Goal: Task Accomplishment & Management: Manage account settings

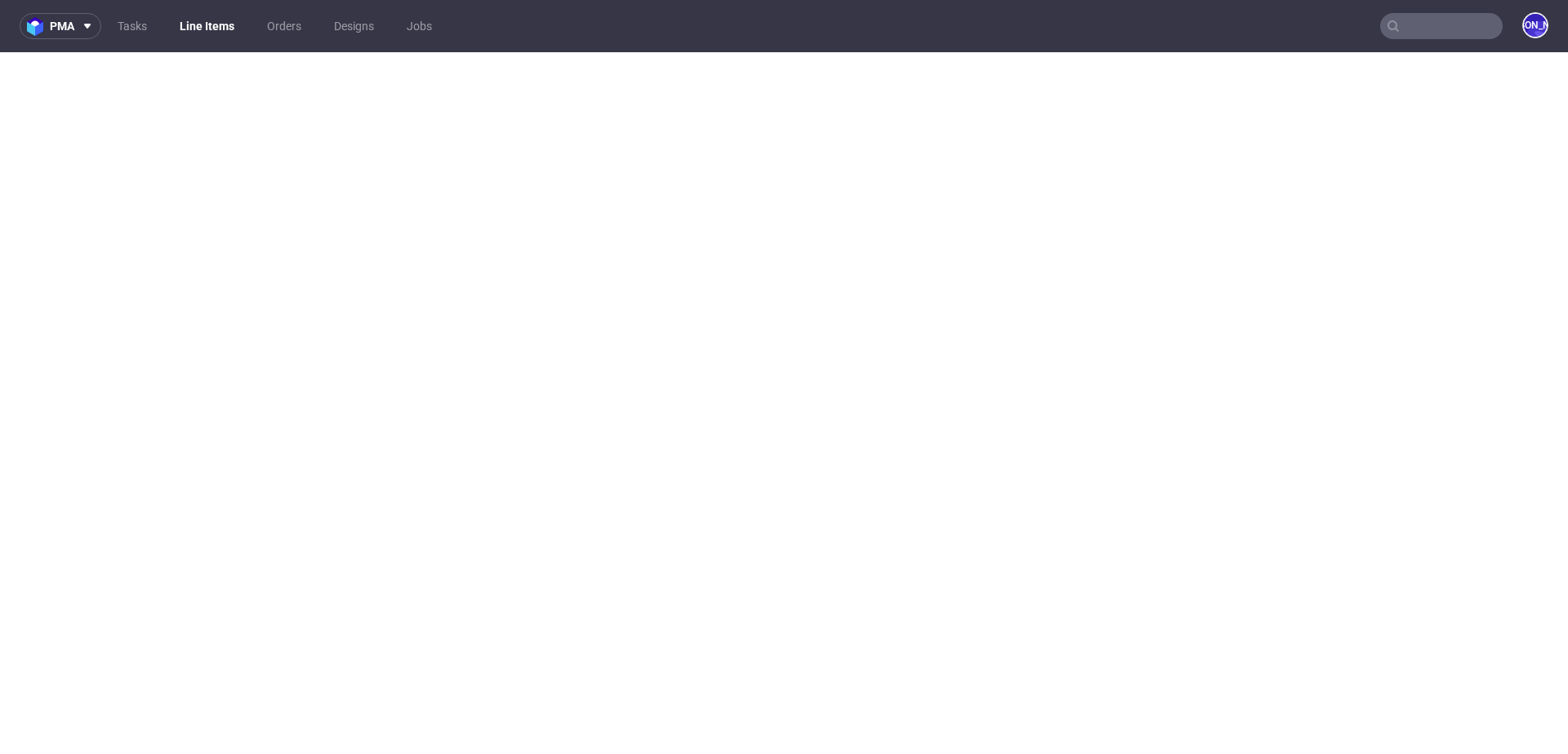
select select "in_progress"
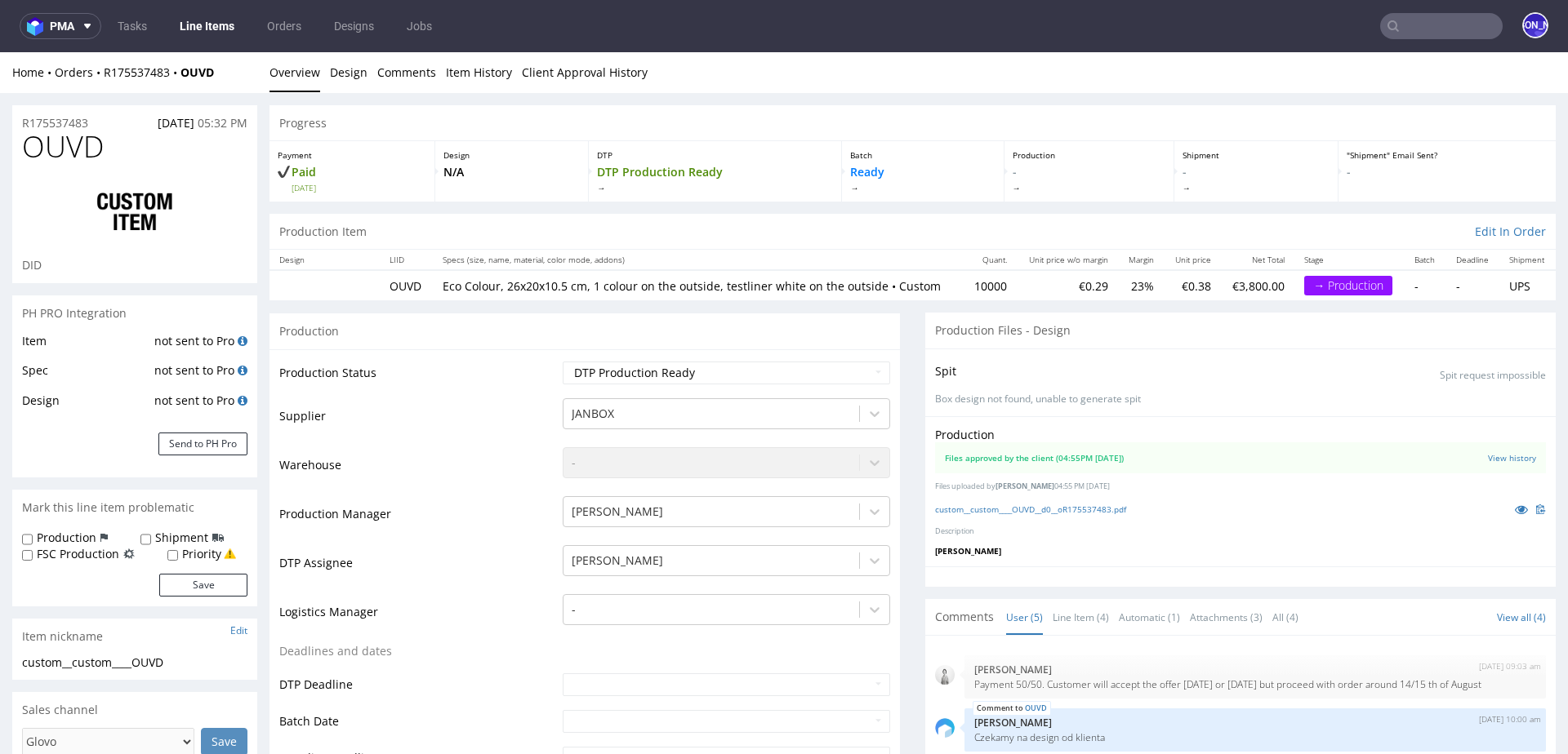
scroll to position [33, 0]
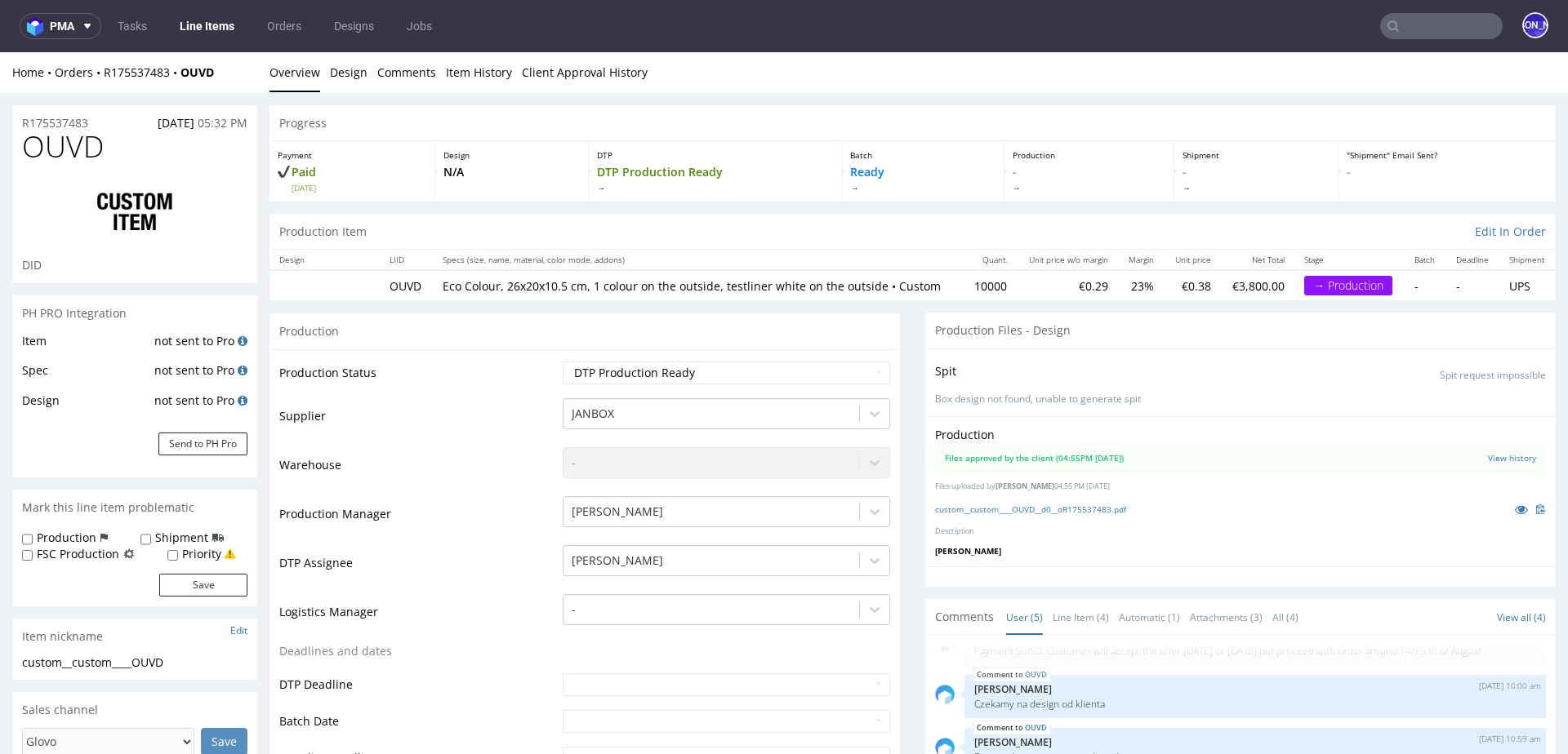
click at [1448, 23] on input "text" at bounding box center [1442, 25] width 122 height 26
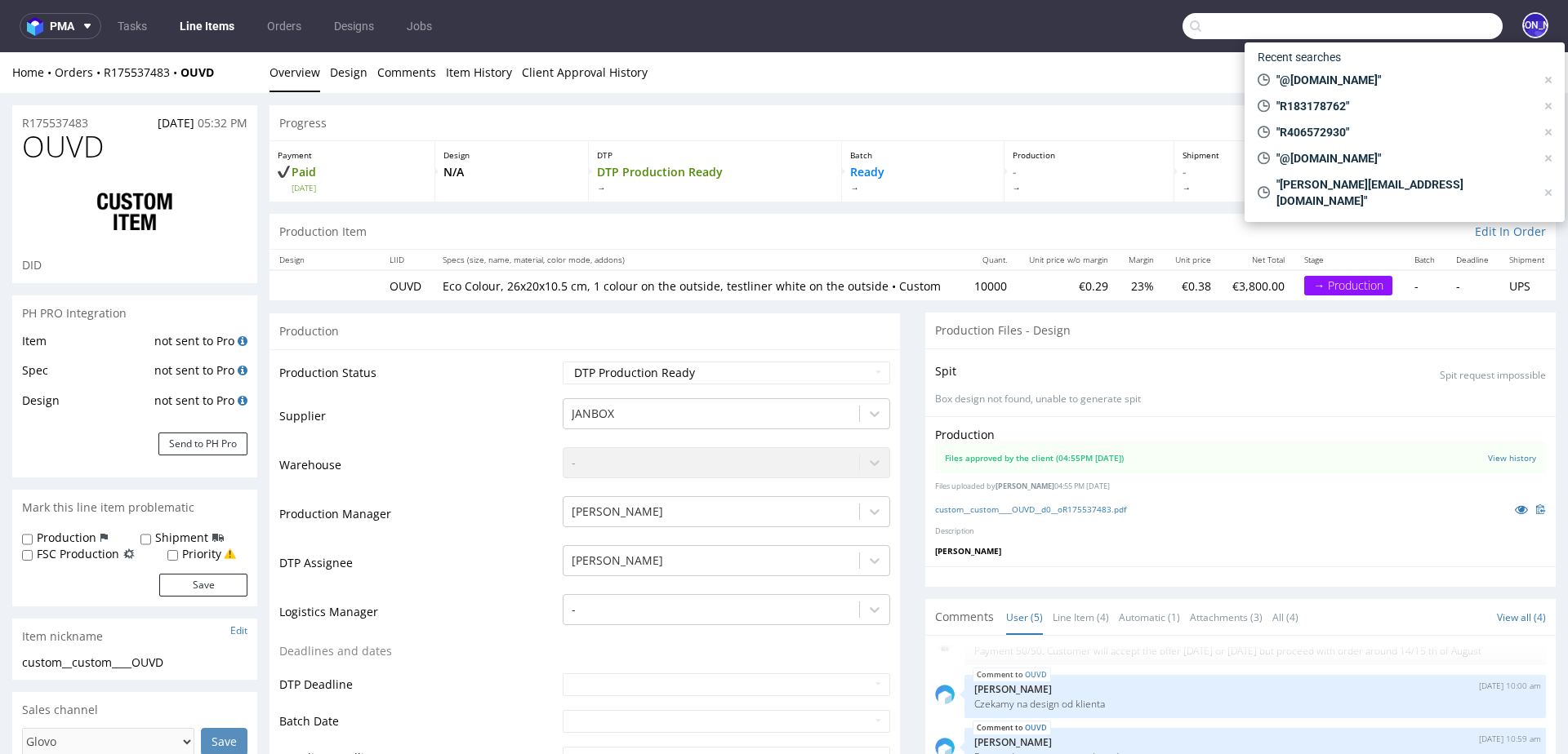
paste input "buyer@eppi.cz"
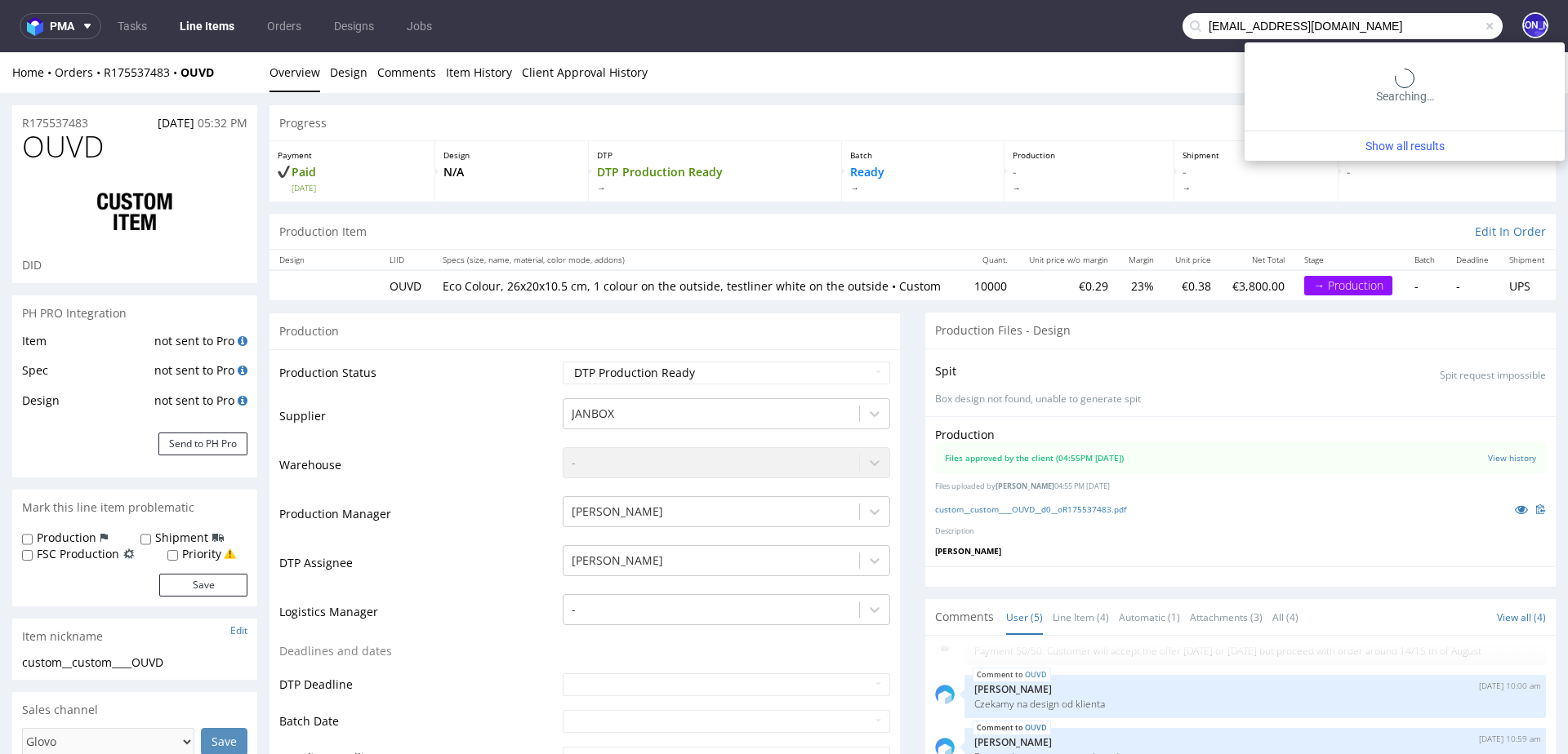
type input "buyer@eppi.cz"
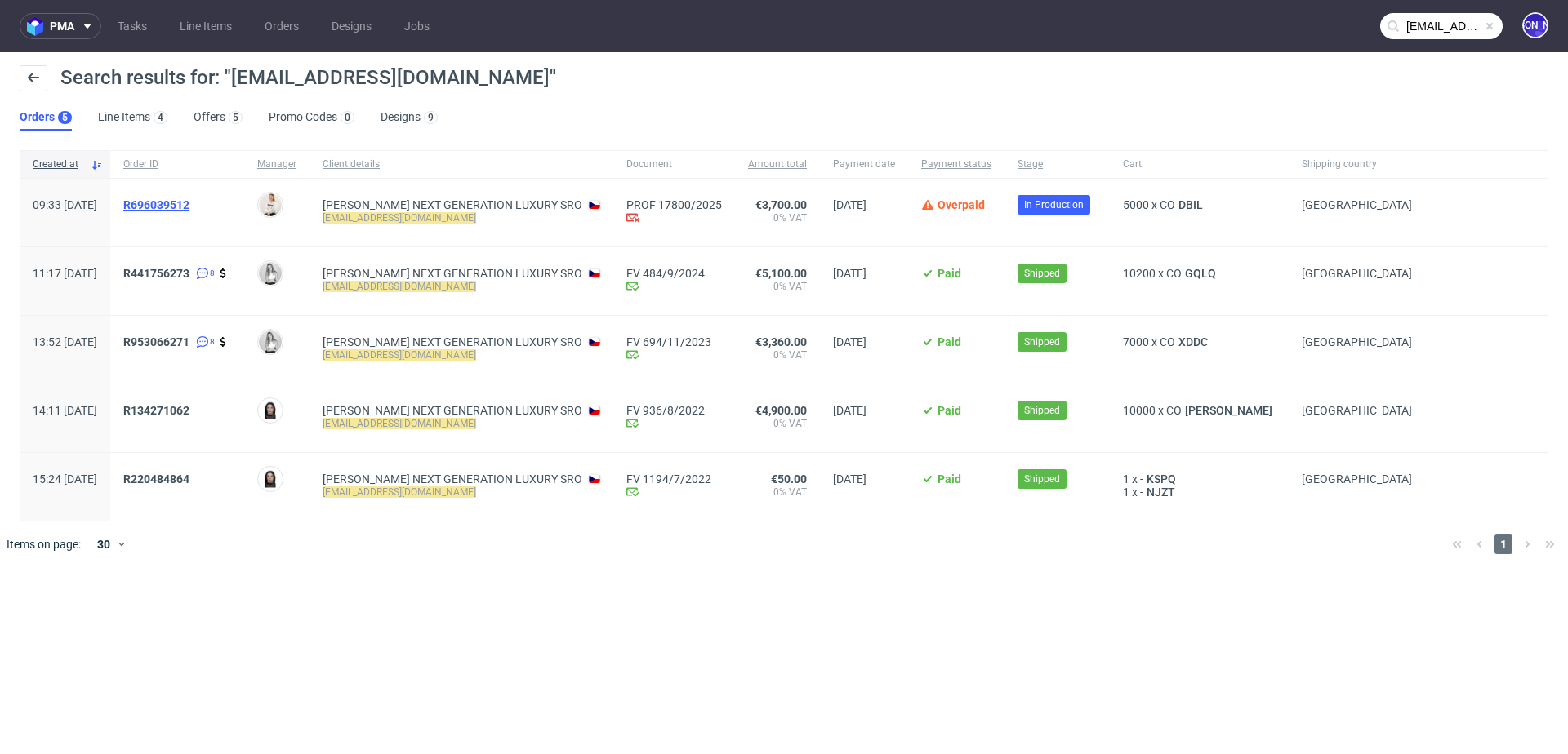
click at [189, 201] on span "R696039512" at bounding box center [156, 204] width 66 height 13
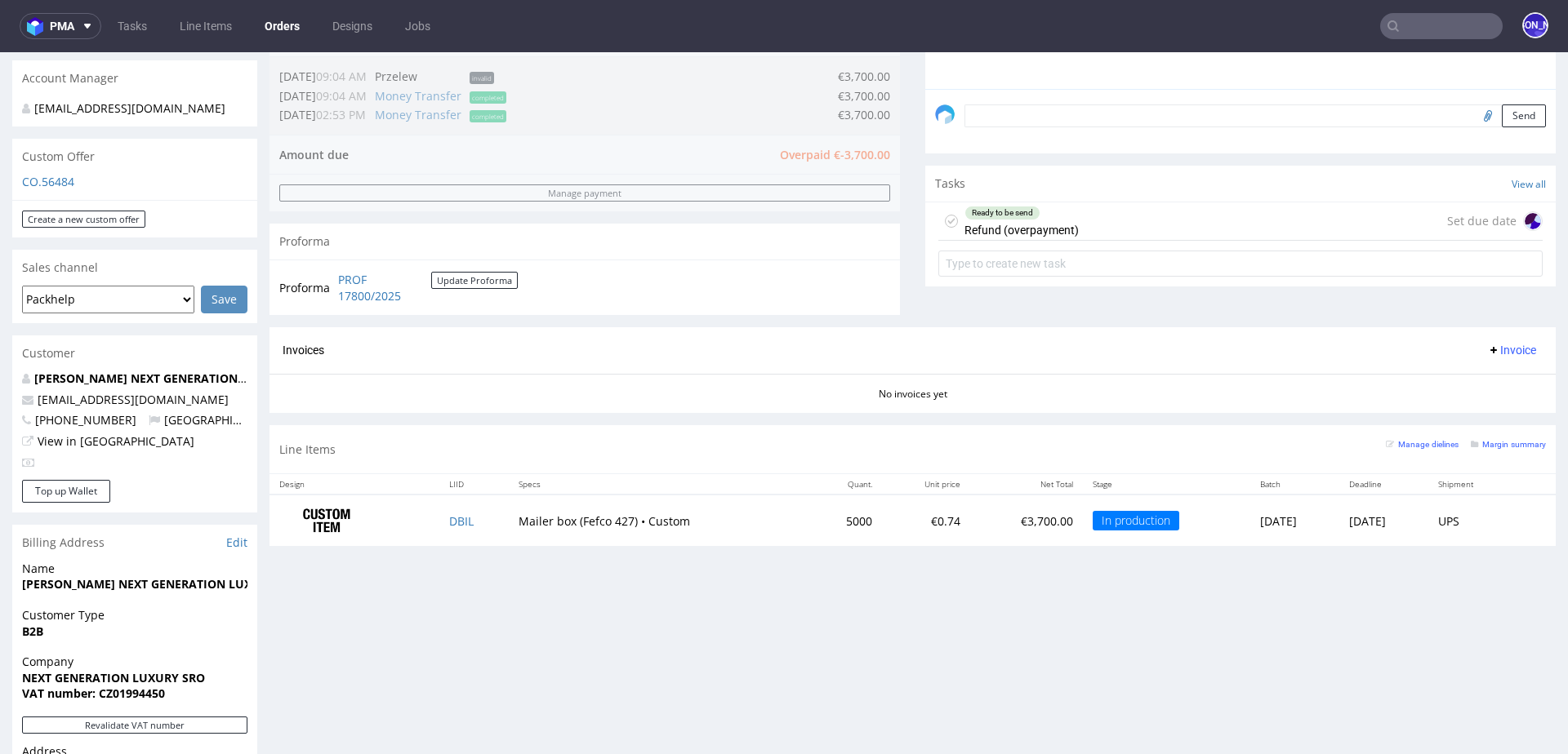
scroll to position [468, 0]
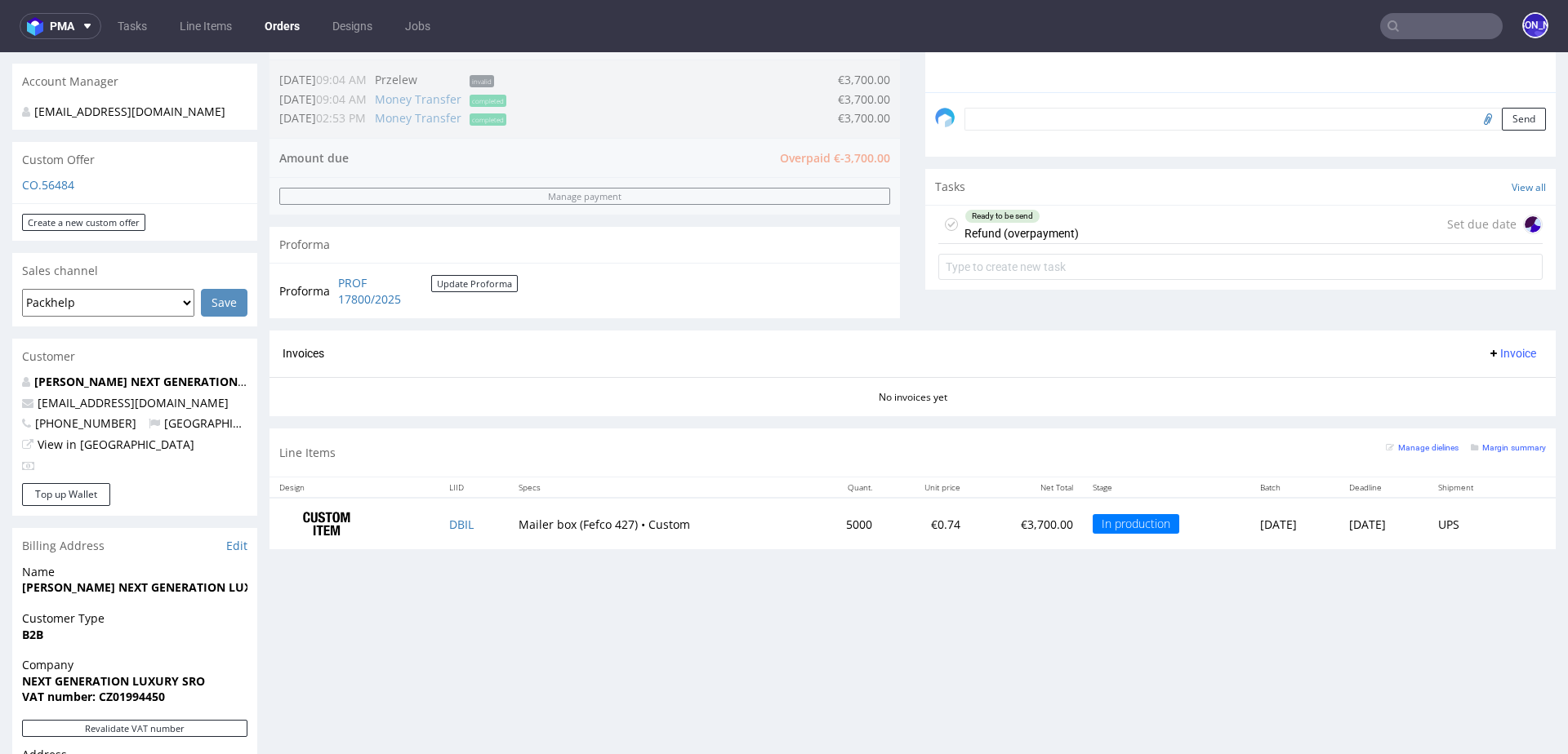
click at [1106, 218] on div "Ready to be send Refund (overpayment) Set due date" at bounding box center [1240, 225] width 604 height 38
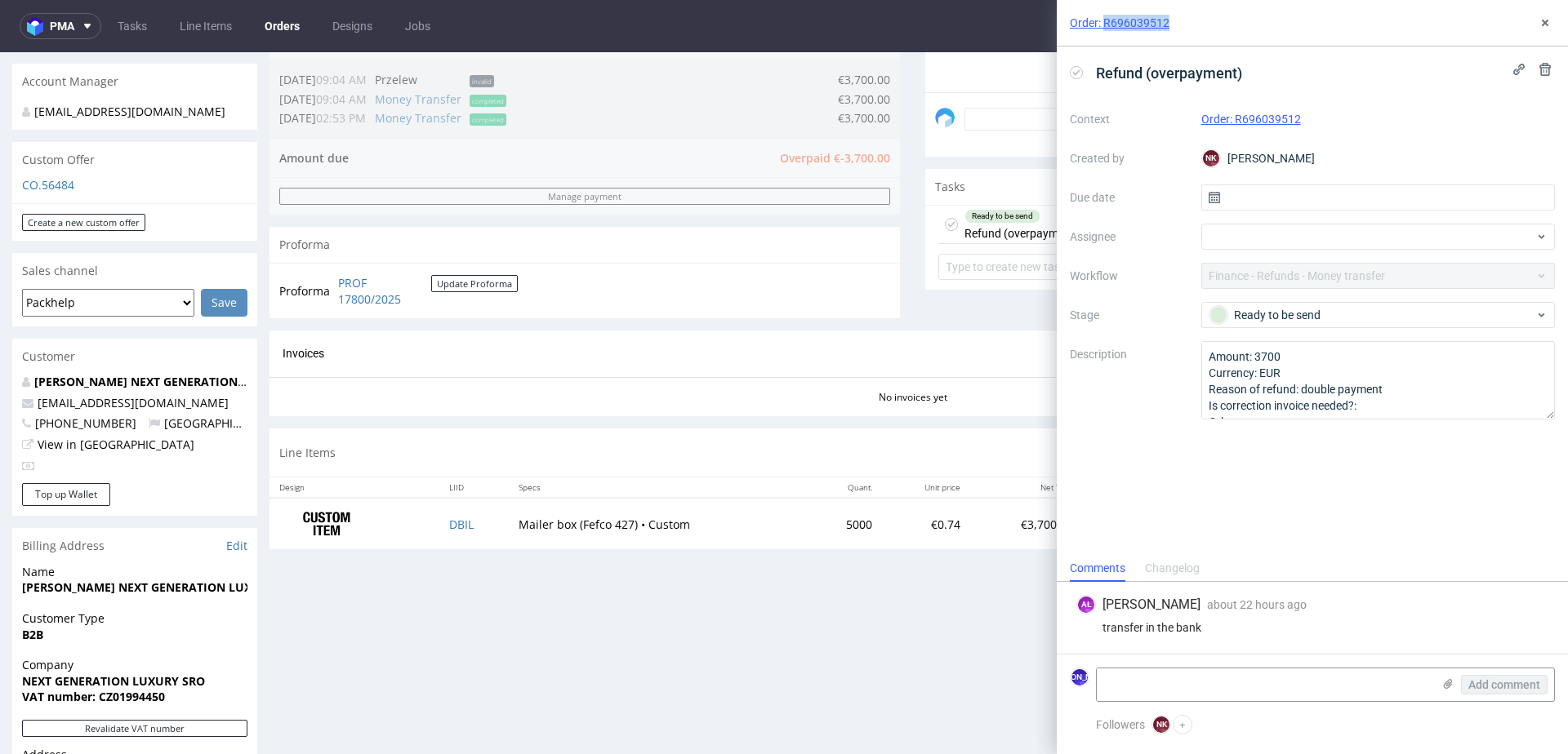
drag, startPoint x: 1201, startPoint y: 20, endPoint x: 1105, endPoint y: 20, distance: 96.0
click at [1105, 20] on div "Order: R696039512" at bounding box center [1312, 23] width 512 height 47
copy link "R696039512"
click at [418, 659] on div "Progress Payment Owed €-3,700.00 Payment “Received” Email - Line Items 1 DTP - …" at bounding box center [913, 351] width 1286 height 1428
click at [1539, 21] on icon at bounding box center [1544, 22] width 13 height 13
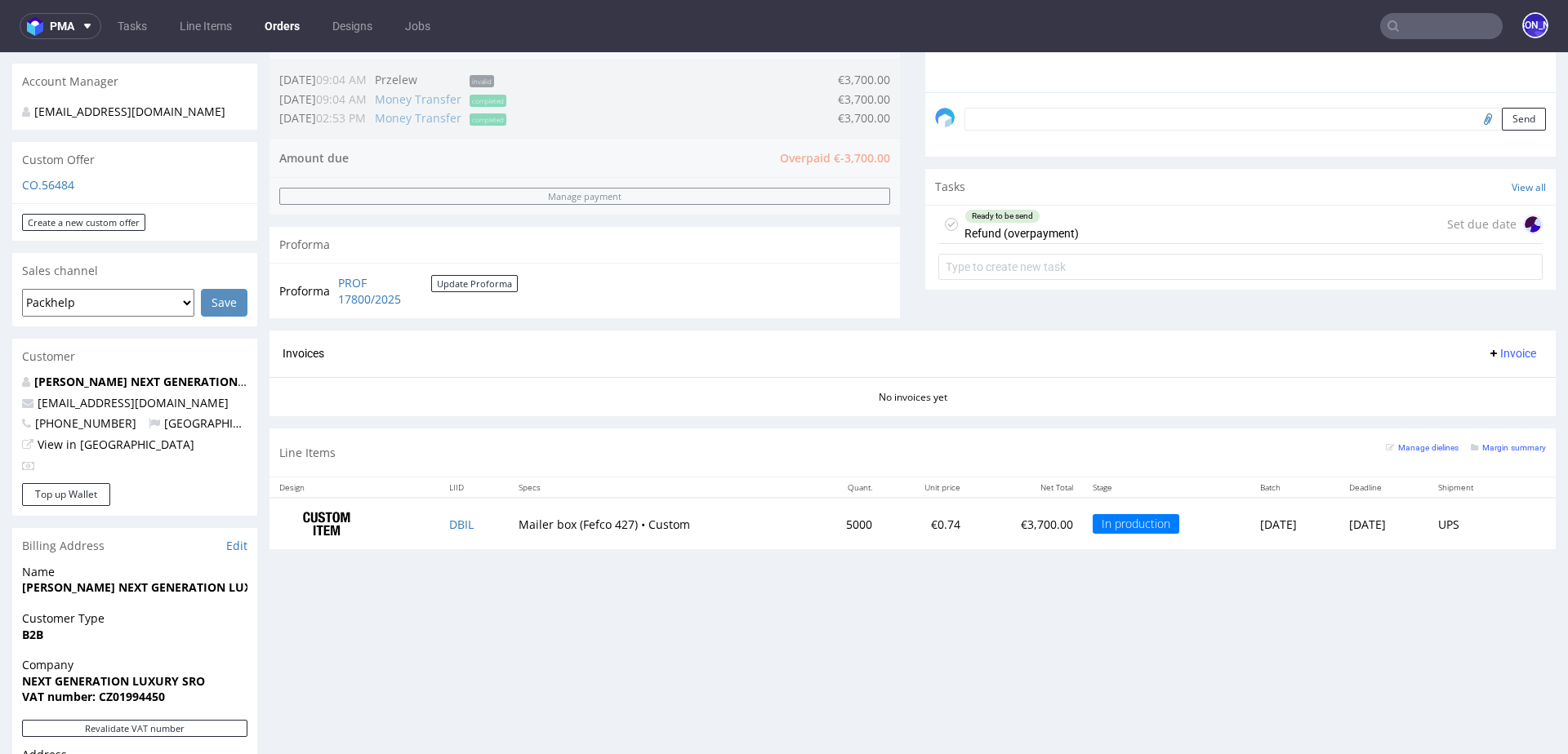
click at [1092, 226] on div "Ready to be send Refund (overpayment) Set due date" at bounding box center [1240, 225] width 604 height 38
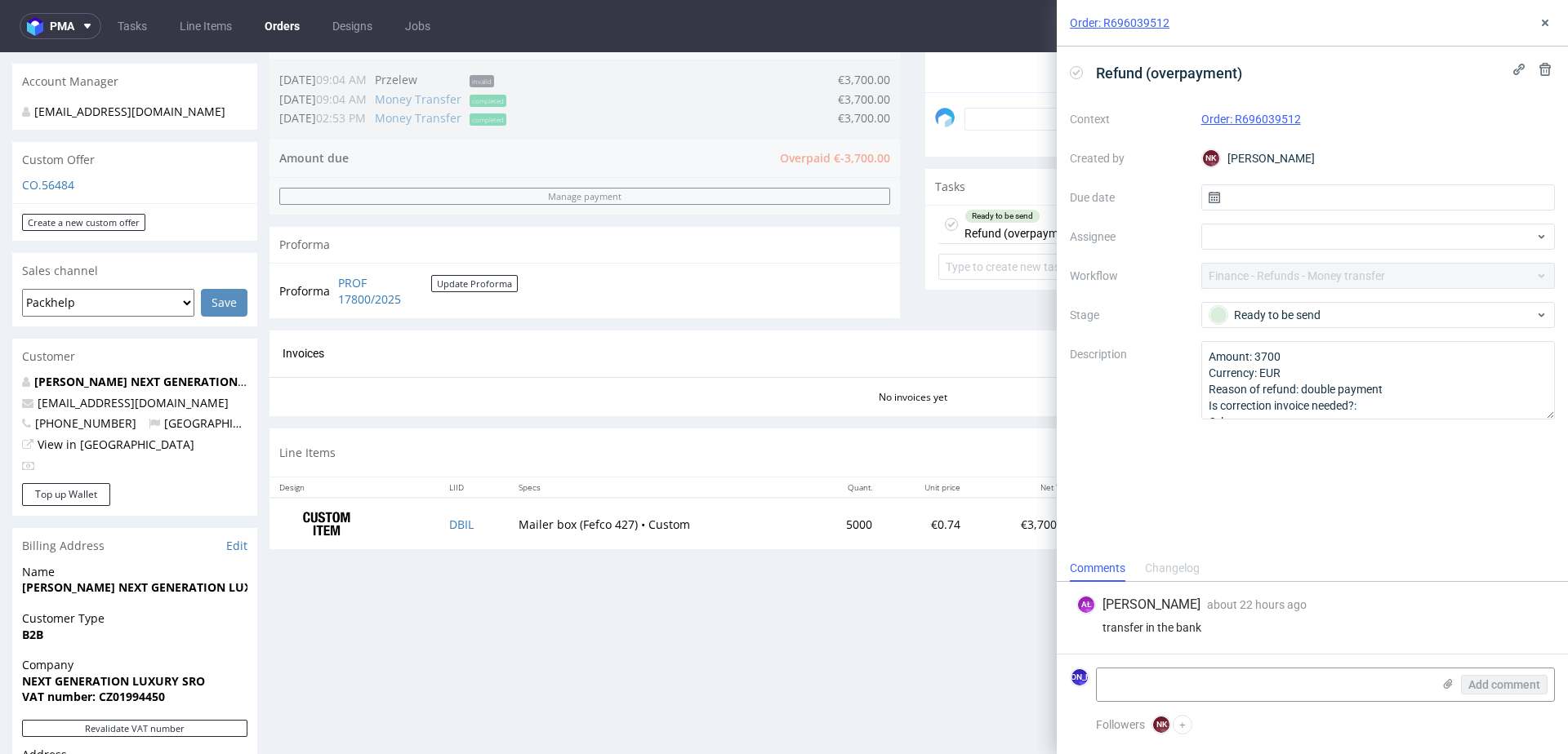
click at [562, 632] on div "Progress Payment Owed €-3,700.00 Payment “Received” Email - Line Items 1 DTP - …" at bounding box center [913, 351] width 1286 height 1428
click at [1183, 572] on div "Changelog" at bounding box center [1172, 568] width 54 height 26
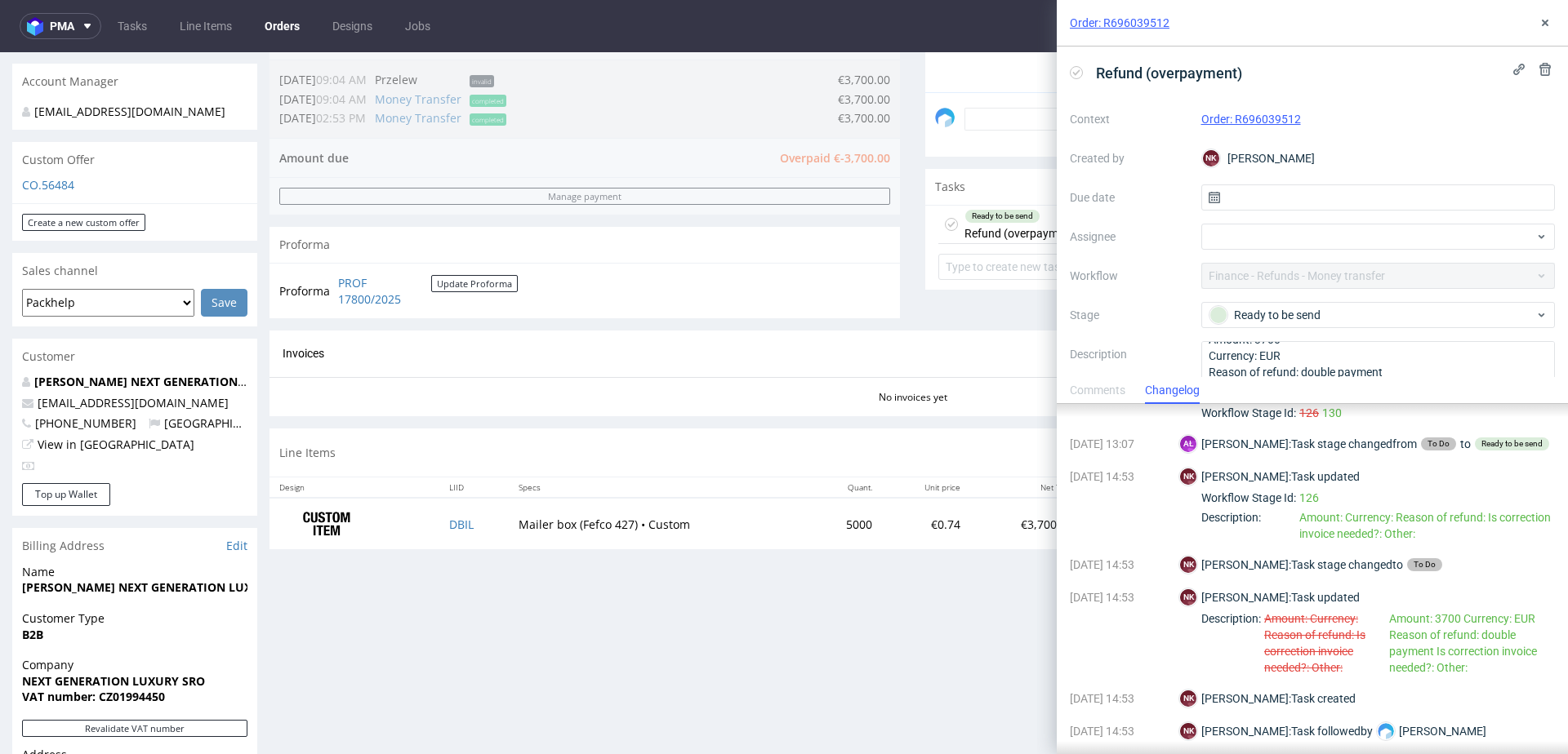
scroll to position [0, 0]
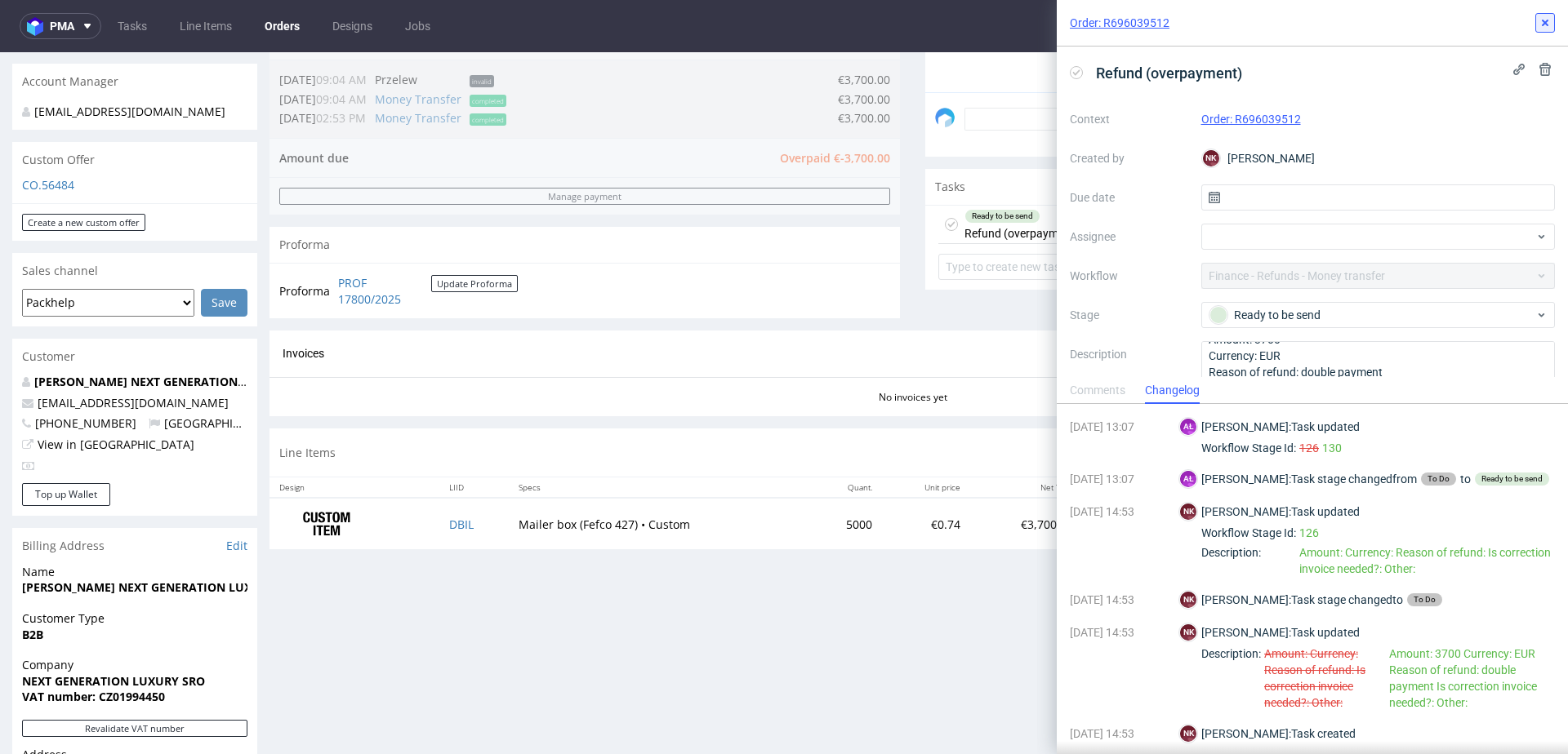
click at [1543, 23] on icon at bounding box center [1544, 22] width 13 height 13
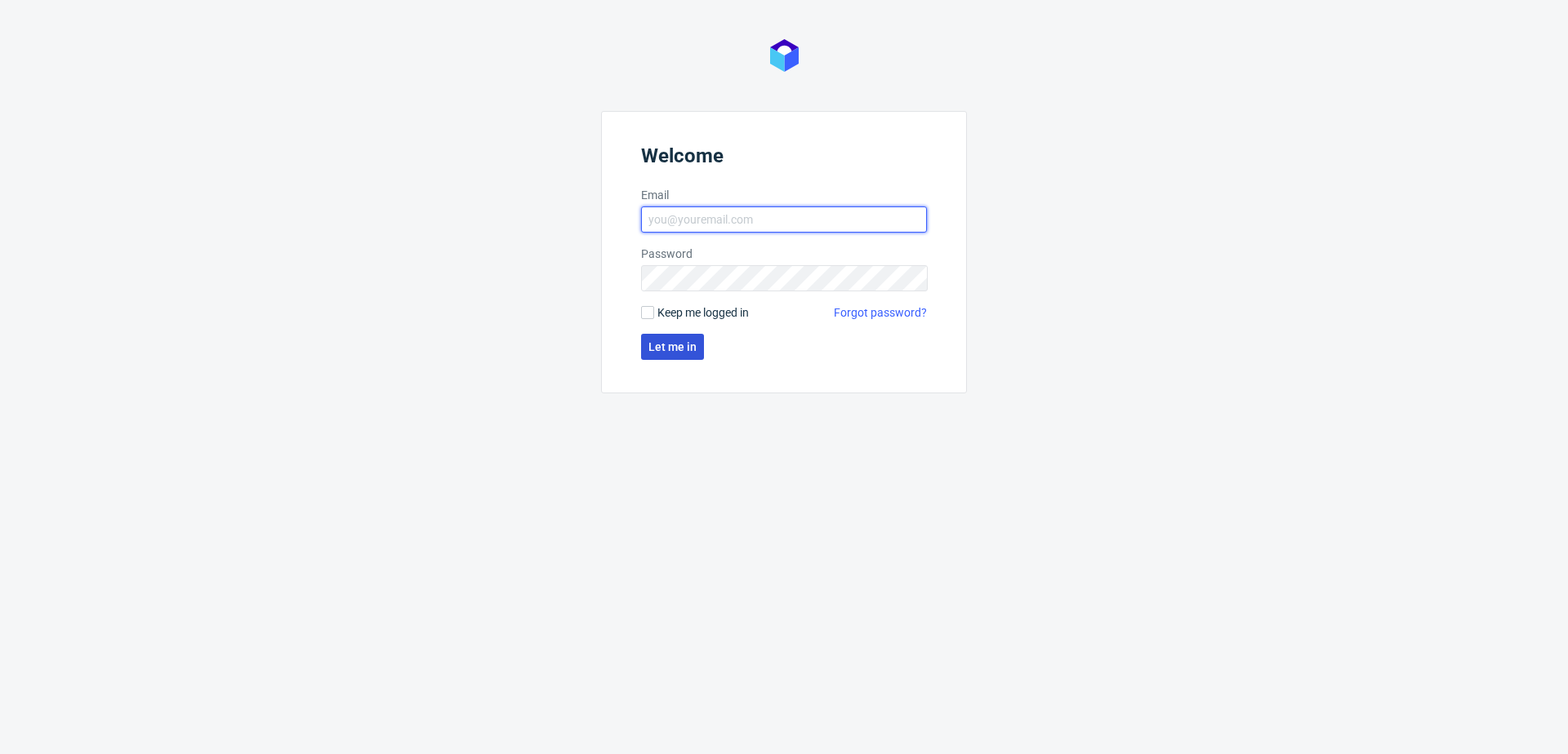
type input "[EMAIL_ADDRESS][DOMAIN_NAME]"
click at [664, 345] on span "Let me in" at bounding box center [672, 346] width 48 height 11
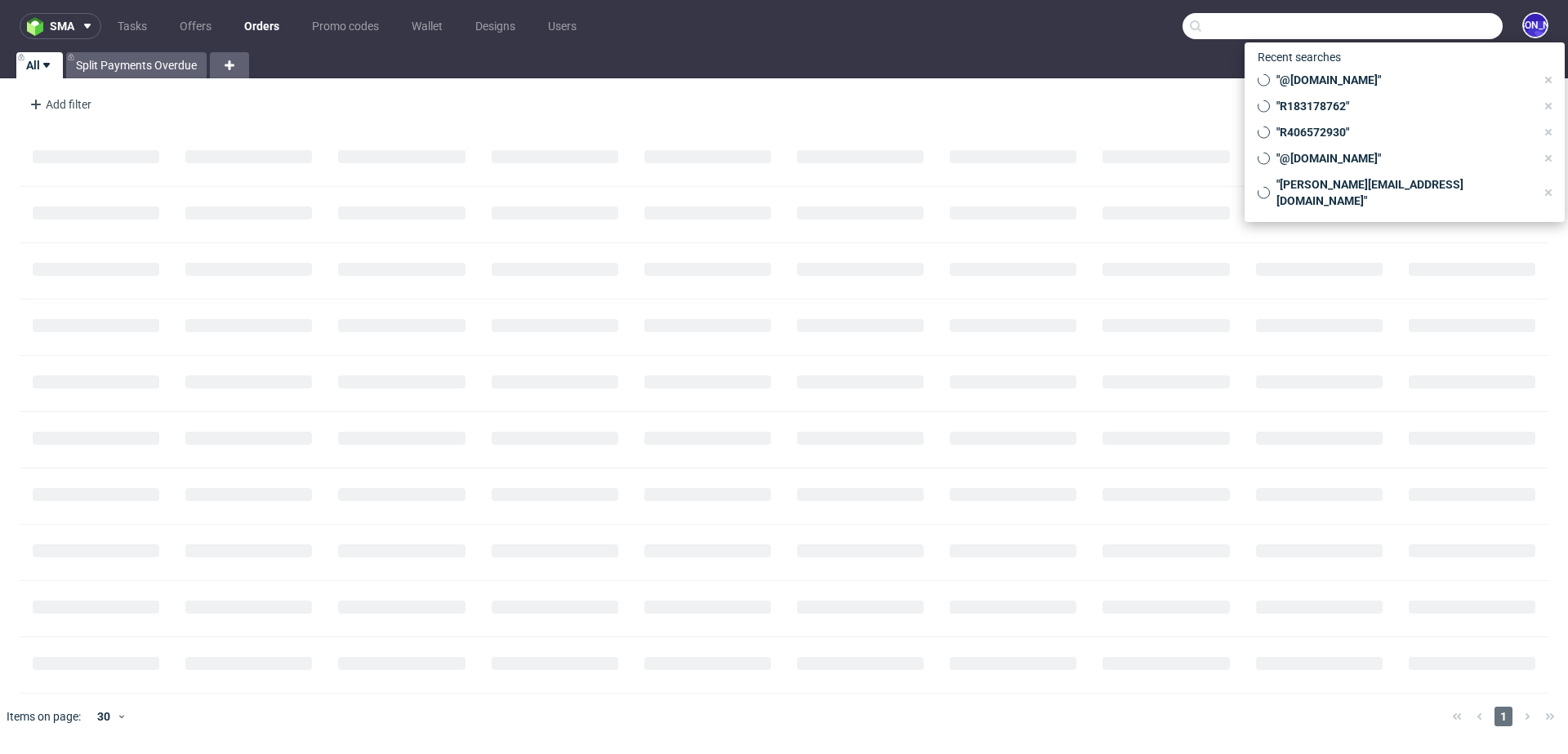
click at [1438, 27] on input "text" at bounding box center [1342, 25] width 320 height 26
paste input "elena.zucal@coopsamuele.it"
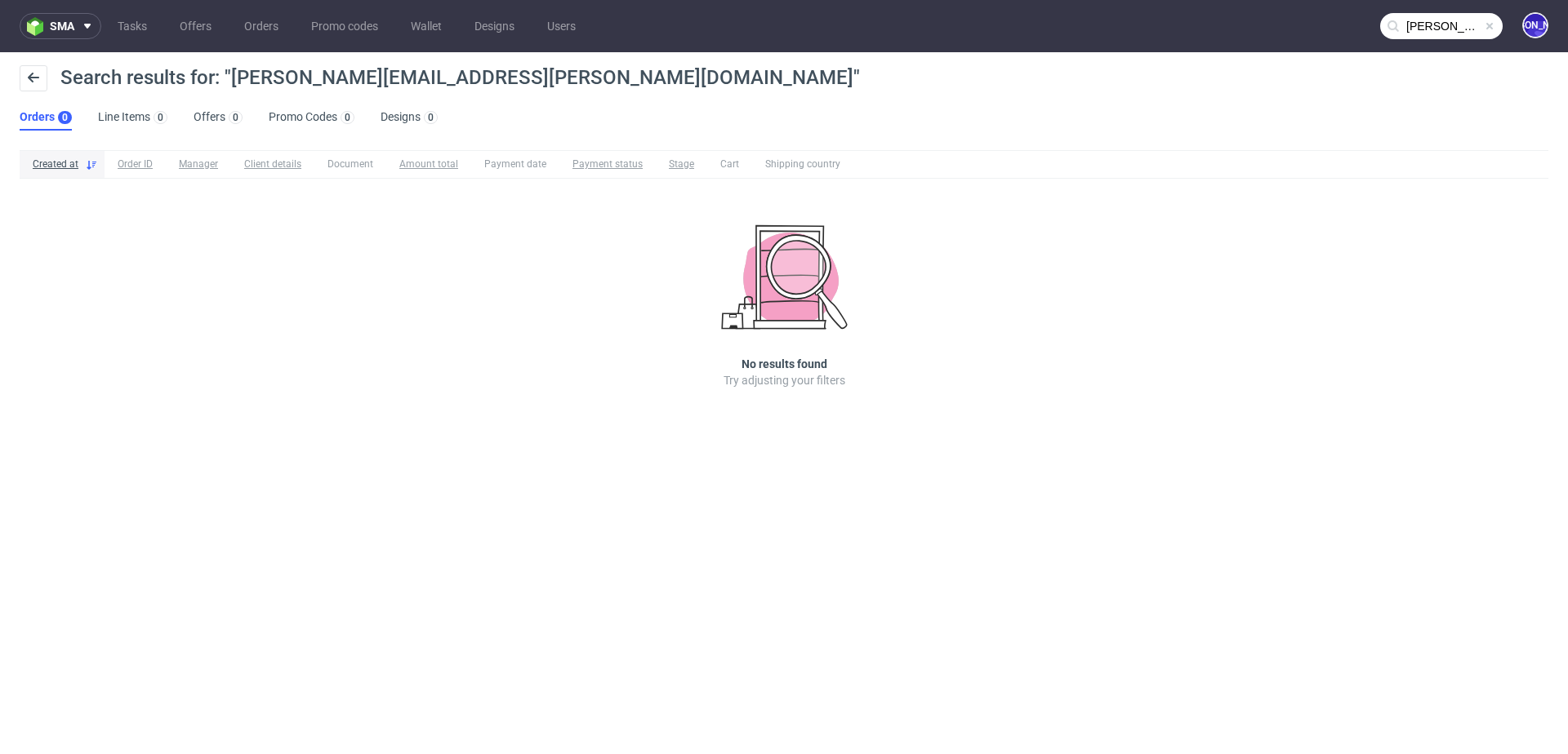
click at [1443, 23] on input "elena.zucal@coopsamuele.it" at bounding box center [1442, 25] width 122 height 26
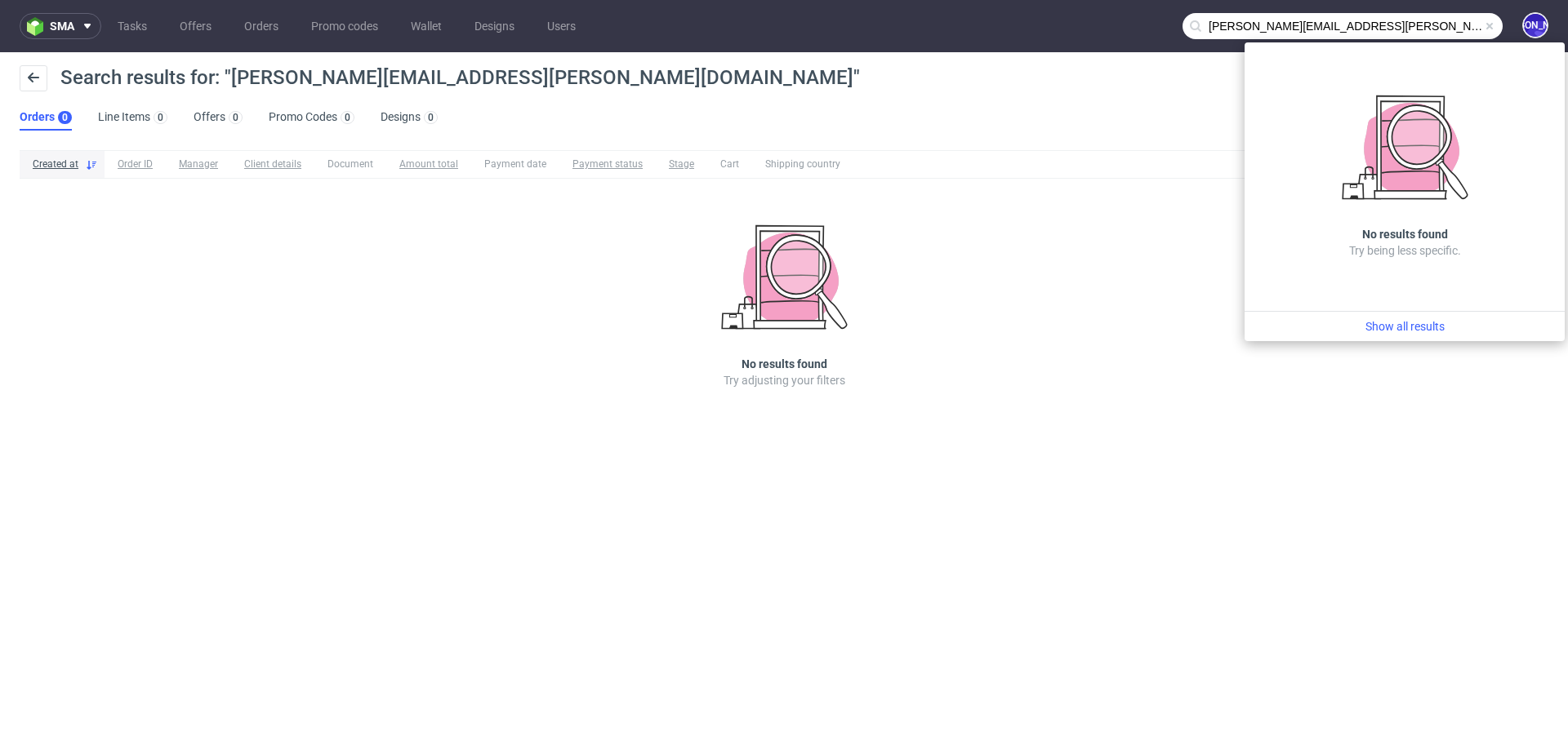
drag, startPoint x: 1268, startPoint y: 27, endPoint x: 1151, endPoint y: 19, distance: 117.3
click at [1151, 19] on nav "sma Tasks Offers Orders Promo codes Wallet Designs Users elena.zucal@coopsamuel…" at bounding box center [784, 26] width 1568 height 53
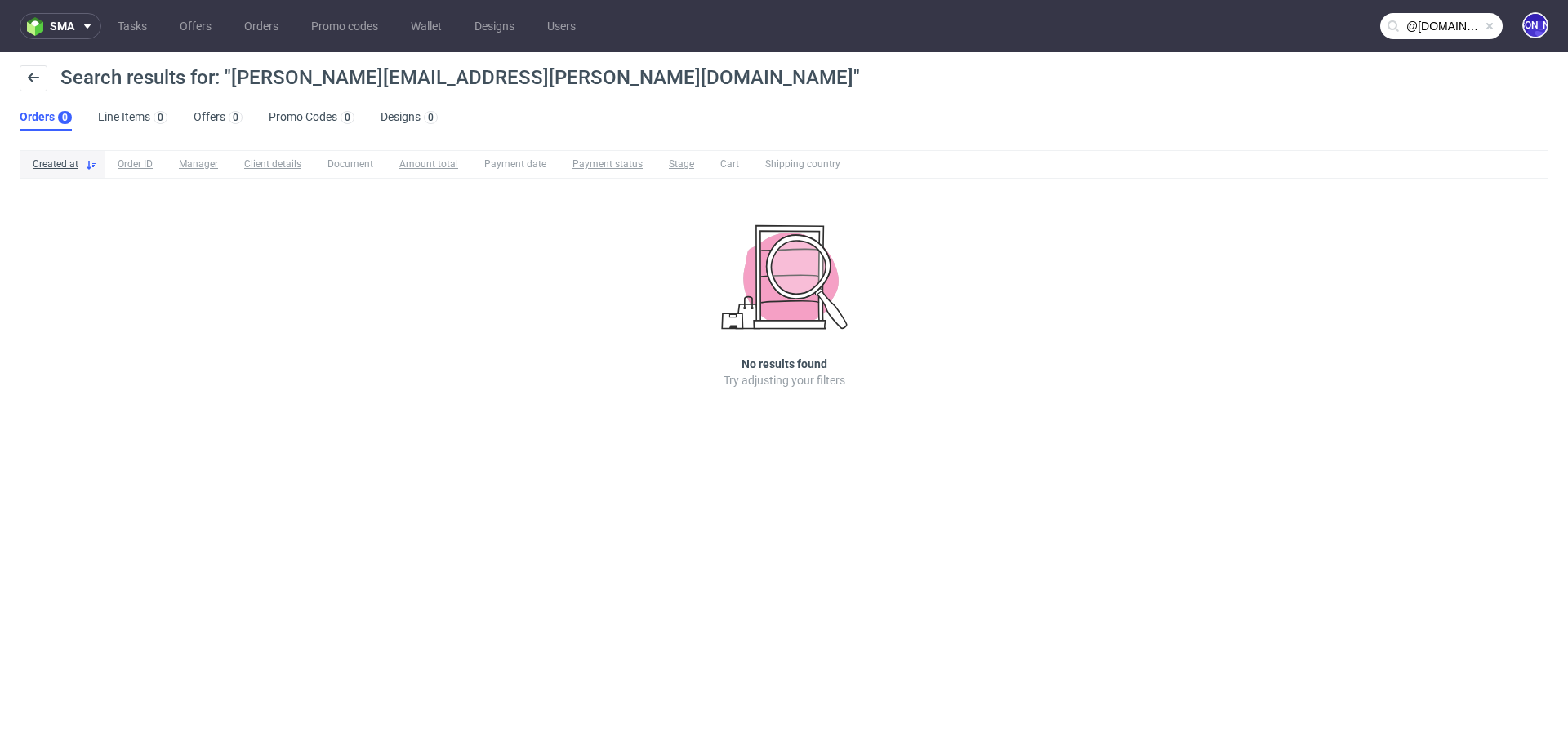
type input "@coopsamuele.it"
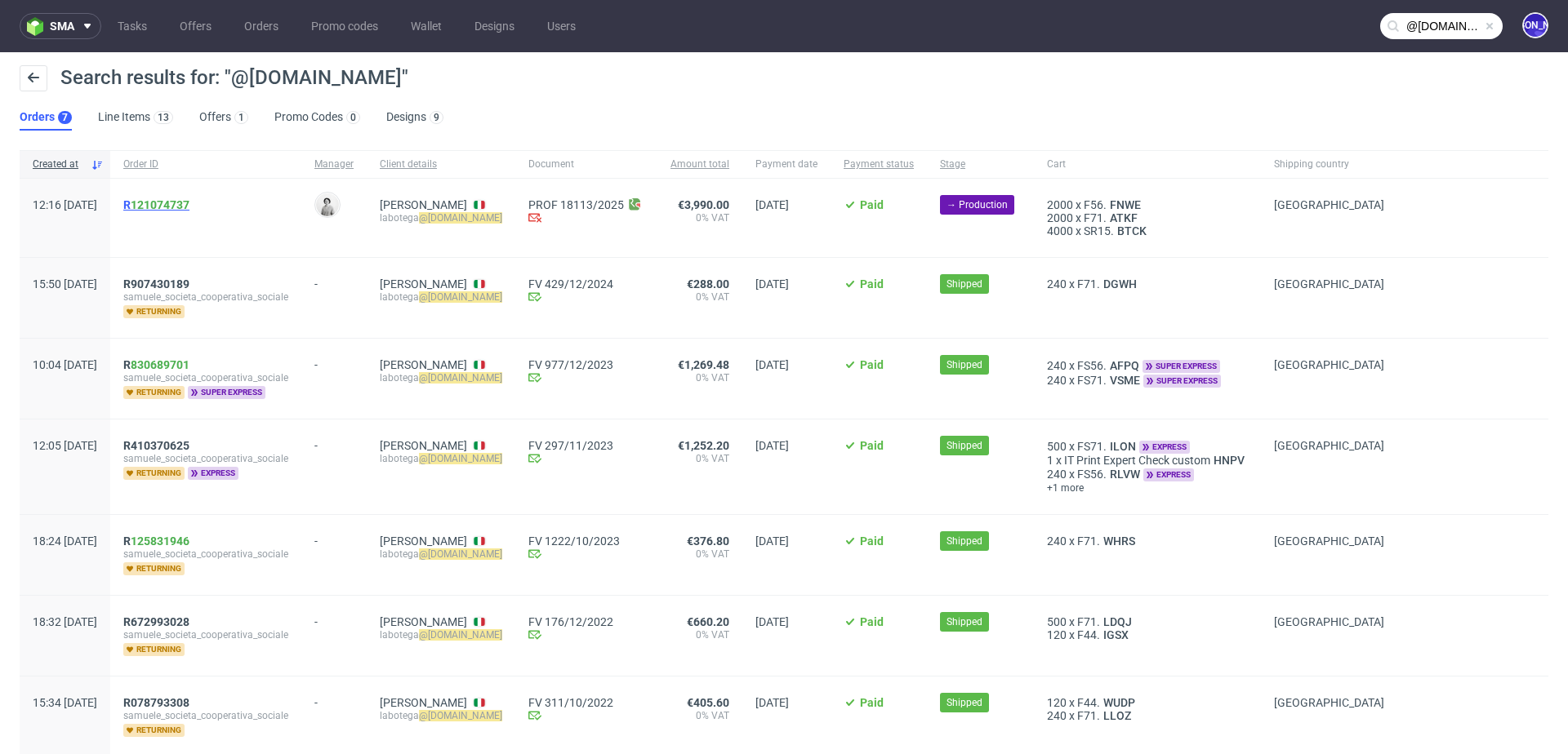
click at [175, 205] on span "R 121074737" at bounding box center [156, 204] width 66 height 13
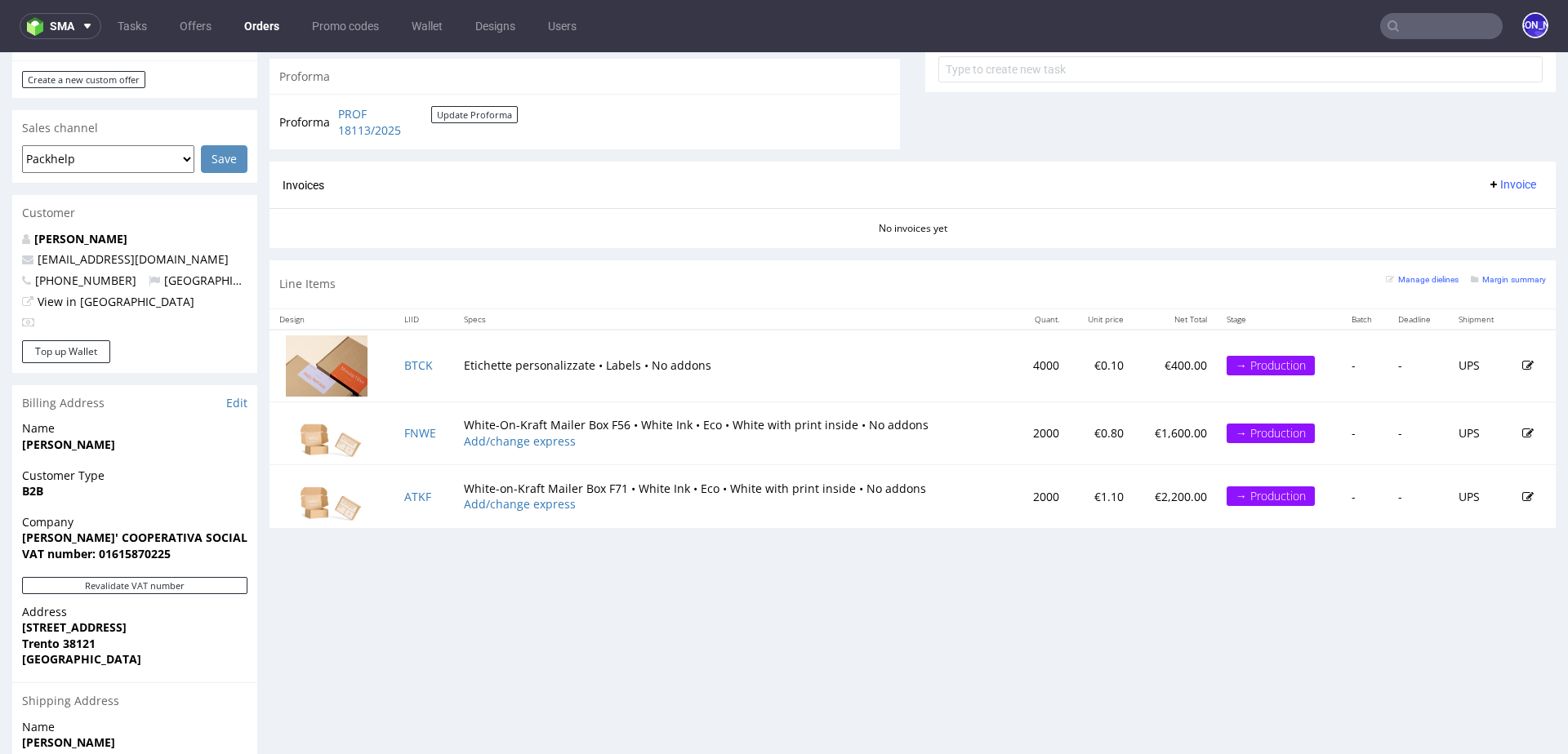
scroll to position [628, 0]
click at [424, 360] on link "BTCK" at bounding box center [418, 365] width 29 height 15
click at [417, 361] on link "BTCK" at bounding box center [418, 365] width 29 height 15
click at [419, 429] on link "FNWE" at bounding box center [420, 432] width 32 height 15
click at [418, 492] on link "ATKF" at bounding box center [417, 496] width 27 height 15
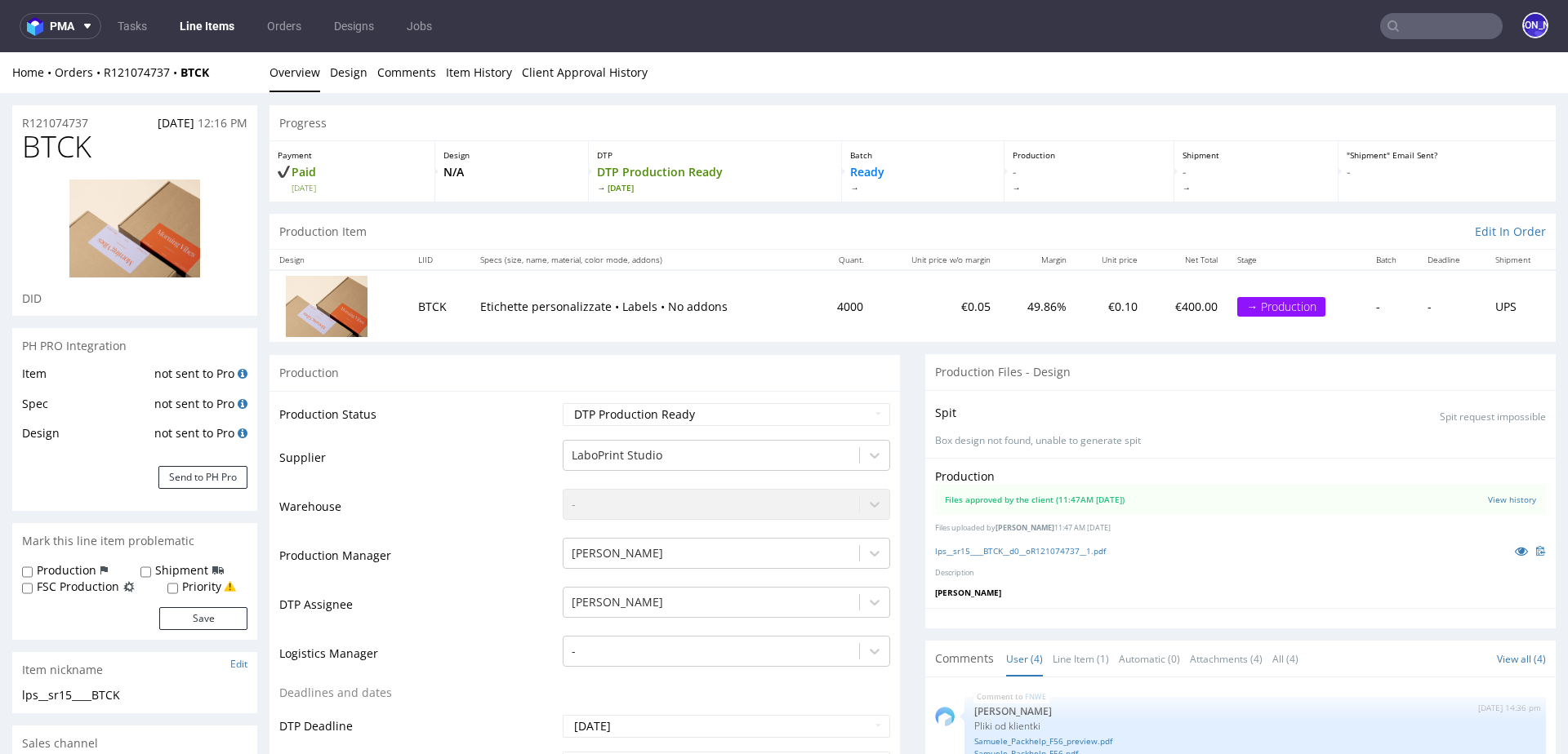
scroll to position [20, 0]
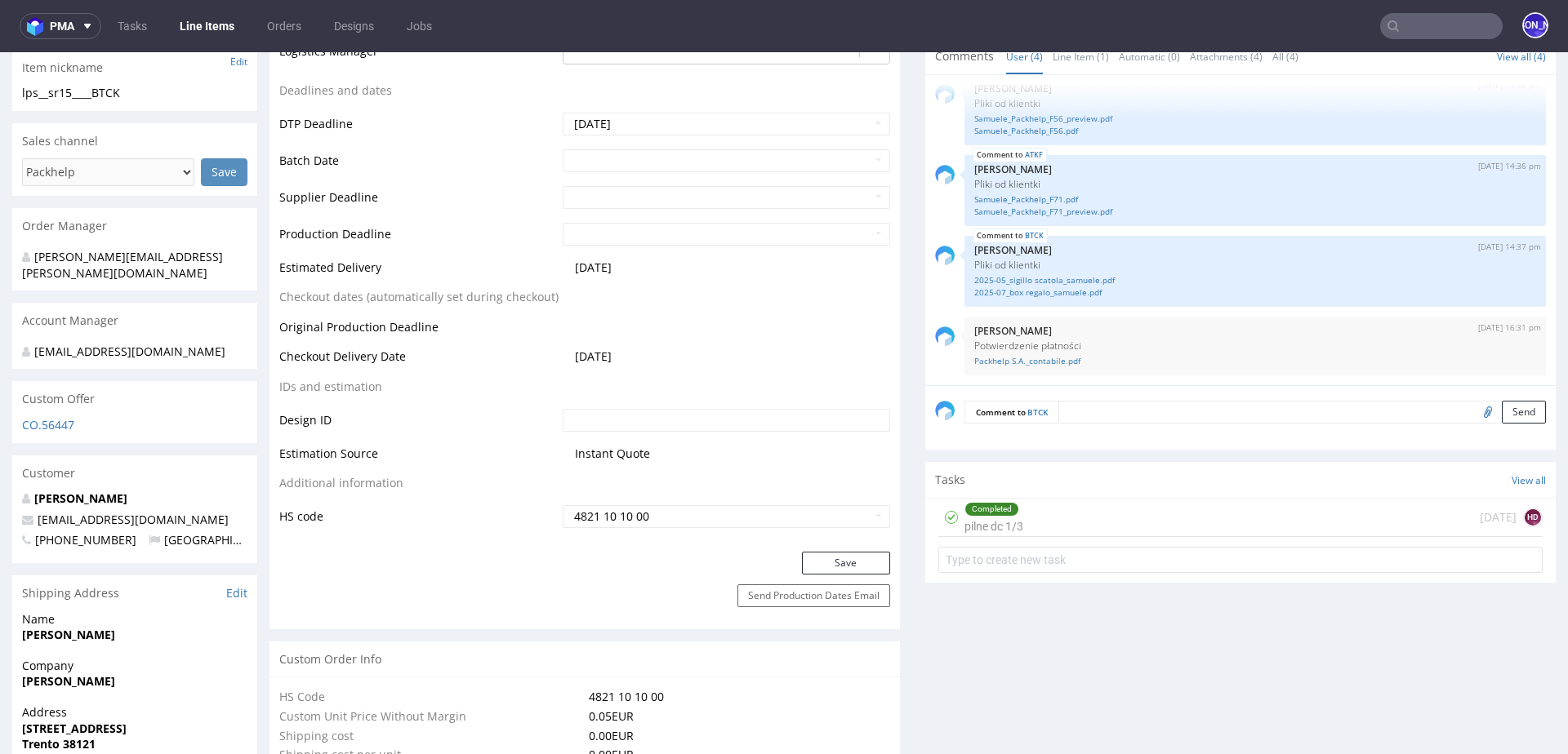
scroll to position [547, 0]
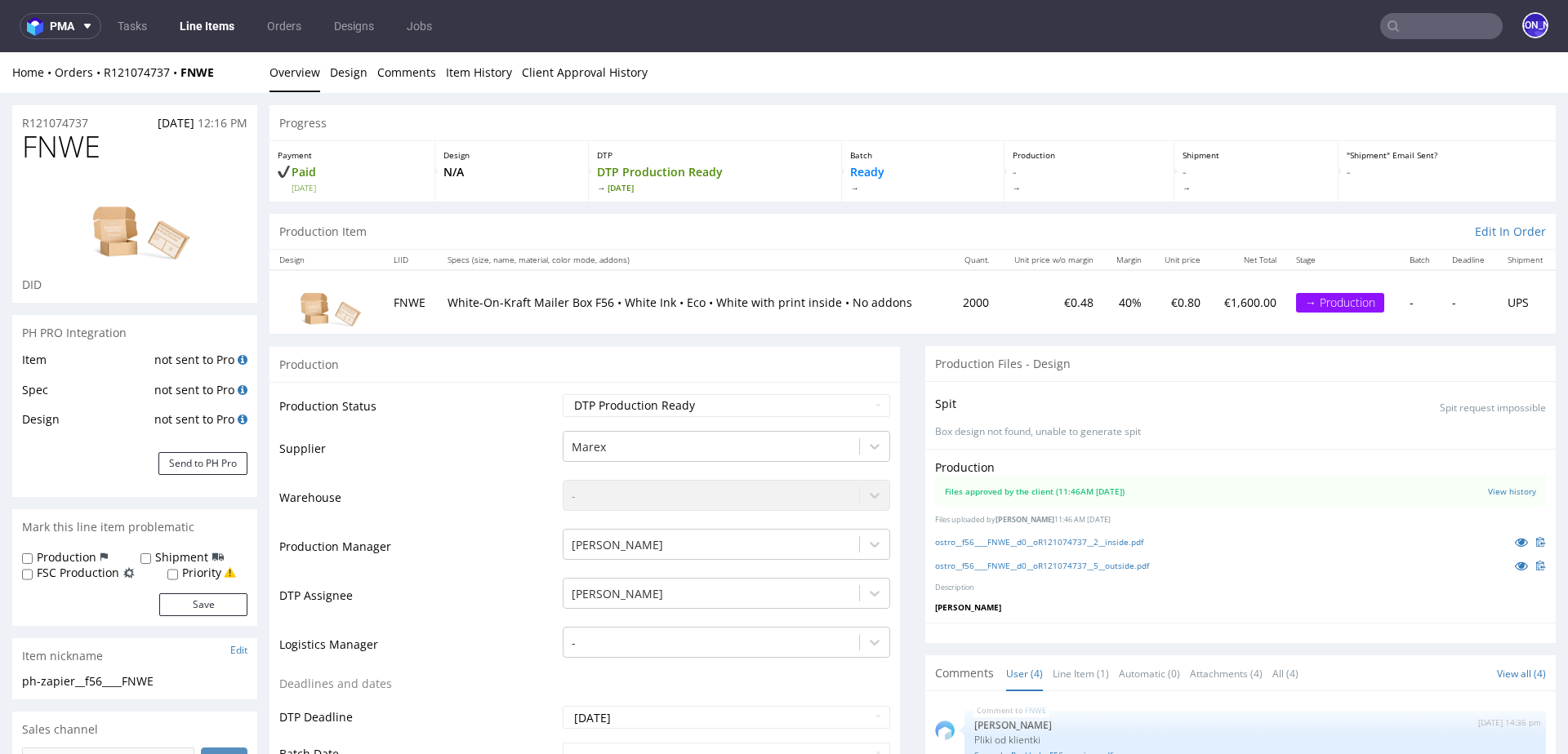
scroll to position [20, 0]
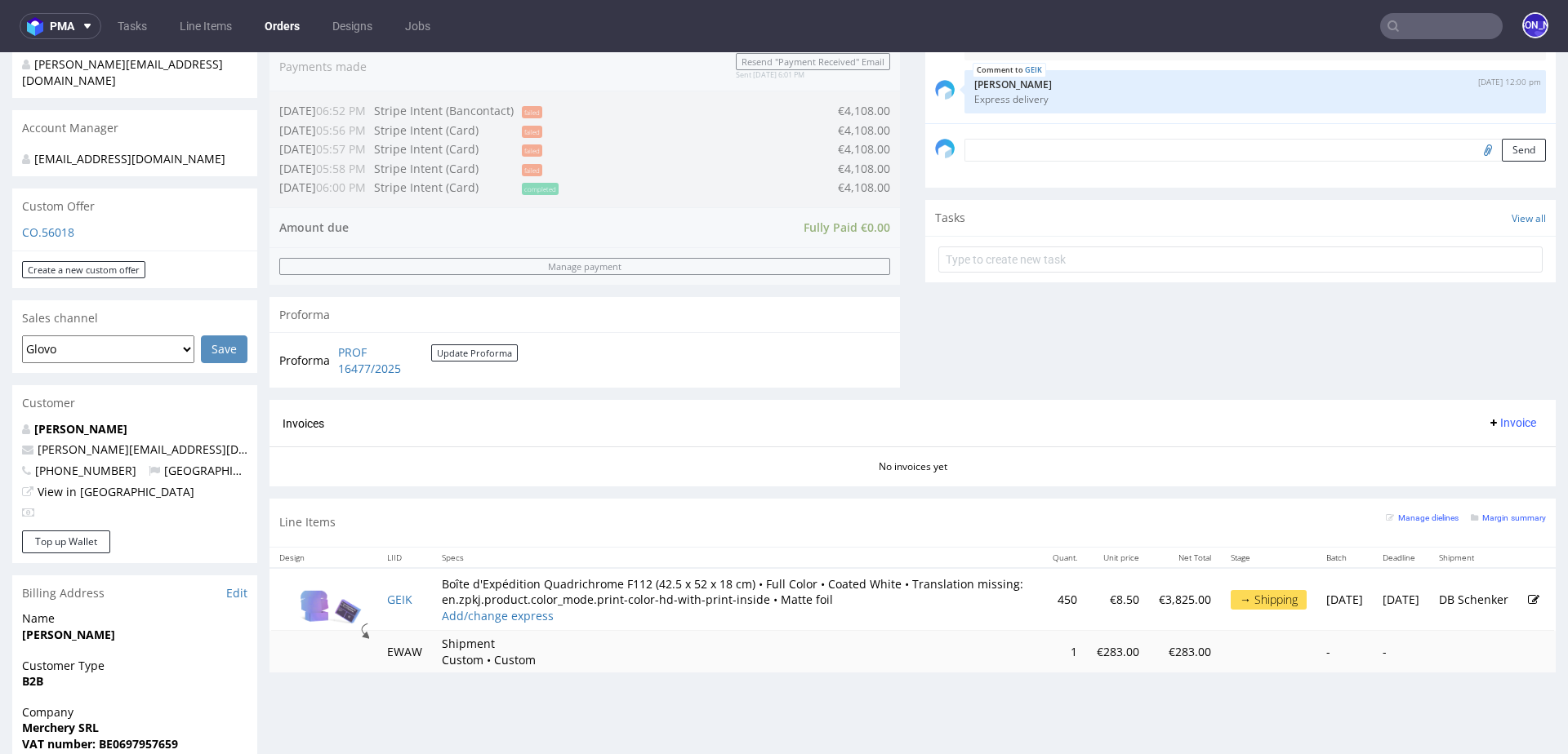
scroll to position [382, 0]
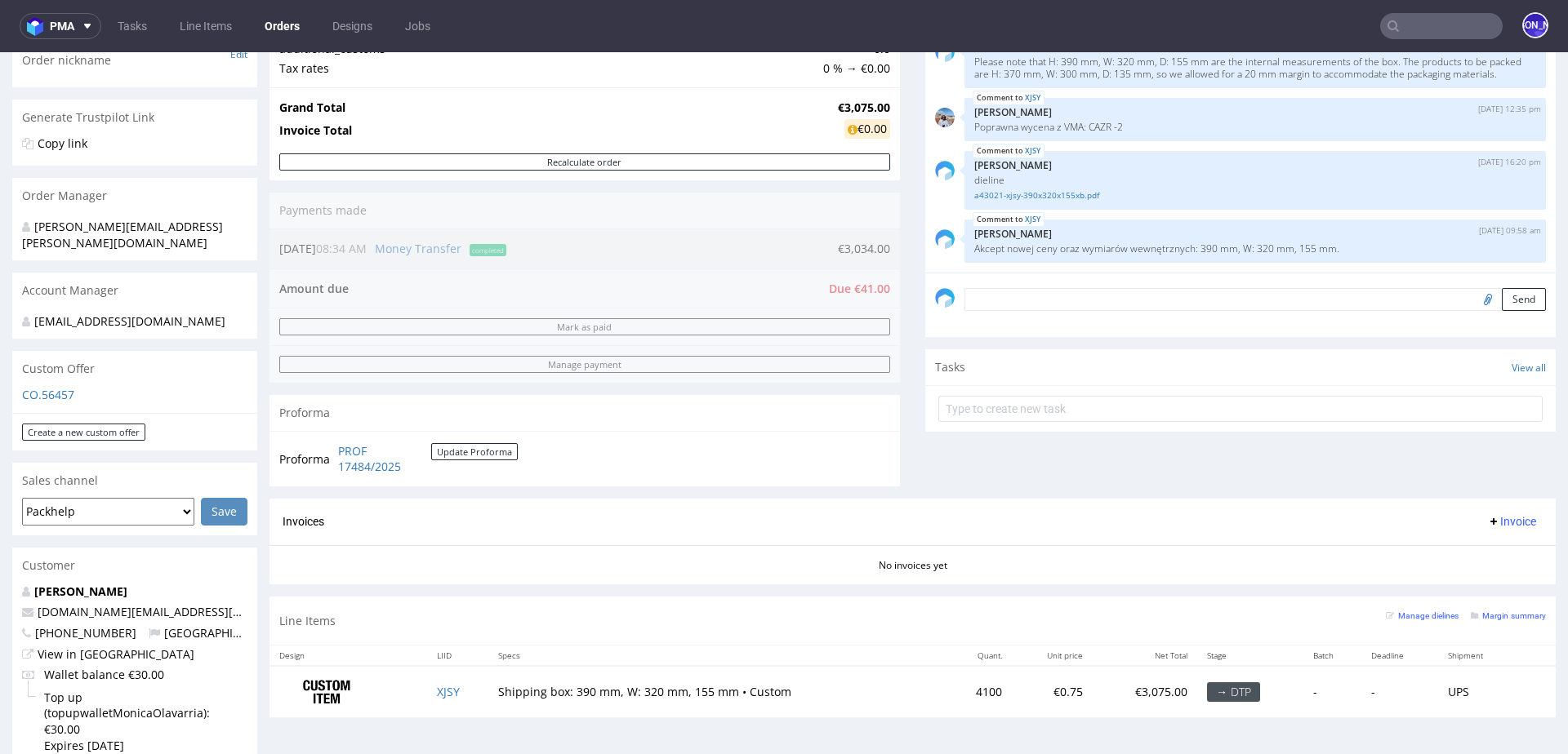
scroll to position [321, 0]
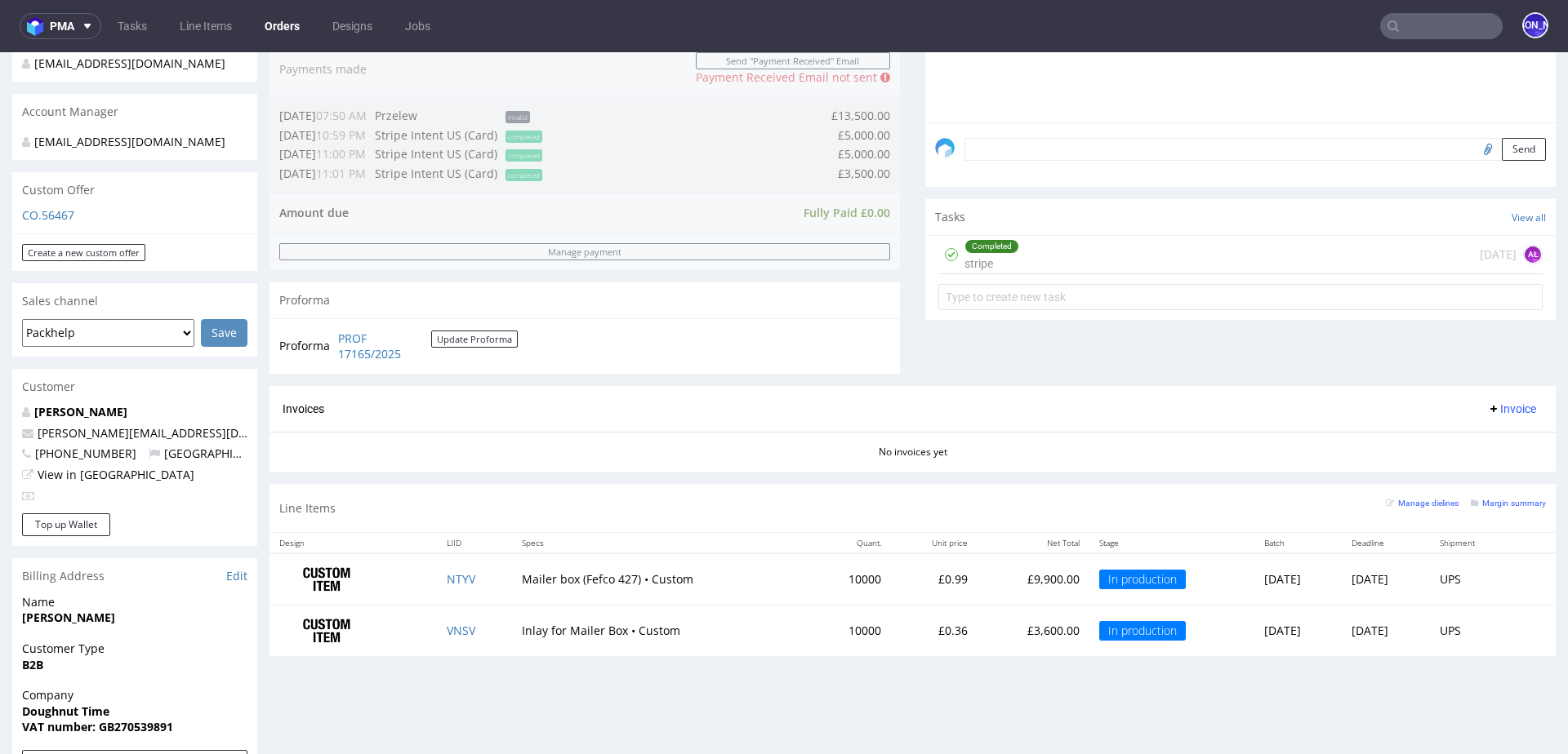
scroll to position [436, 0]
drag, startPoint x: 118, startPoint y: 433, endPoint x: 35, endPoint y: 433, distance: 83.0
click at [35, 433] on p "[PERSON_NAME][EMAIL_ADDRESS][DOMAIN_NAME]" at bounding box center [135, 435] width 226 height 16
copy link "[PERSON_NAME][EMAIL_ADDRESS][DOMAIN_NAME]"
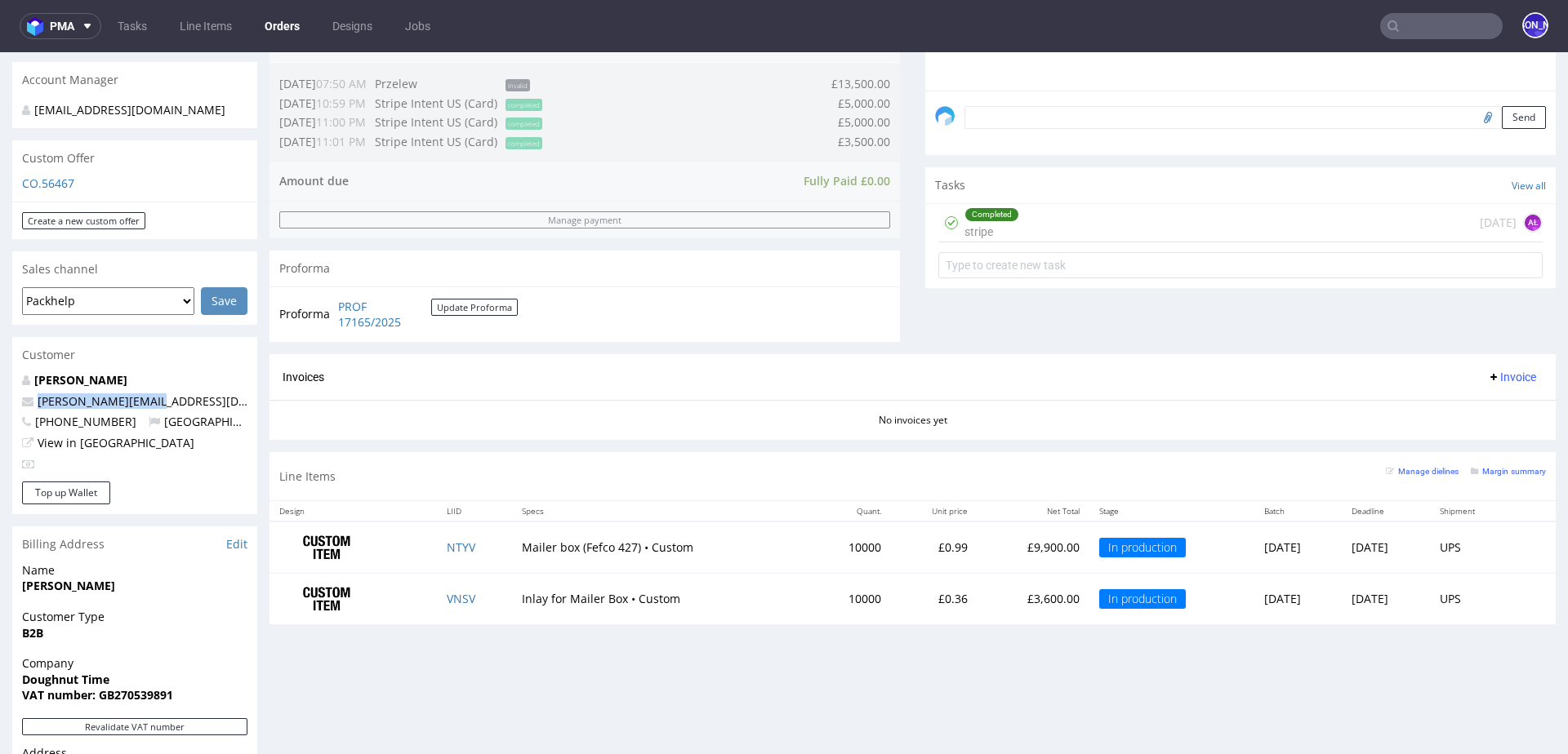
scroll to position [516, 0]
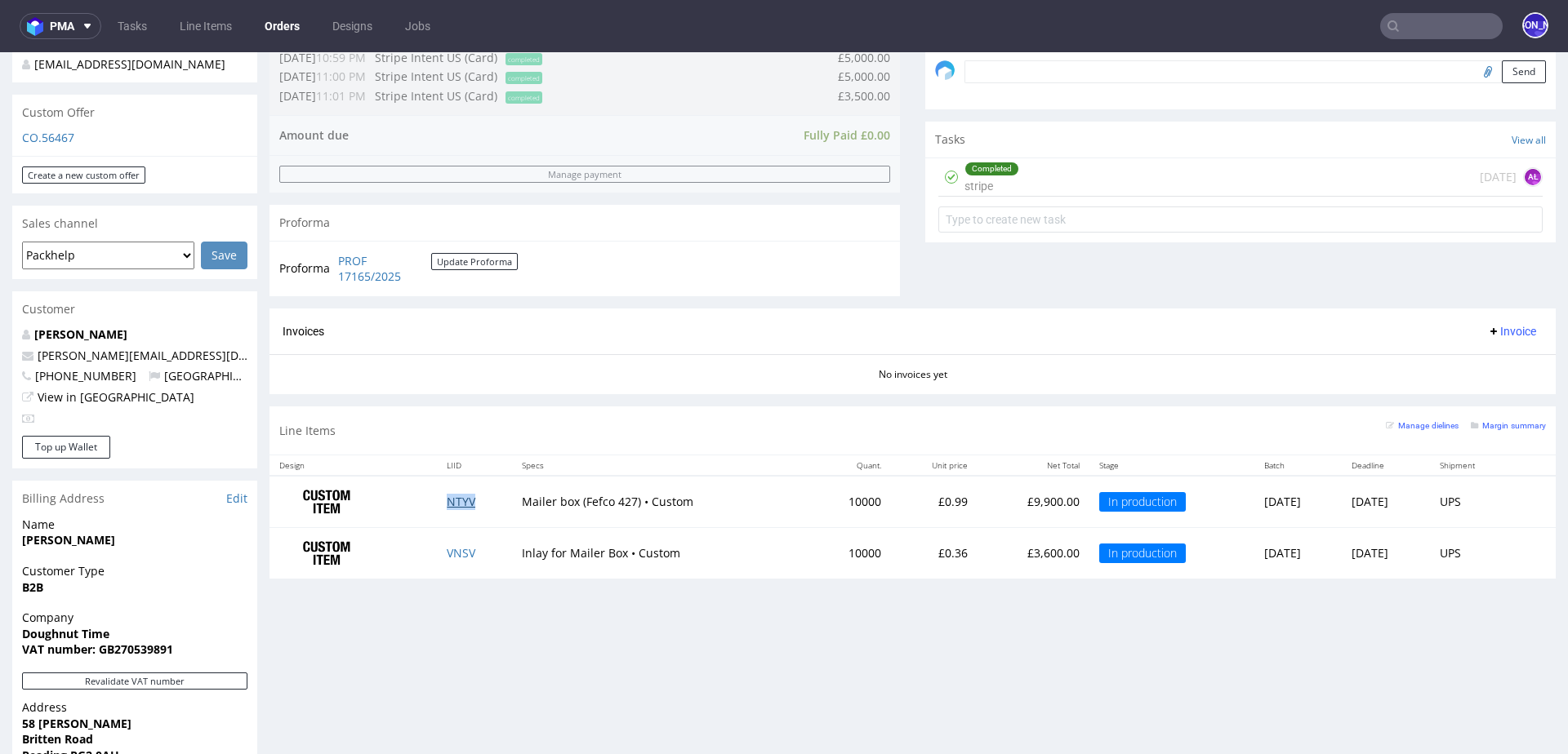
click at [462, 505] on link "NTYV" at bounding box center [461, 501] width 29 height 15
click at [450, 552] on link "VNSV" at bounding box center [461, 553] width 29 height 15
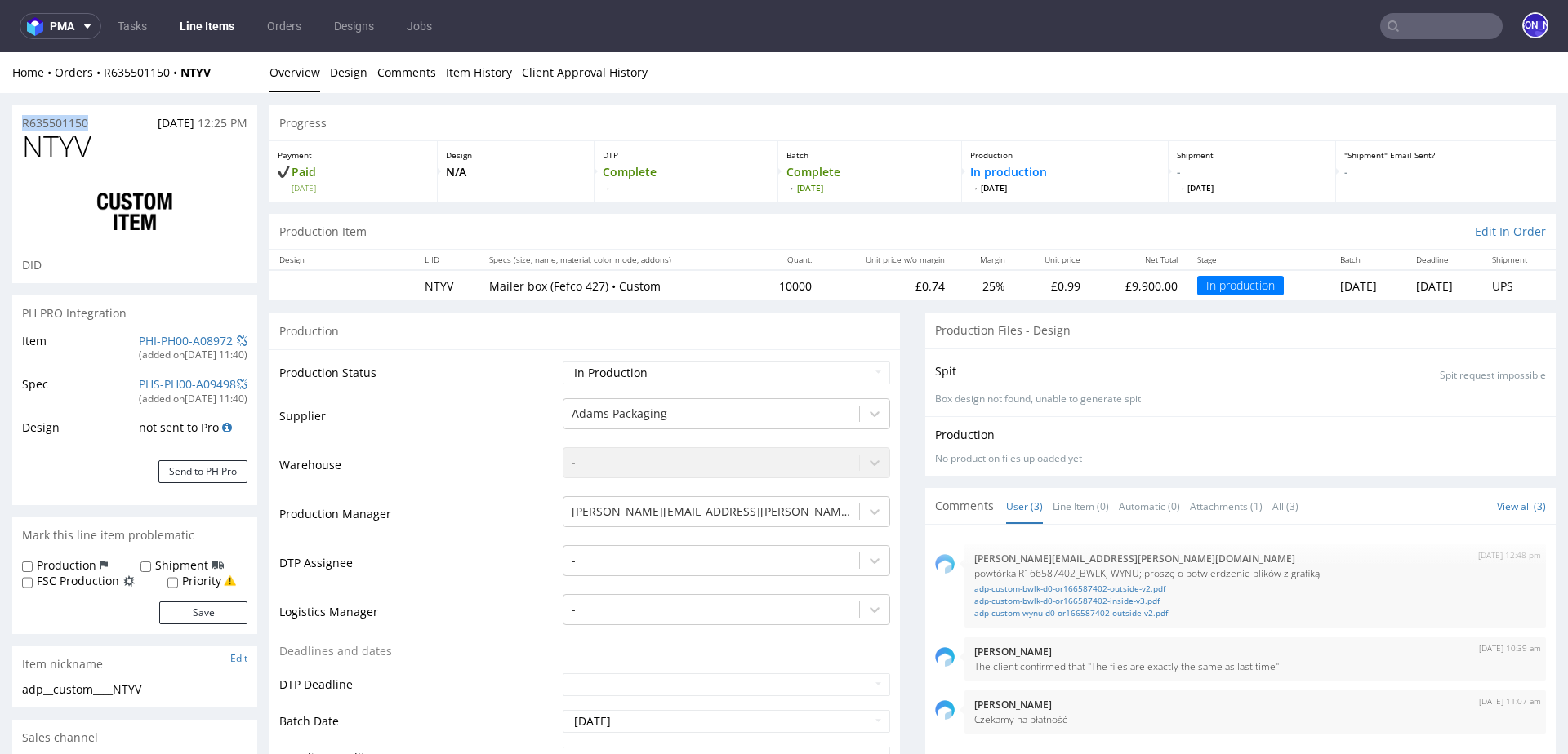
drag, startPoint x: 99, startPoint y: 121, endPoint x: 0, endPoint y: 120, distance: 99.0
drag, startPoint x: 125, startPoint y: 126, endPoint x: 0, endPoint y: 124, distance: 125.0
copy p "R635501150"
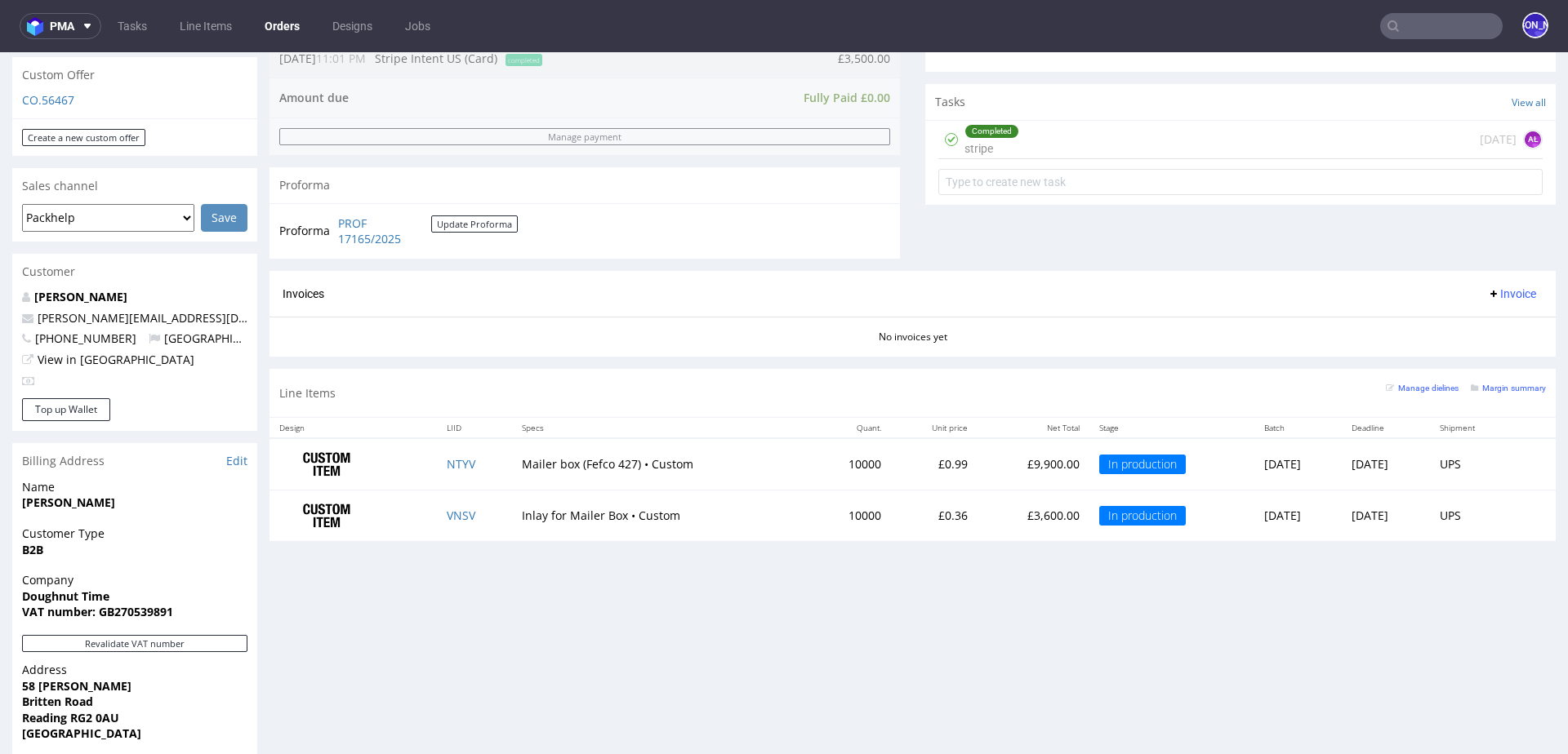
scroll to position [583, 0]
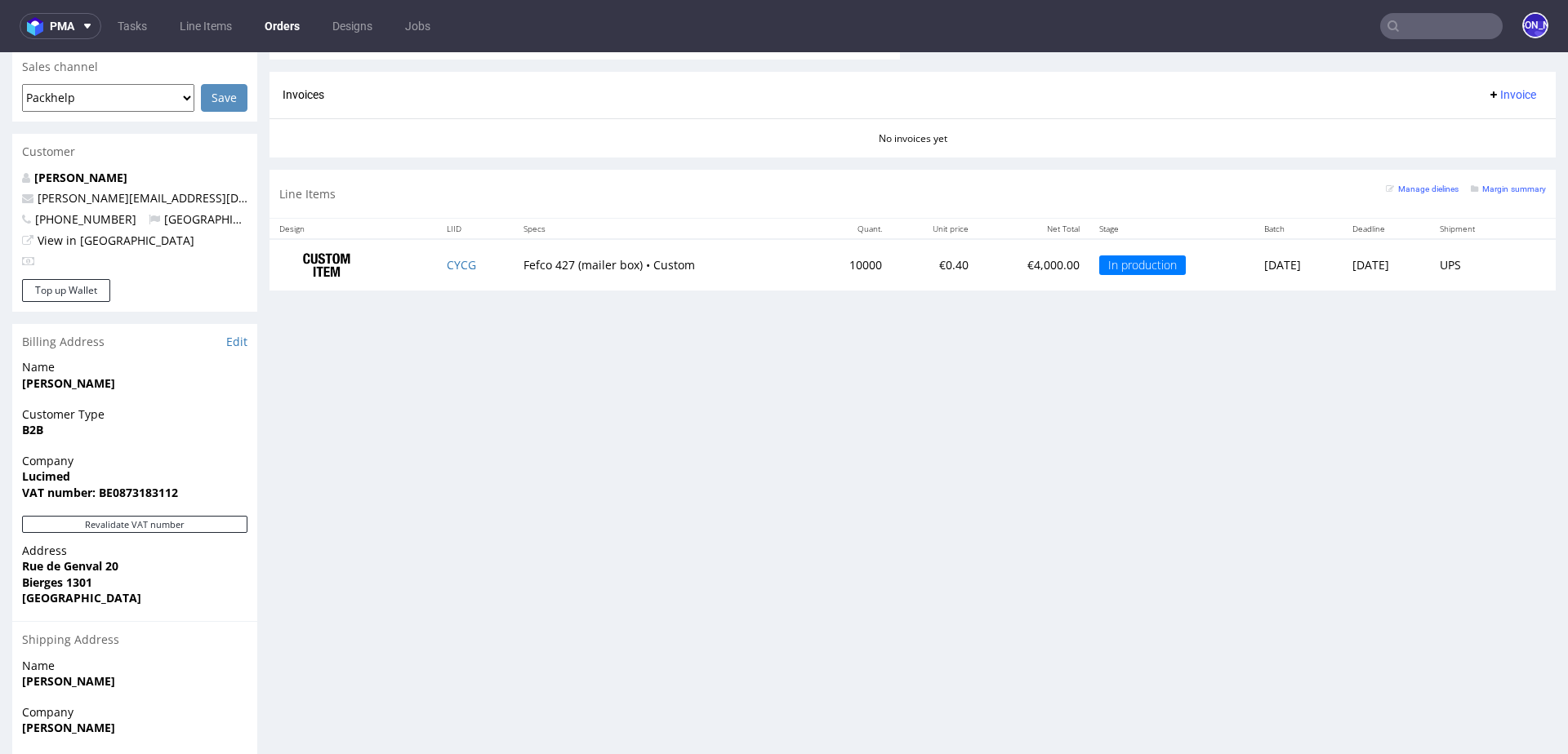
scroll to position [686, 0]
drag, startPoint x: 185, startPoint y: 182, endPoint x: 14, endPoint y: 182, distance: 171.0
click at [14, 182] on div "Eric Delloye eric.delloye@lucimed.com +32478288595 Belgium View in Hubspot" at bounding box center [134, 226] width 245 height 109
copy span "eric.delloye@lucimed.com"
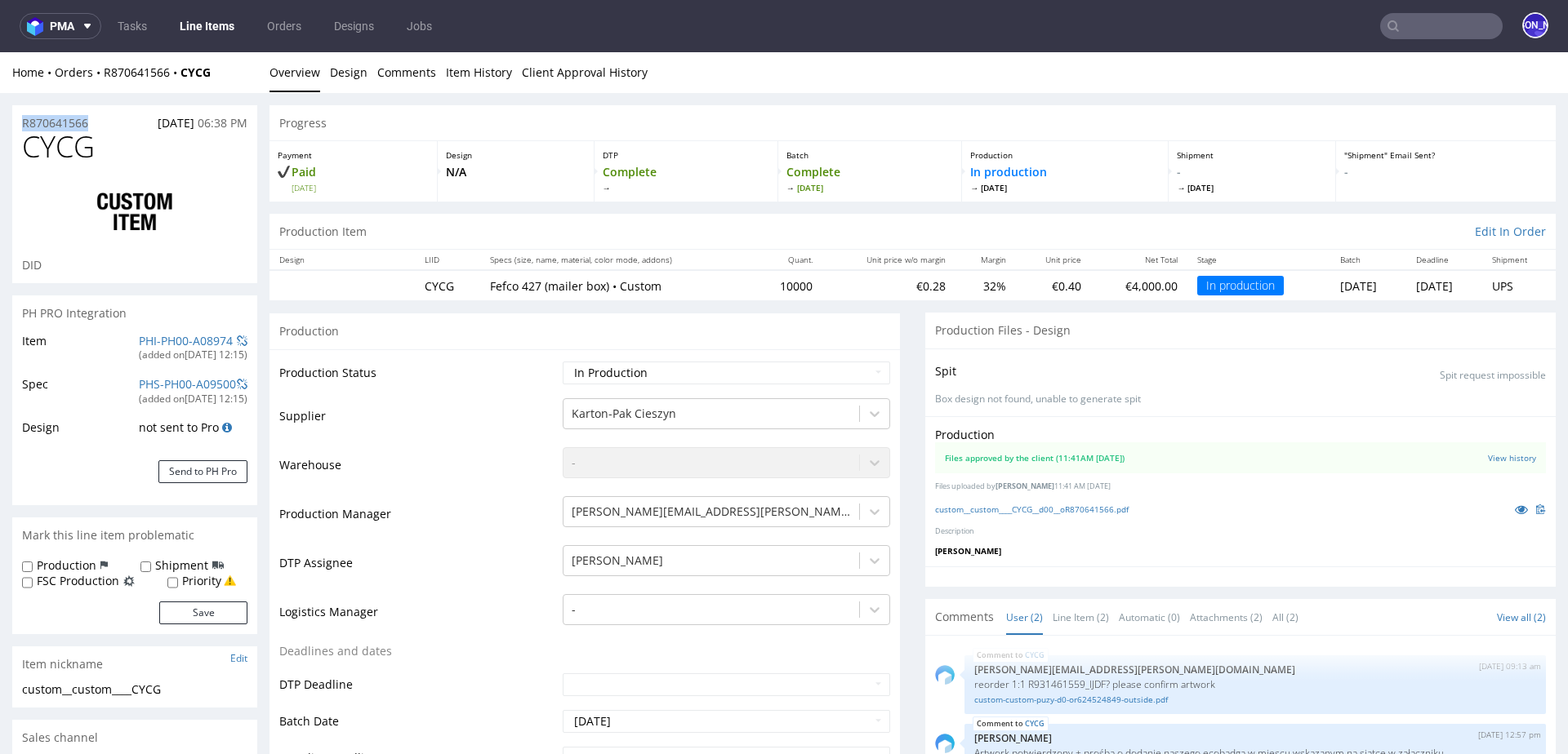
drag, startPoint x: 112, startPoint y: 121, endPoint x: 3, endPoint y: 121, distance: 109.0
copy p "R870641566"
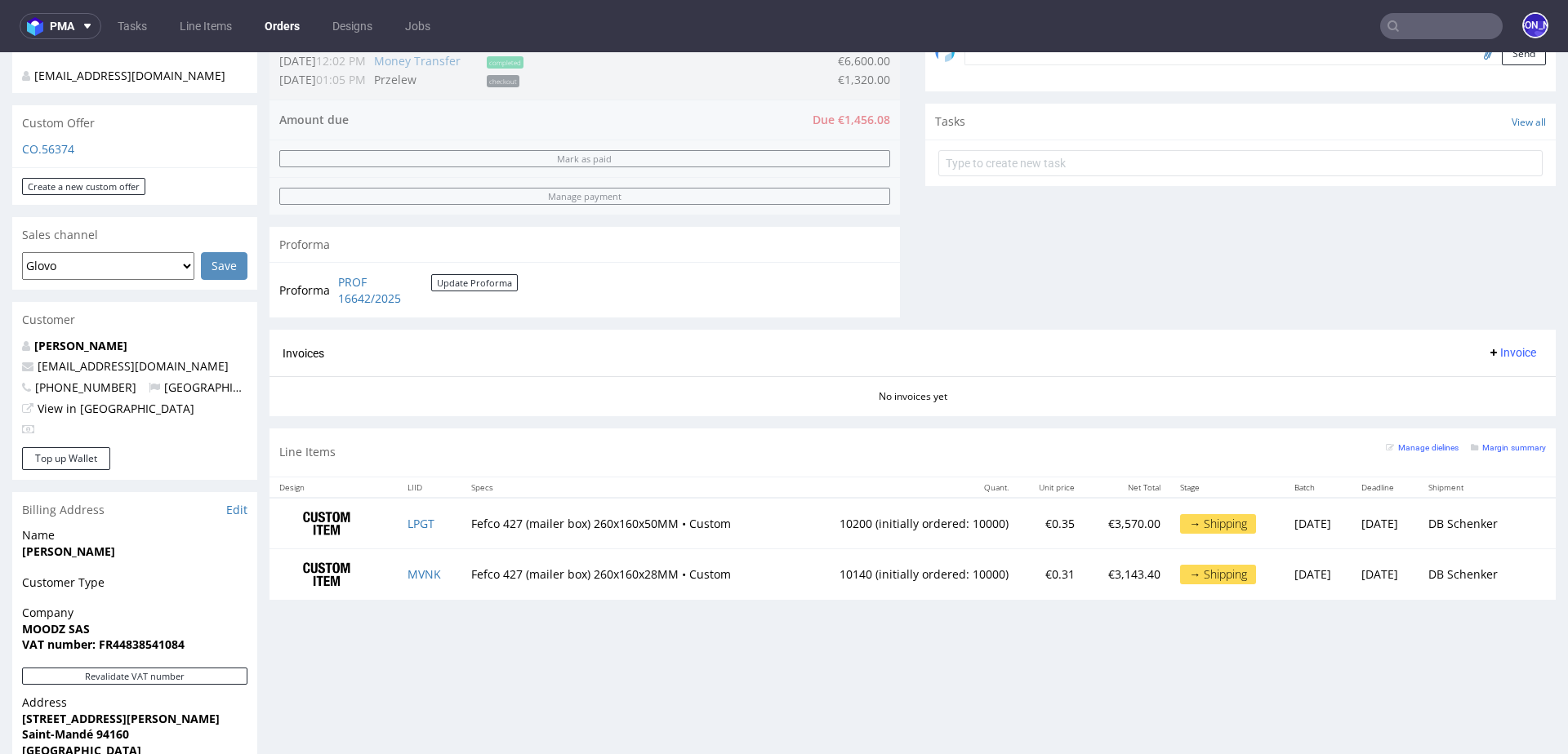
scroll to position [531, 0]
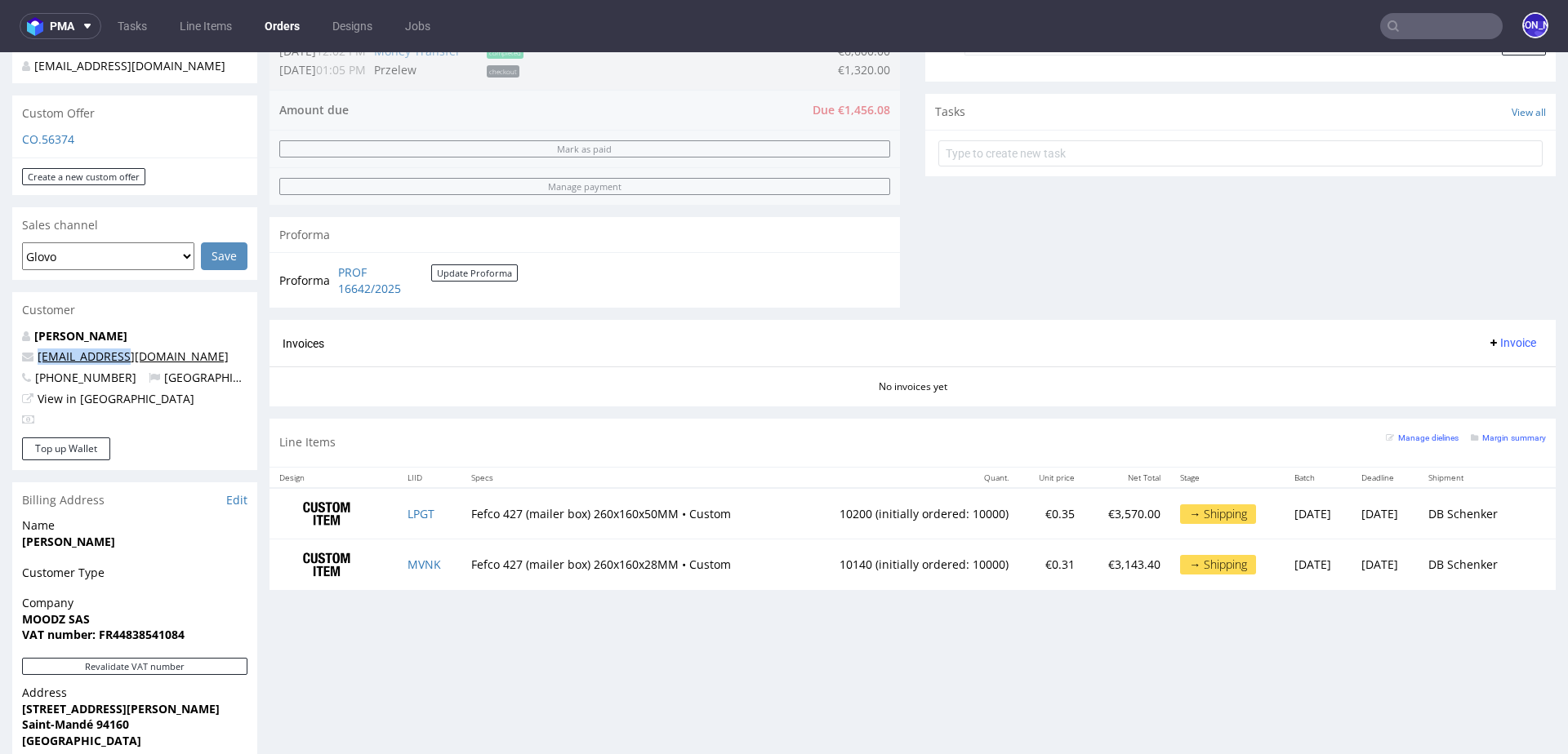
drag, startPoint x: 144, startPoint y: 341, endPoint x: 37, endPoint y: 341, distance: 107.0
click at [37, 349] on p "[EMAIL_ADDRESS][DOMAIN_NAME]" at bounding box center [135, 356] width 226 height 16
copy link "[EMAIL_ADDRESS][DOMAIN_NAME]"
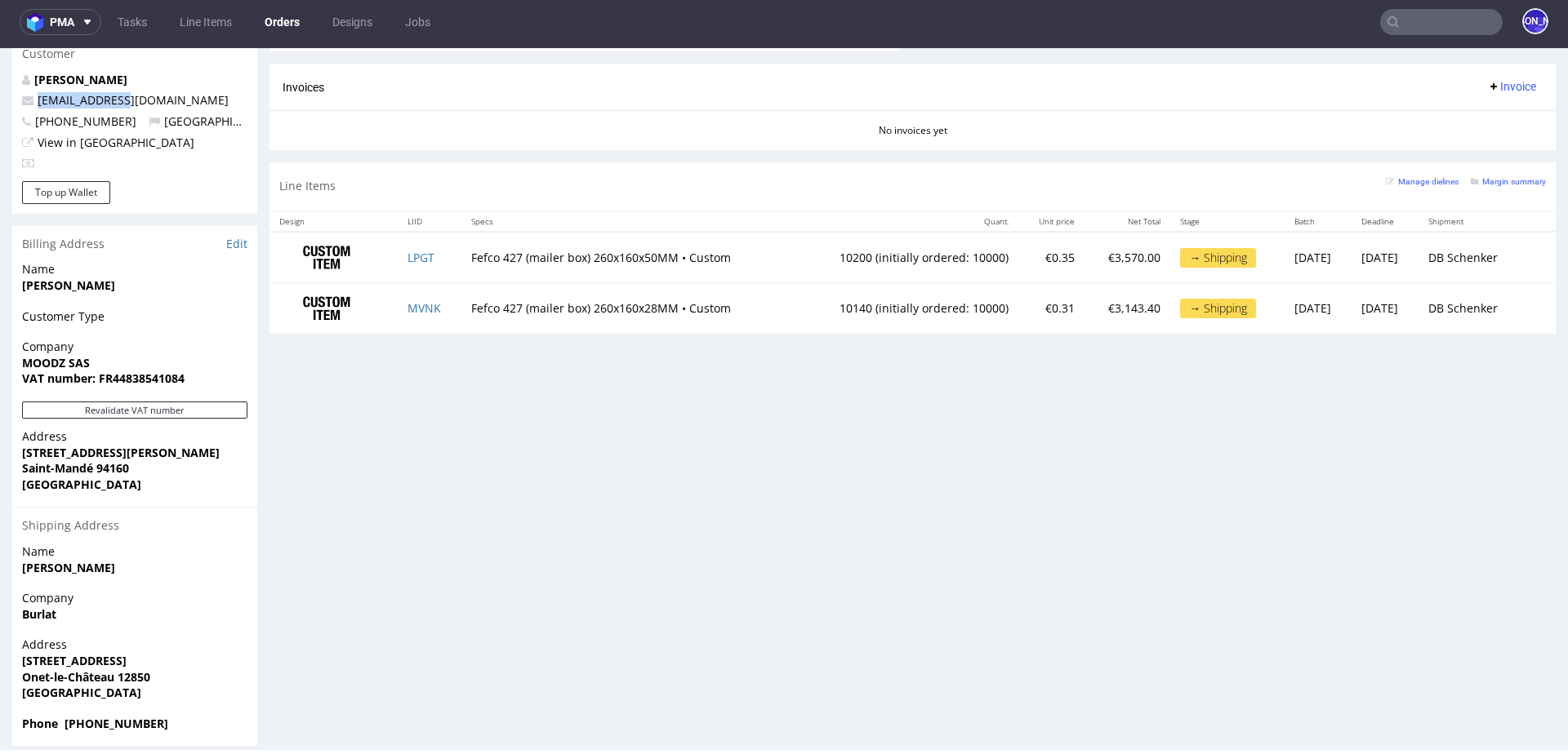
scroll to position [0, 0]
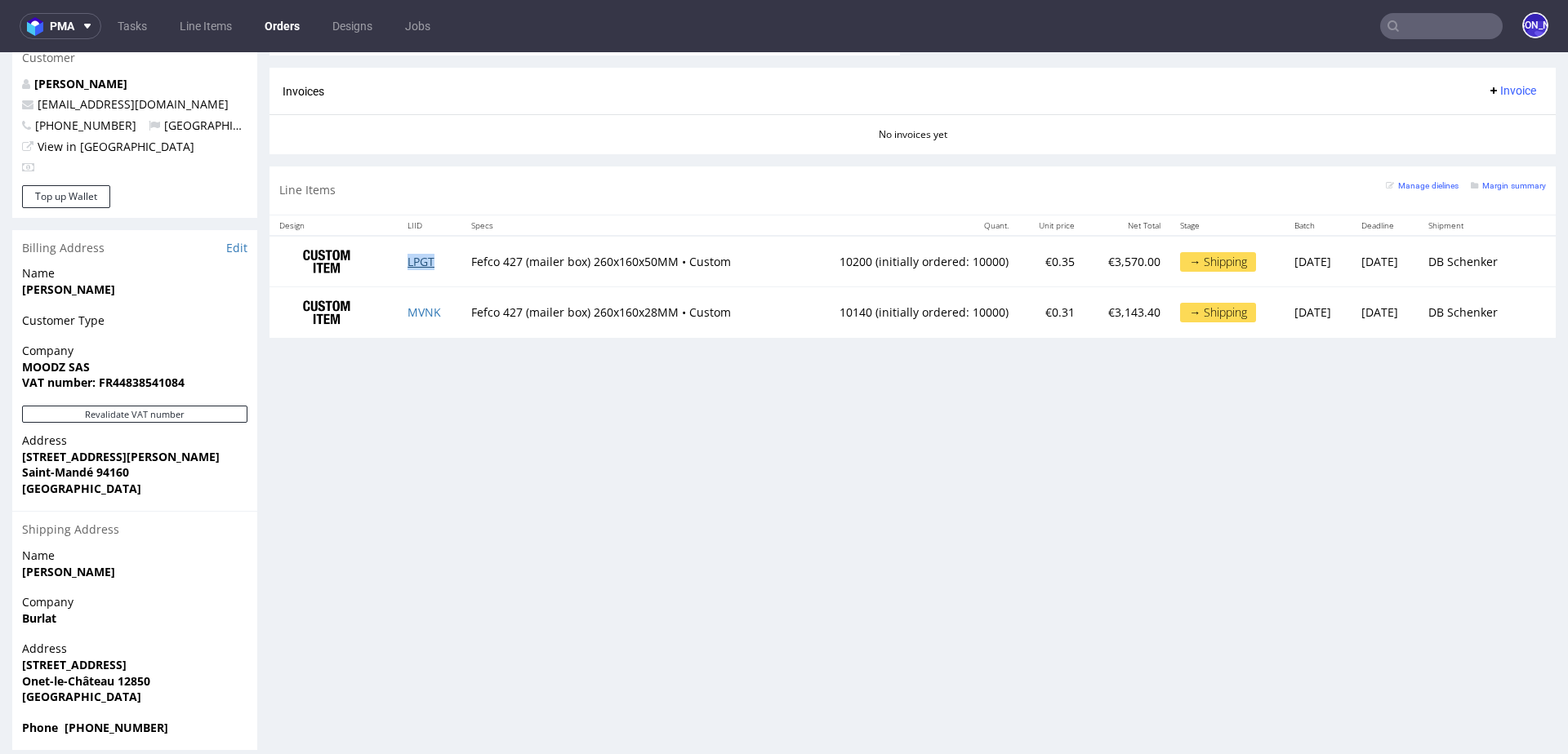
click at [412, 262] on link "LPGT" at bounding box center [421, 261] width 27 height 15
click at [416, 313] on link "MVNK" at bounding box center [423, 312] width 33 height 15
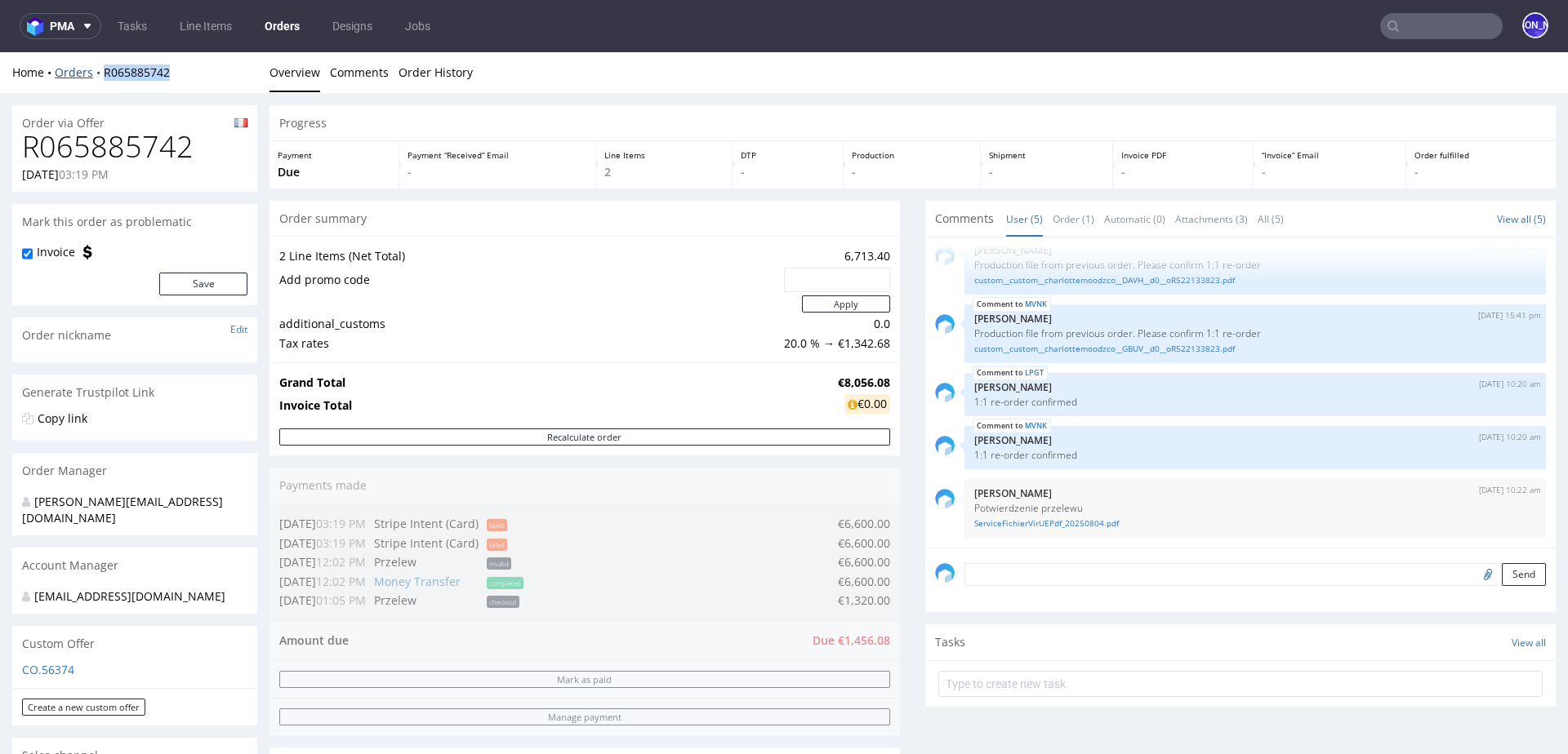
drag, startPoint x: 182, startPoint y: 72, endPoint x: 101, endPoint y: 73, distance: 81.0
click at [101, 73] on div "Home Orders R065885742" at bounding box center [134, 72] width 245 height 16
copy link "R065885742"
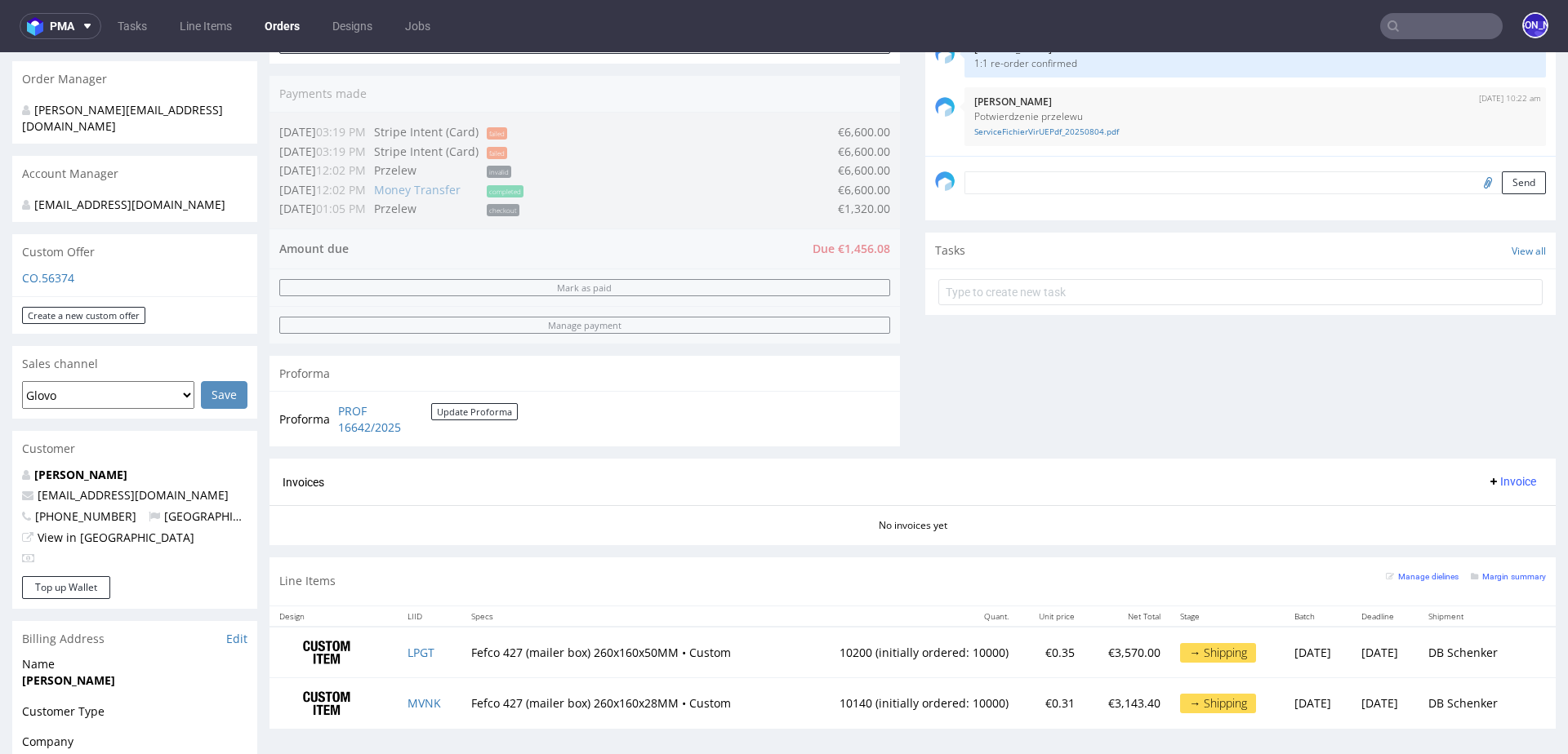
scroll to position [389, 0]
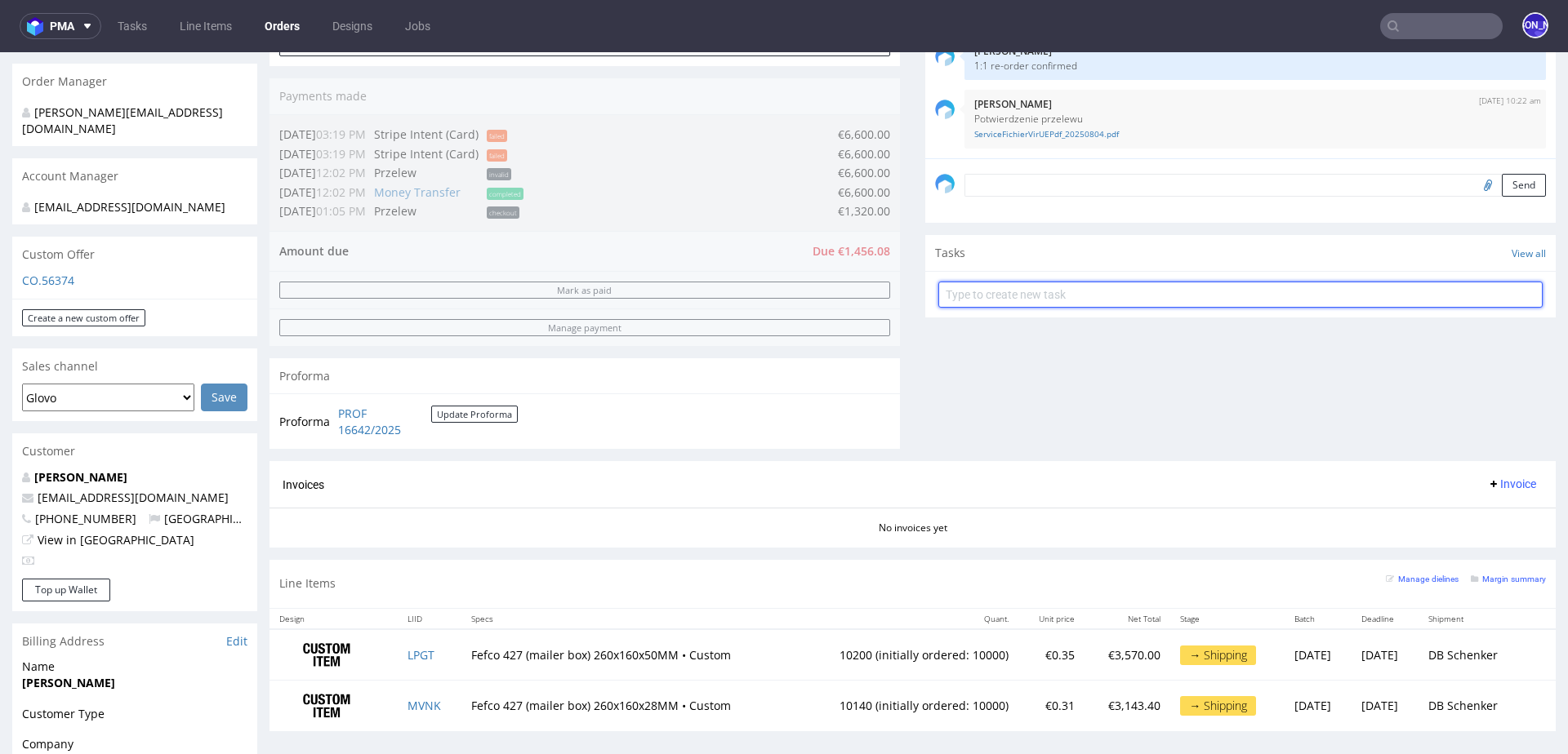
click at [989, 290] on input "text" at bounding box center [1240, 294] width 604 height 26
type input "Invoice"
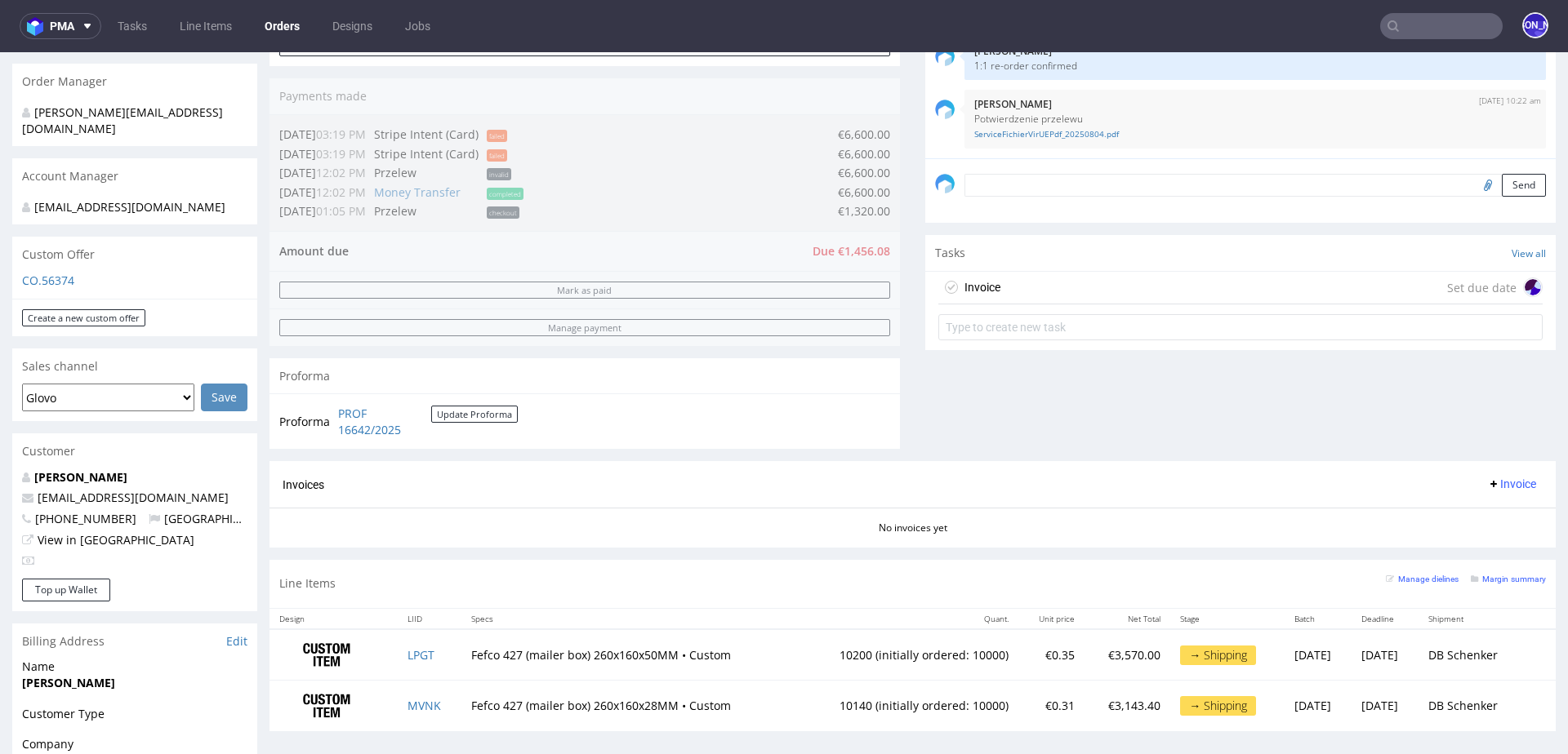
click at [1080, 300] on div "Invoice Set due date" at bounding box center [1240, 288] width 604 height 32
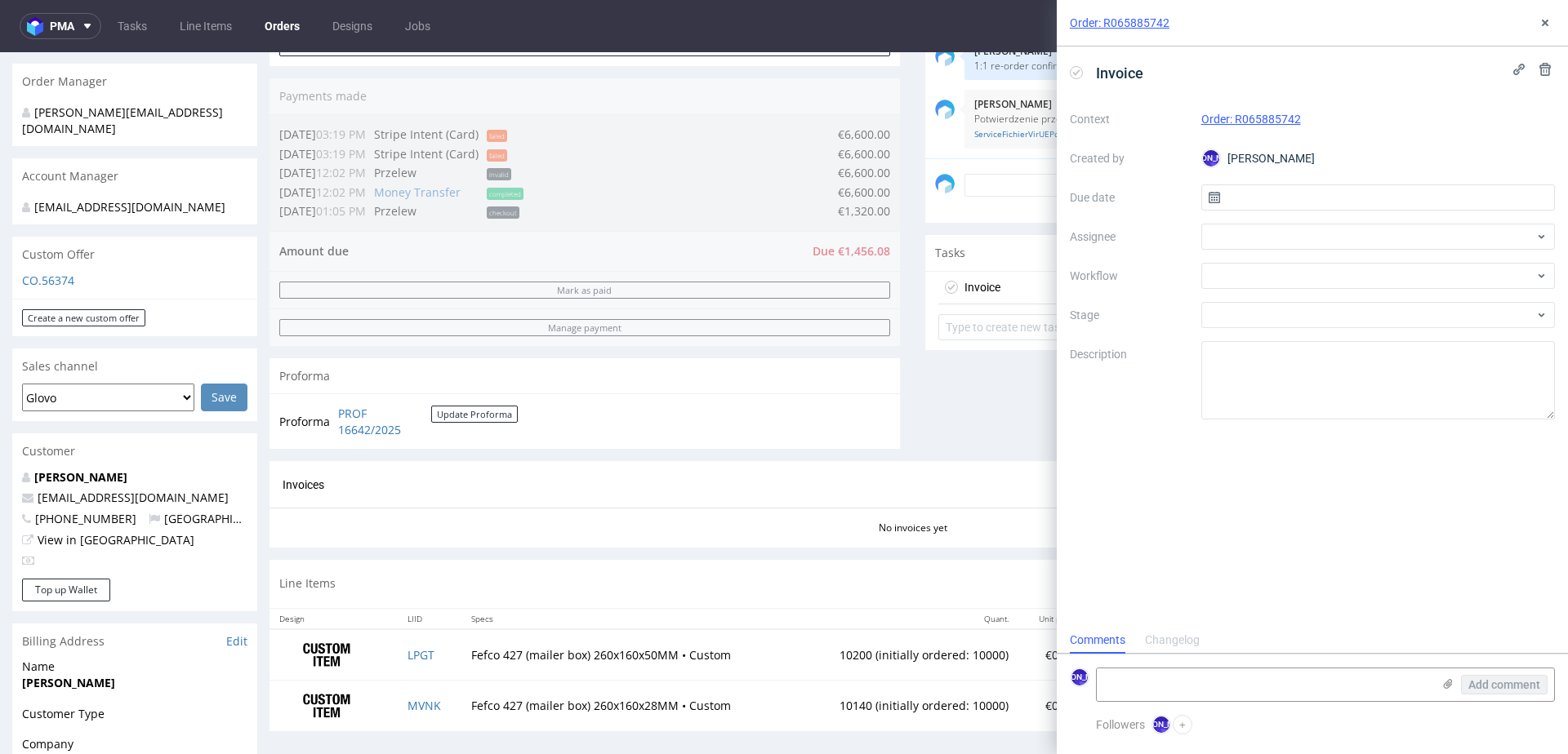
scroll to position [13, 0]
click at [1224, 232] on div at bounding box center [1379, 237] width 355 height 26
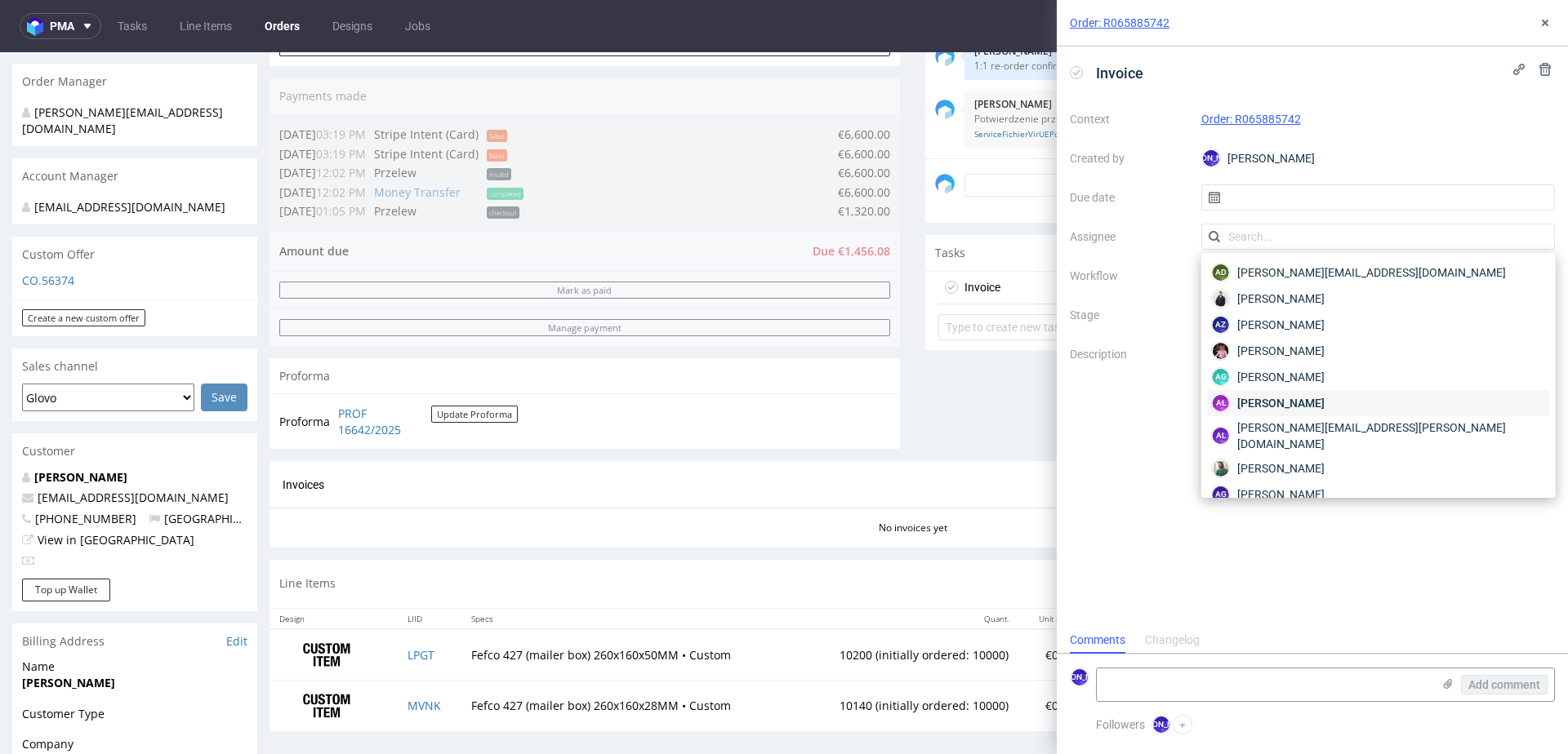
click at [1268, 403] on span "Aleksandra Łętowska" at bounding box center [1280, 403] width 87 height 16
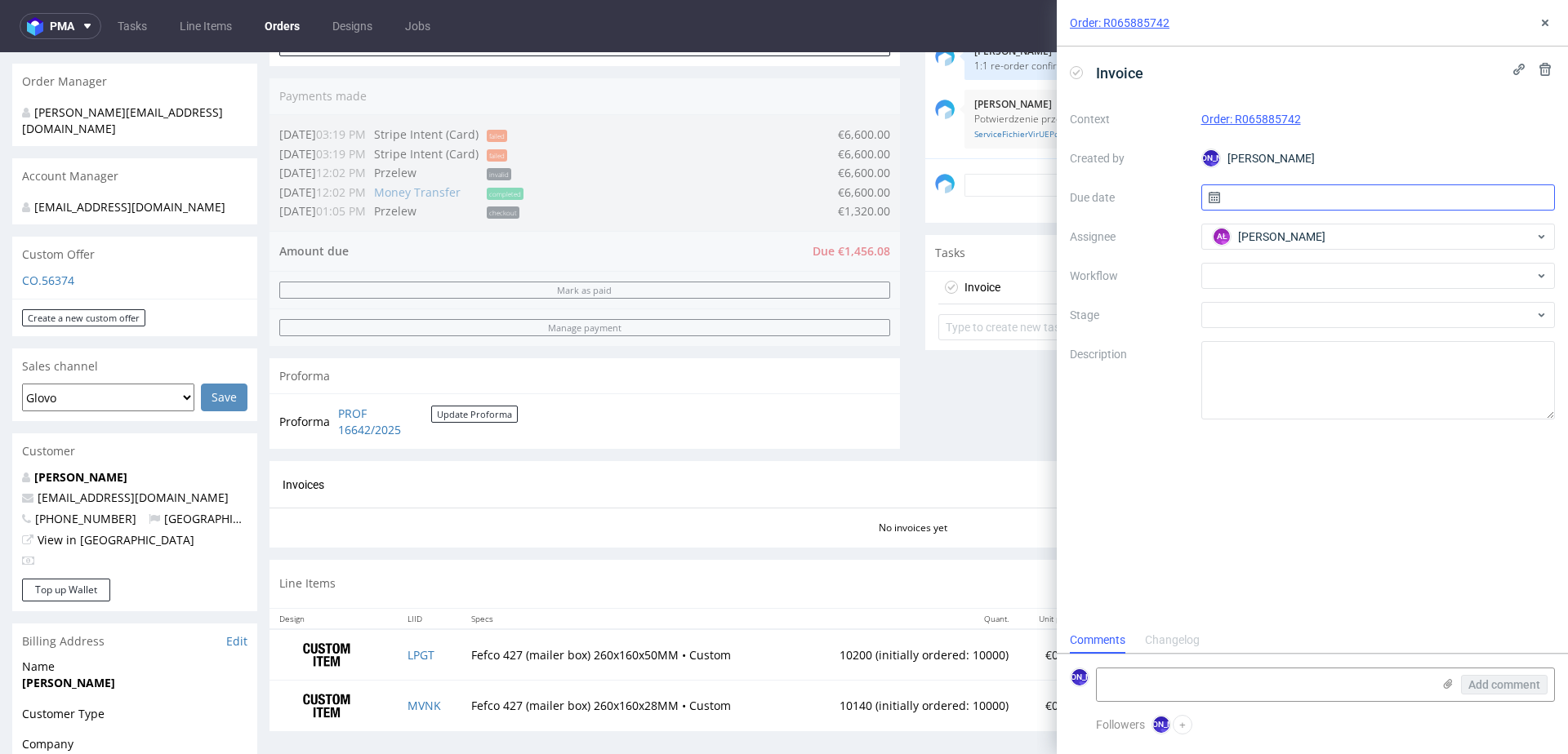
click at [1254, 198] on input "text" at bounding box center [1379, 198] width 355 height 26
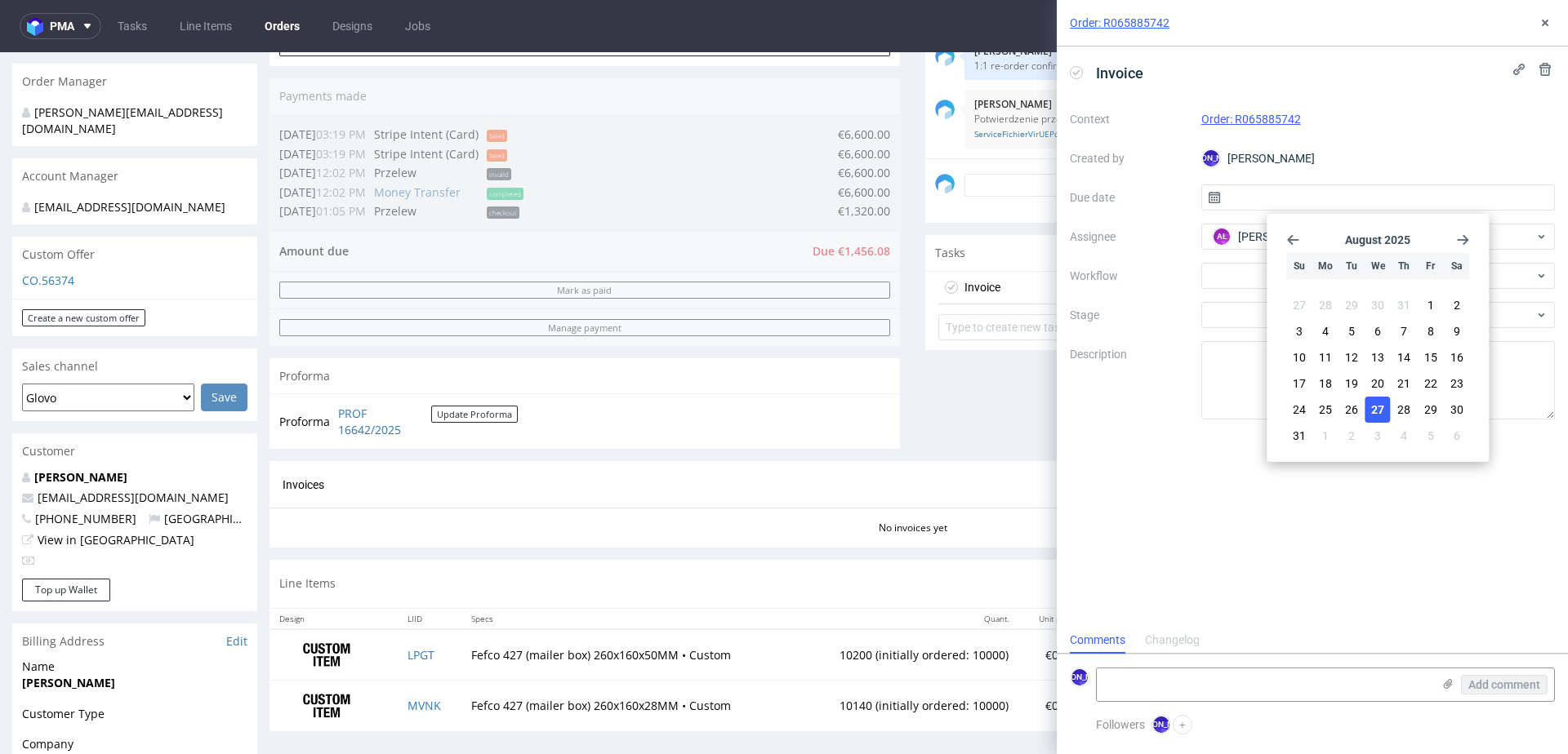
click at [1373, 410] on span "27" at bounding box center [1377, 410] width 13 height 16
type input "[DATE]"
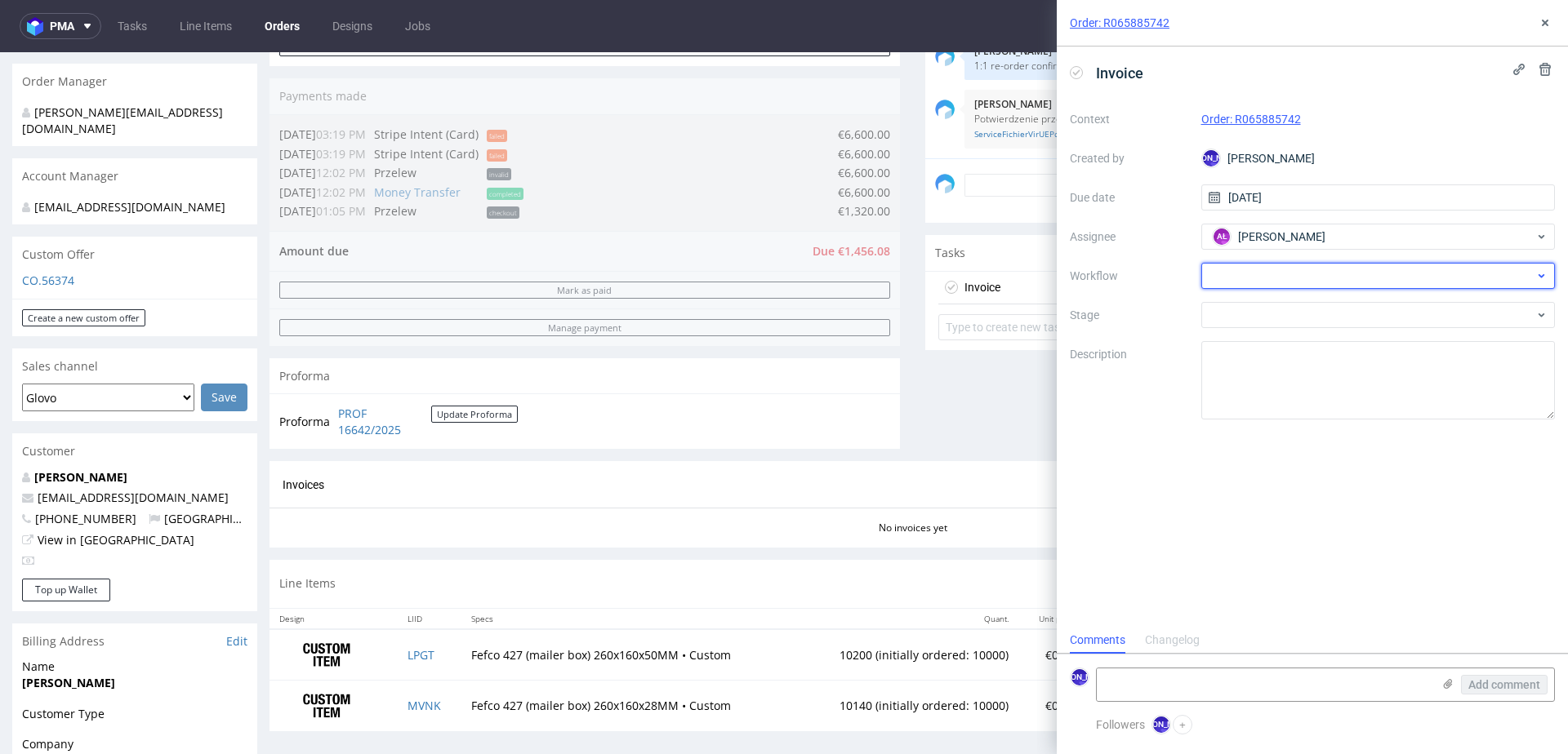
click at [1282, 276] on div at bounding box center [1379, 276] width 355 height 26
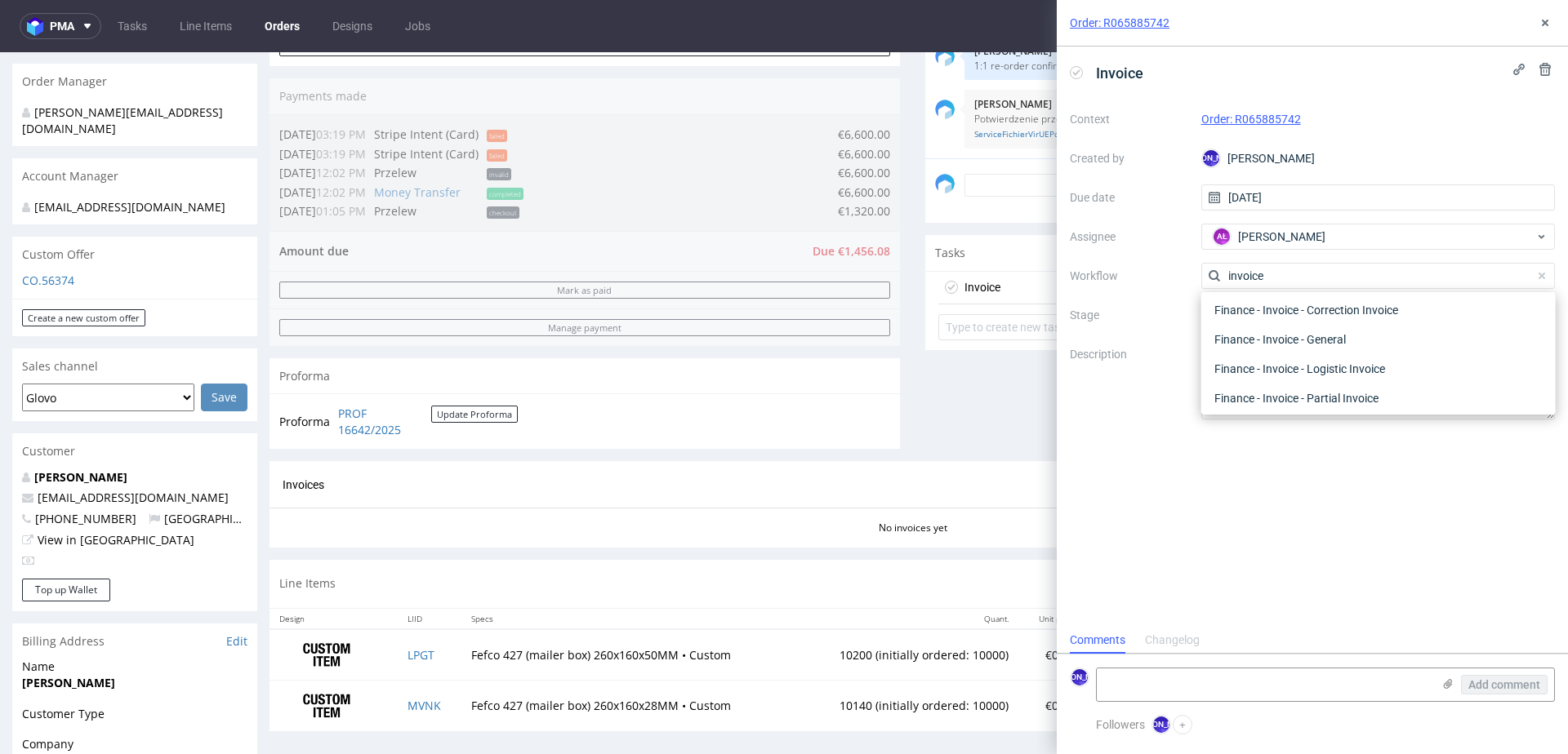
scroll to position [26, 0]
type input "invoice"
click at [1258, 332] on div "Finance - Invoice - General" at bounding box center [1379, 338] width 341 height 30
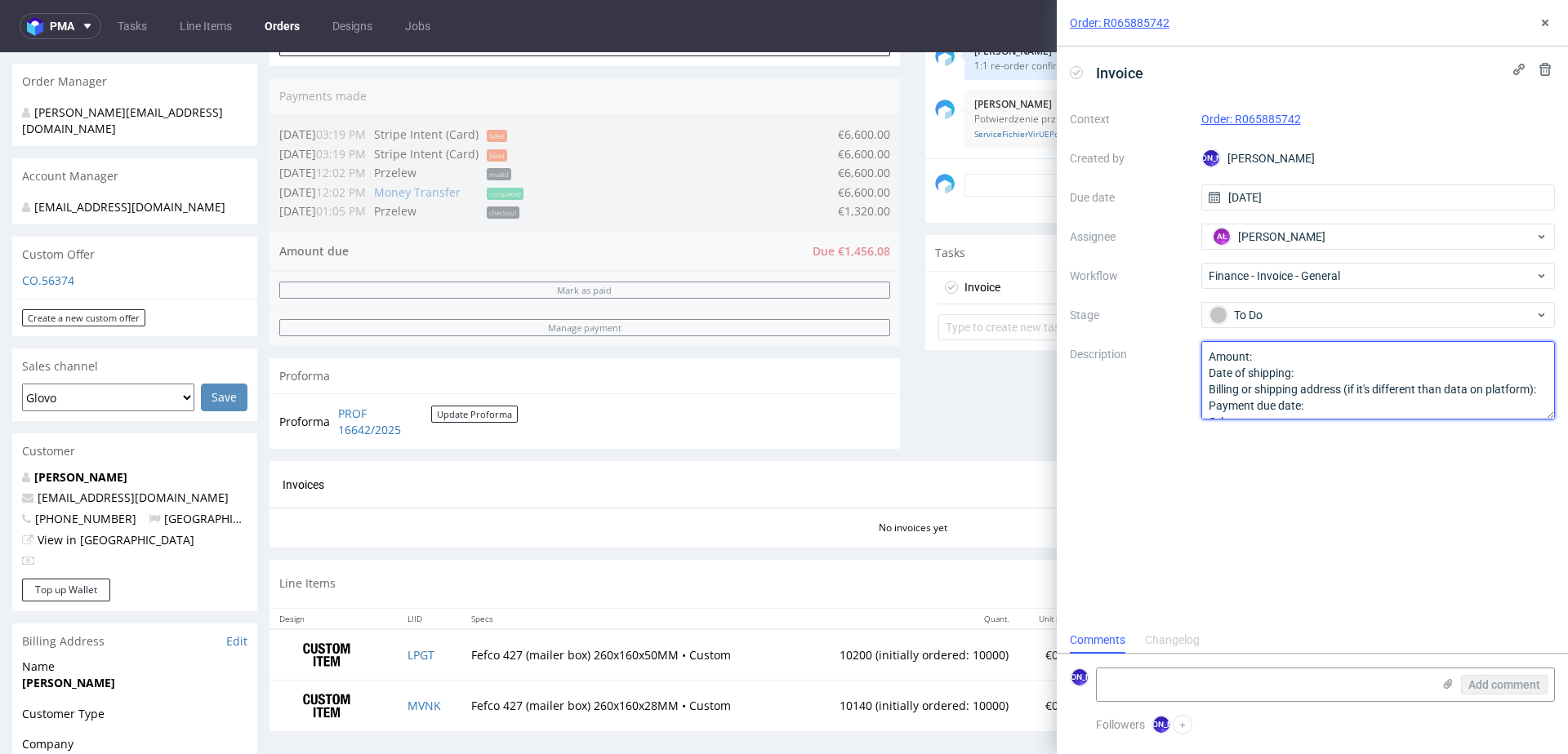
scroll to position [17, 0]
drag, startPoint x: 1210, startPoint y: 359, endPoint x: 1290, endPoint y: 459, distance: 128.1
click at [1290, 461] on div "Invoice Context Order: R065885742 Created by JO Jozefina Owczarek Due date 27/0…" at bounding box center [1312, 337] width 512 height 580
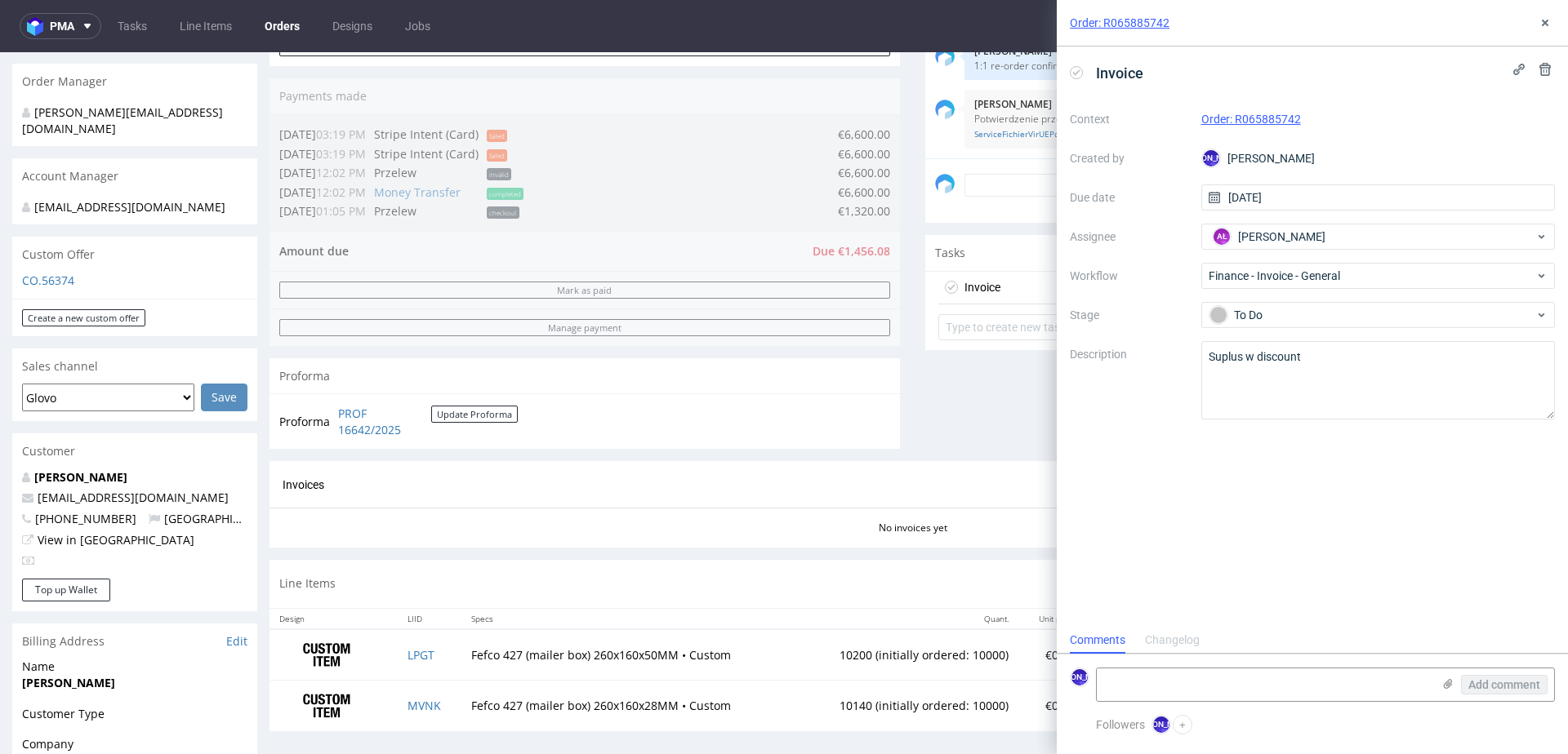
click at [1015, 411] on div "Comments User (5) Order (1) Automatic (0) Attachments (3) All (5) View all (5) …" at bounding box center [1240, 137] width 630 height 651
click at [1220, 353] on textarea "Suplus w discount" at bounding box center [1379, 380] width 355 height 78
type textarea "Surplus w discount"
click at [977, 446] on div "Comments User (5) Order (1) Automatic (0) Attachments (3) All (5) View all (5) …" at bounding box center [1240, 137] width 630 height 651
click at [1552, 28] on button at bounding box center [1544, 22] width 20 height 20
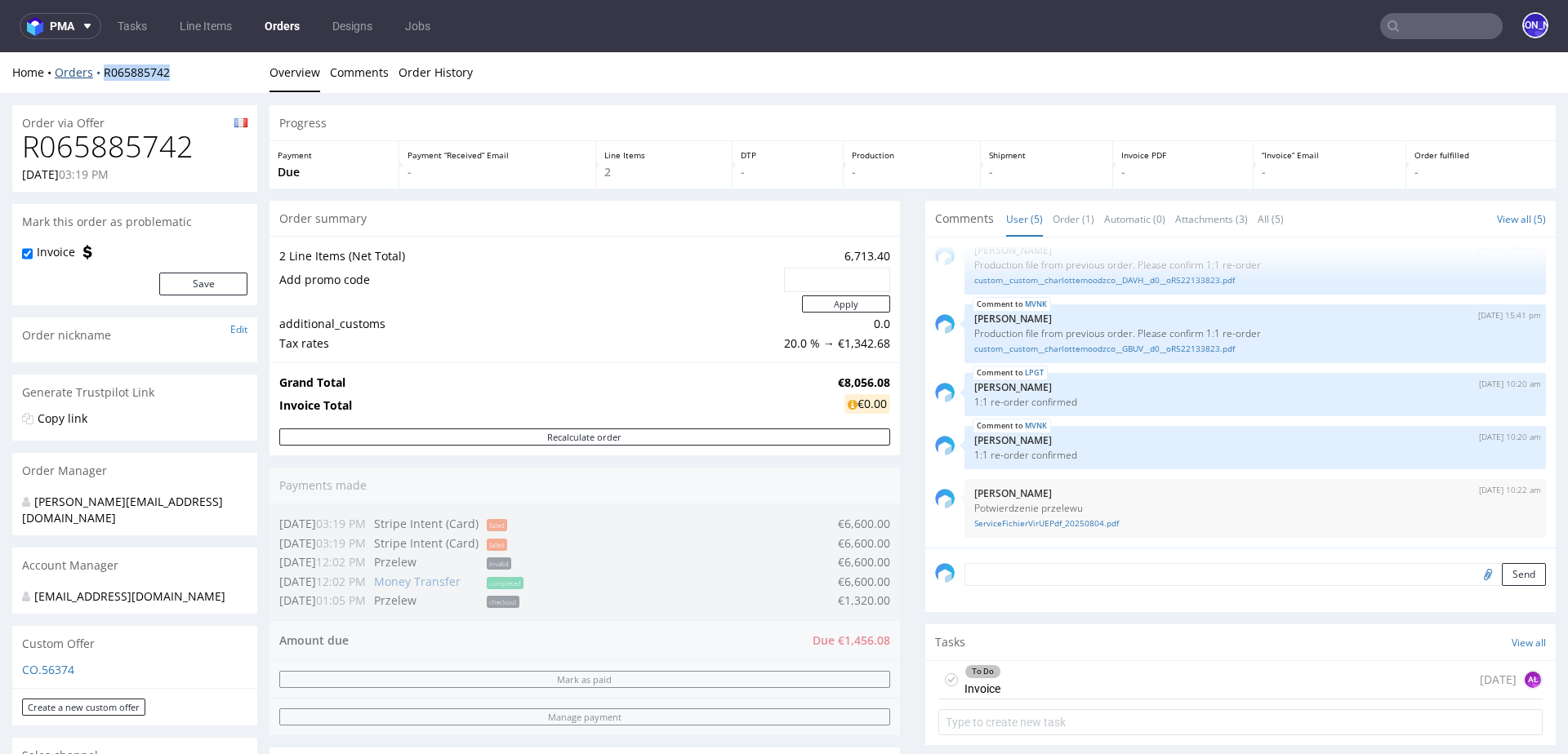
drag, startPoint x: 189, startPoint y: 70, endPoint x: 100, endPoint y: 68, distance: 89.0
click at [100, 68] on div "Home Orders R065885742" at bounding box center [134, 72] width 245 height 16
copy link "R065885742"
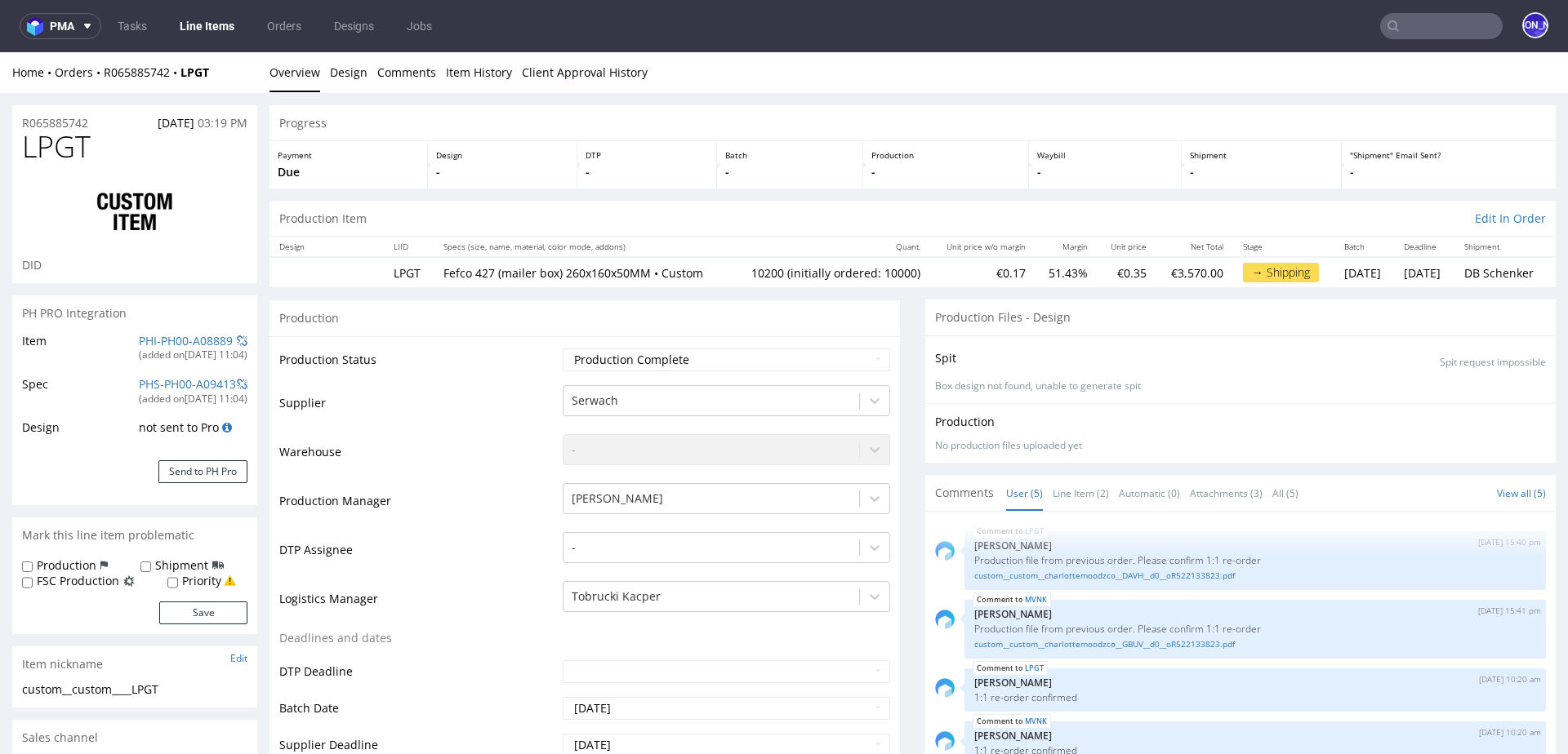
type input "10200"
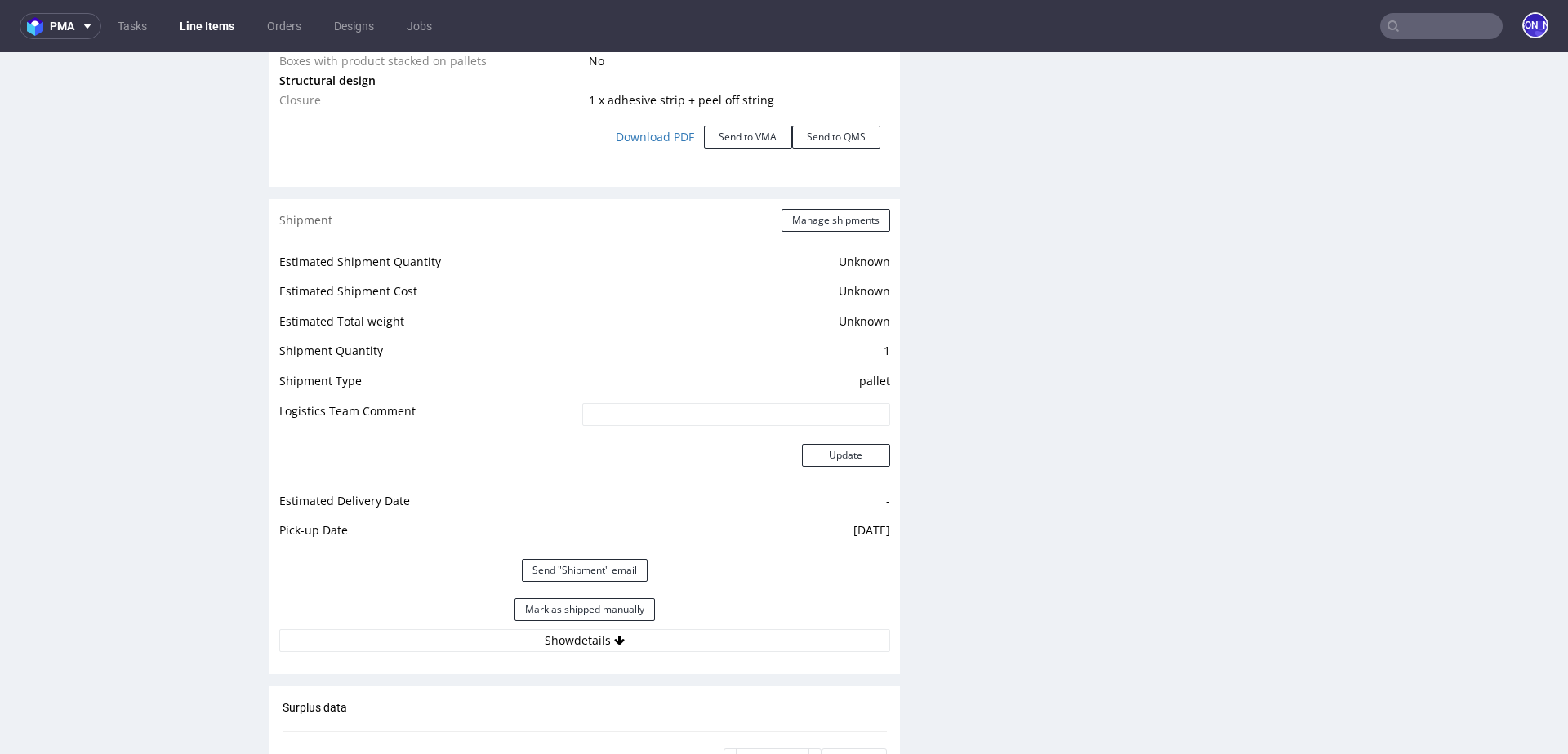
scroll to position [2014, 0]
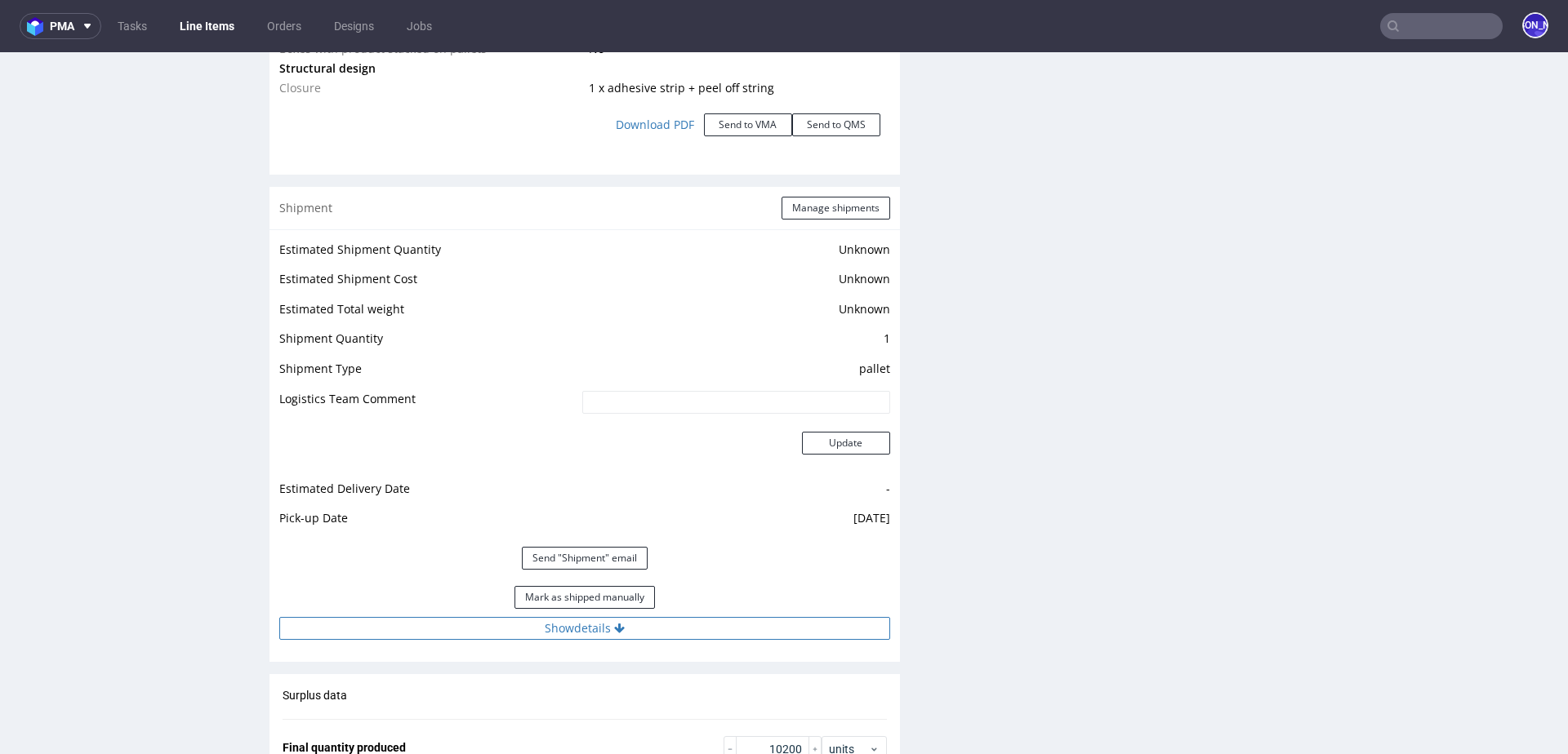
click at [596, 628] on button "Show details" at bounding box center [585, 628] width 611 height 23
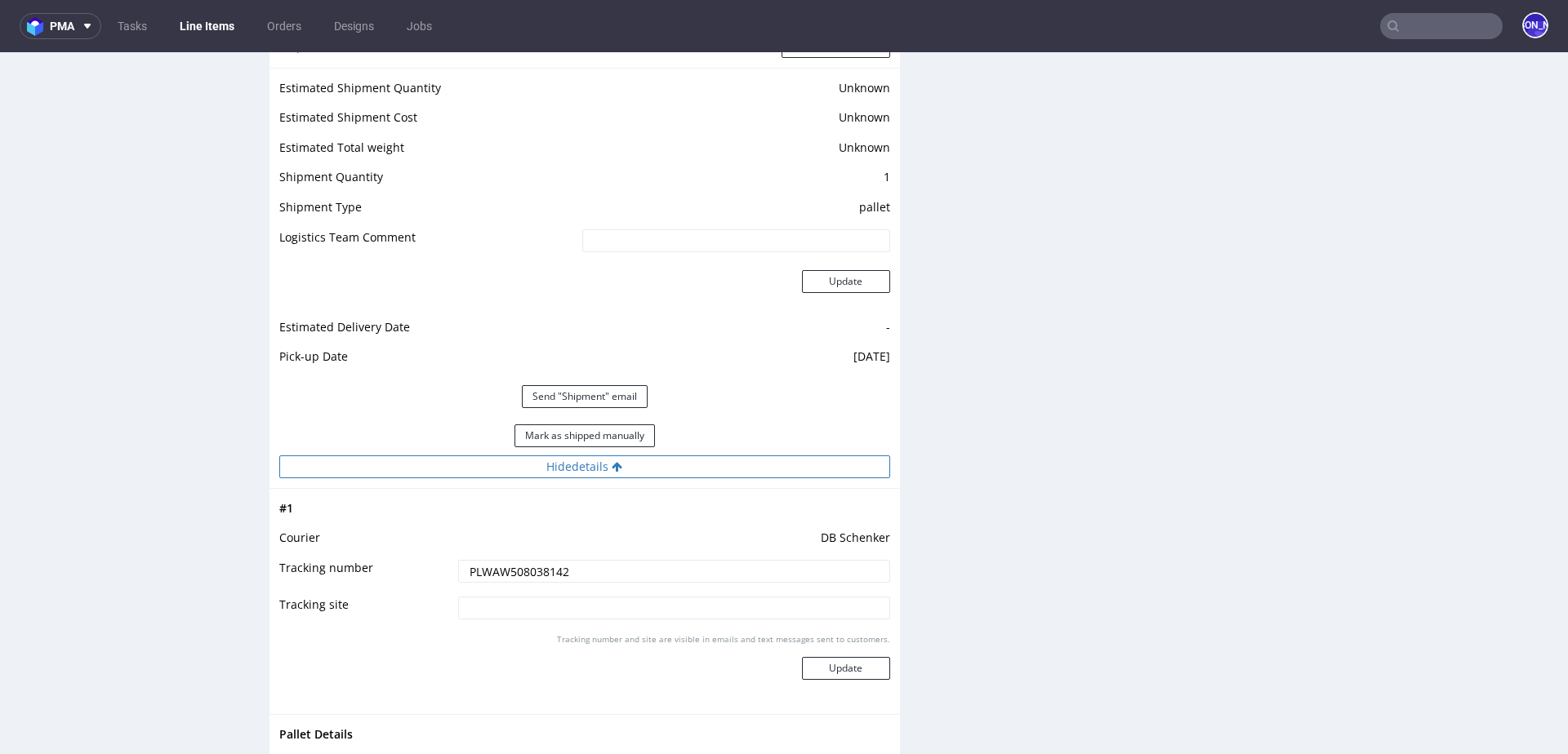
scroll to position [2179, 0]
drag, startPoint x: 813, startPoint y: 525, endPoint x: 898, endPoint y: 525, distance: 85.0
click at [860, 529] on td "DB Schenker" at bounding box center [672, 541] width 436 height 31
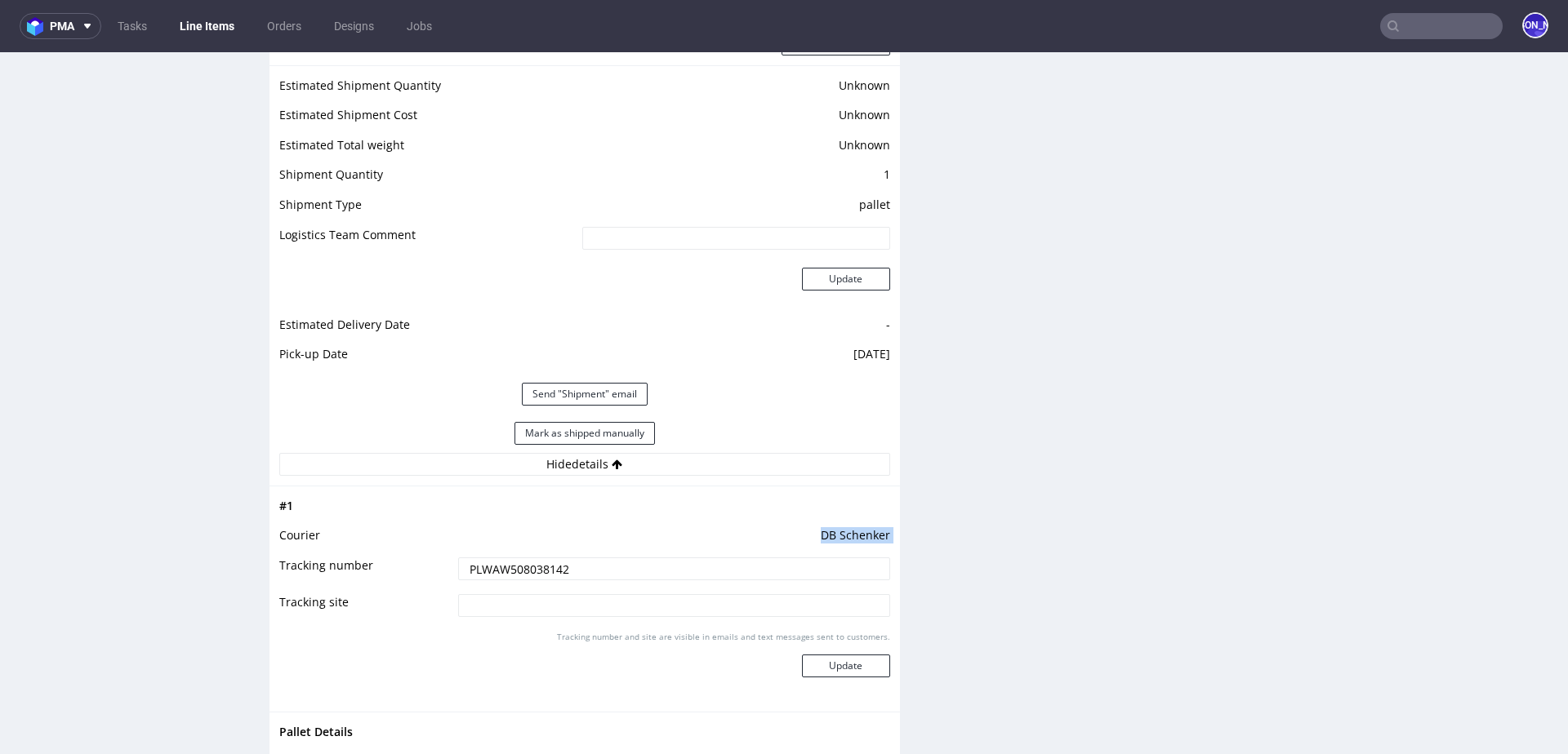
click at [860, 529] on td "DB Schenker" at bounding box center [672, 541] width 436 height 31
copy td "DB Schenker"
click at [494, 570] on input "PLWAW508038142" at bounding box center [674, 568] width 432 height 23
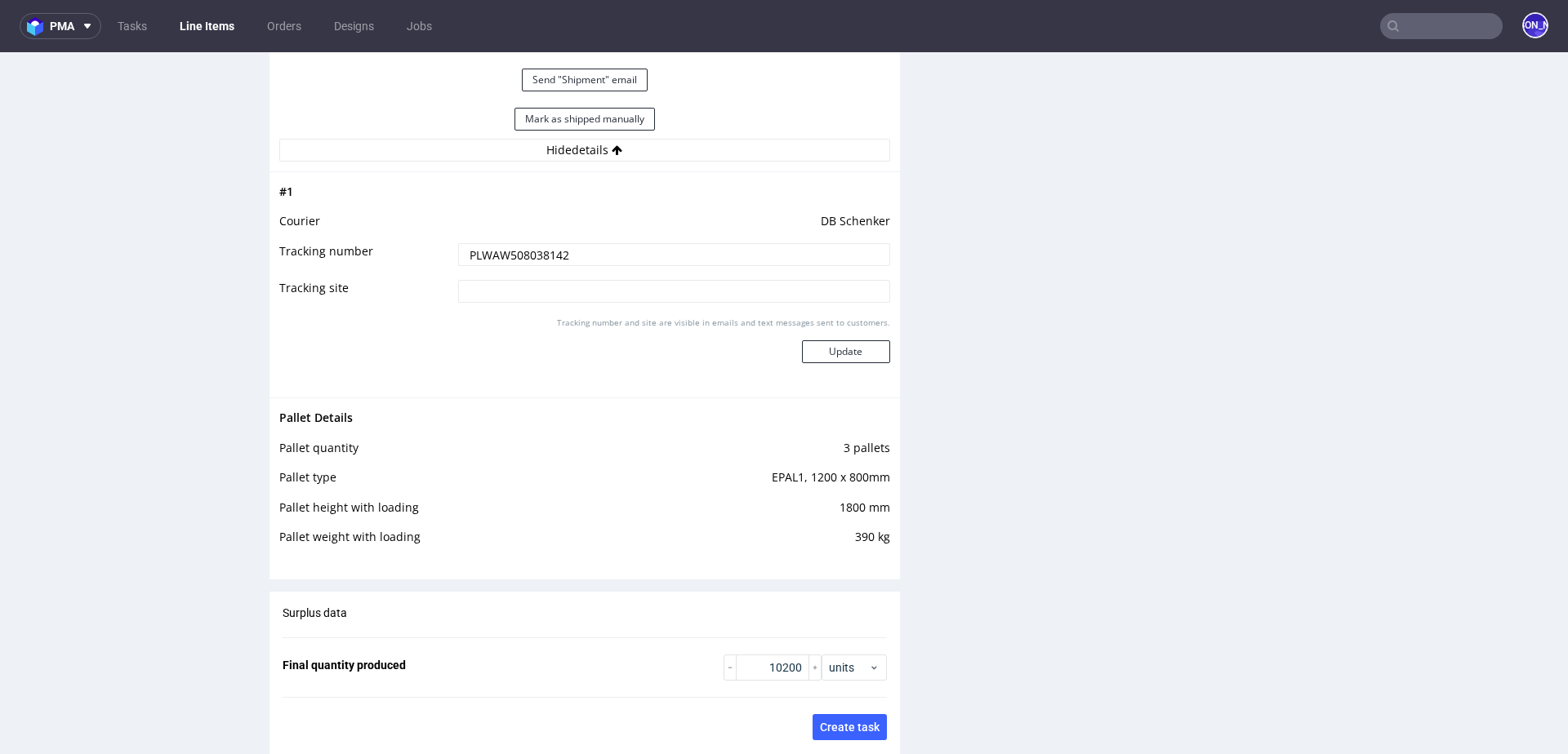
scroll to position [0, 0]
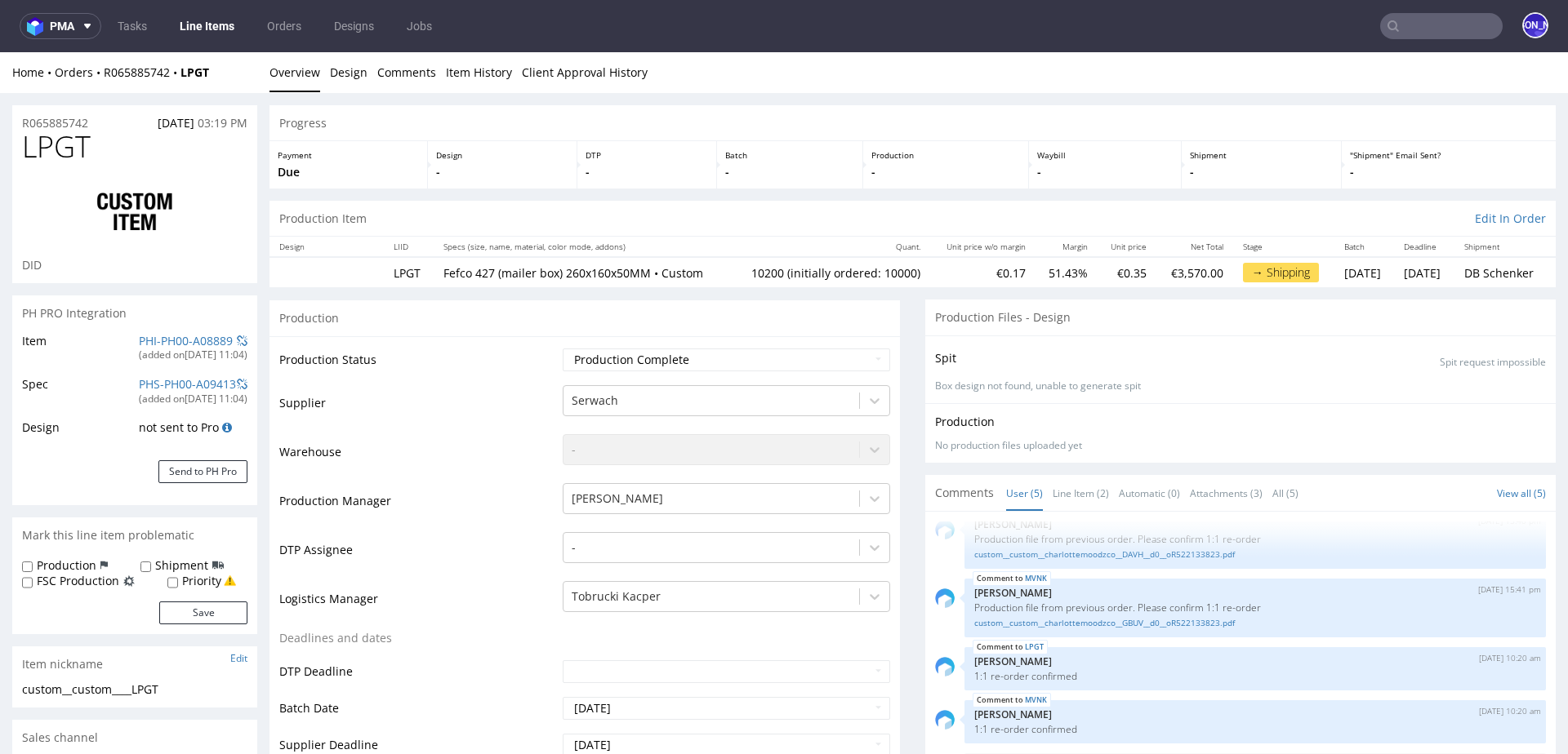
click at [734, 272] on td "10200 (initially ordered: 10000)" at bounding box center [830, 272] width 200 height 31
click at [730, 273] on td "10200 (initially ordered: 10000)" at bounding box center [830, 272] width 200 height 31
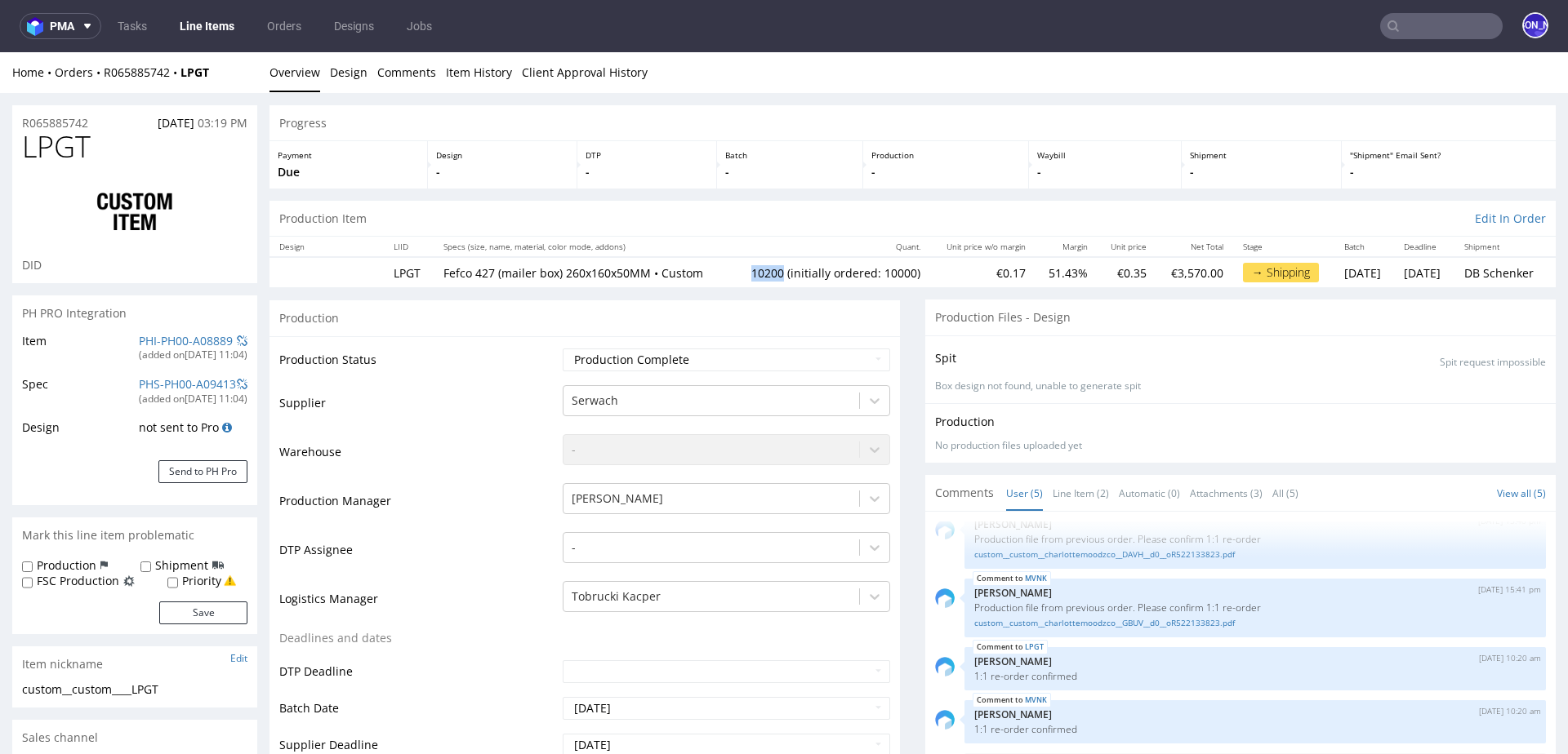
copy td "10200"
drag, startPoint x: 647, startPoint y: 272, endPoint x: 560, endPoint y: 270, distance: 87.0
click at [560, 270] on p "Fefco 427 (mailer box) 260x160x50MM • Custom" at bounding box center [582, 273] width 277 height 16
copy p "260x160x50MM"
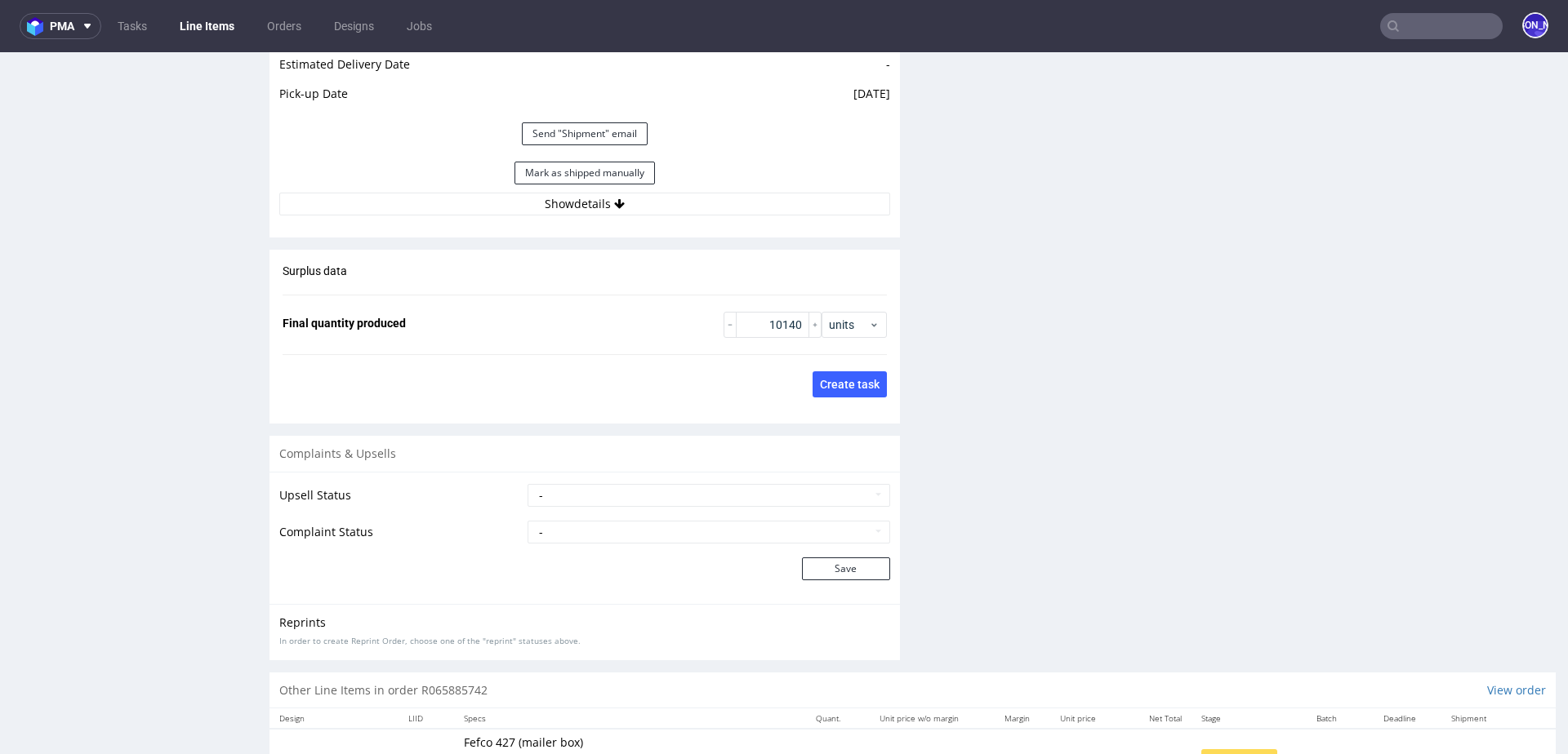
scroll to position [2514, 0]
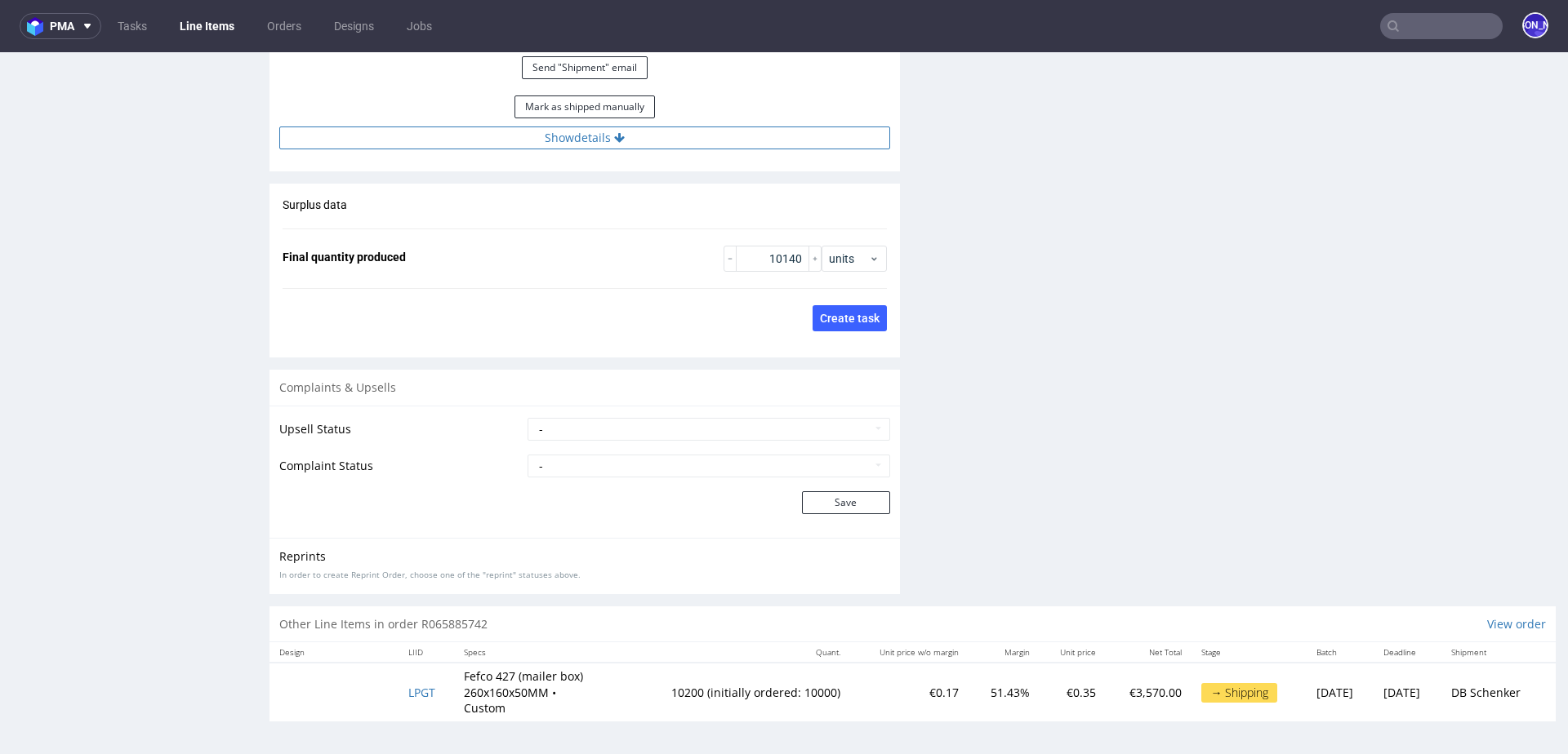
click at [614, 142] on icon at bounding box center [619, 137] width 11 height 11
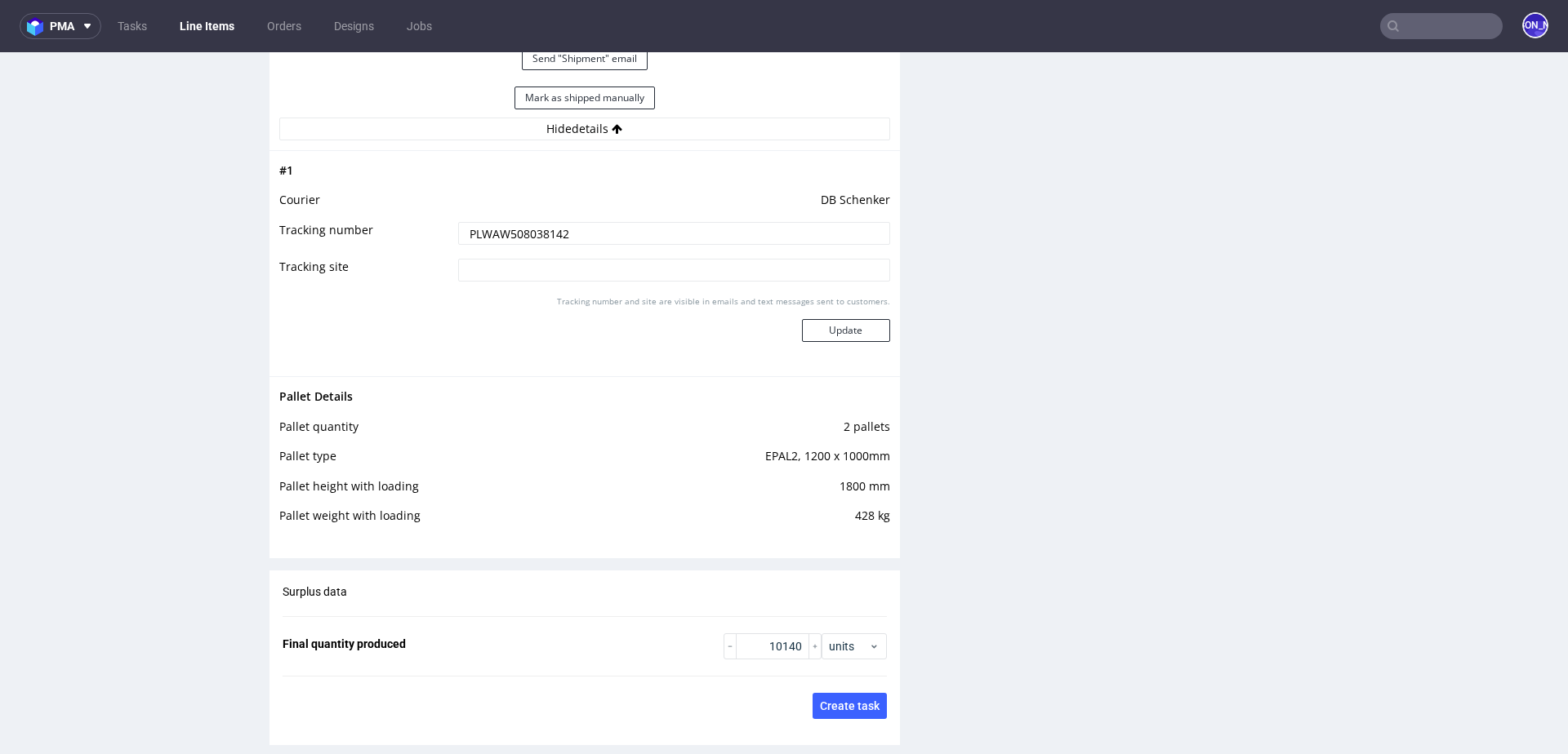
click at [527, 245] on input "PLWAW508038142" at bounding box center [674, 233] width 432 height 23
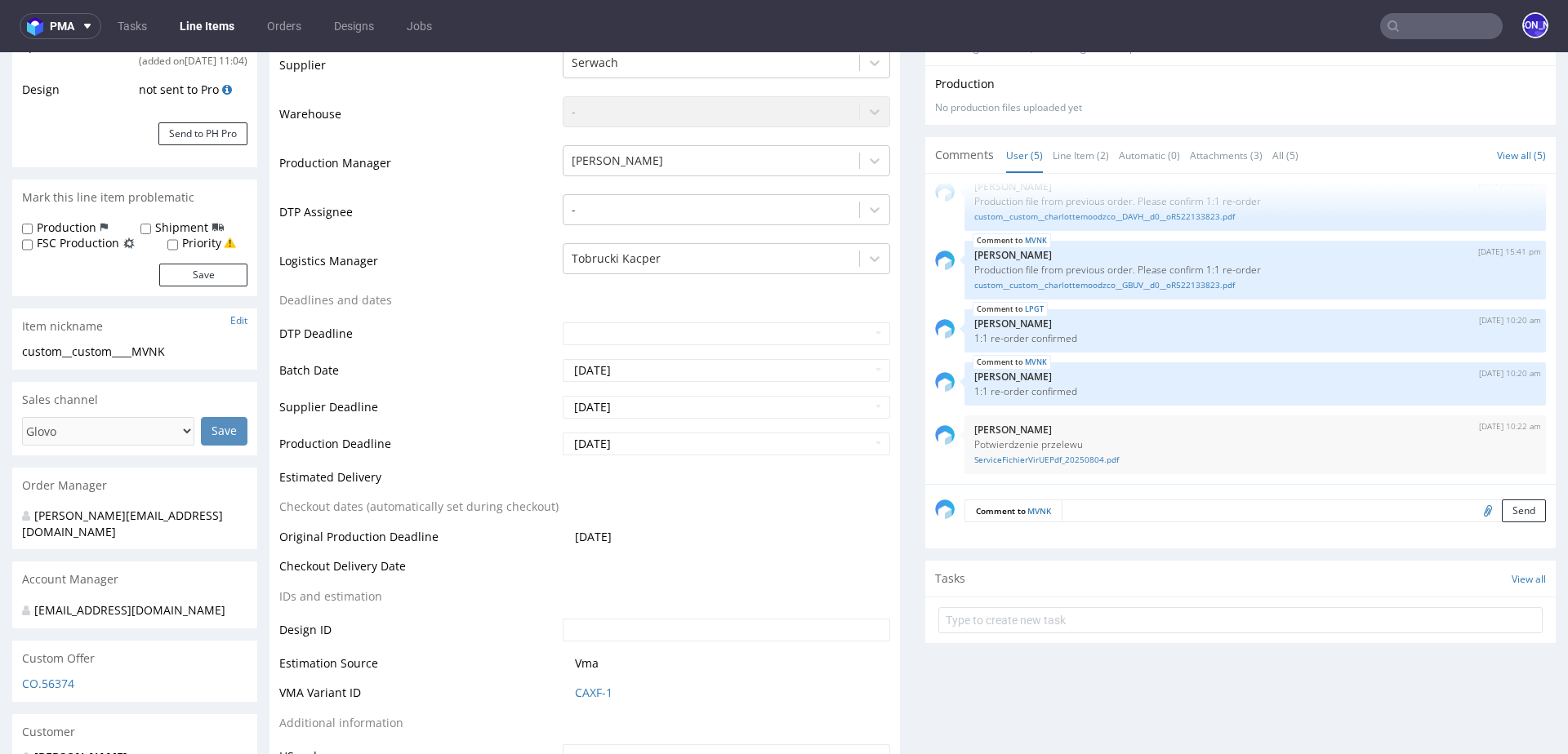
scroll to position [0, 0]
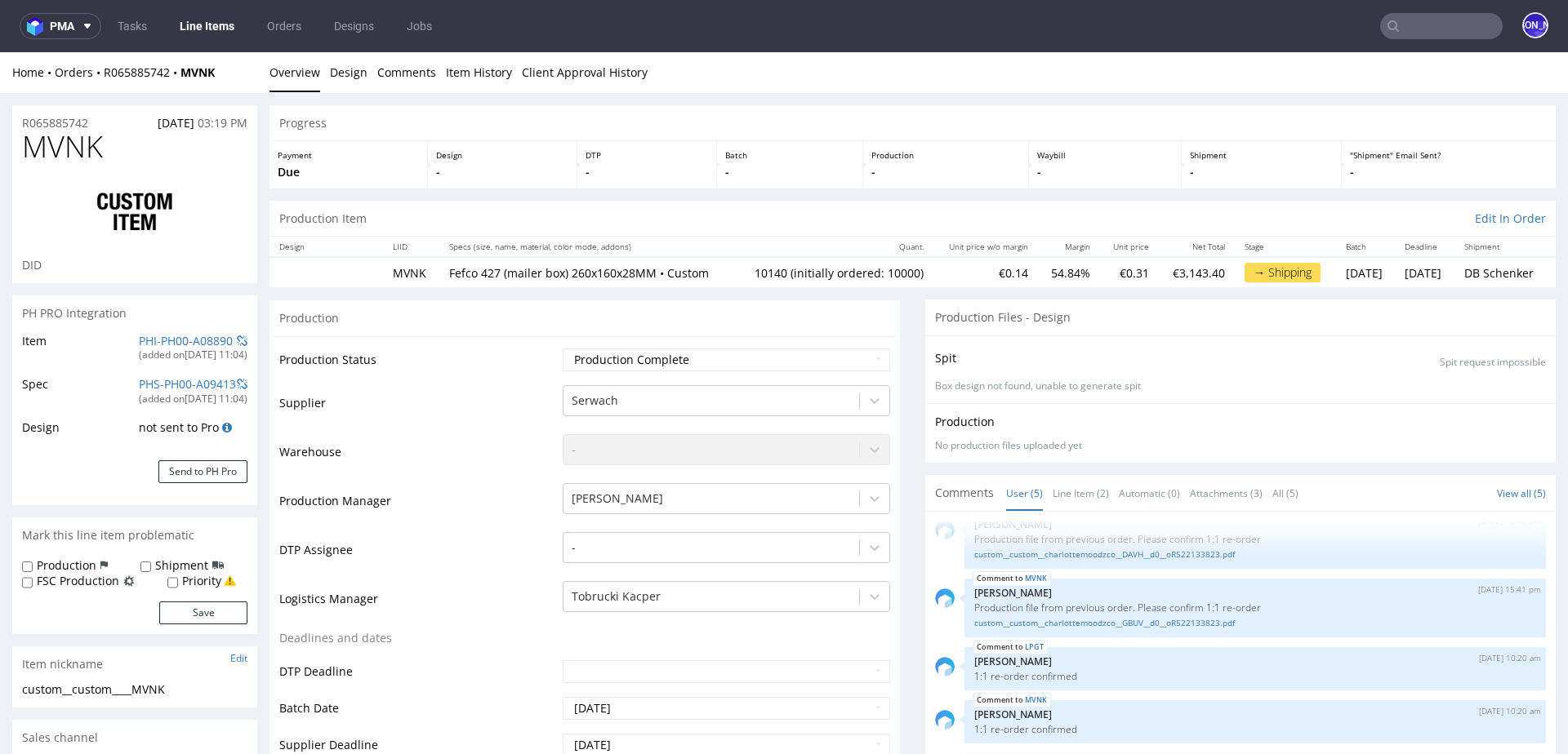
click at [734, 276] on td "10140 (initially ordered: 10000)" at bounding box center [833, 272] width 199 height 31
copy td "10140"
drag, startPoint x: 647, startPoint y: 271, endPoint x: 561, endPoint y: 269, distance: 86.0
click at [561, 269] on p "Fefco 427 (mailer box) 260x160x28MM • Custom" at bounding box center [586, 273] width 275 height 16
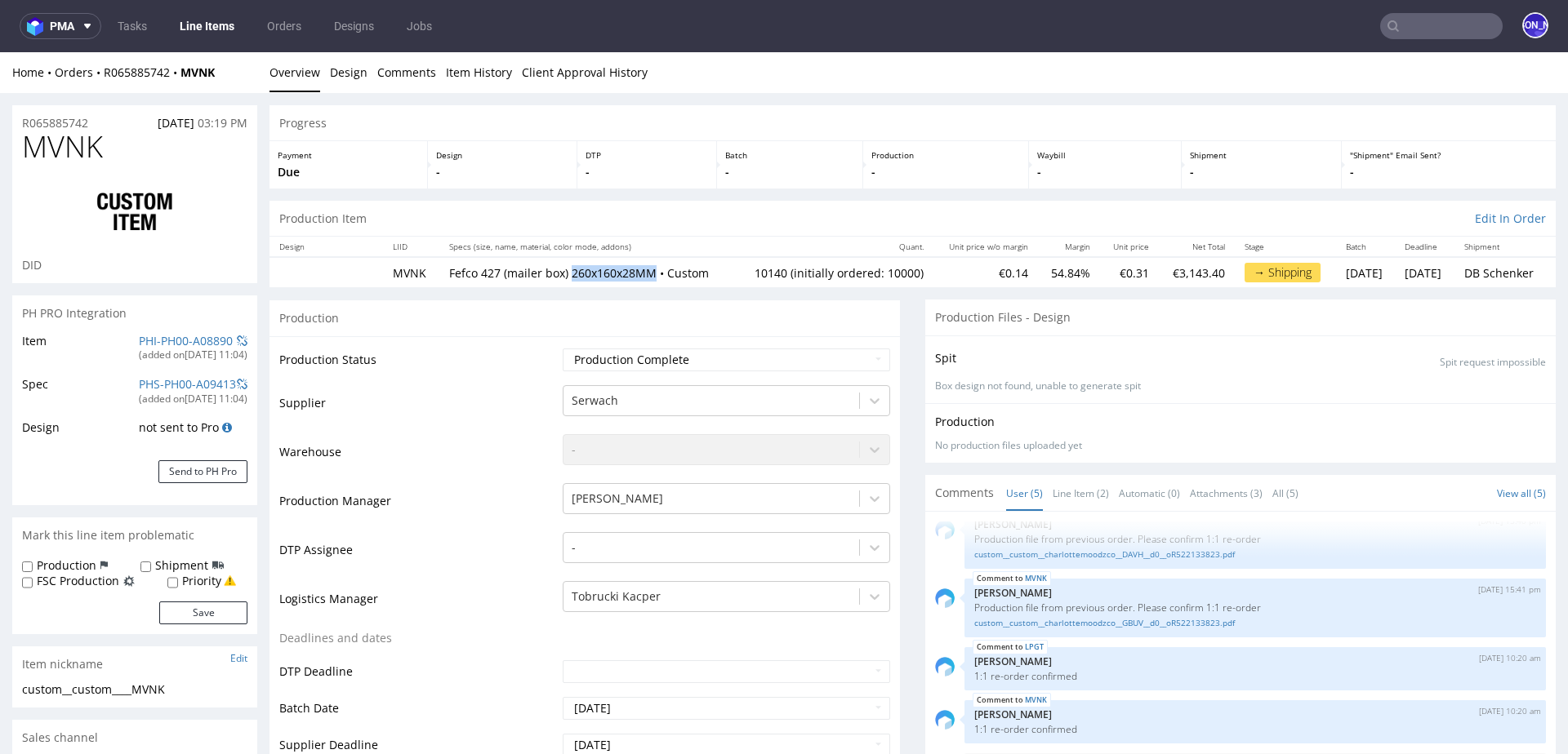
copy p "260x160x28MM"
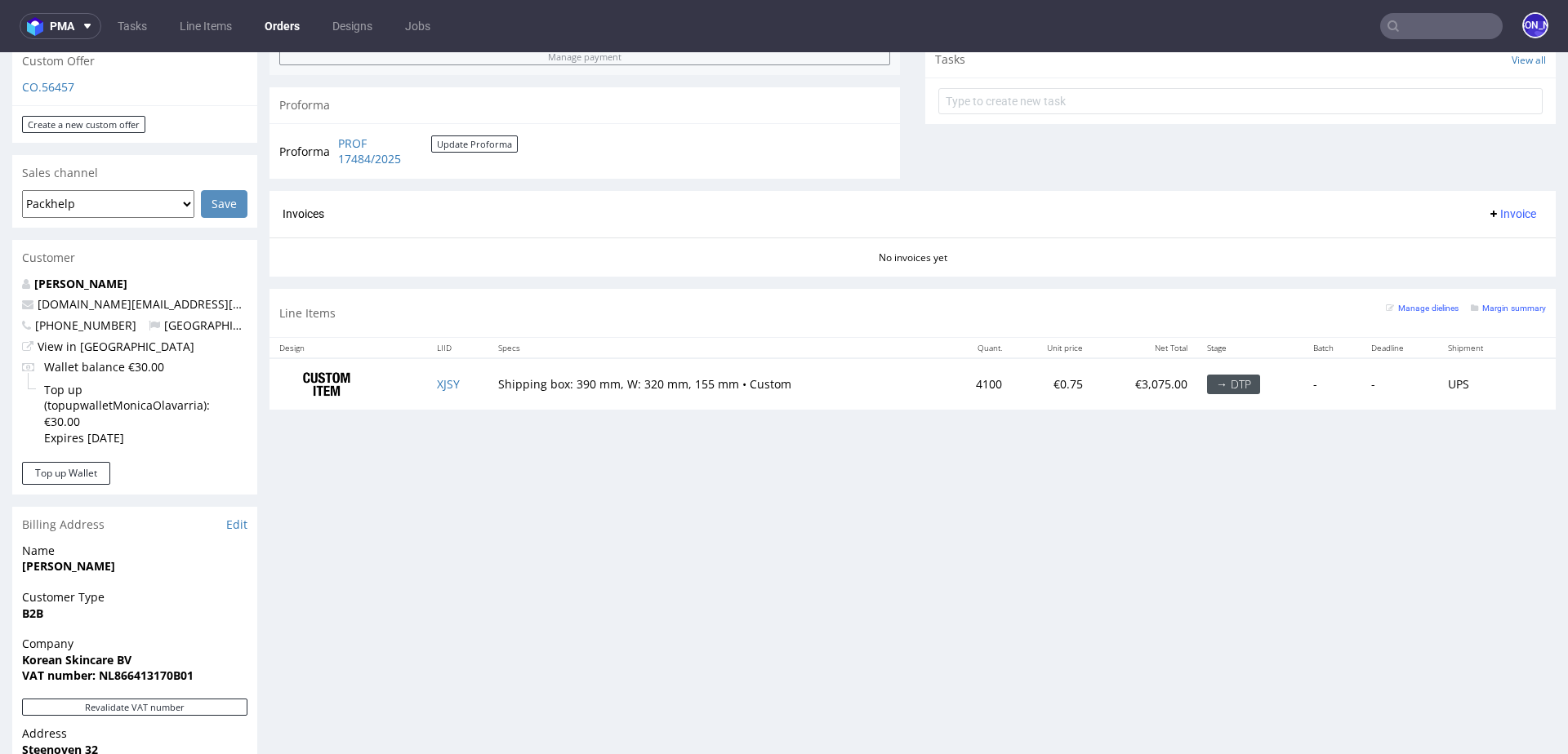
scroll to position [568, 0]
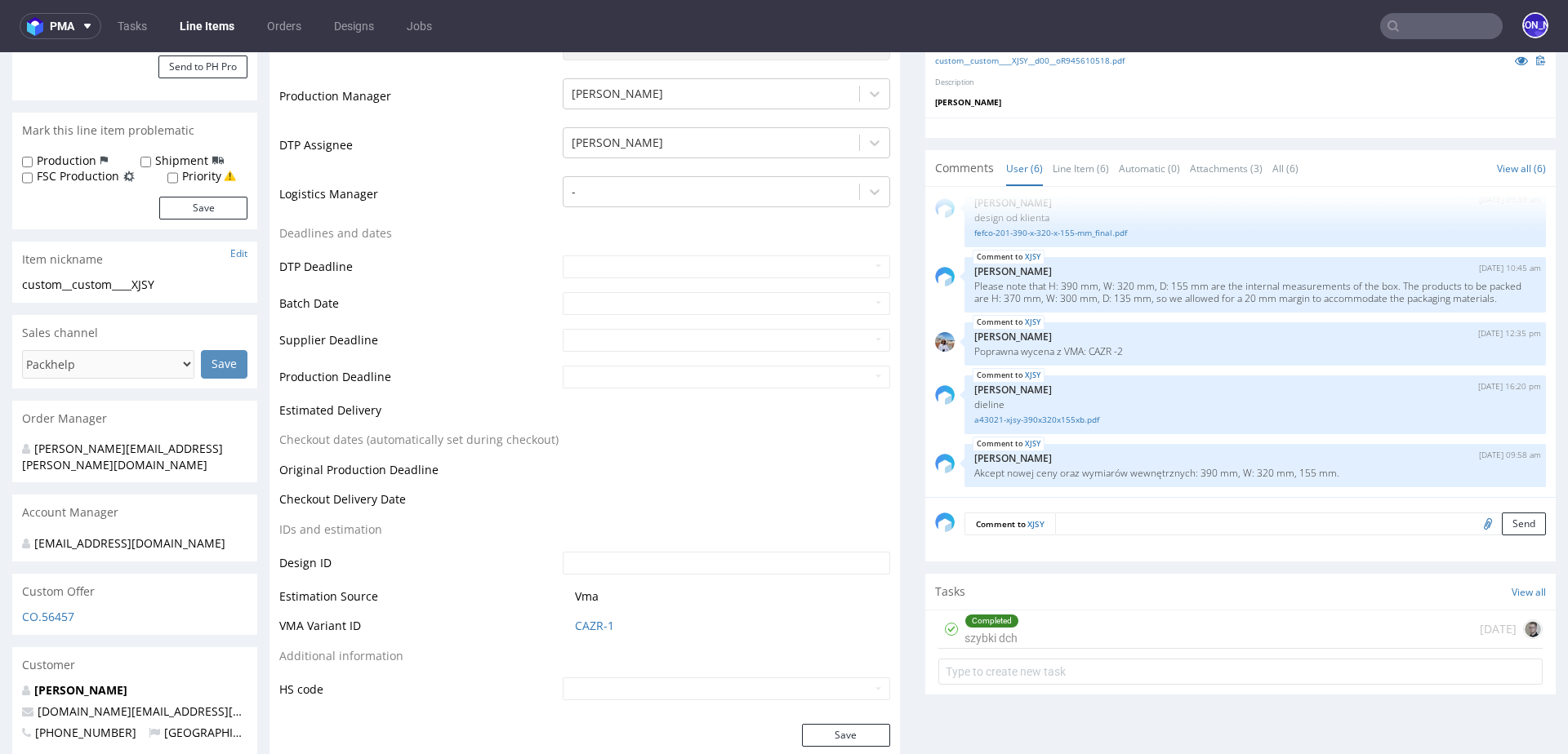
scroll to position [402, 0]
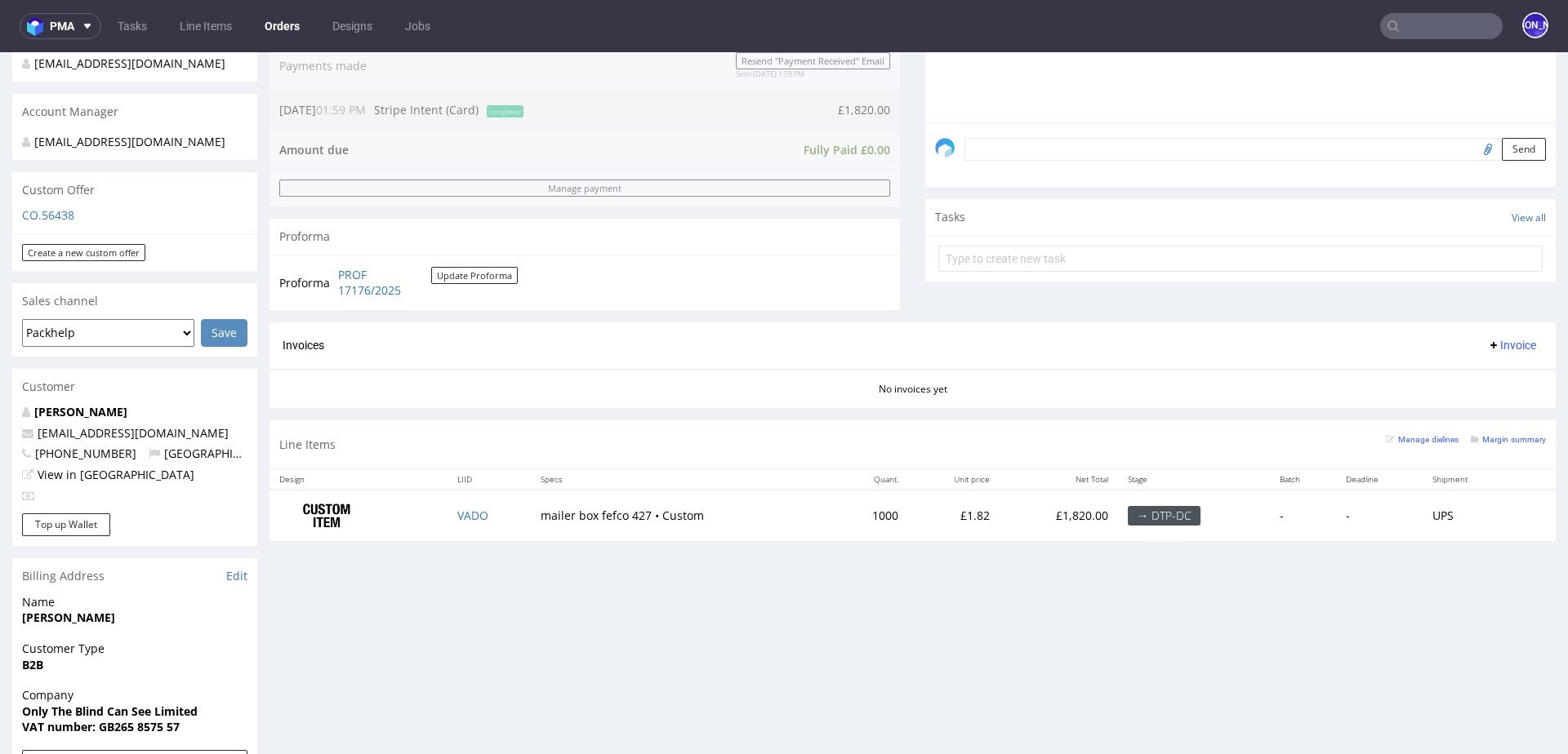
scroll to position [432, 0]
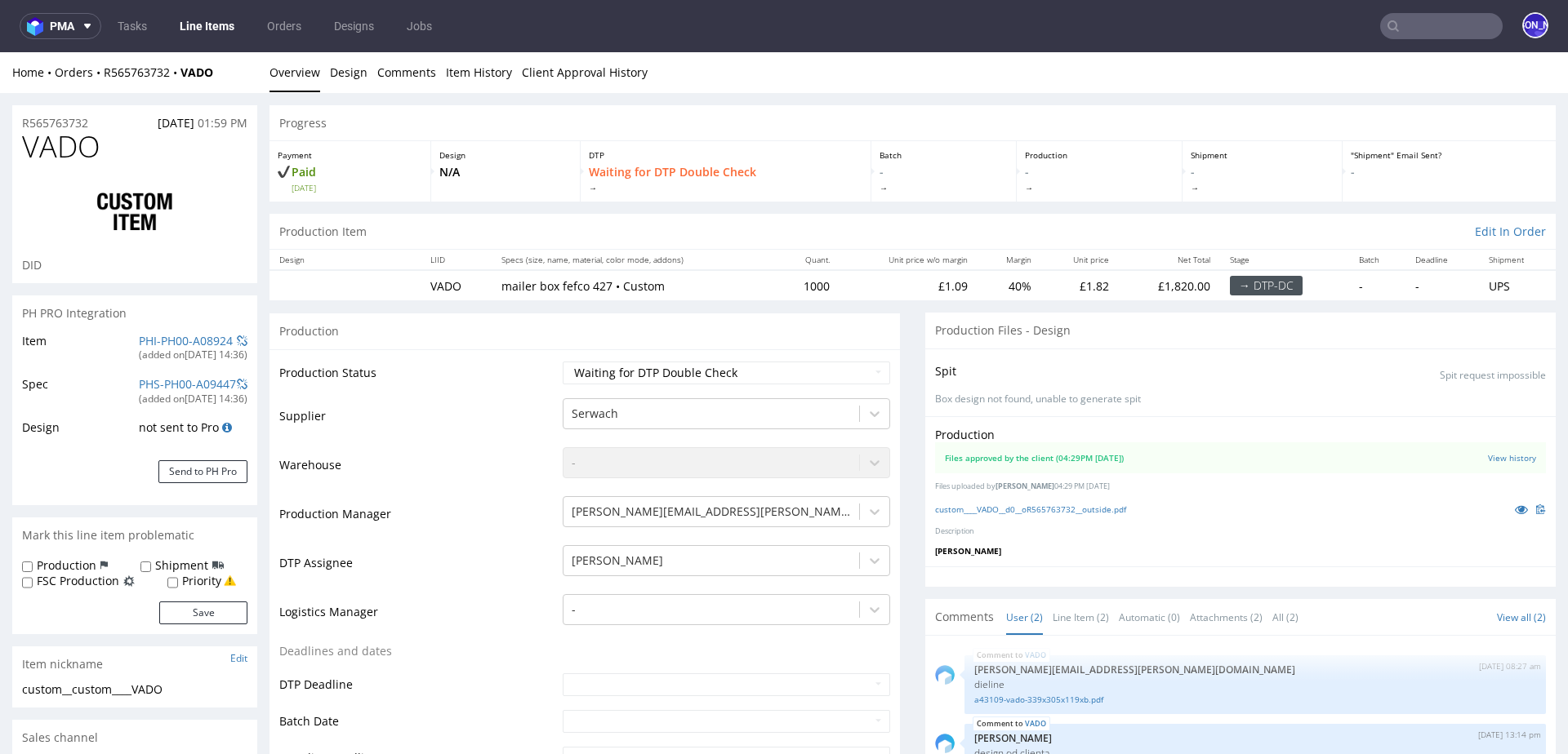
select select "in_progress"
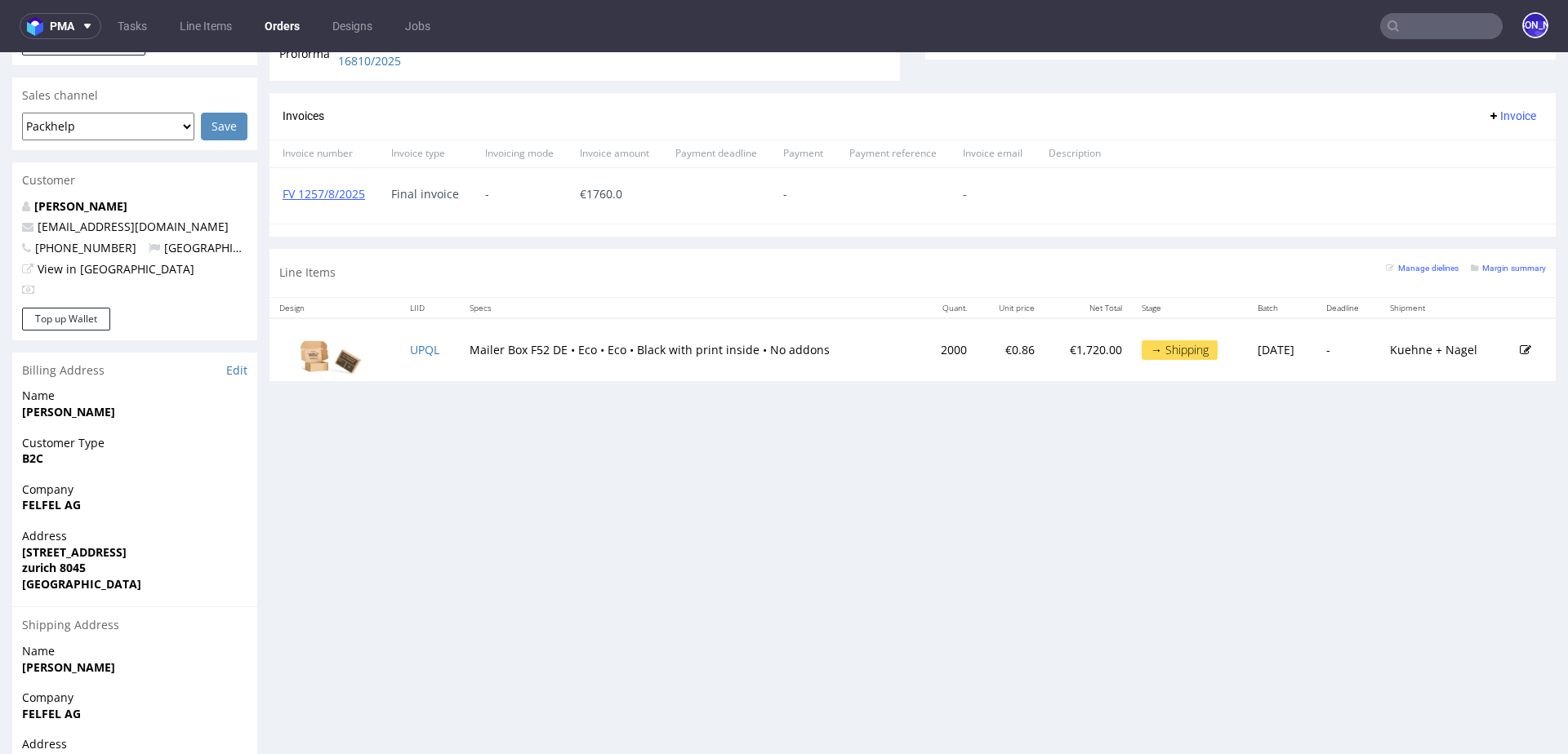
scroll to position [656, 0]
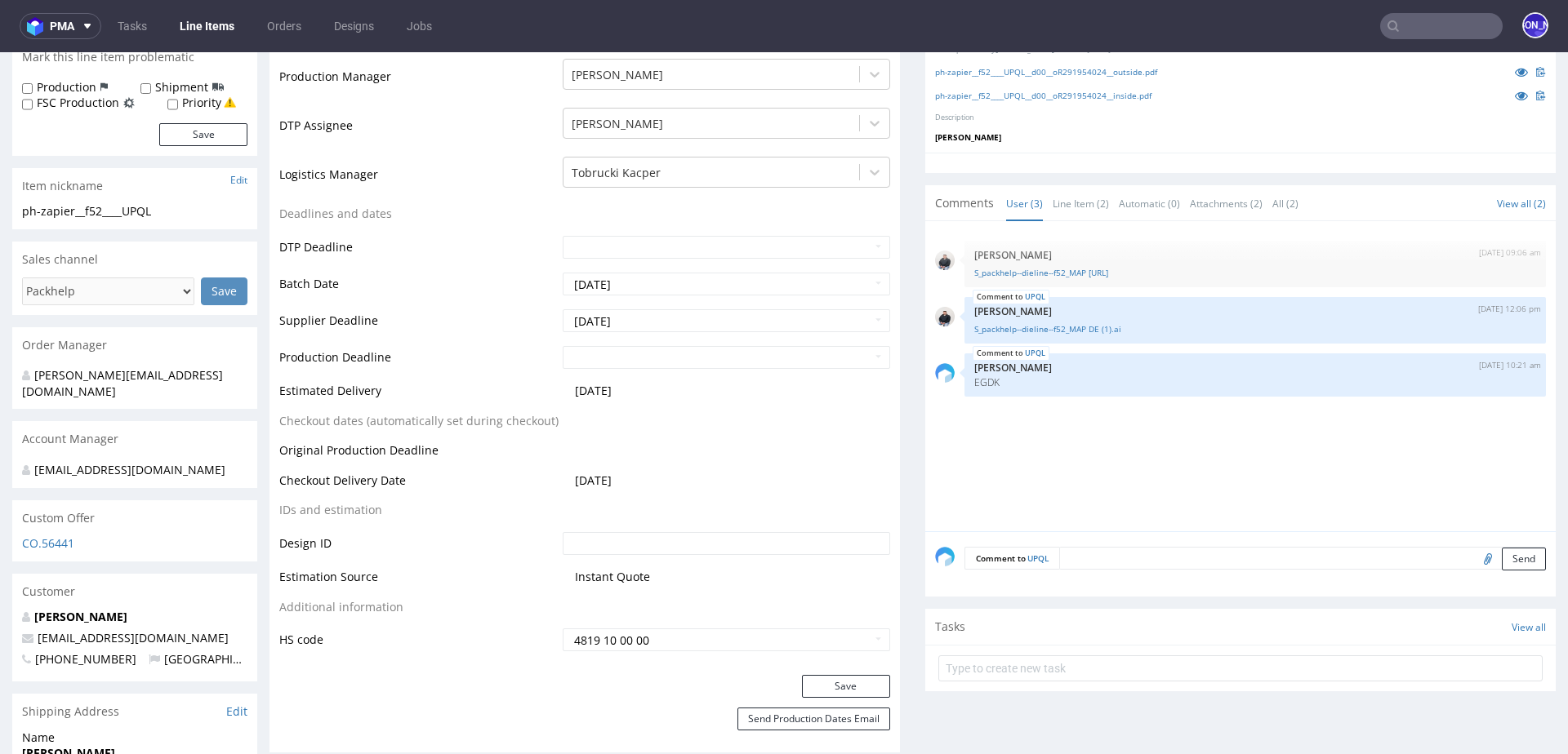
scroll to position [506, 0]
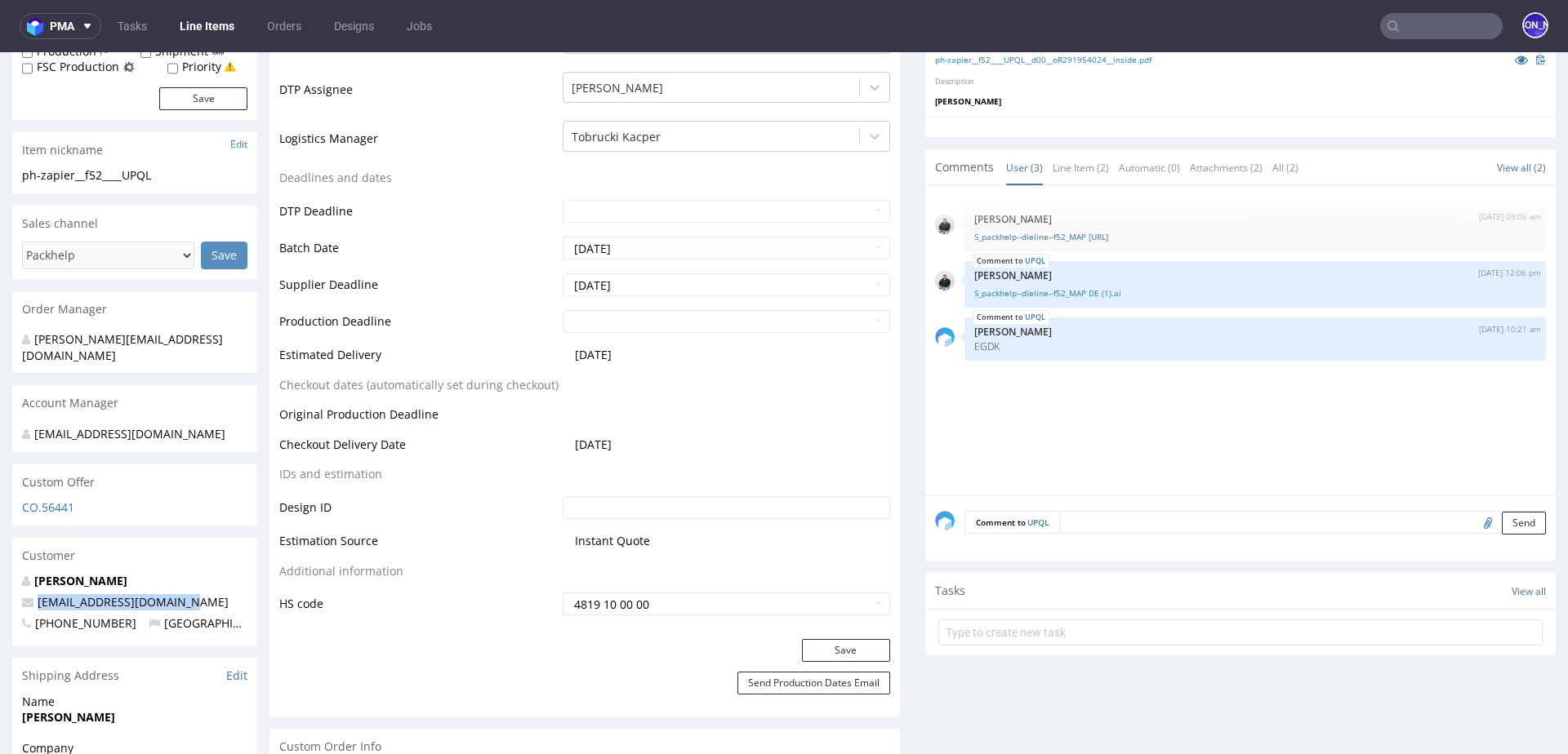
drag, startPoint x: 188, startPoint y: 585, endPoint x: 36, endPoint y: 585, distance: 152.0
click at [36, 595] on p "razi.hedstroem@felfel.ch" at bounding box center [135, 602] width 226 height 16
copy link "razi.hedstroem@felfel.ch"
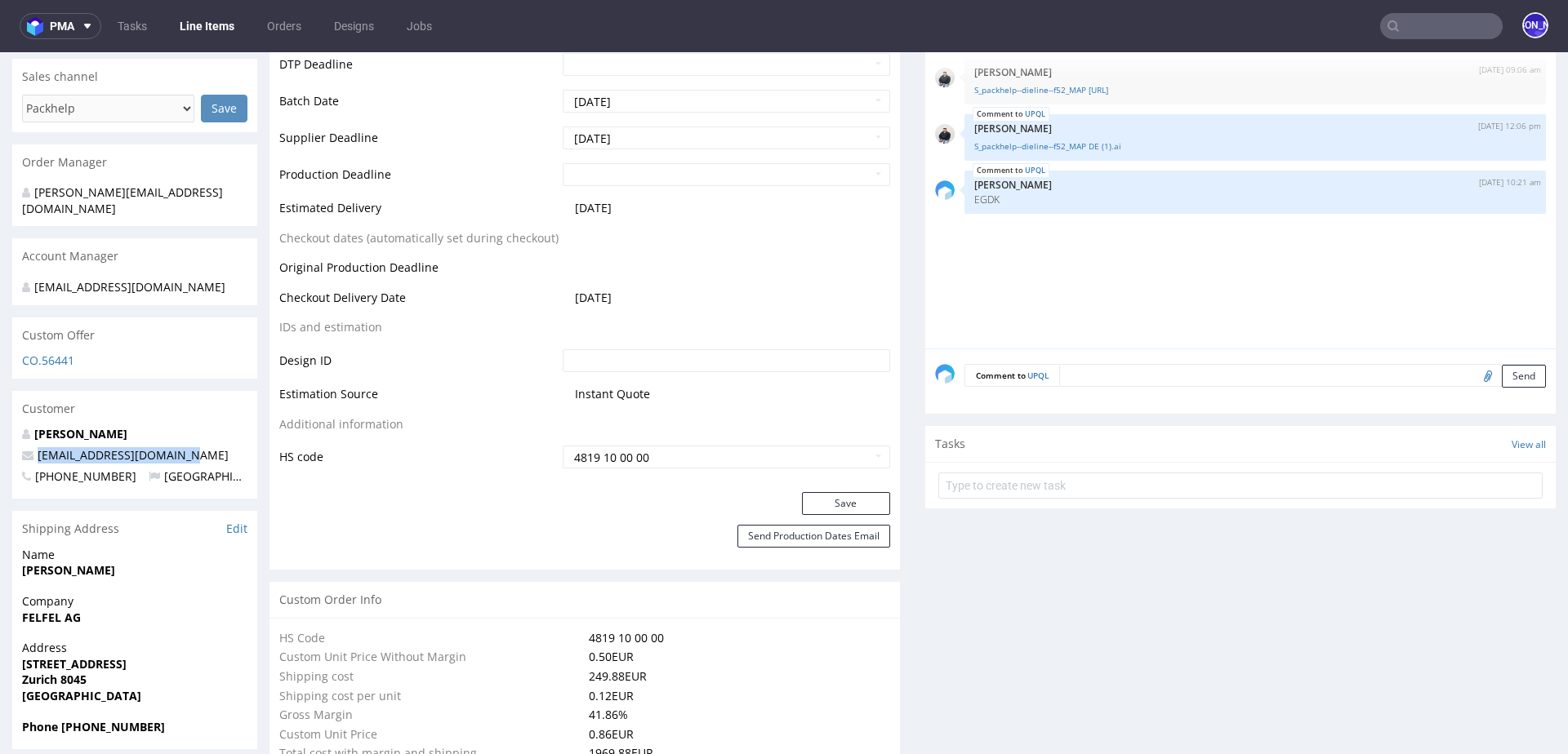
scroll to position [0, 0]
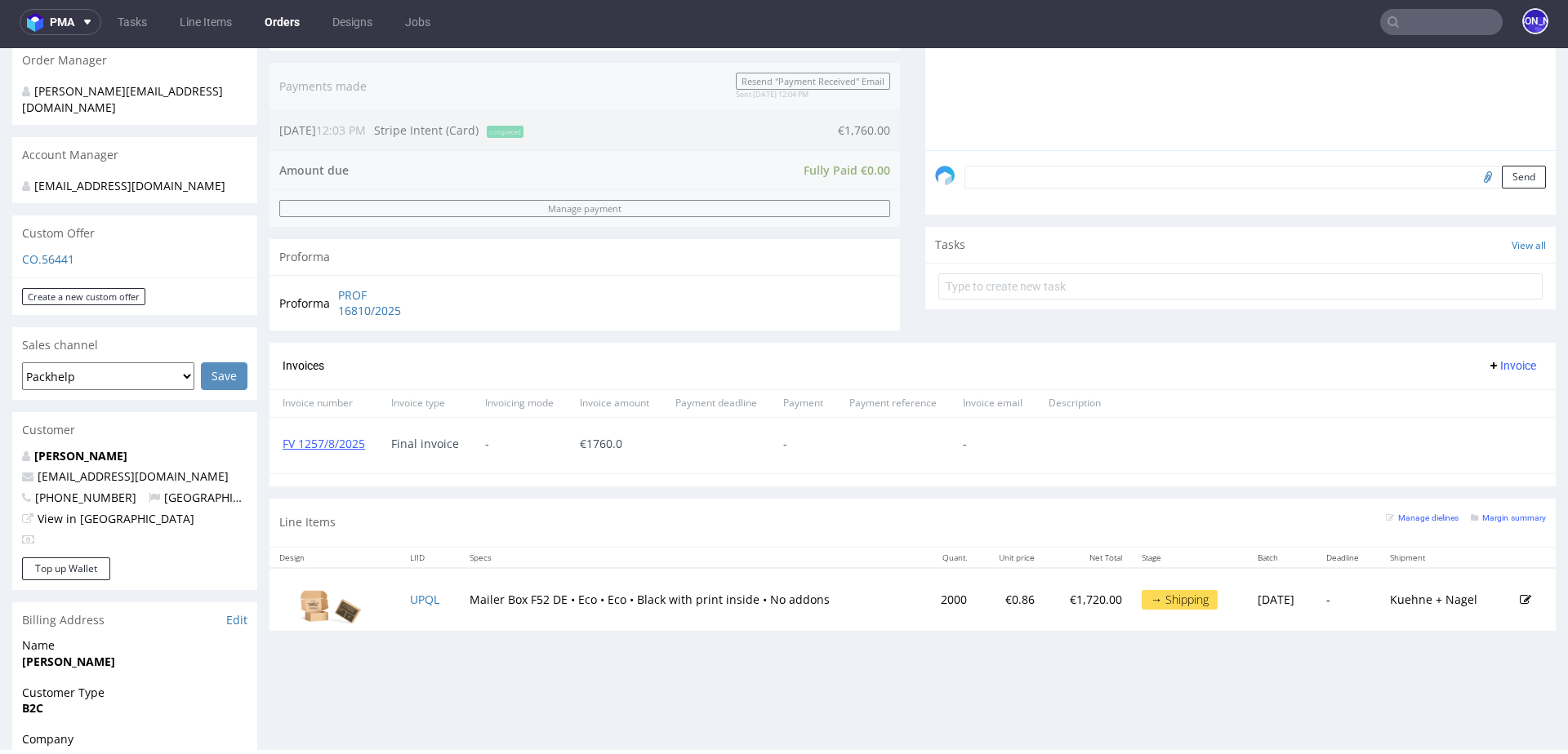
scroll to position [756, 0]
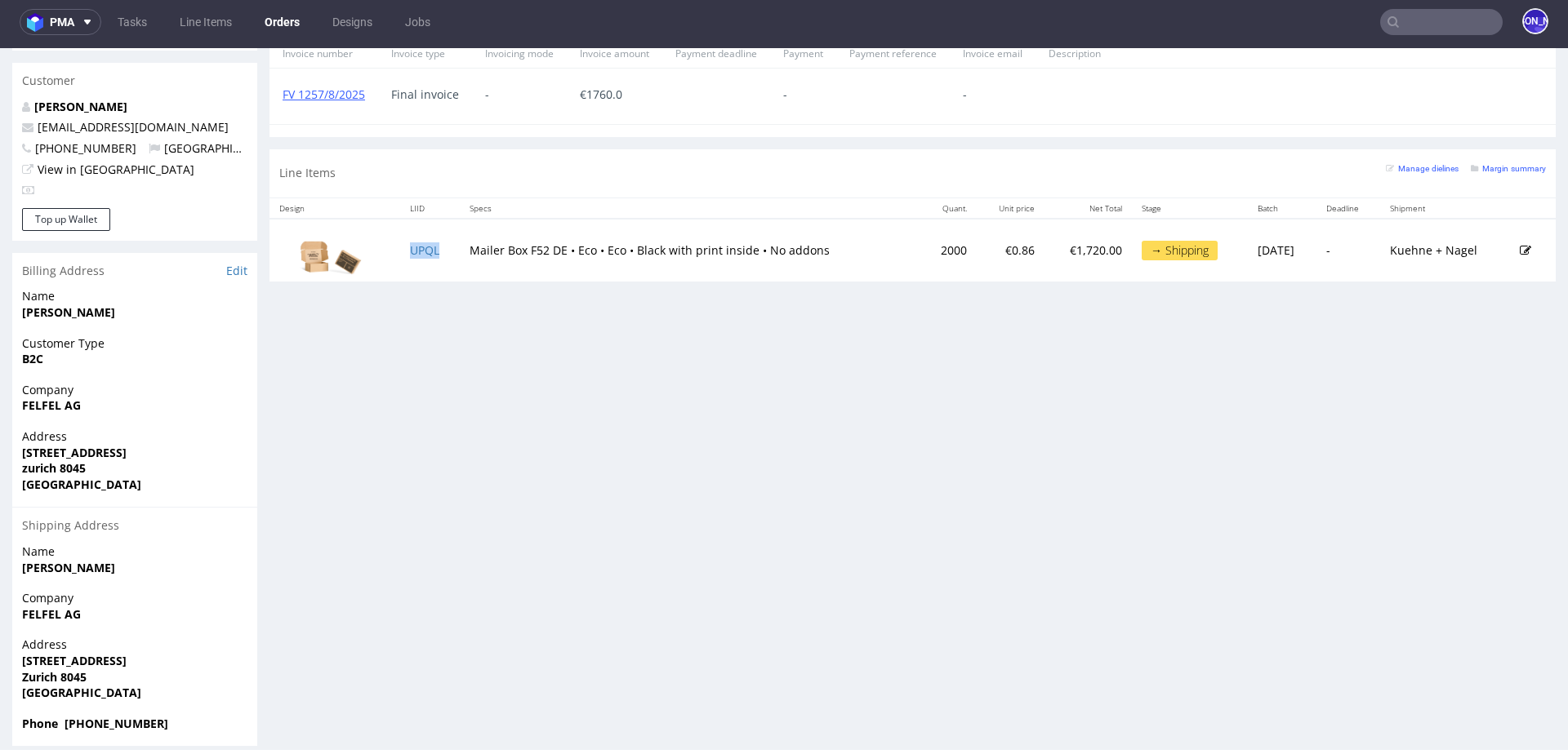
click at [438, 243] on td "UPQL" at bounding box center [430, 250] width 59 height 64
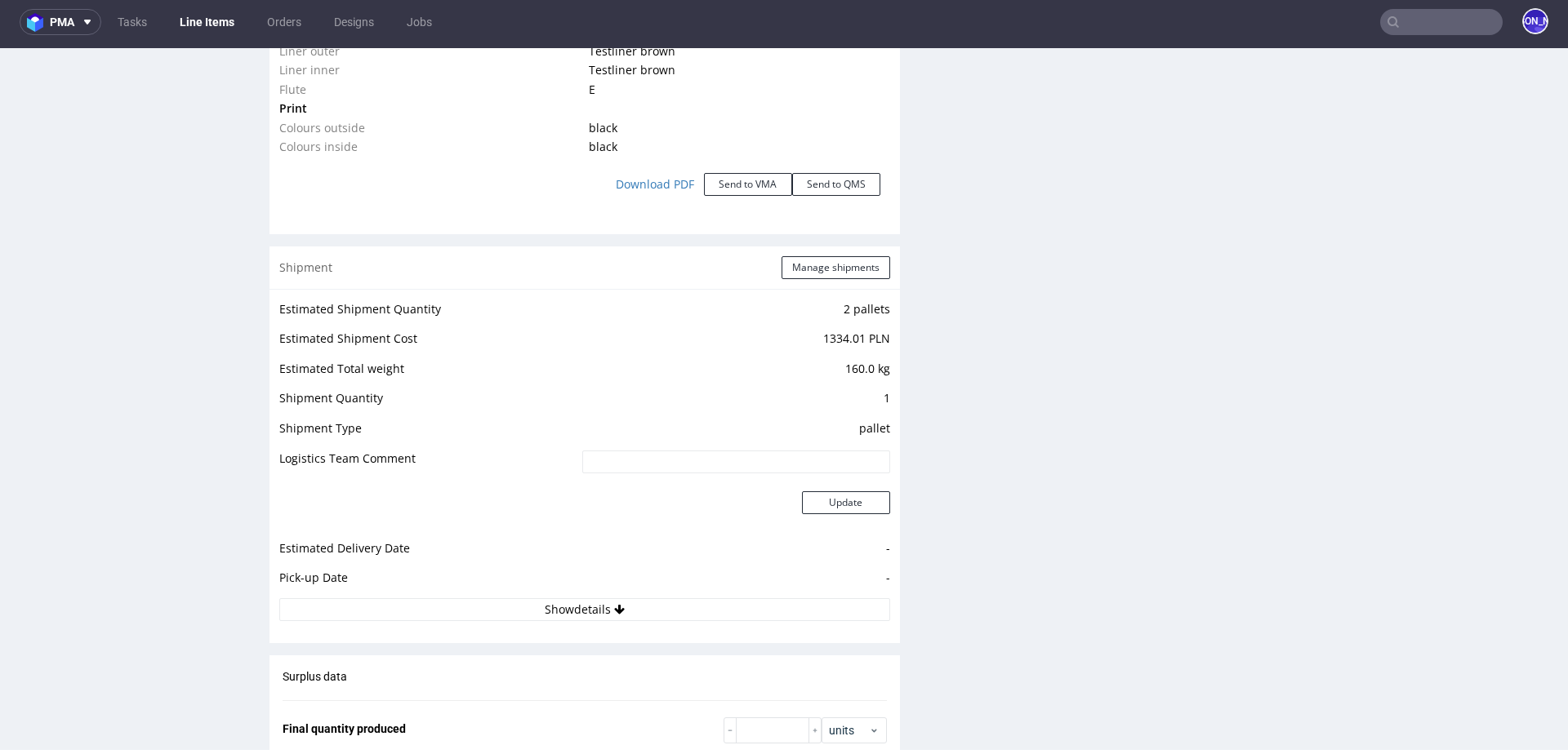
scroll to position [1898, 0]
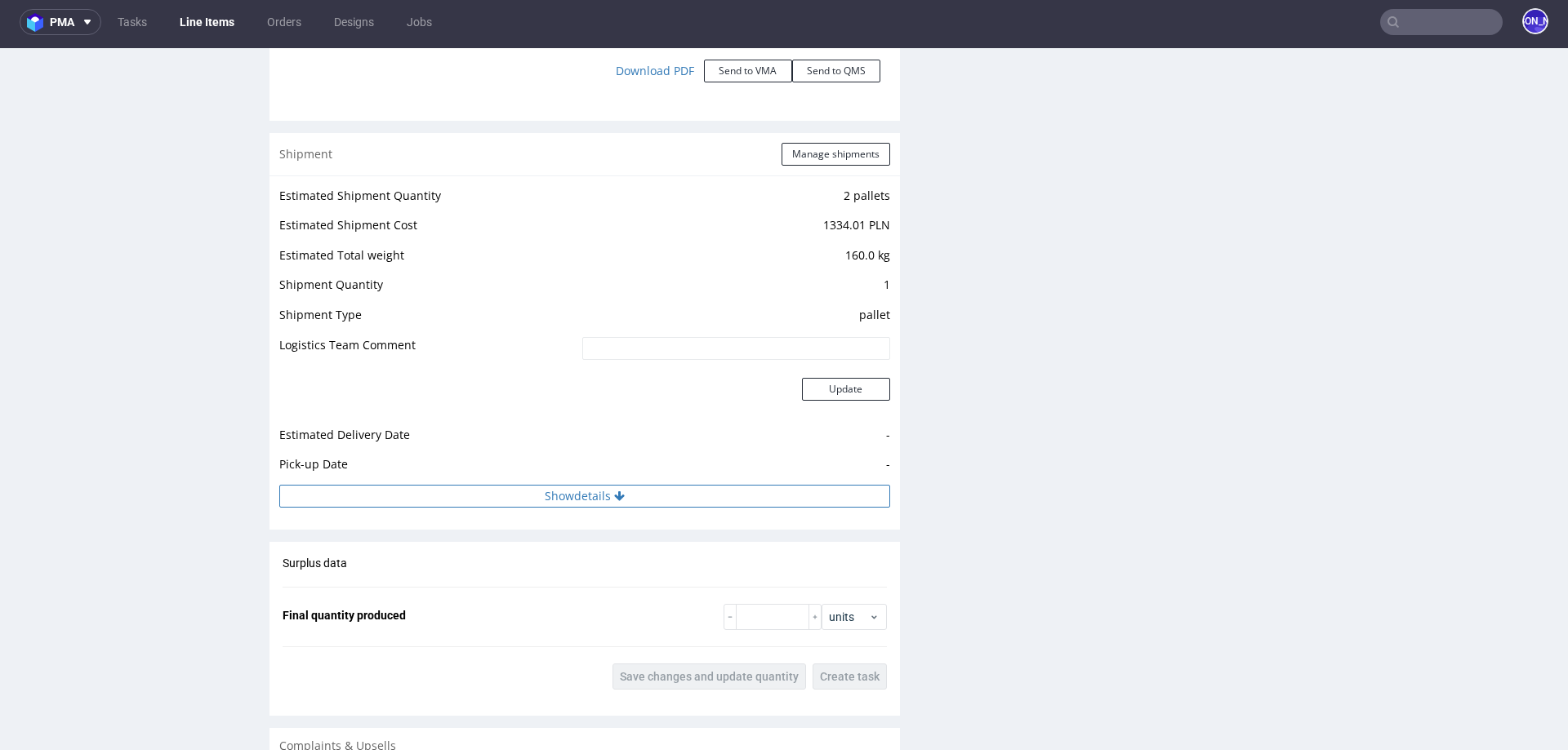
click at [574, 489] on button "Show details" at bounding box center [585, 496] width 611 height 23
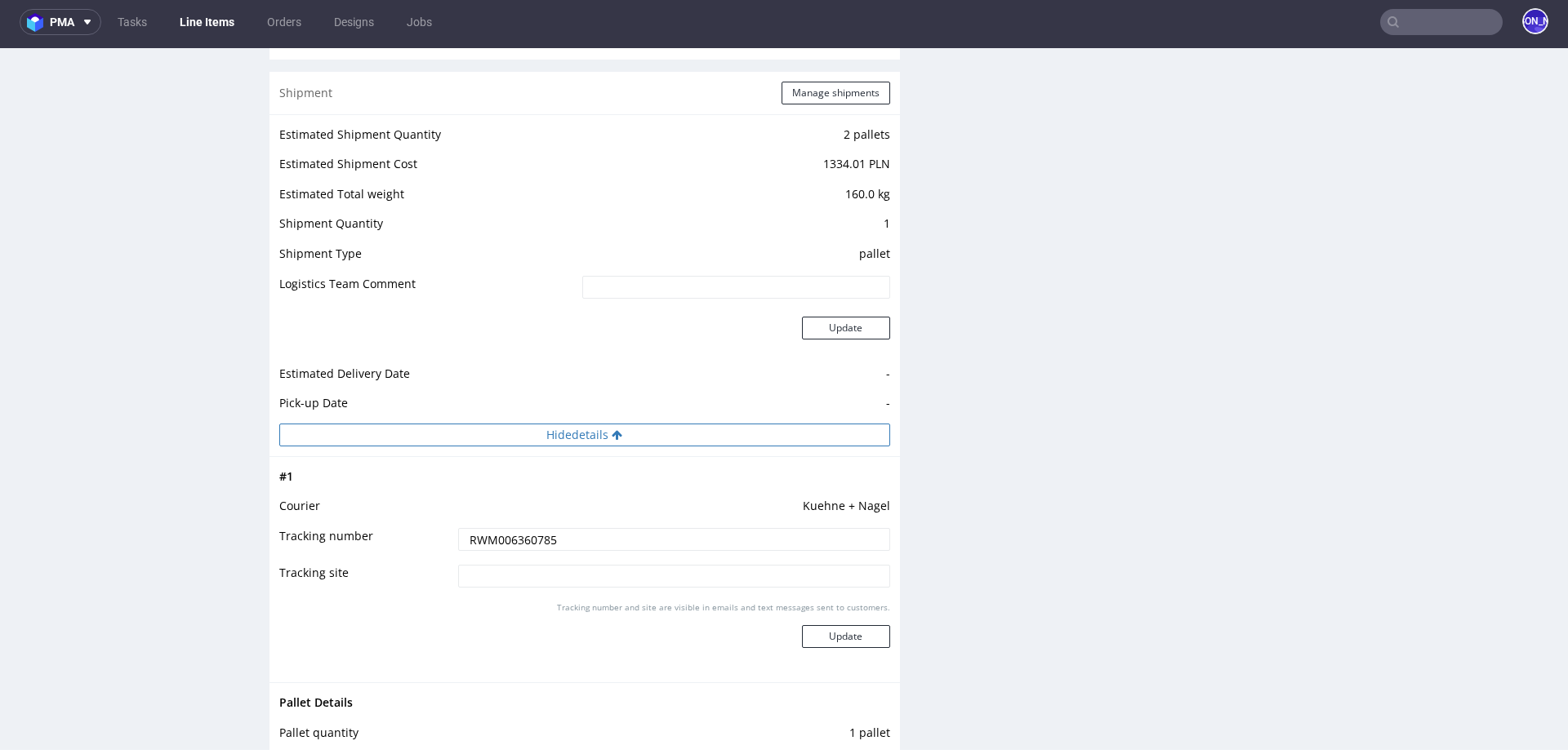
scroll to position [1967, 0]
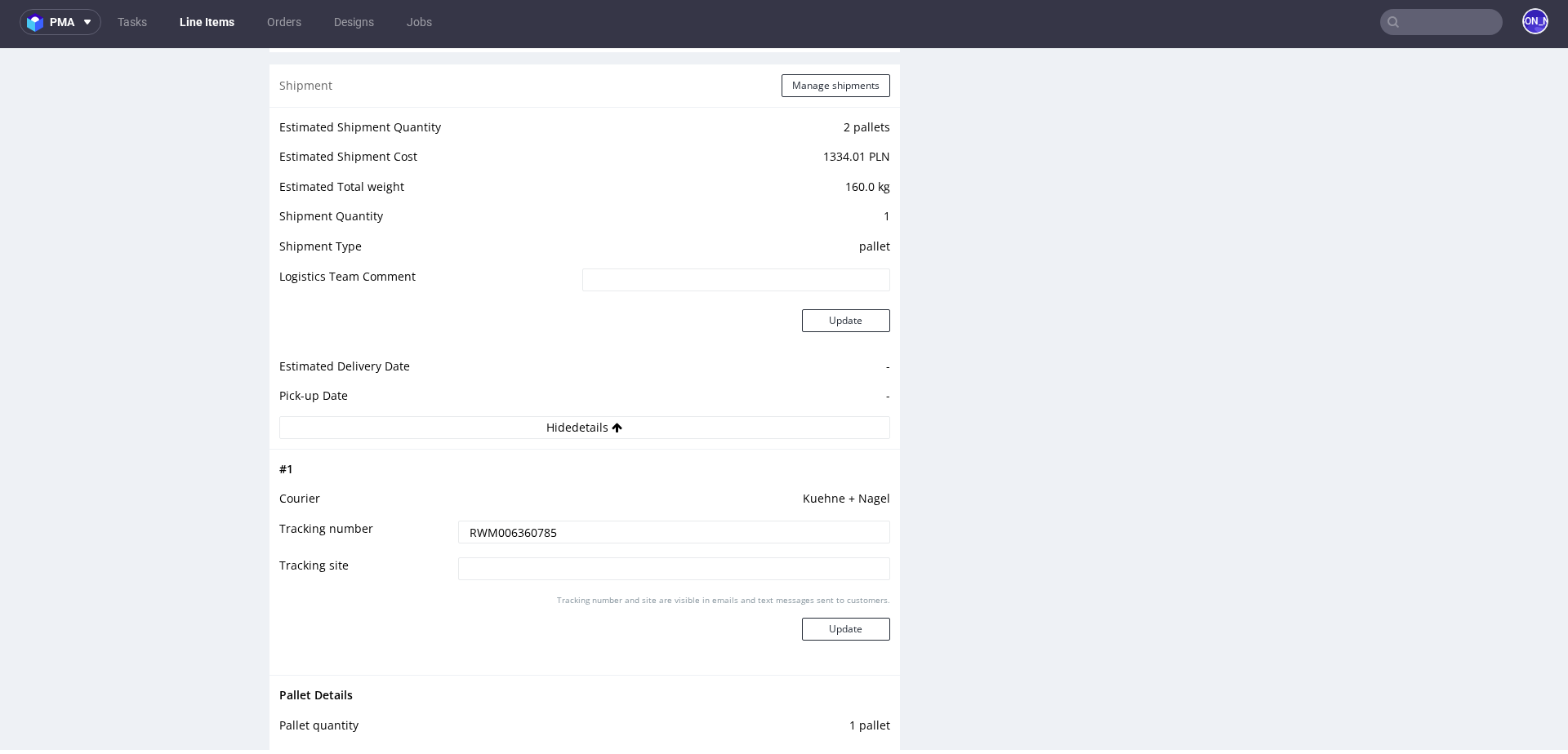
click at [514, 530] on input "RWM006360785" at bounding box center [674, 532] width 432 height 23
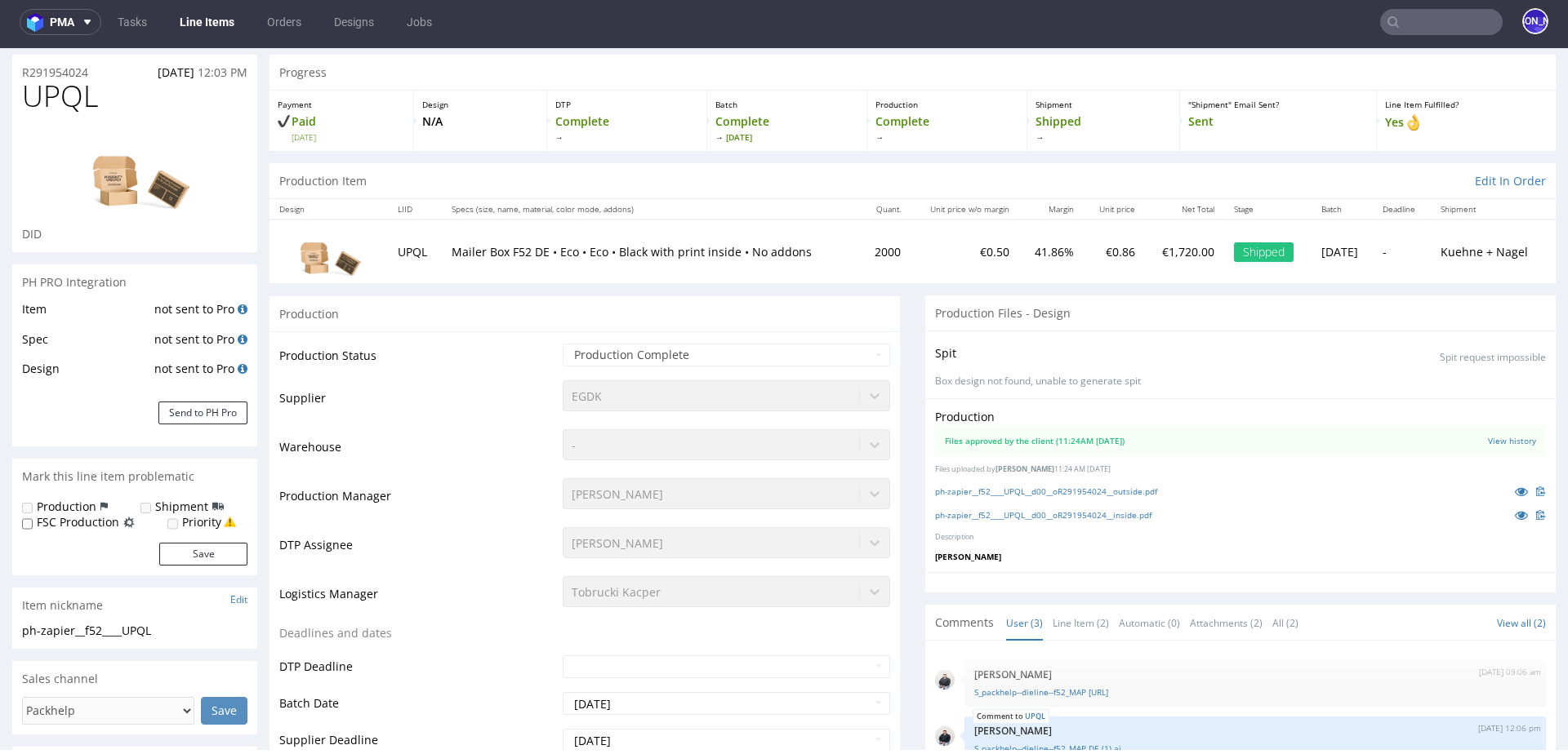
scroll to position [0, 0]
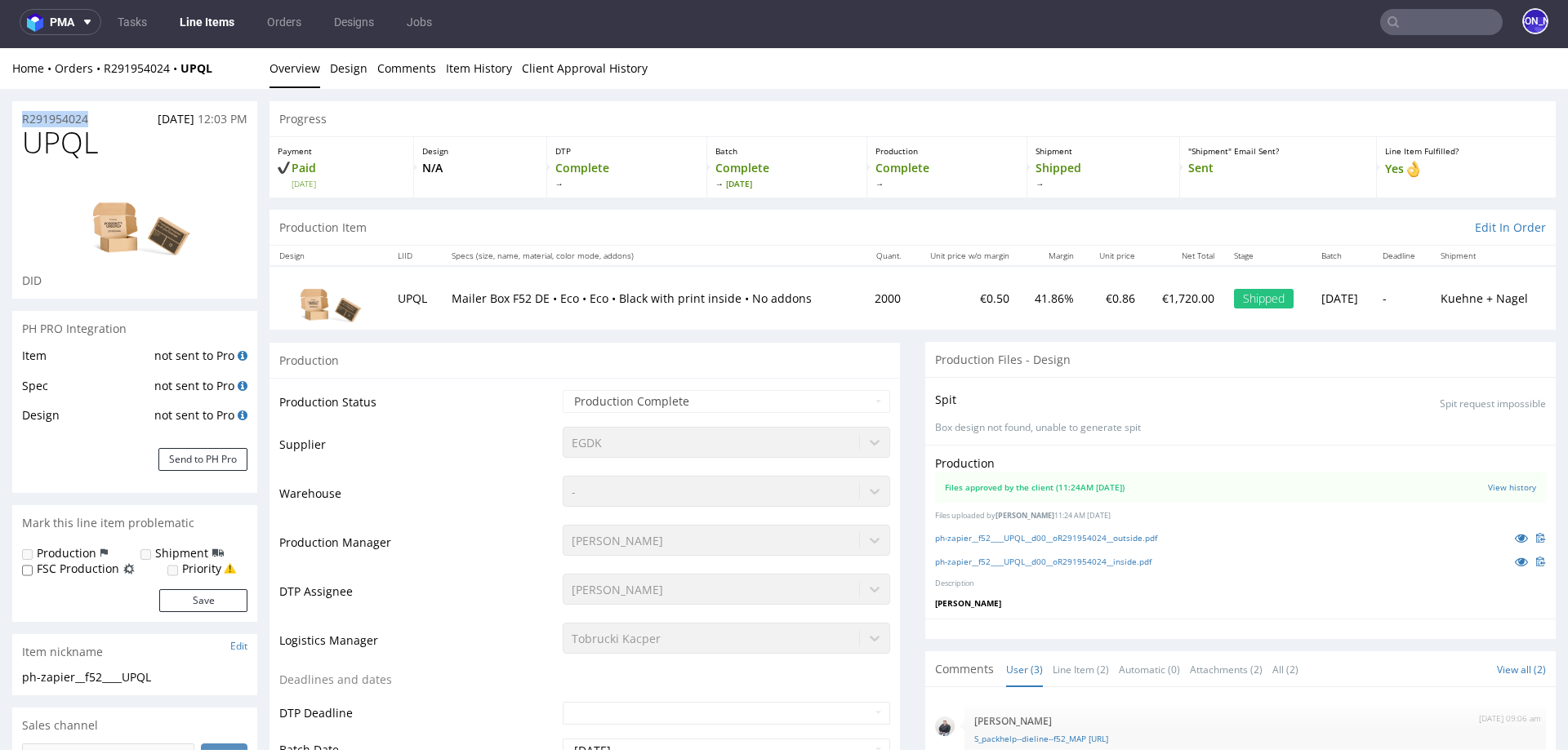
drag, startPoint x: 113, startPoint y: 120, endPoint x: 0, endPoint y: 120, distance: 113.0
copy p "R291954024"
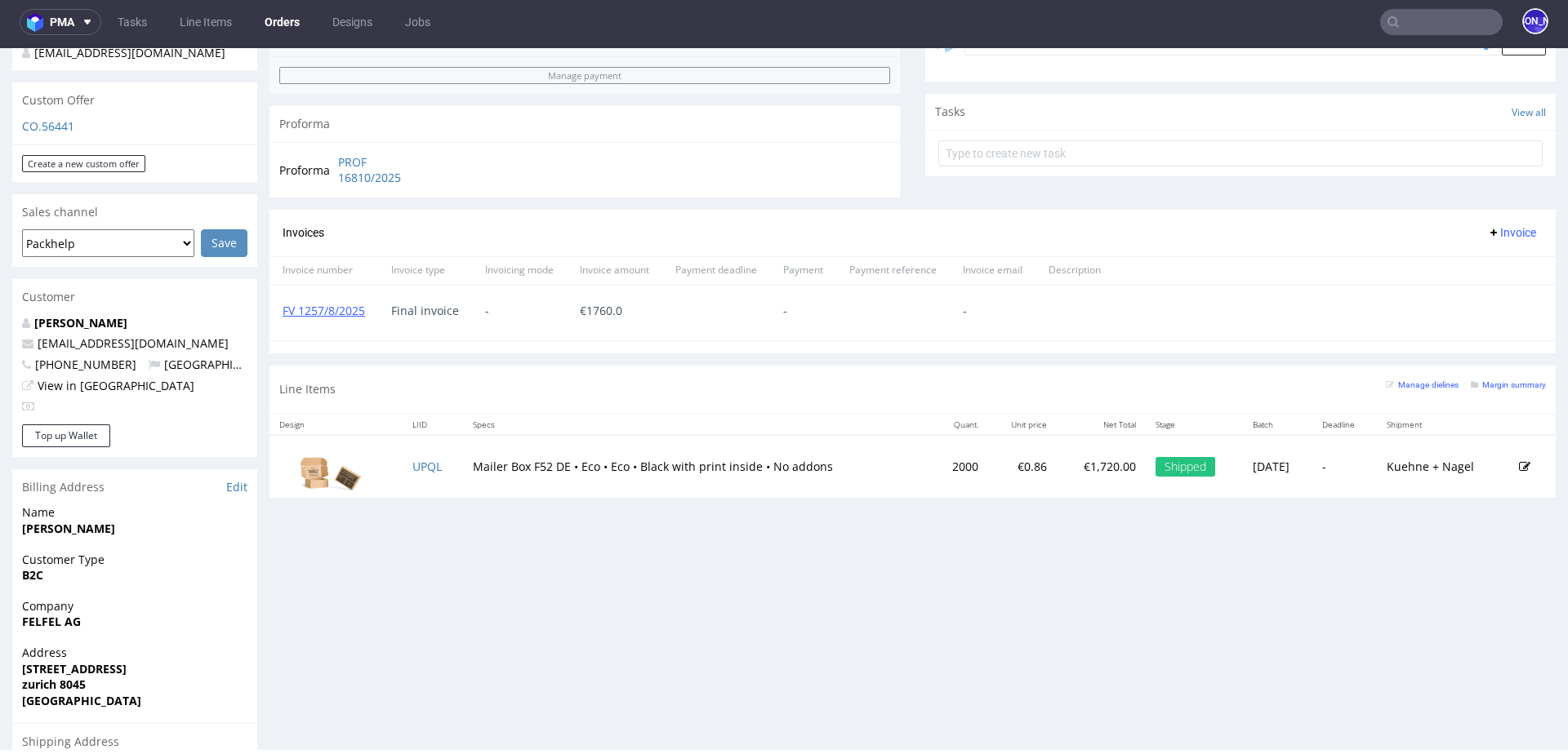
scroll to position [756, 0]
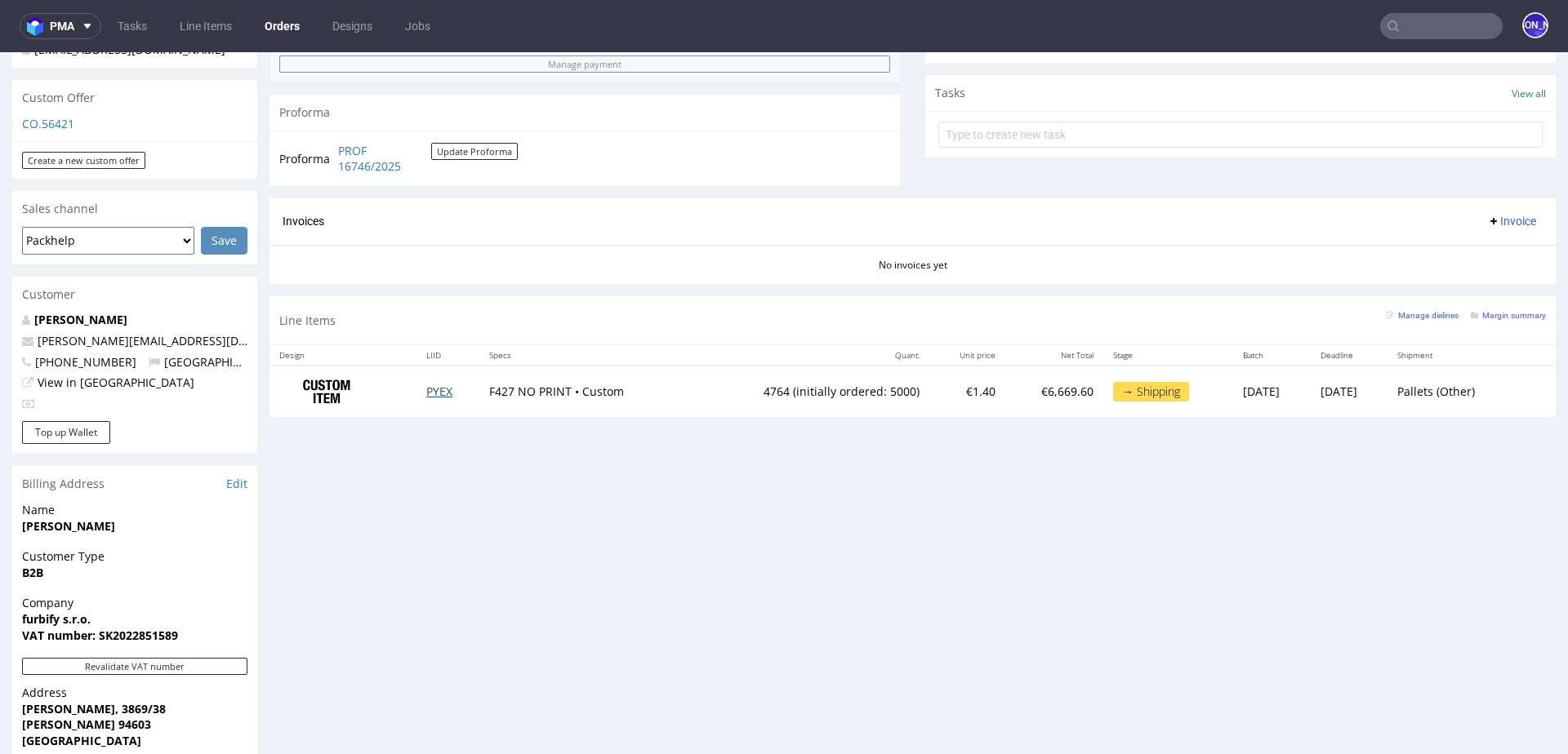
scroll to position [608, 0]
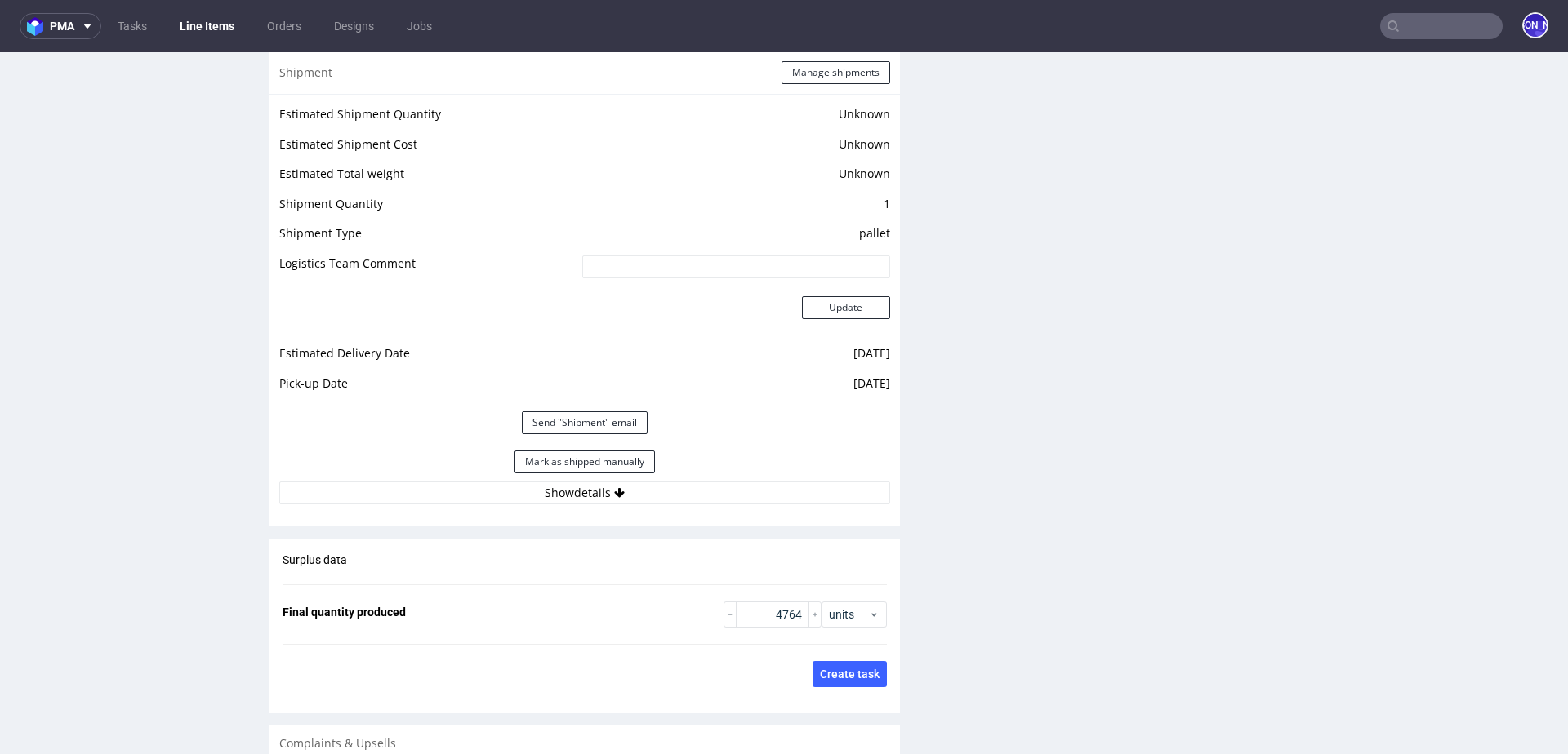
scroll to position [2159, 0]
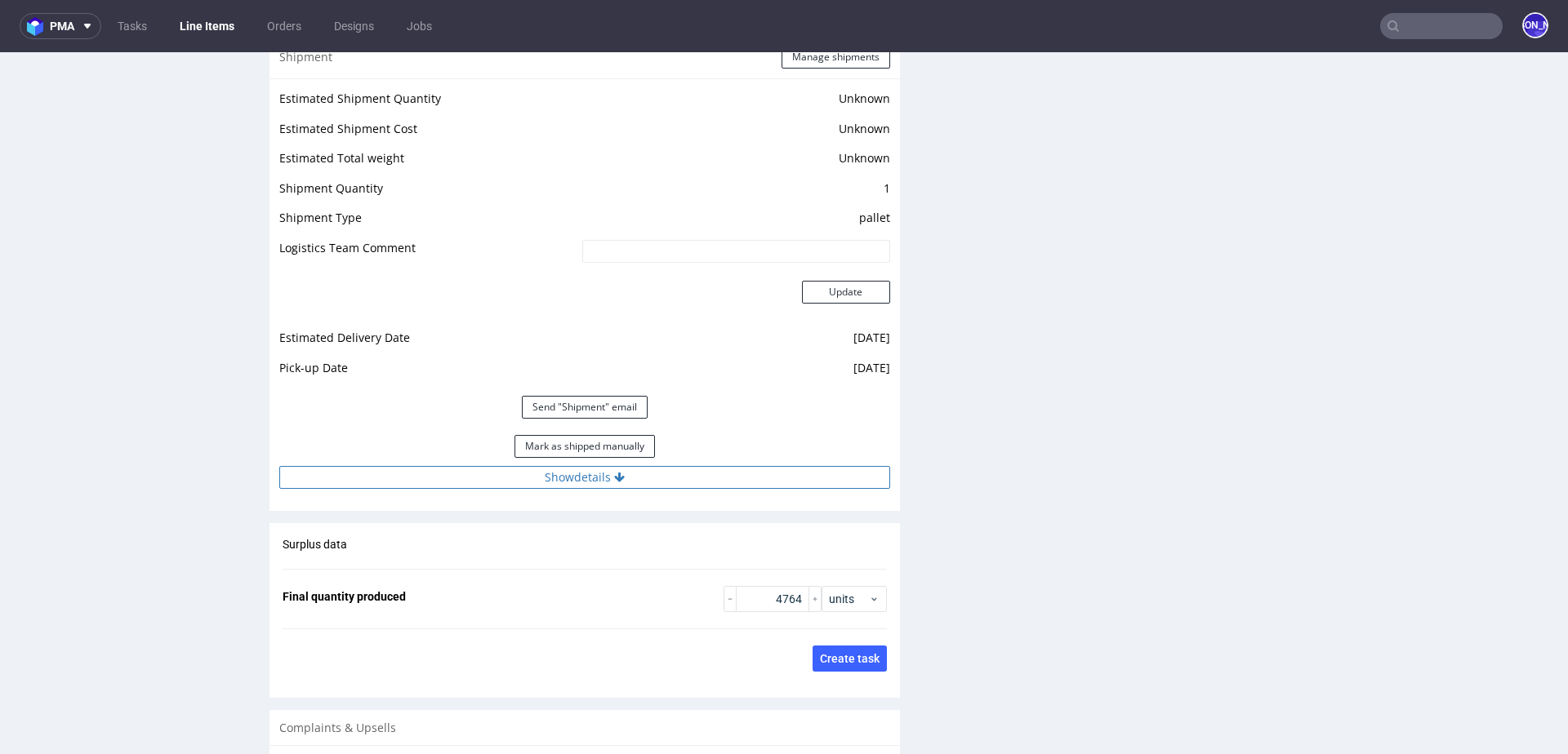
click icon
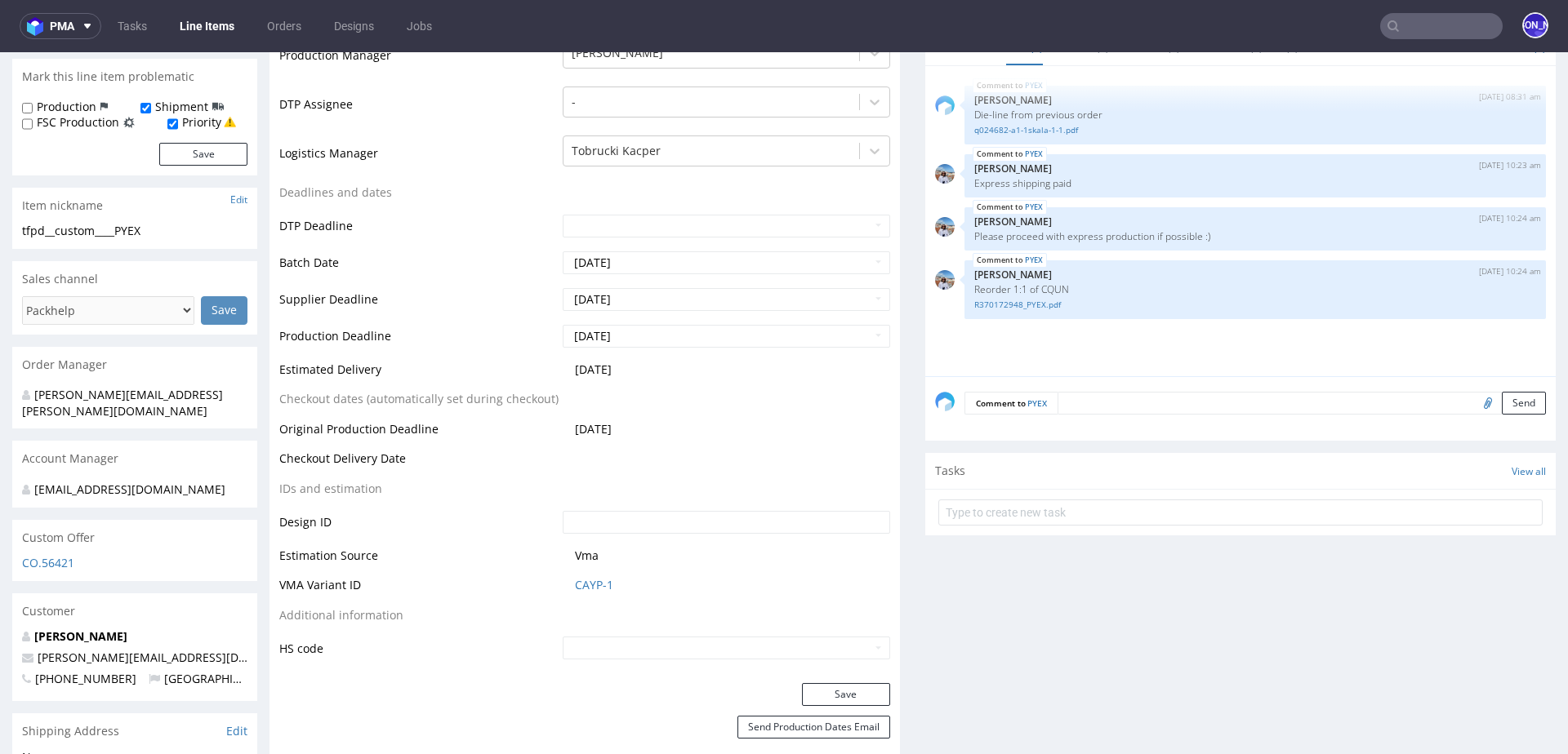
scroll to position [0, 0]
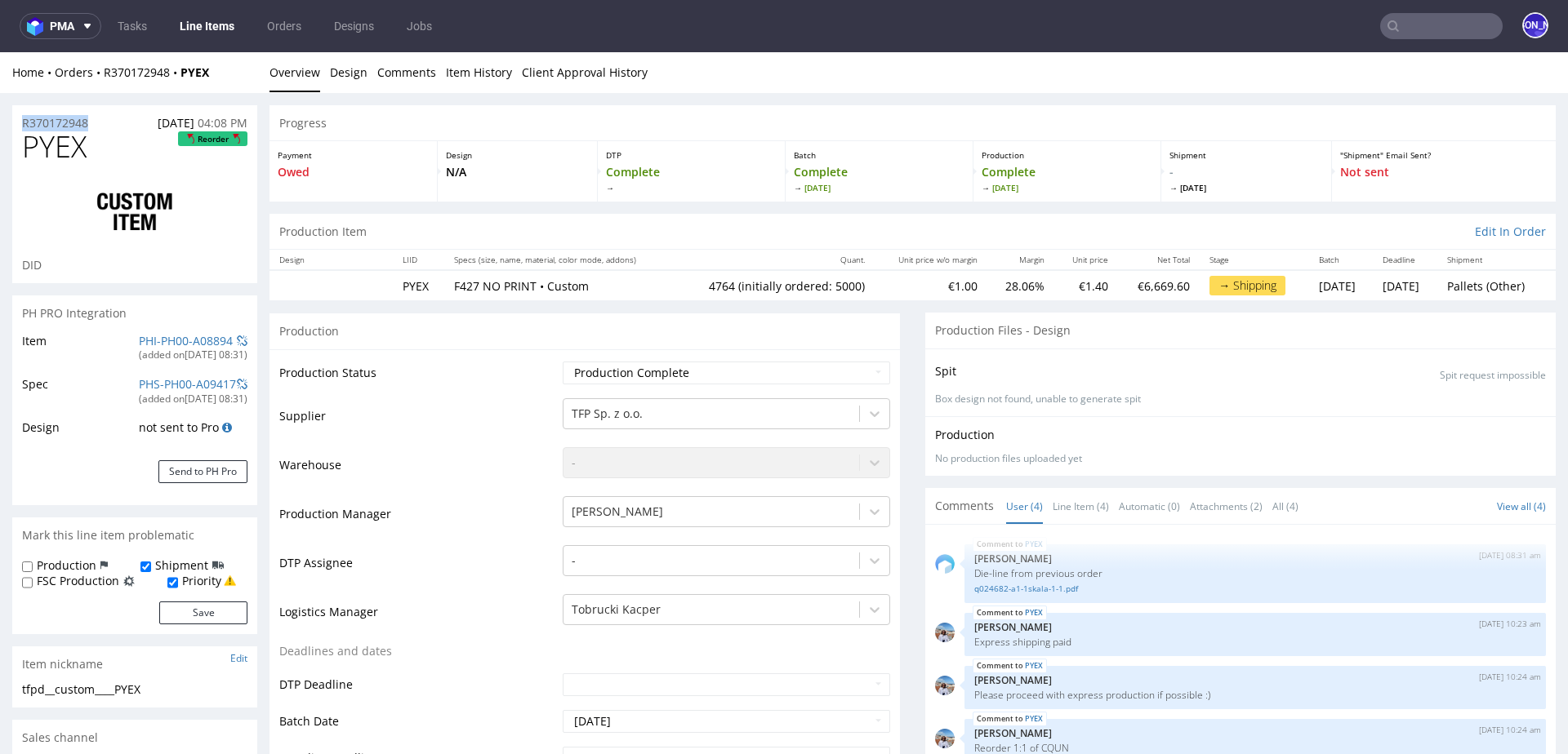
drag, startPoint x: 109, startPoint y: 123, endPoint x: 0, endPoint y: 123, distance: 109.0
copy p "R370172948"
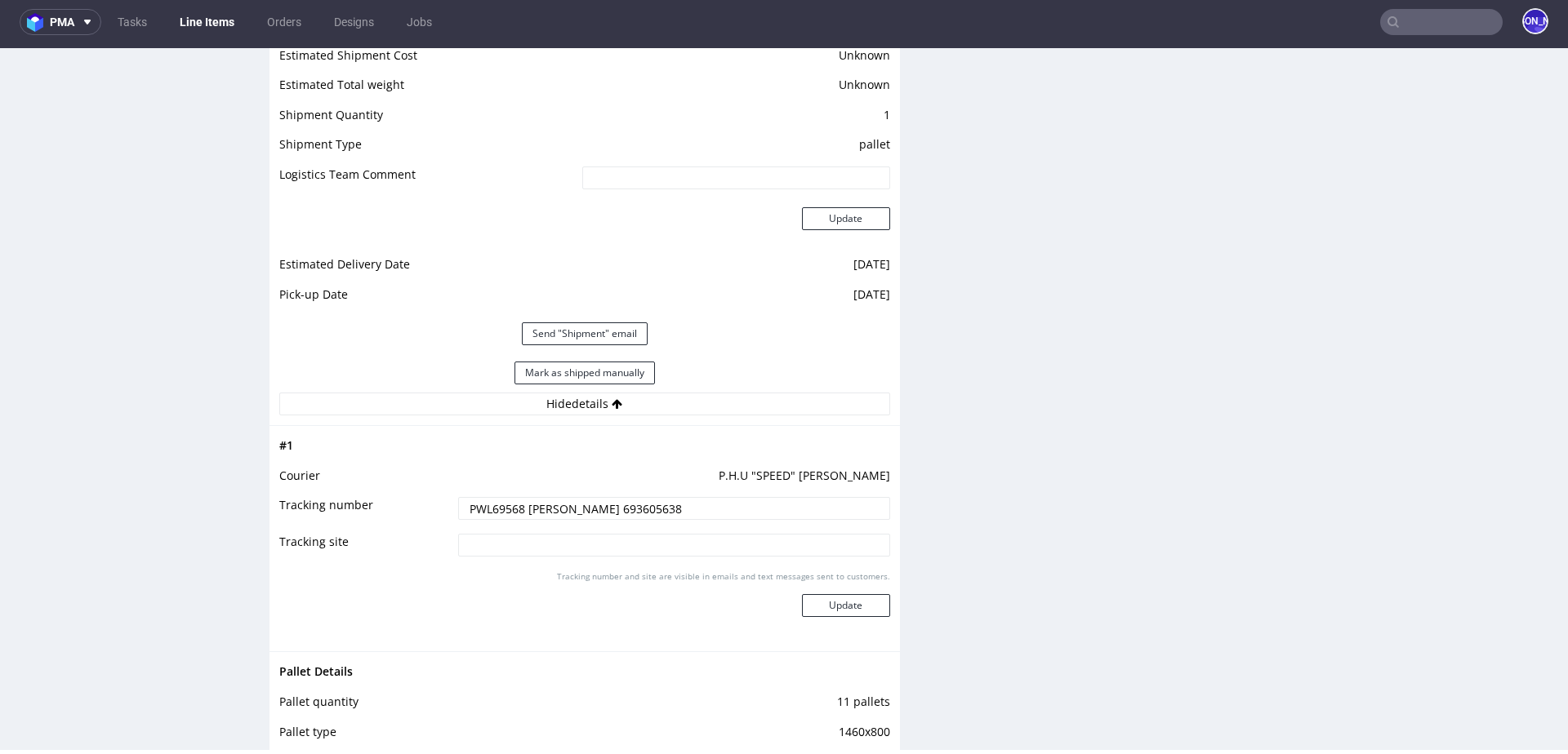
scroll to position [2238, 0]
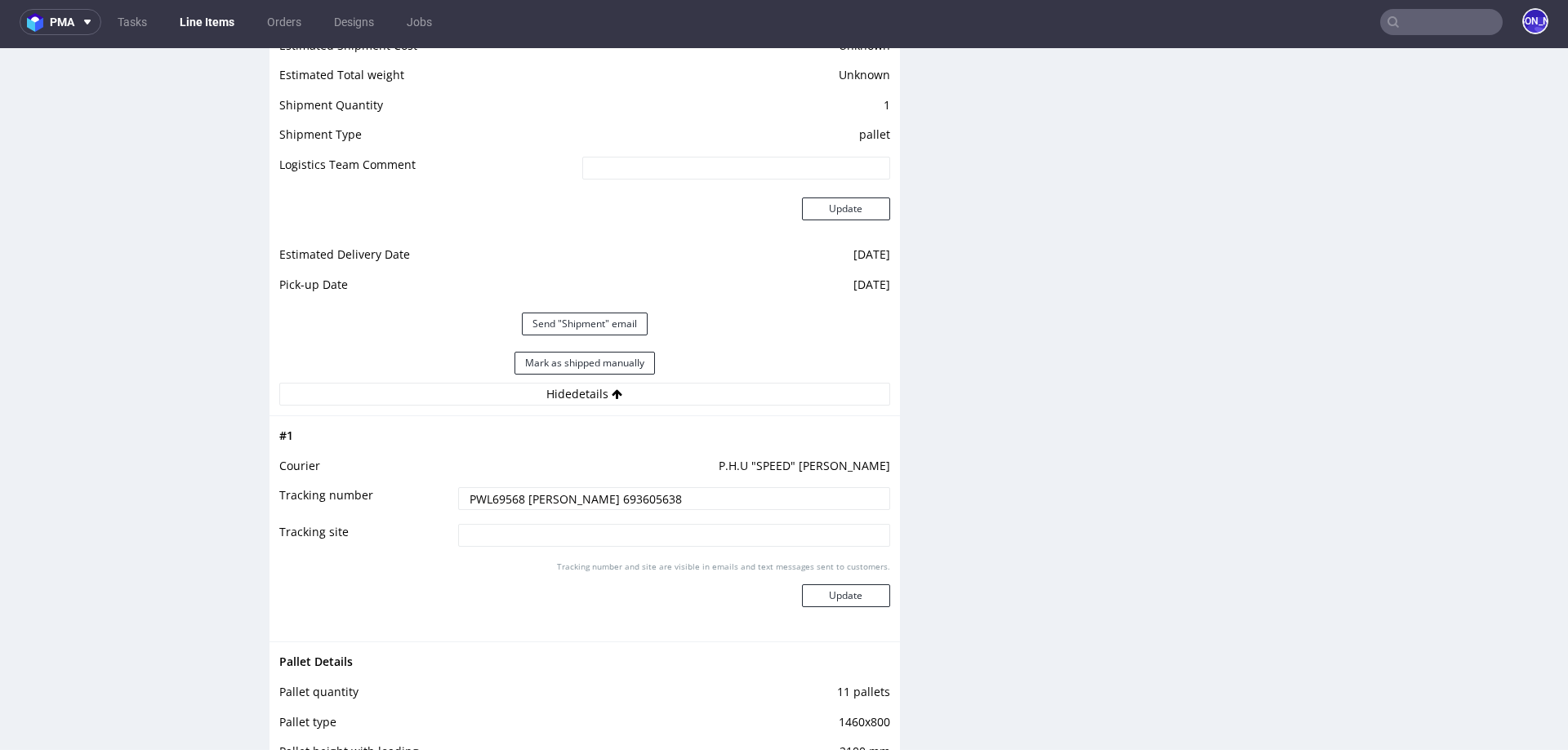
drag, startPoint x: 278, startPoint y: 460, endPoint x: 696, endPoint y: 494, distance: 419.4
click tbody "# 1 Courier P.H.U "SPEED" ANDRZEJ PIECHNIK Tracking number PWL69568 Andrzej Pie…"
click td "P.H.U "SPEED" ANDRZEJ PIECHNIK"
drag, startPoint x: 882, startPoint y: 462, endPoint x: 319, endPoint y: 452, distance: 563.1
click div "# 1 Courier P.H.U "SPEED" ANDRZEJ PIECHNIK Tracking number PWL69568 Andrzej Pie…"
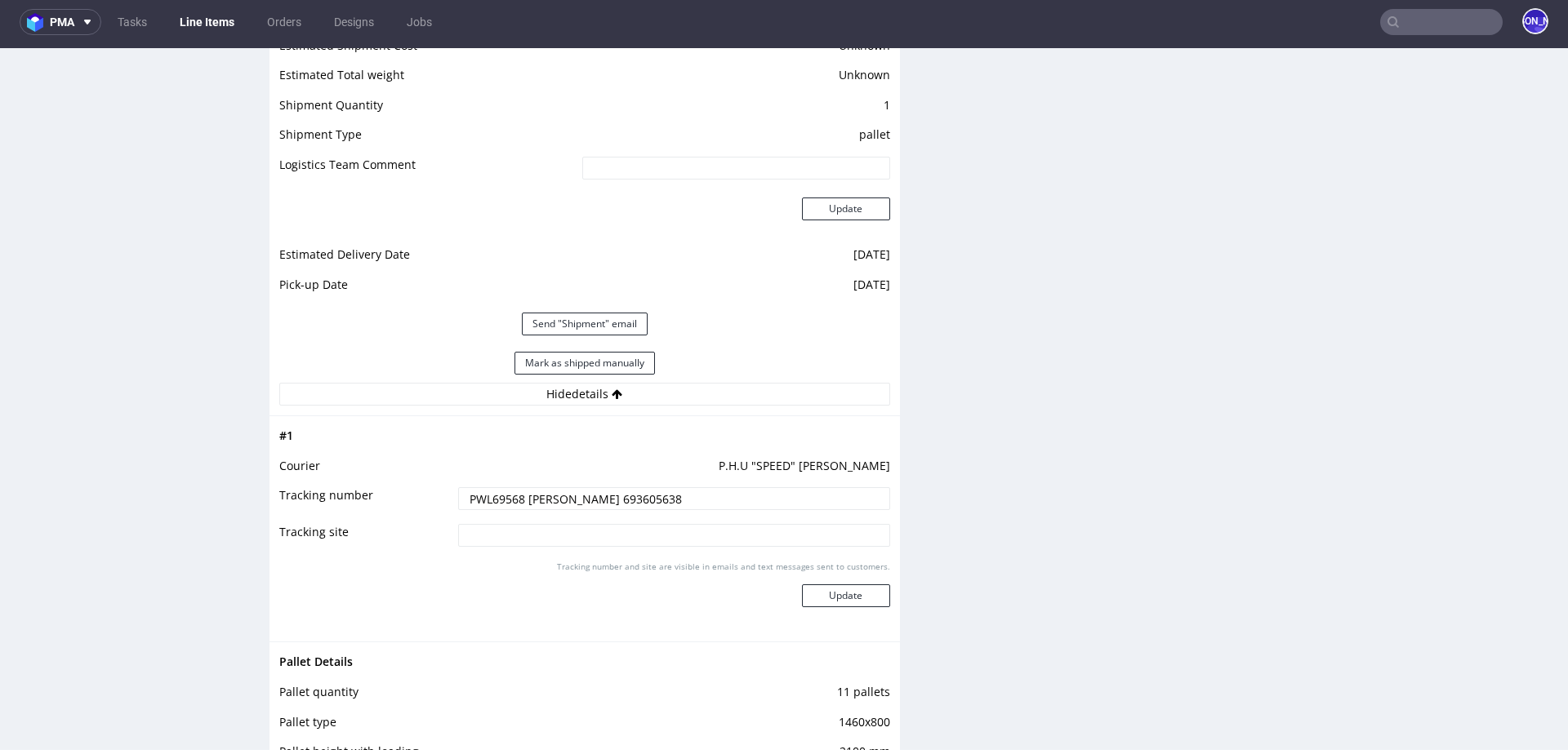
click td "# 1"
drag, startPoint x: 283, startPoint y: 460, endPoint x: 880, endPoint y: 459, distance: 597.0
click tr "Courier P.H.U "SPEED" ANDRZEJ PIECHNIK"
copy tr "Courier P.H.U "SPEED" ANDRZEJ PIECHNIK"
drag, startPoint x: 687, startPoint y: 498, endPoint x: 347, endPoint y: 496, distance: 340.0
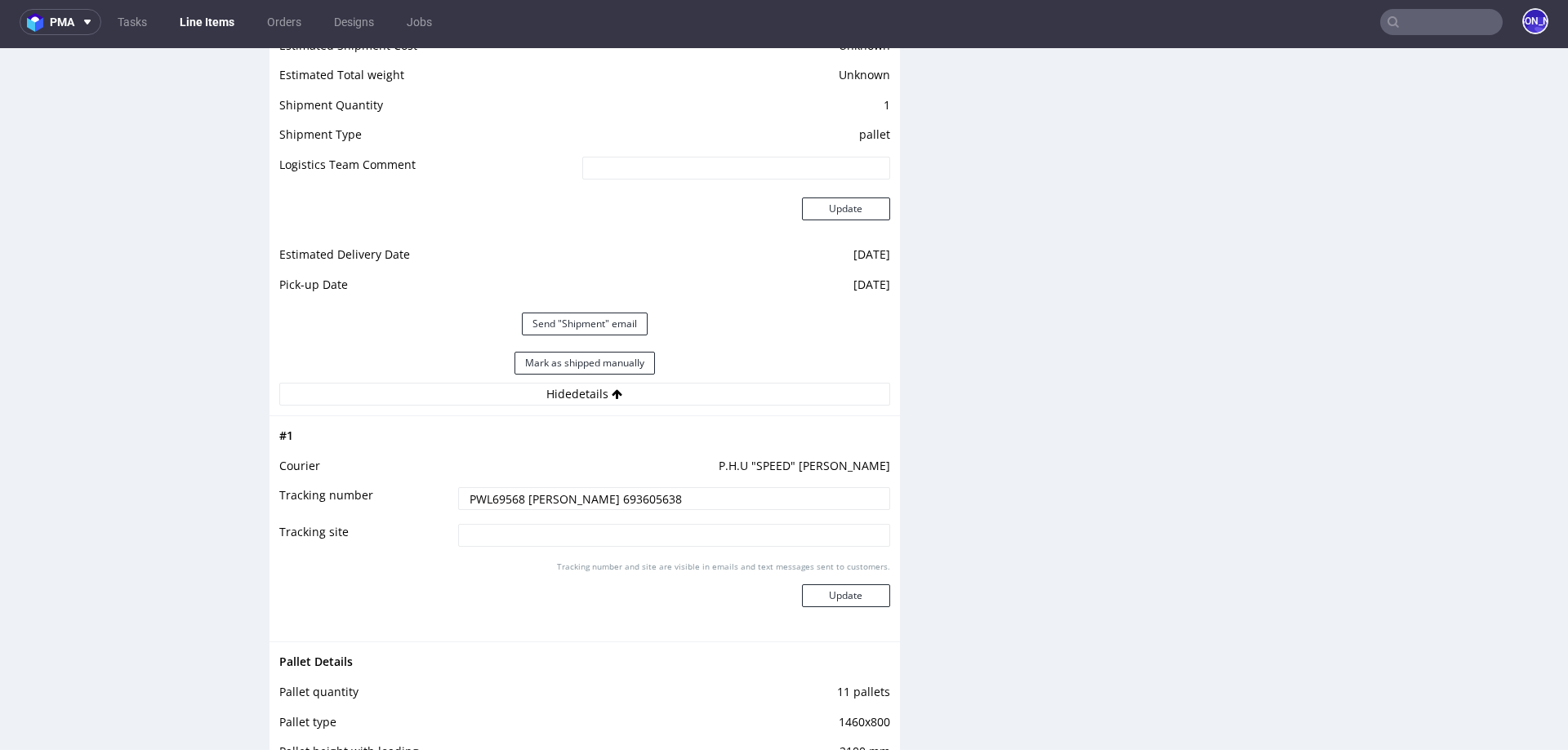
click tr "Tracking number PWL69568 Andrzej Piechnik 693605638"
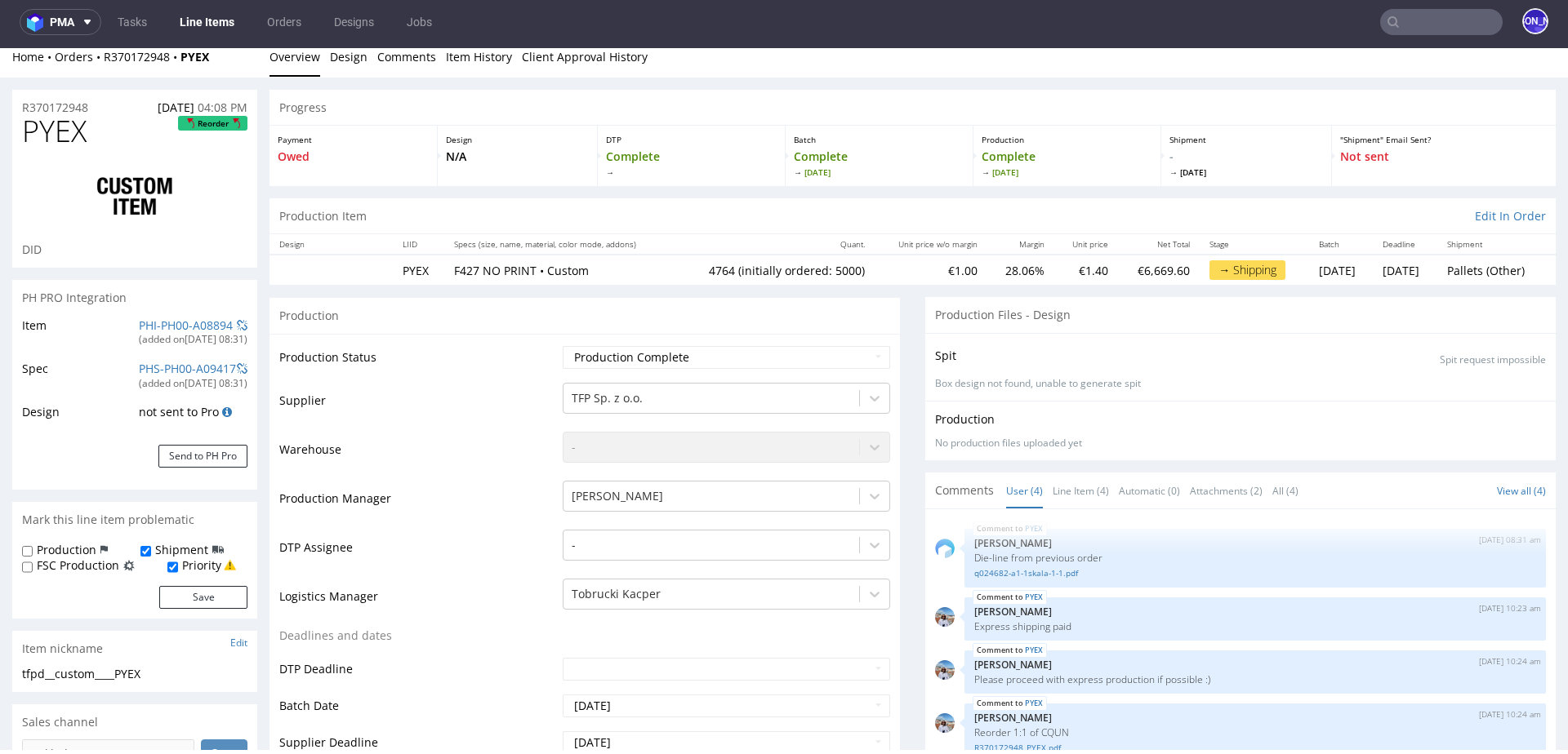
scroll to position [0, 0]
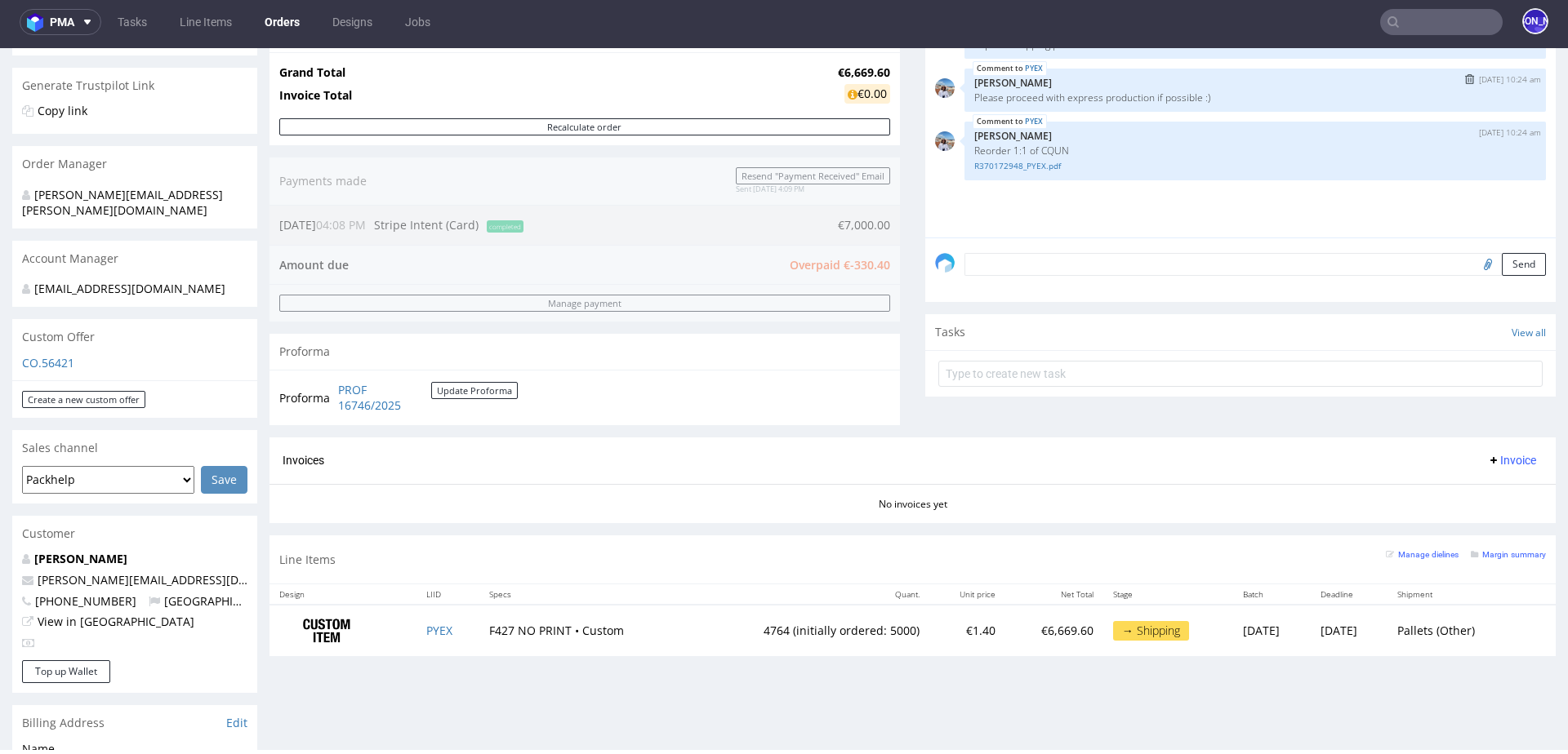
scroll to position [320, 0]
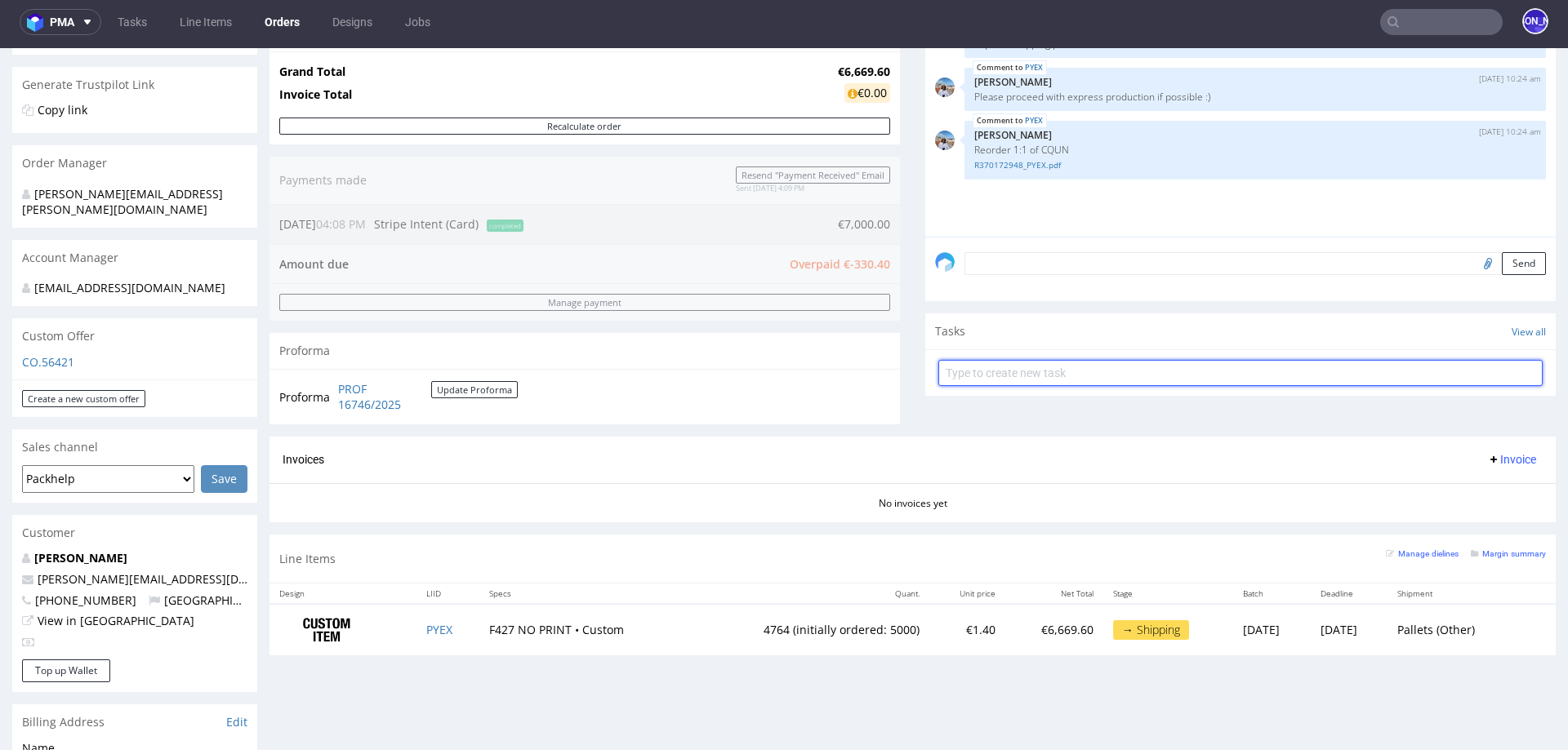
click at [1031, 370] on input "text" at bounding box center [1240, 372] width 604 height 26
type input "Invoice"
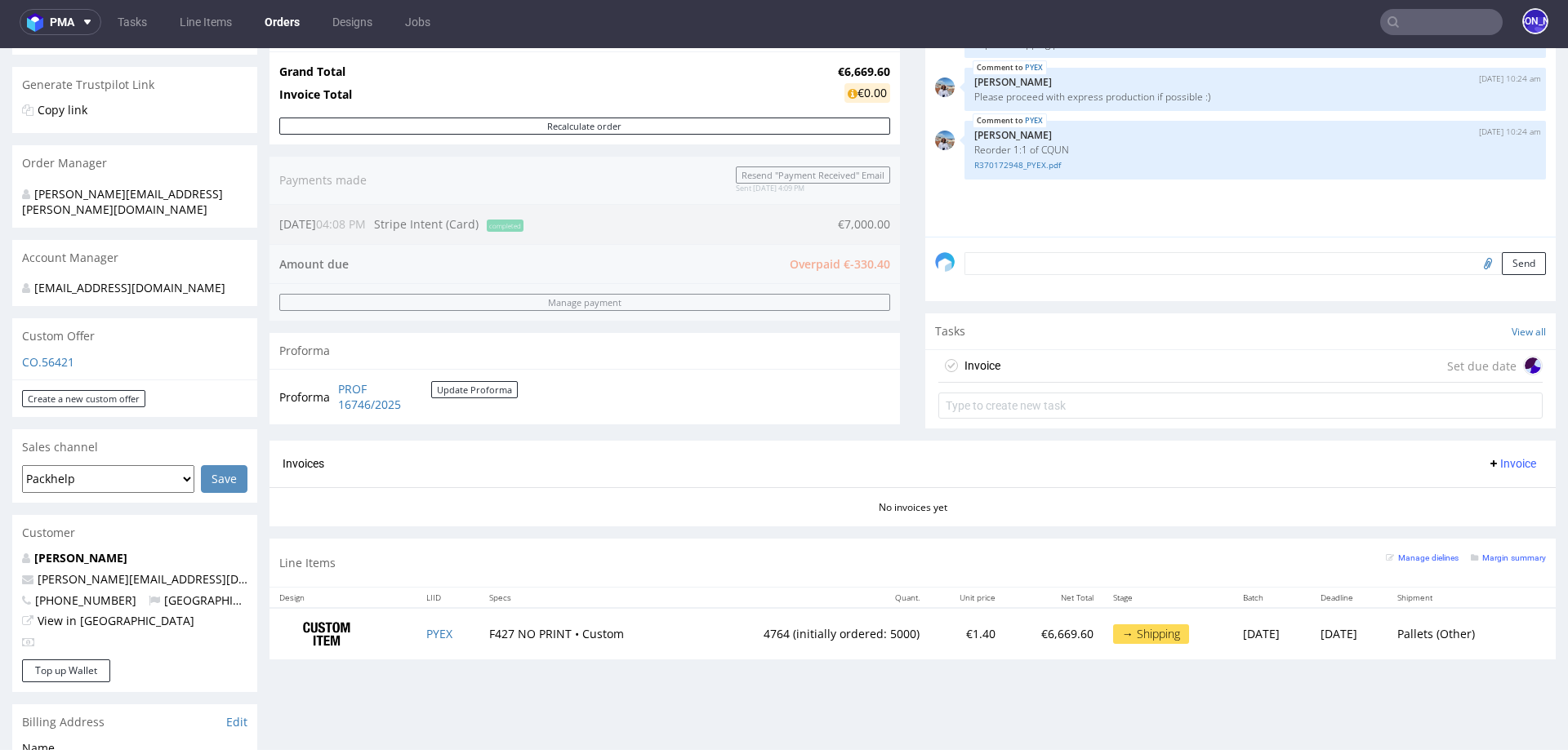
click at [1073, 361] on div "Invoice Set due date" at bounding box center [1240, 366] width 604 height 32
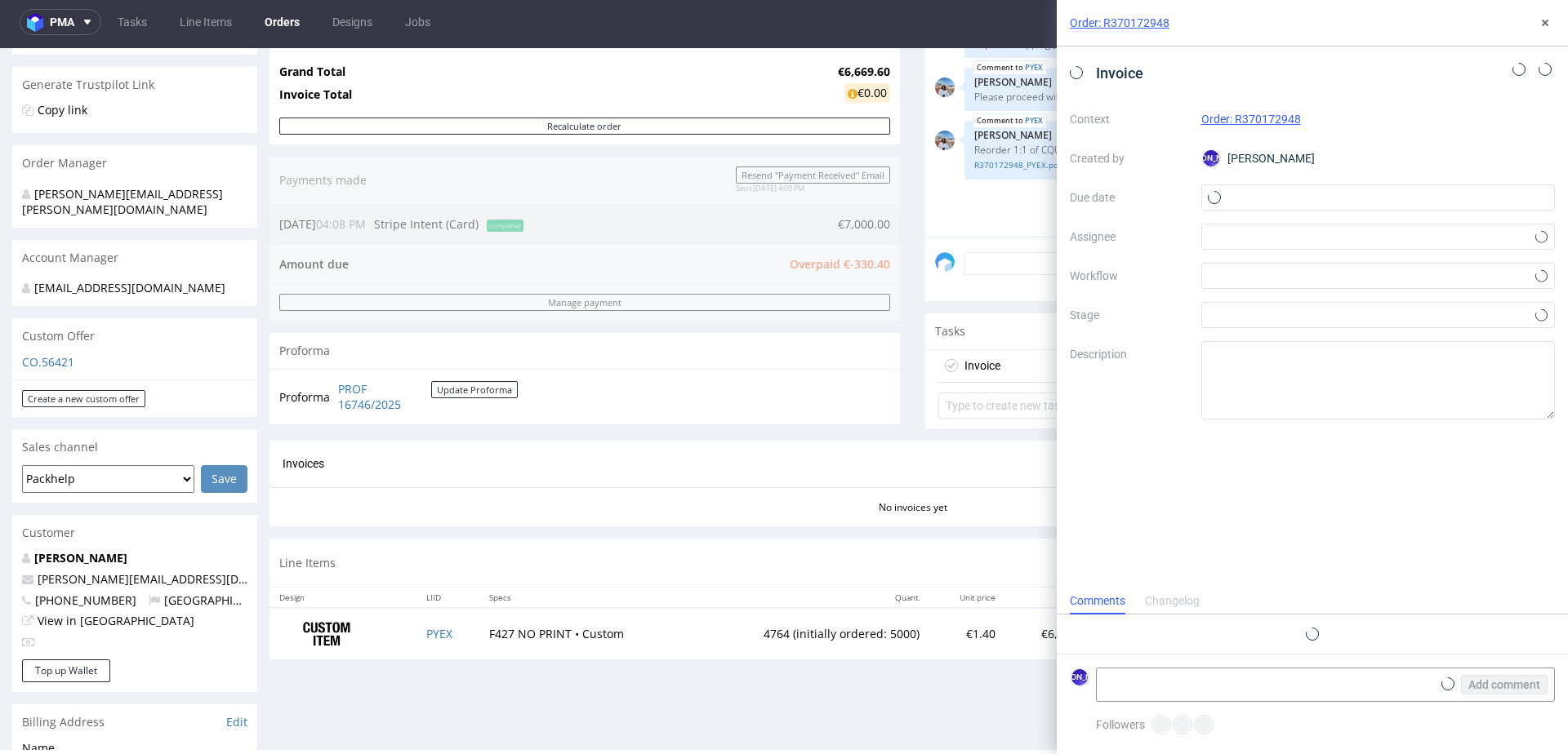
scroll to position [13, 0]
click at [1237, 193] on input "text" at bounding box center [1379, 198] width 355 height 26
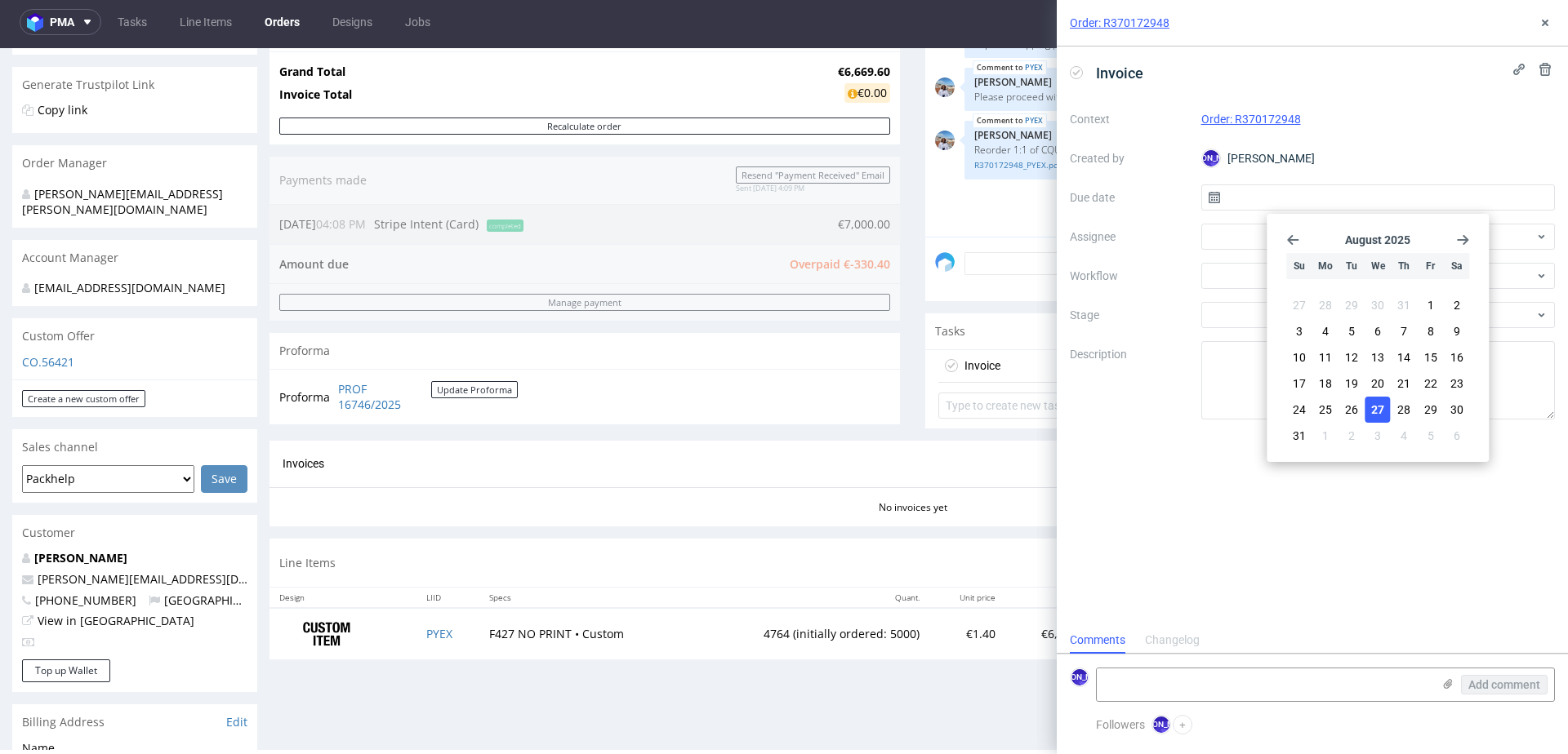
click at [1369, 411] on button "27" at bounding box center [1378, 410] width 25 height 26
type input "27/08/2025"
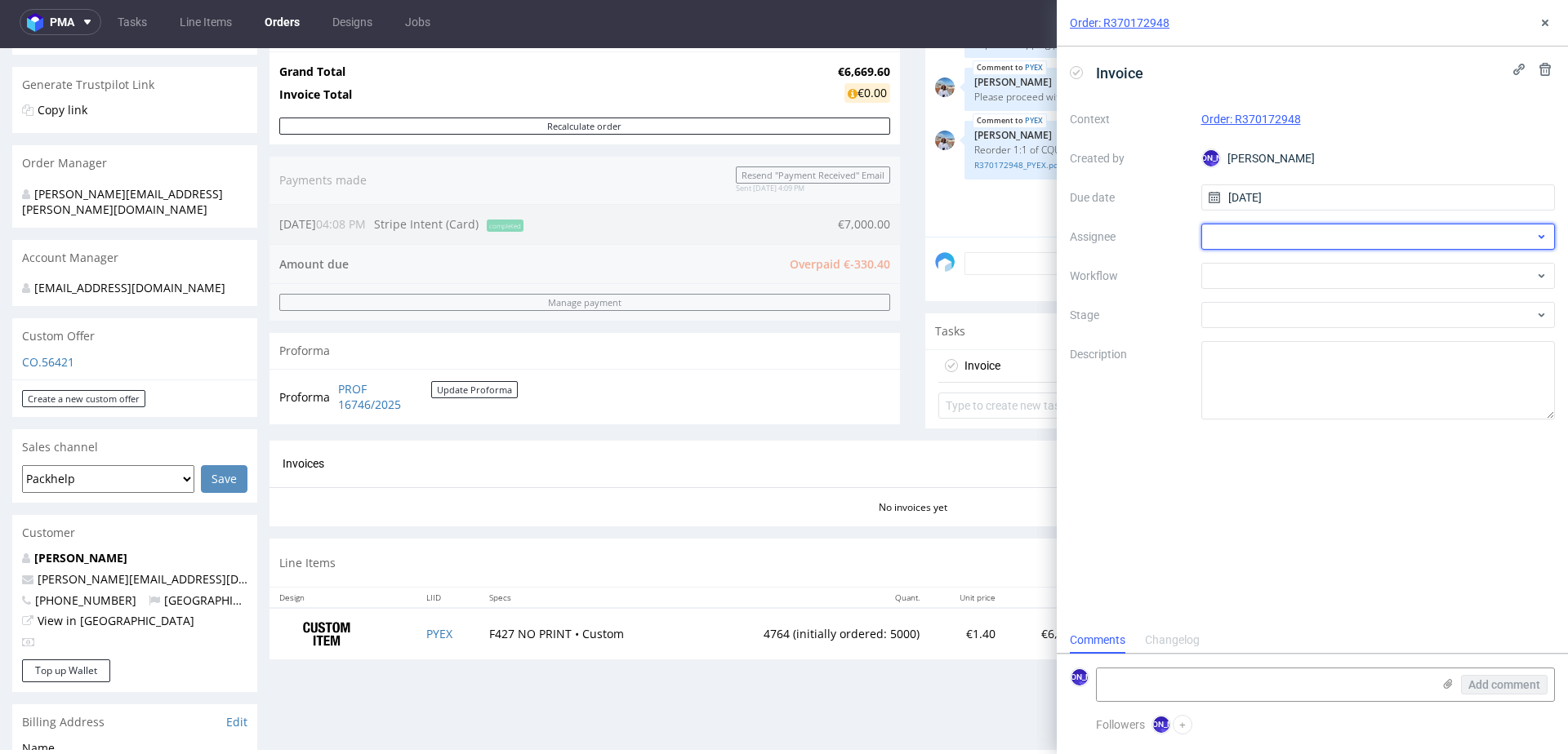
click at [1250, 237] on div at bounding box center [1379, 237] width 355 height 26
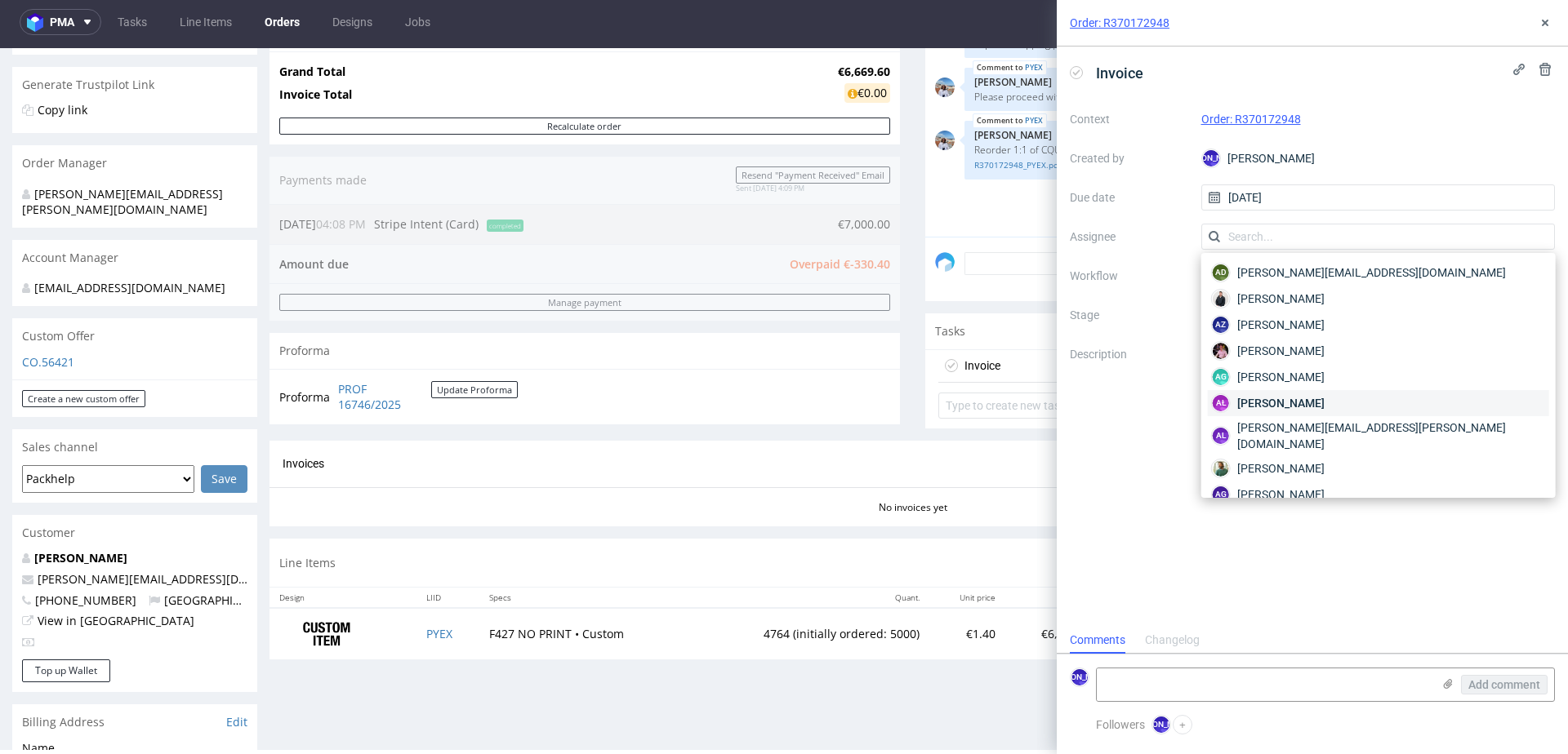
click at [1280, 397] on span "Aleksandra Łętowska" at bounding box center [1280, 403] width 87 height 16
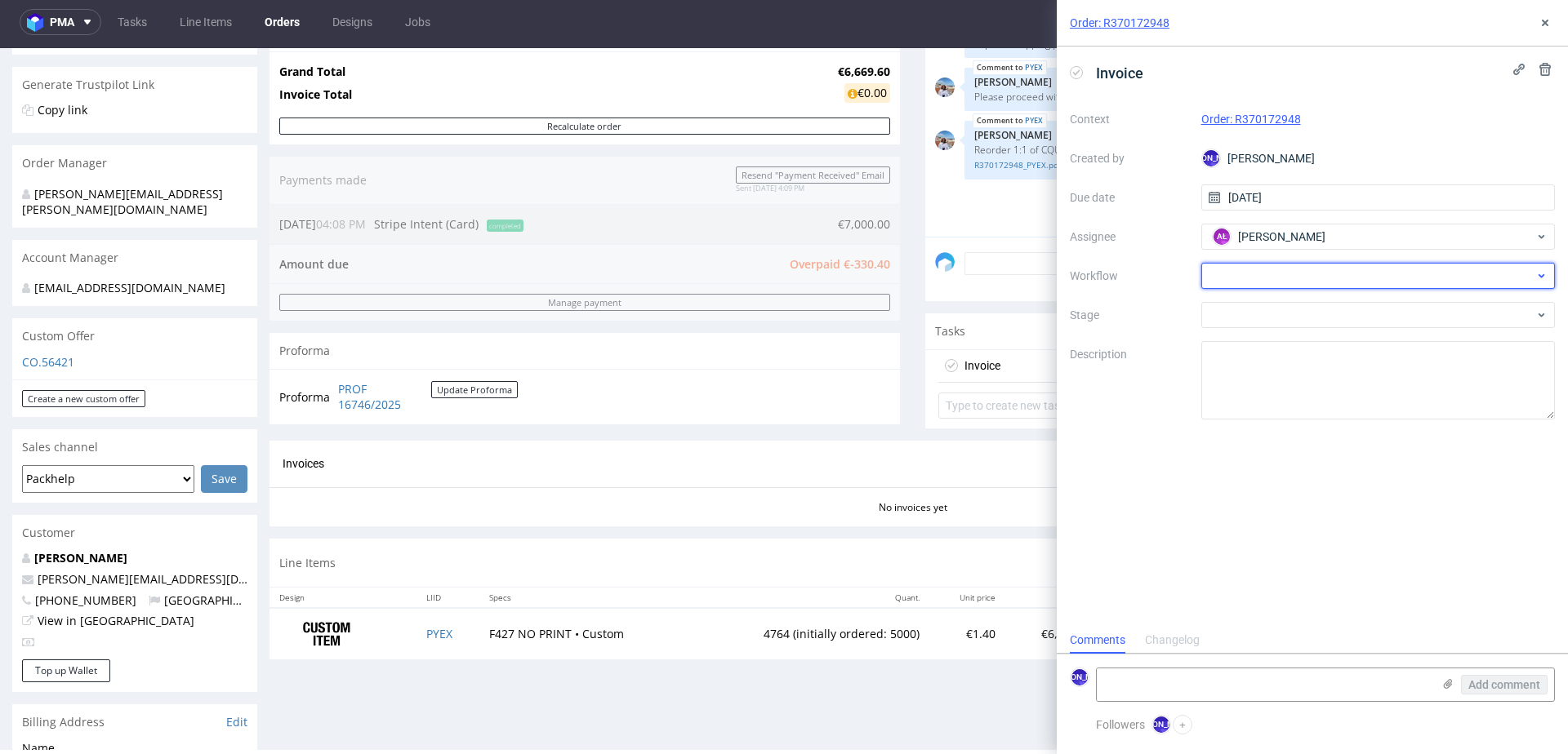
click at [1252, 270] on div at bounding box center [1379, 276] width 355 height 26
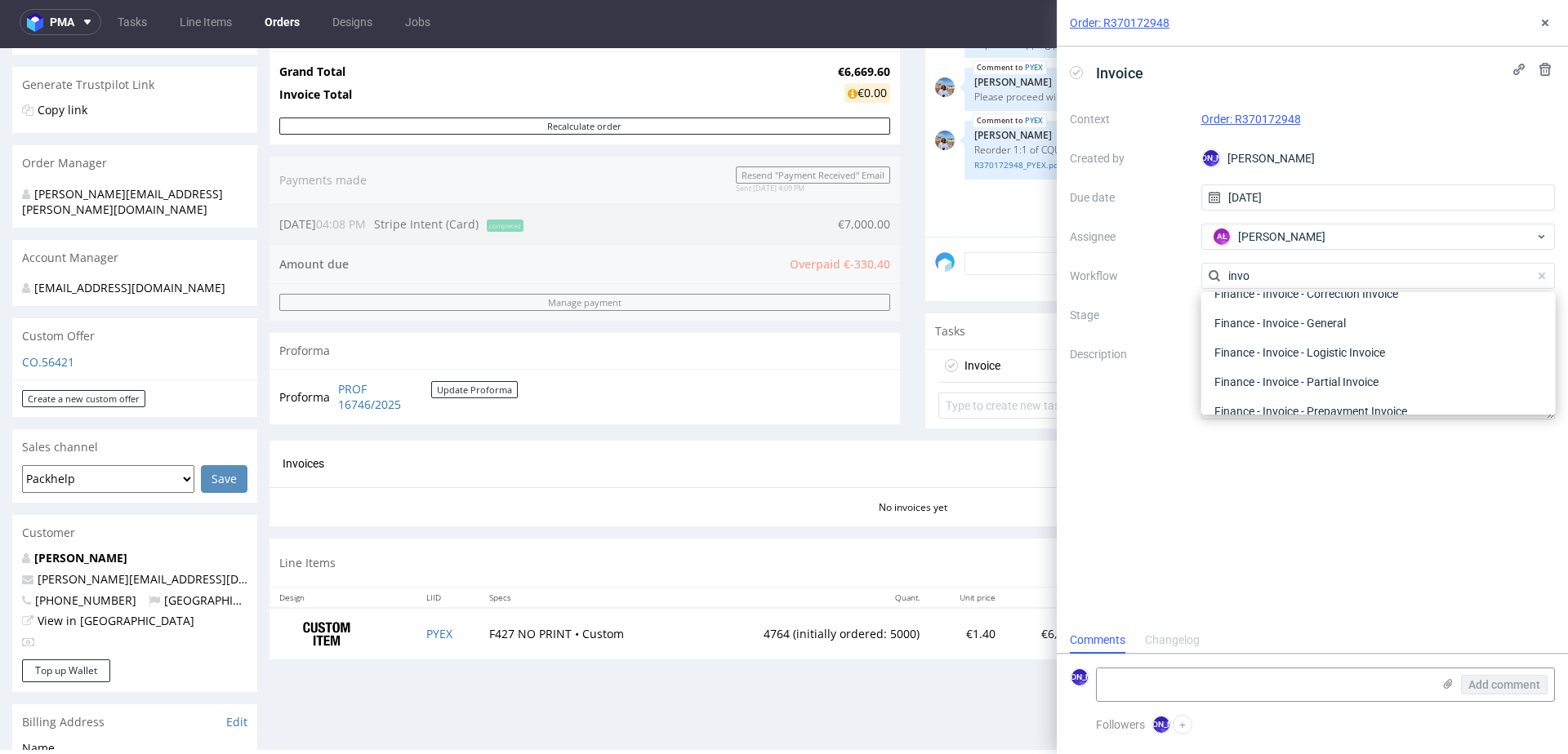
scroll to position [36, 0]
type input "invo"
click at [1283, 332] on div "Finance - Invoice - General" at bounding box center [1379, 327] width 341 height 30
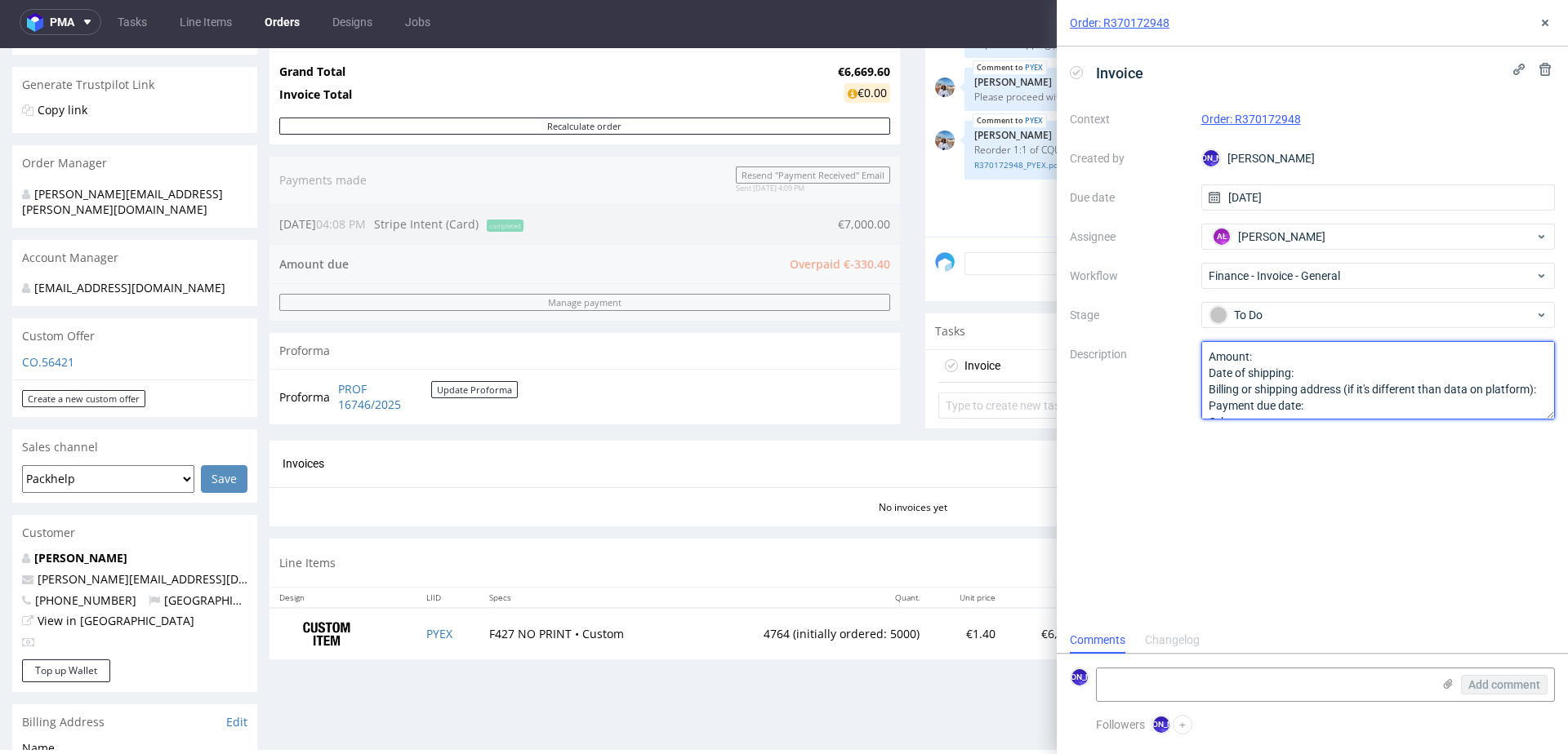
scroll to position [17, 0]
drag, startPoint x: 1208, startPoint y: 360, endPoint x: 1318, endPoint y: 457, distance: 146.7
click at [1318, 458] on div "Invoice Context Order: R370172948 Created by JO Jozefina Owczarek Due date 27/0…" at bounding box center [1312, 337] width 512 height 580
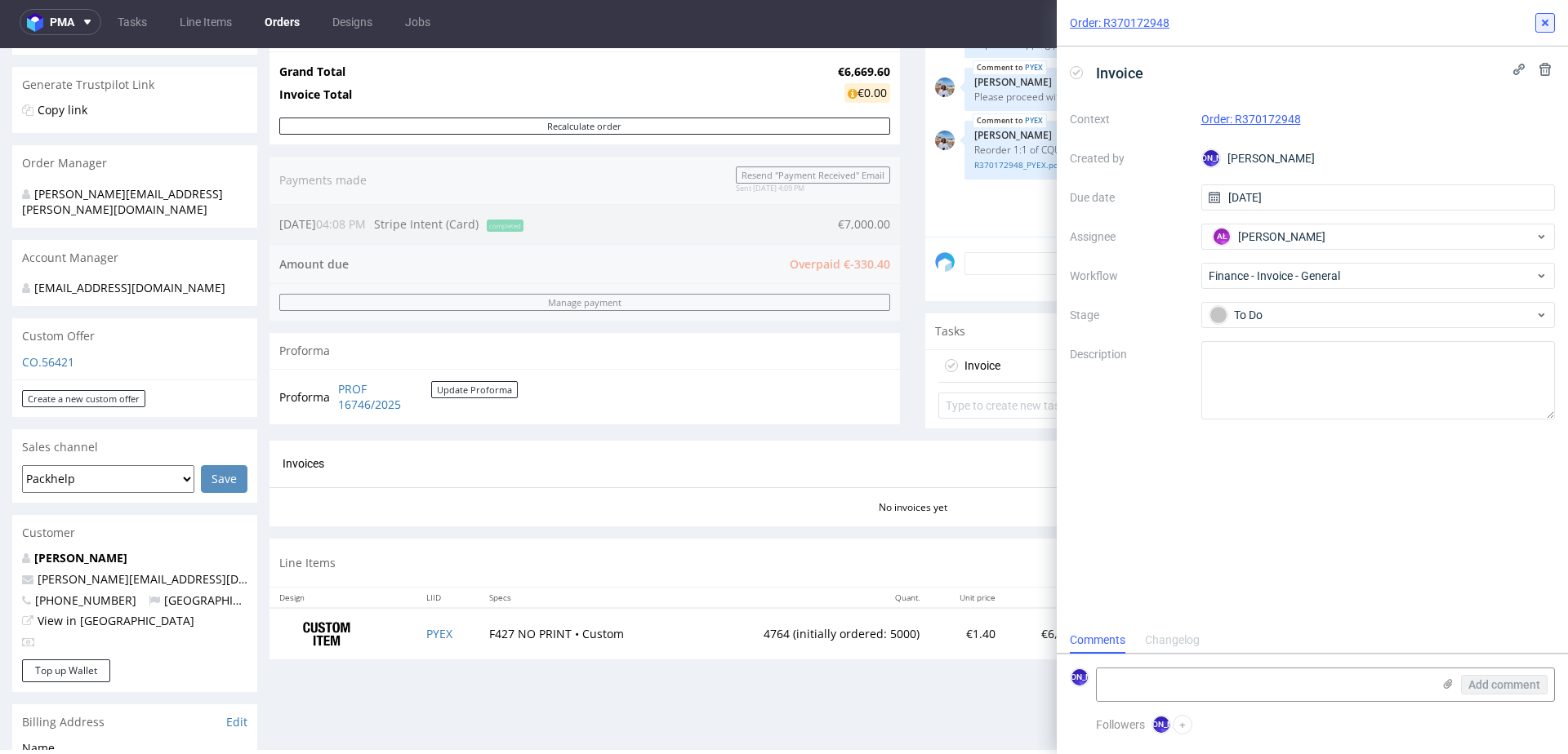
click at [1543, 20] on icon at bounding box center [1544, 22] width 13 height 13
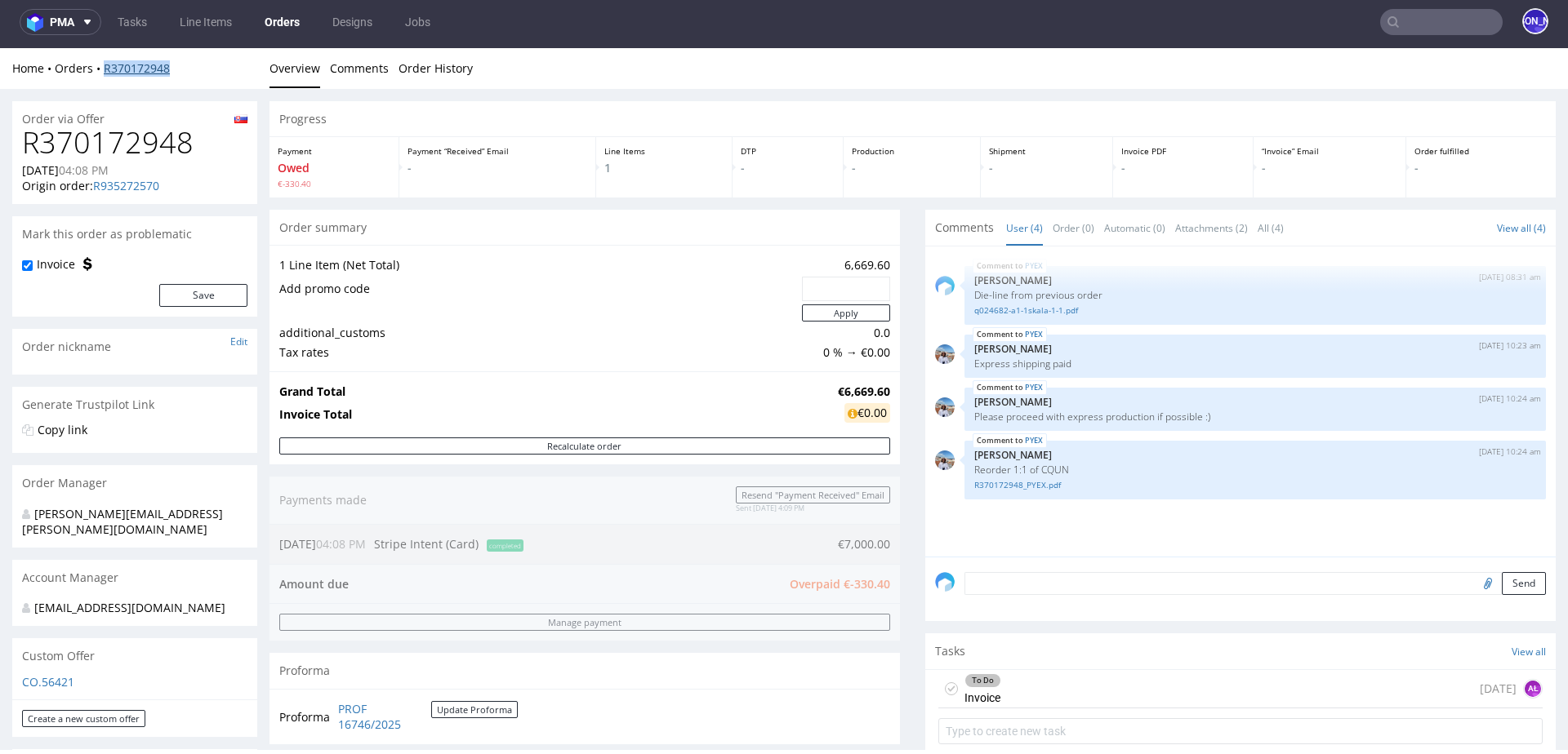
drag, startPoint x: 214, startPoint y: 75, endPoint x: 104, endPoint y: 74, distance: 110.0
click at [104, 74] on div "Home Orders R370172948" at bounding box center [134, 68] width 245 height 16
copy link "R370172948"
click at [180, 75] on div "Home Orders R370172948" at bounding box center [134, 68] width 245 height 16
drag, startPoint x: 189, startPoint y: 64, endPoint x: 103, endPoint y: 68, distance: 86.1
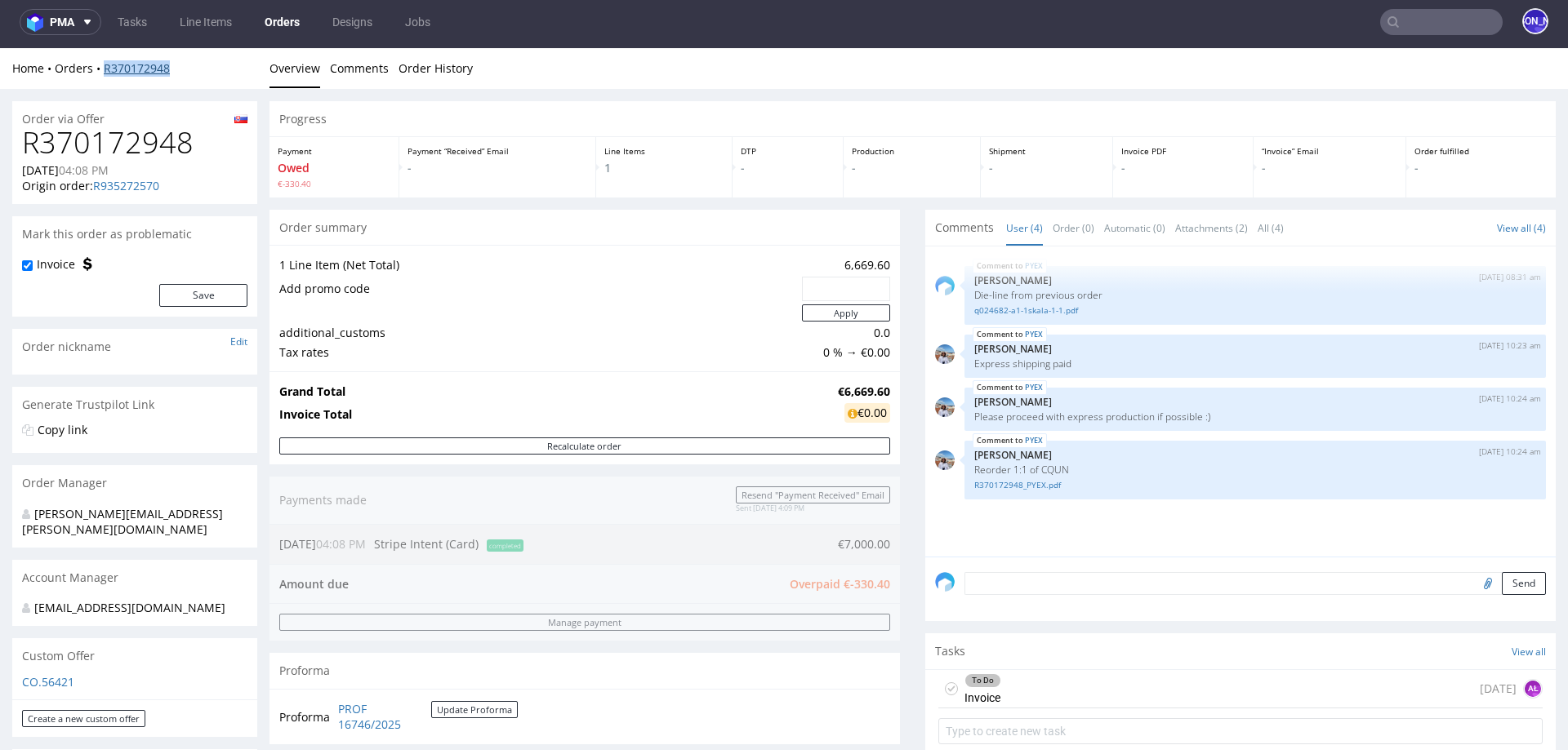
click at [103, 68] on div "Home Orders R370172948" at bounding box center [134, 68] width 245 height 16
copy link "R370172948"
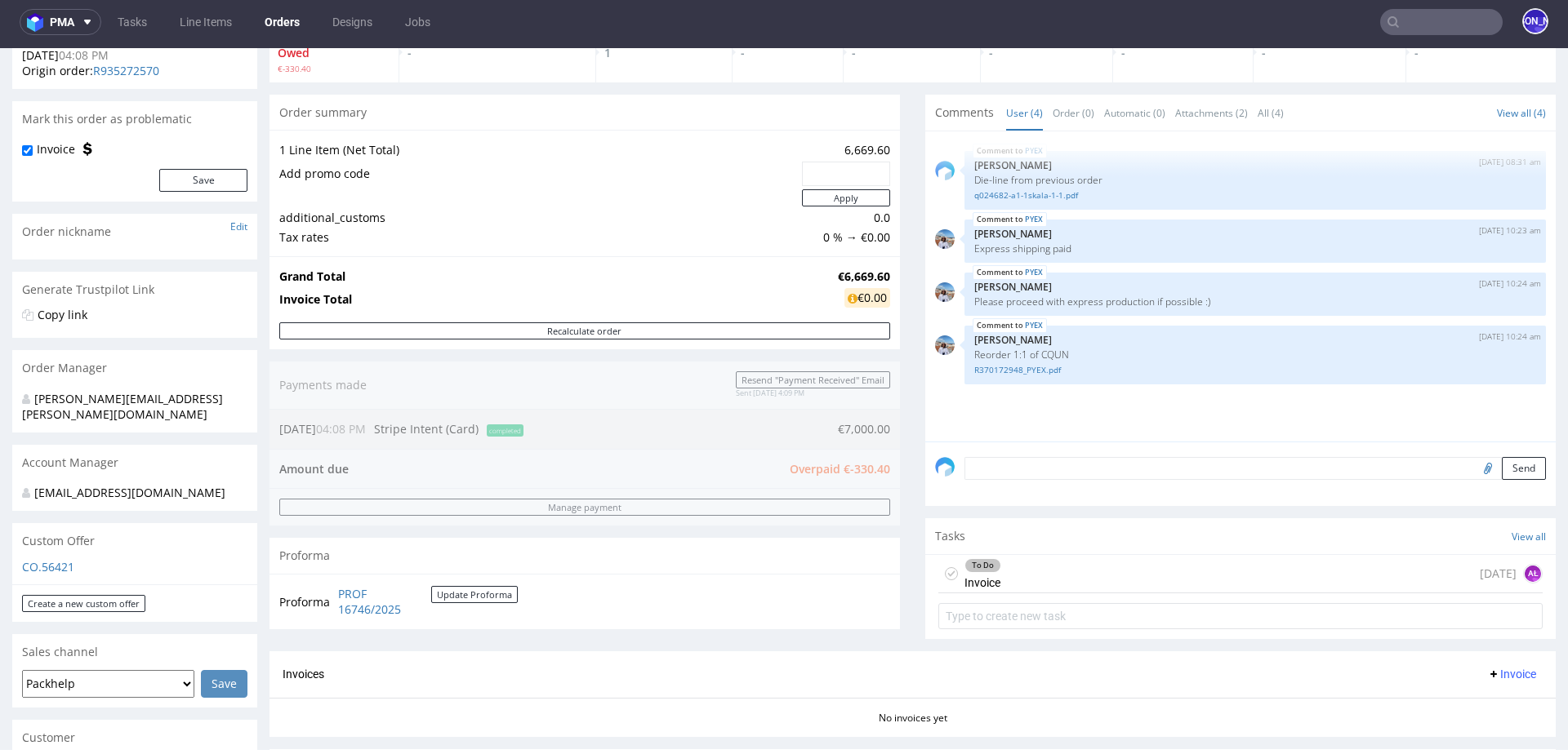
scroll to position [116, 0]
click at [1379, 571] on div "To Do Invoice today AŁ" at bounding box center [1240, 573] width 604 height 38
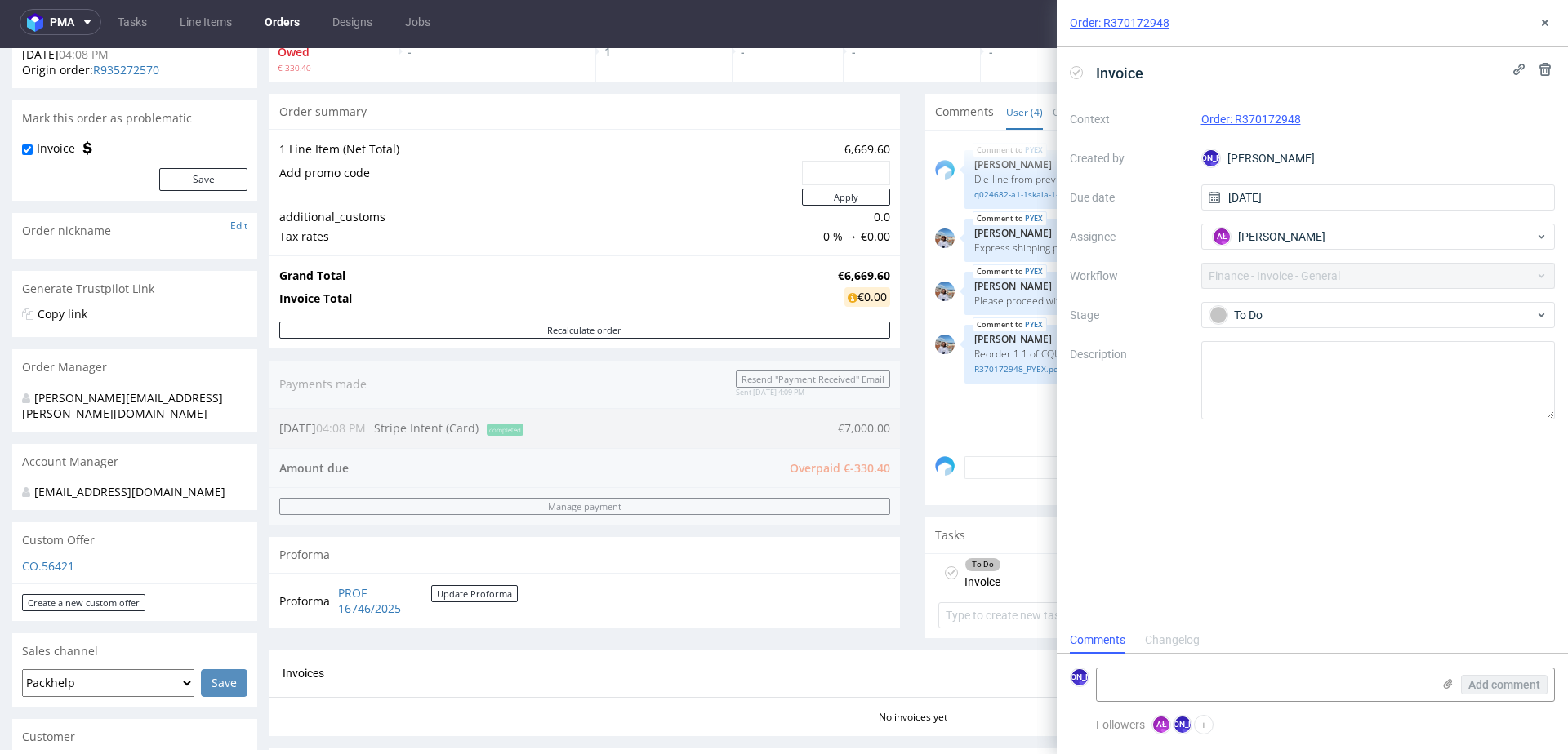
scroll to position [13, 0]
click at [1543, 69] on icon at bounding box center [1544, 69] width 13 height 13
click at [1535, 145] on span "Delete" at bounding box center [1533, 148] width 34 height 11
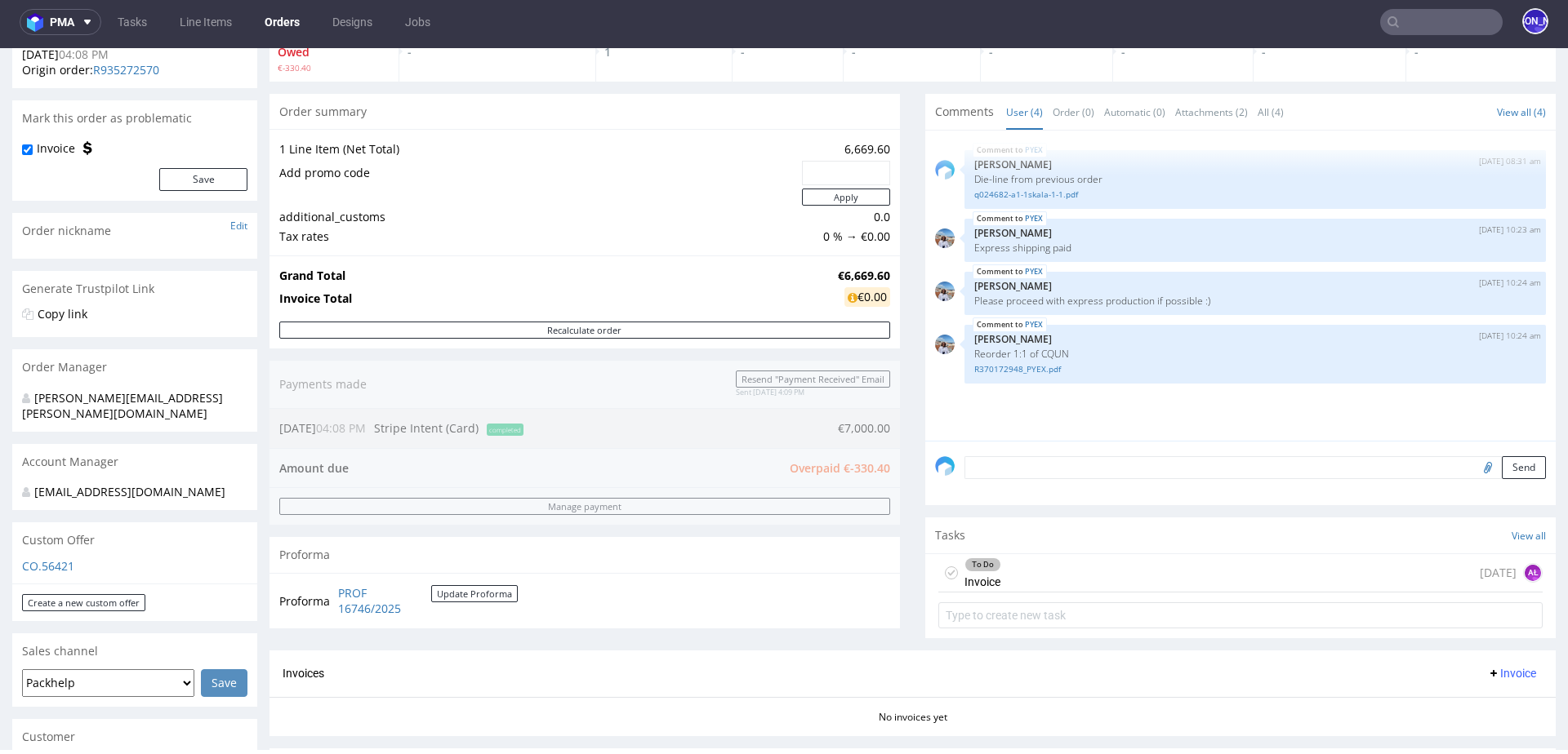
click at [1185, 563] on div "To Do Invoice today AŁ" at bounding box center [1240, 573] width 604 height 38
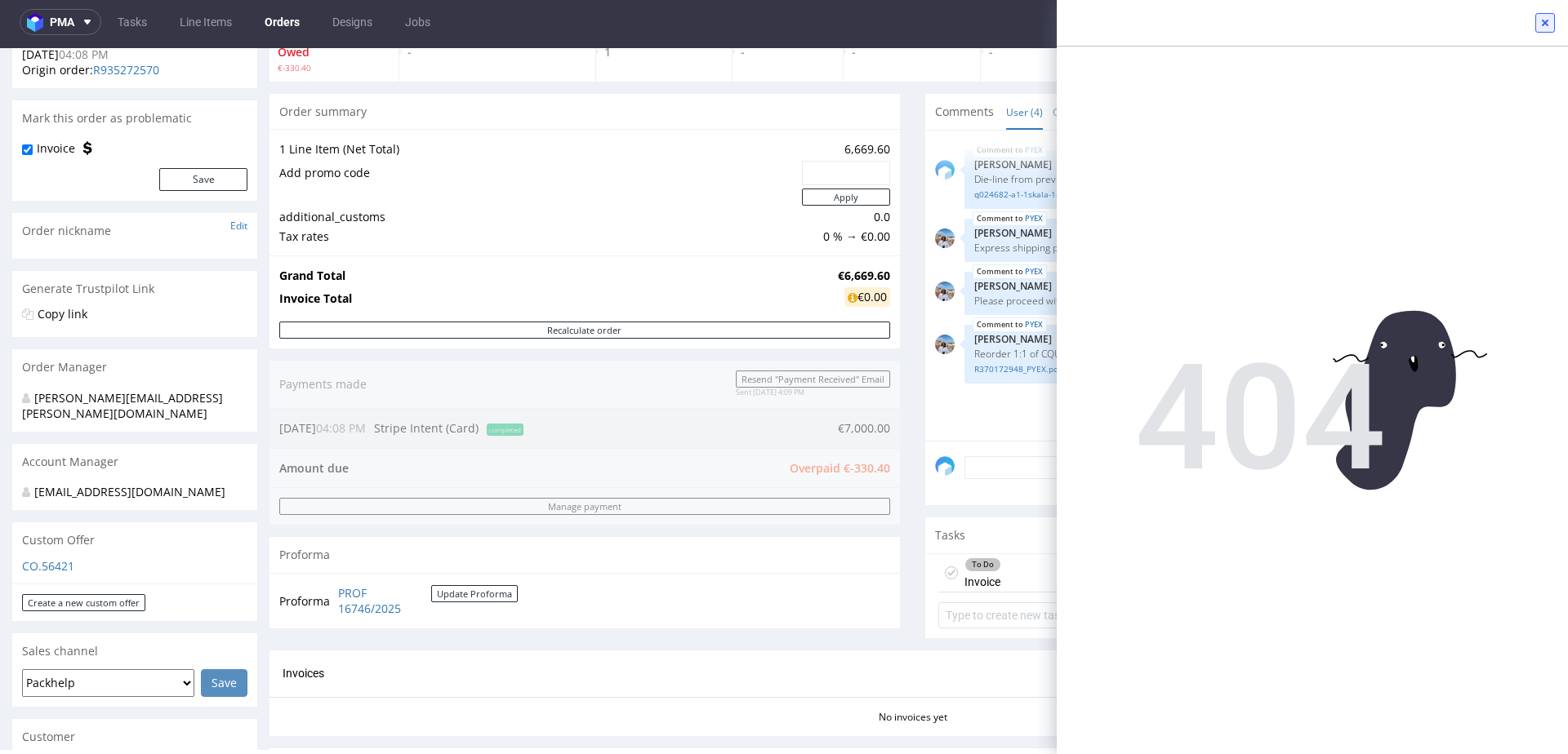
click at [1548, 24] on icon at bounding box center [1544, 22] width 13 height 13
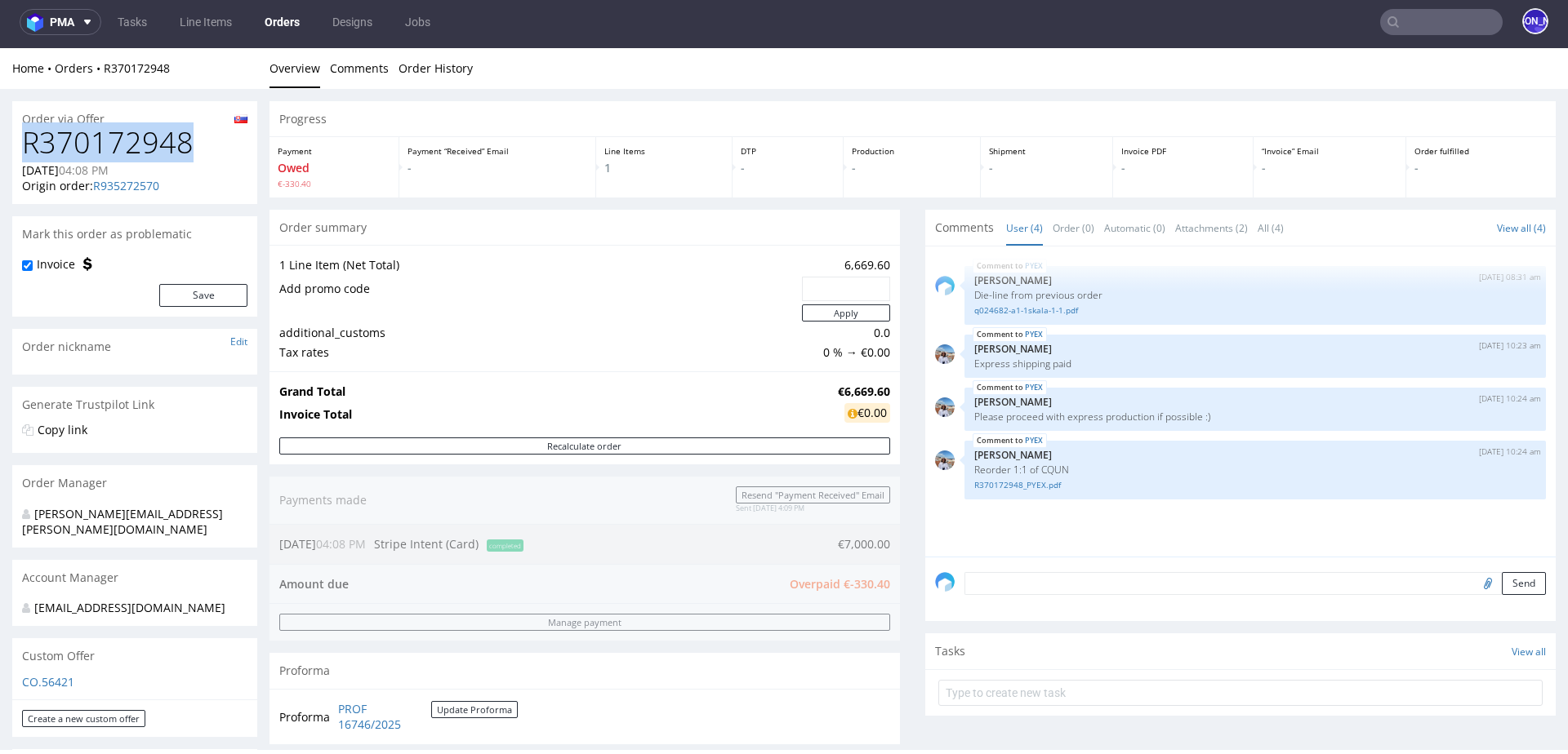
drag, startPoint x: 227, startPoint y: 152, endPoint x: 21, endPoint y: 146, distance: 206.1
click at [21, 146] on div "R370172948 06.08.2025 04:08 PM Origin order: R935272570 Reorder" at bounding box center [134, 165] width 245 height 77
copy h1 "R370172948"
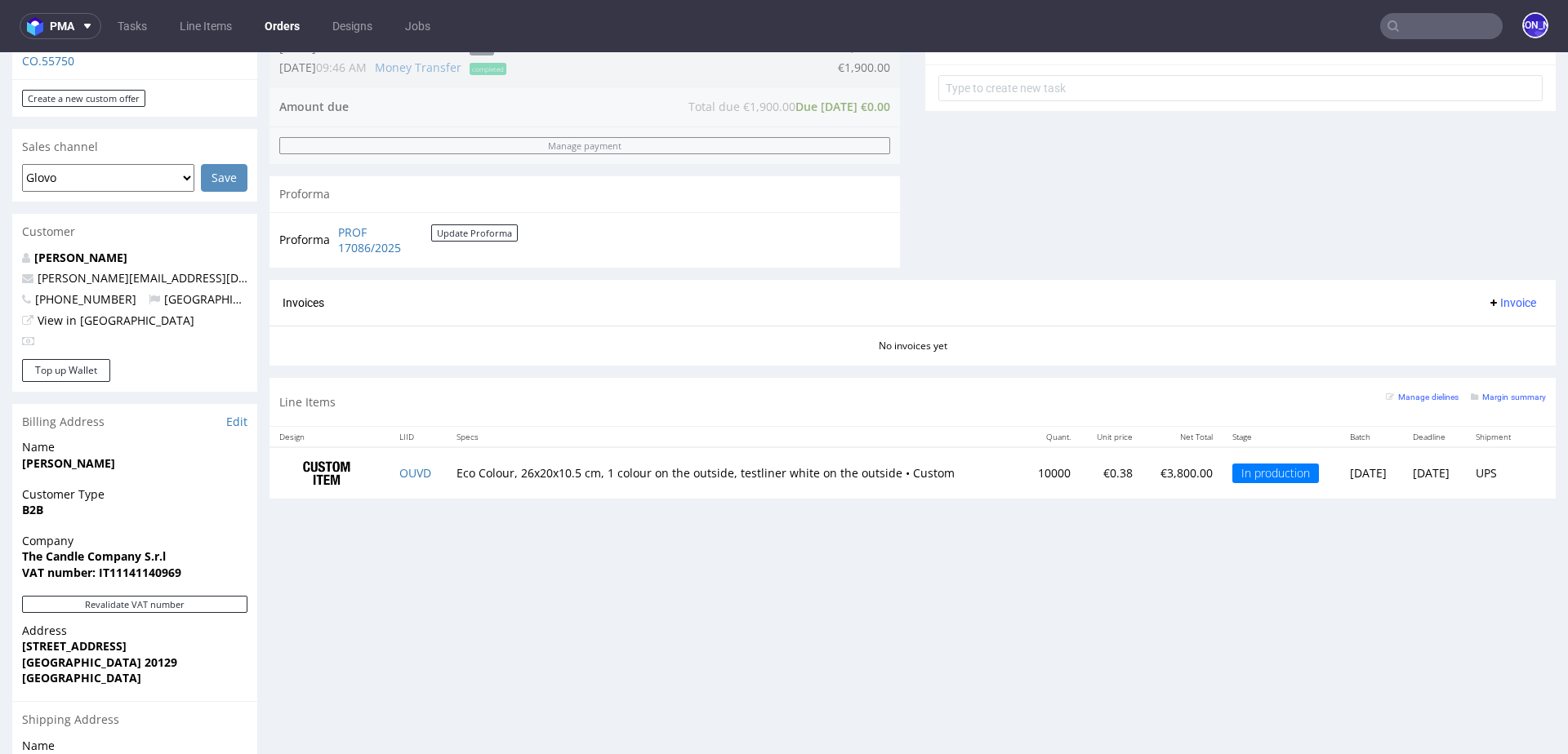
scroll to position [601, 0]
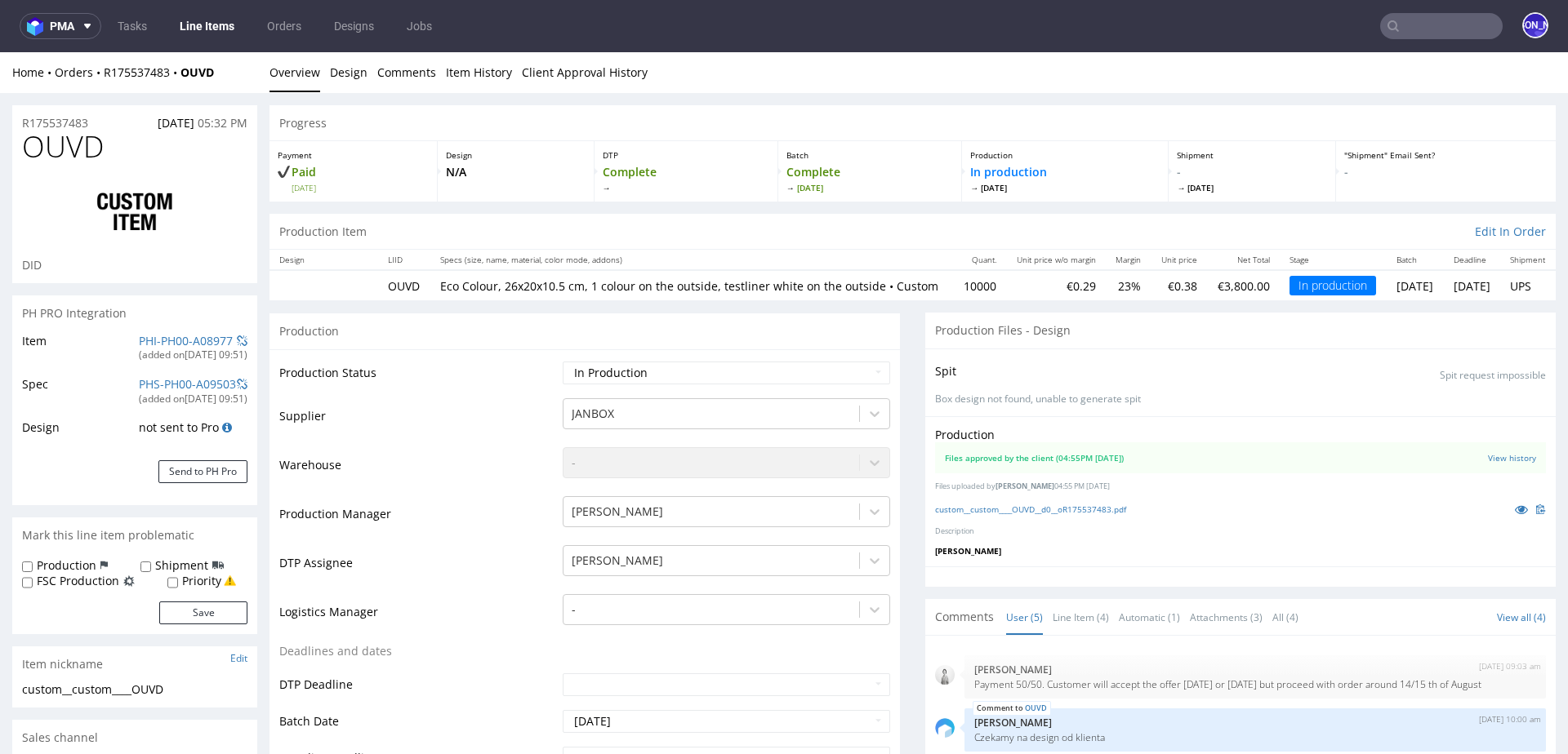
scroll to position [33, 0]
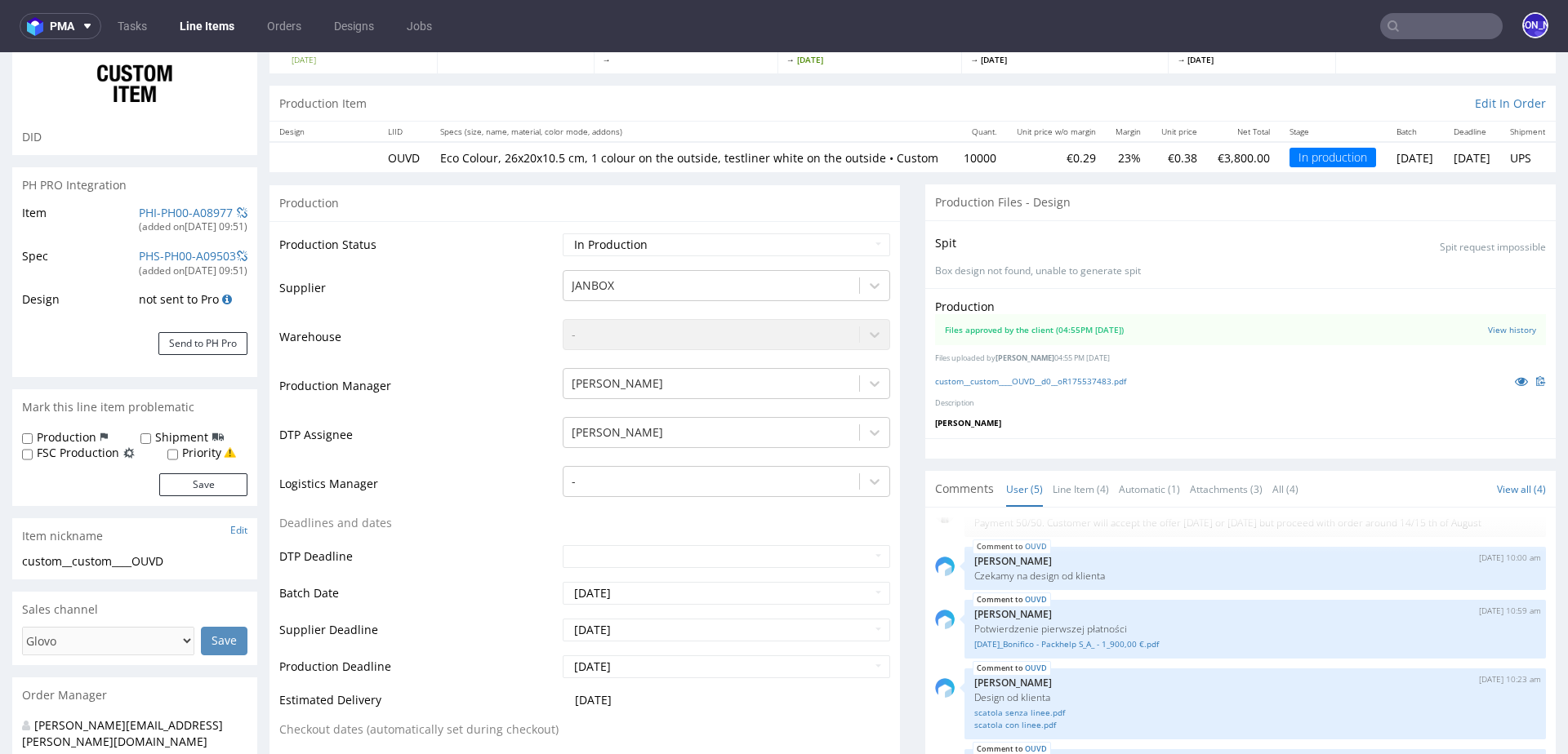
select select "in_progress"
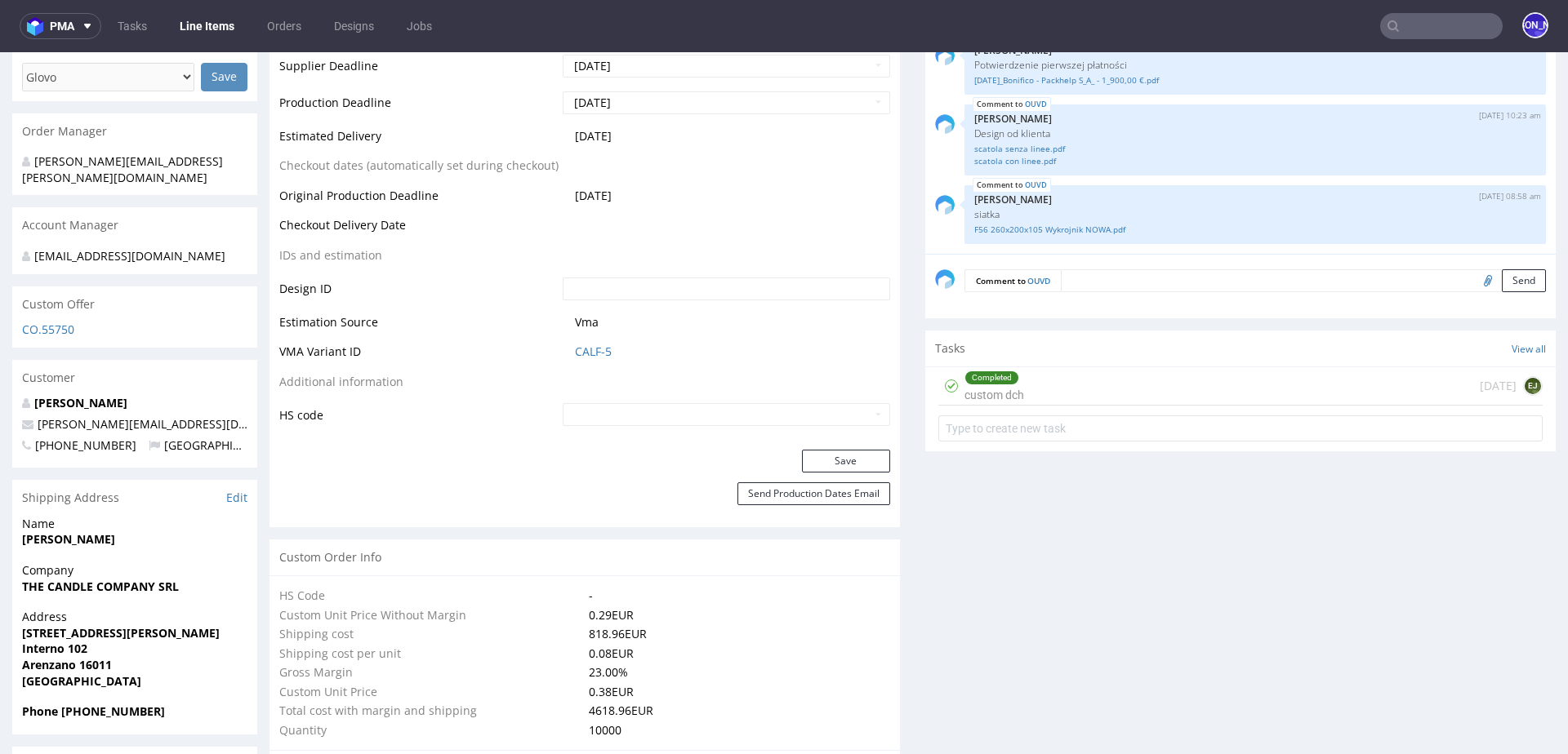
scroll to position [734, 0]
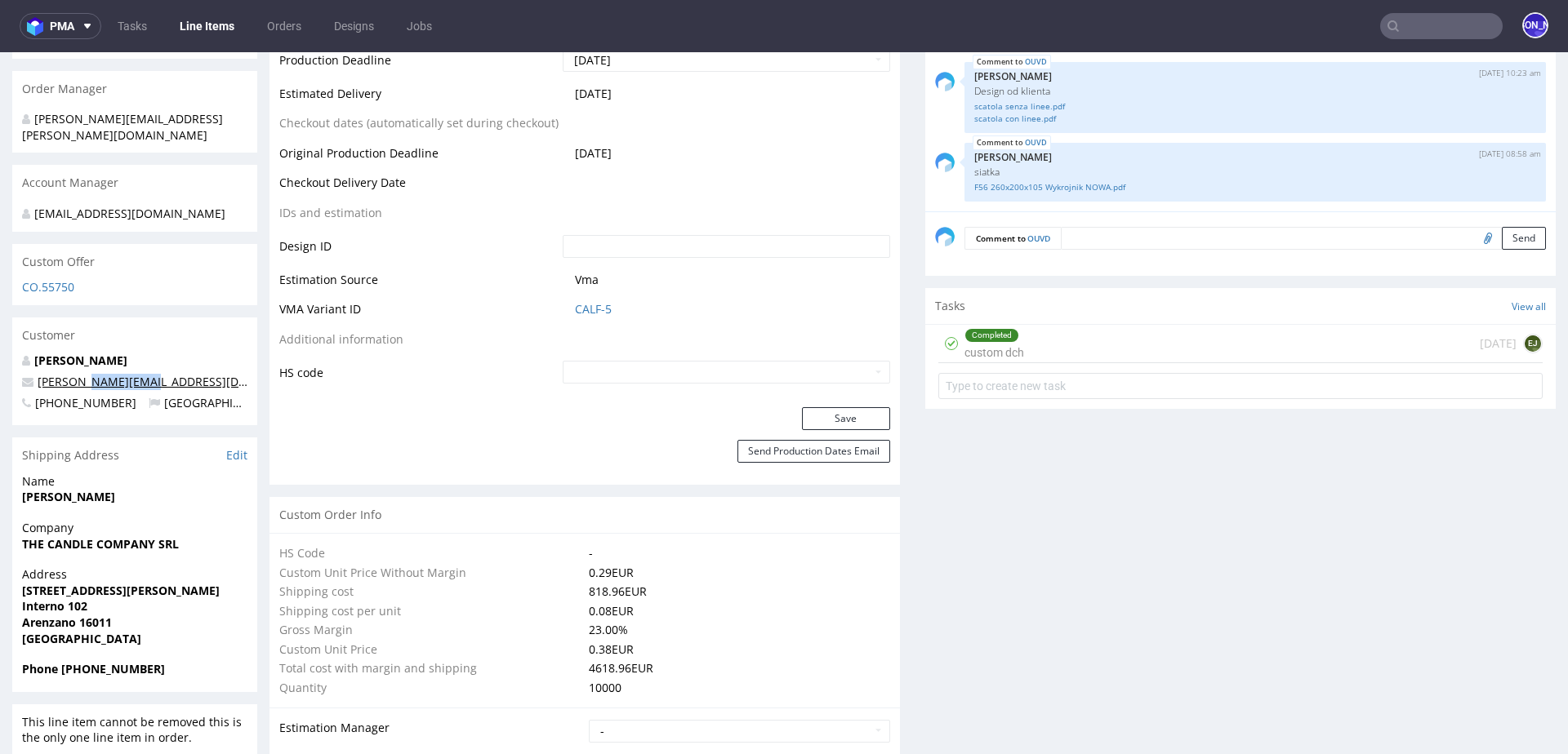
drag, startPoint x: 126, startPoint y: 366, endPoint x: 79, endPoint y: 365, distance: 47.0
click at [79, 374] on p "[PERSON_NAME][EMAIL_ADDRESS][DOMAIN_NAME]" at bounding box center [135, 382] width 226 height 16
copy link "@[DOMAIN_NAME]"
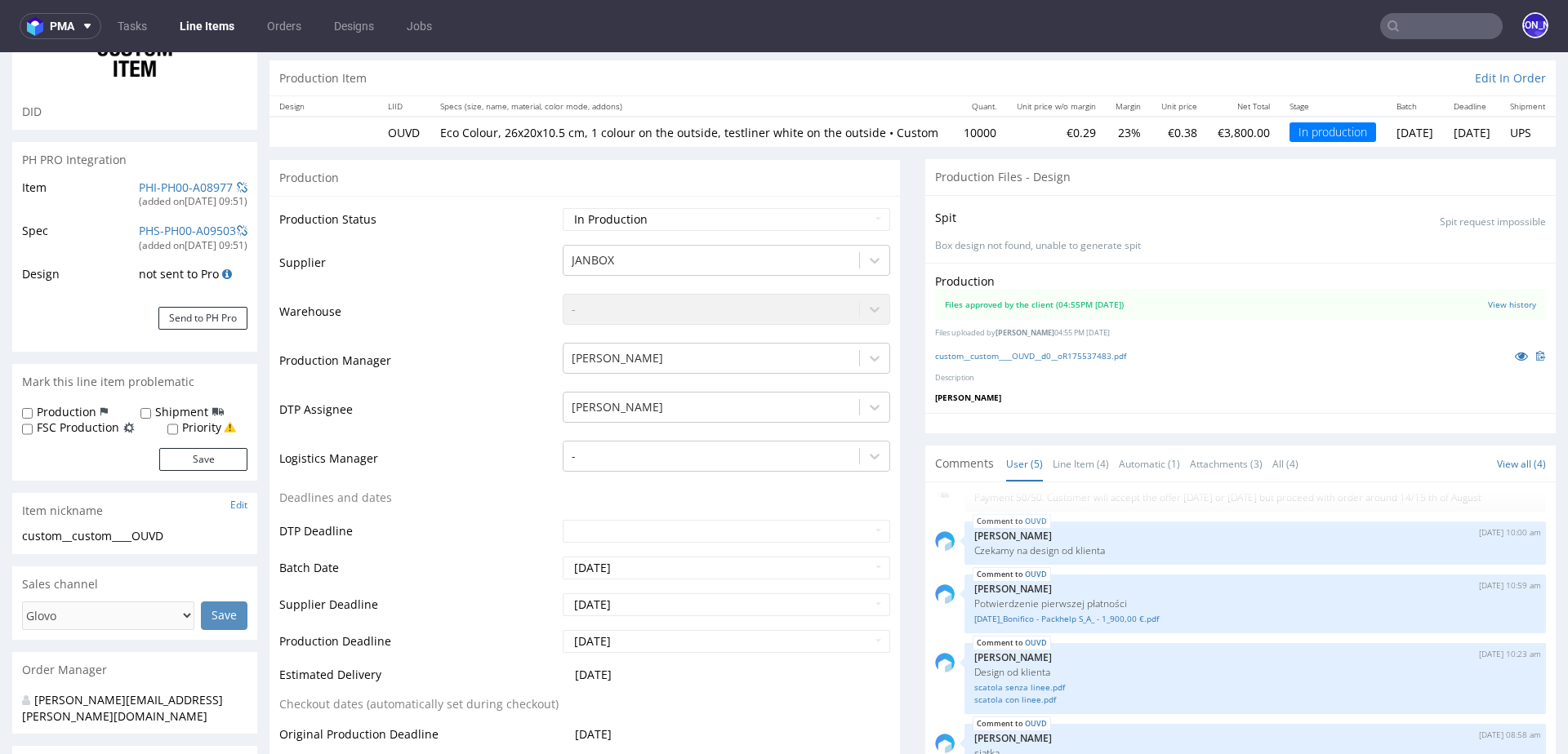
scroll to position [0, 0]
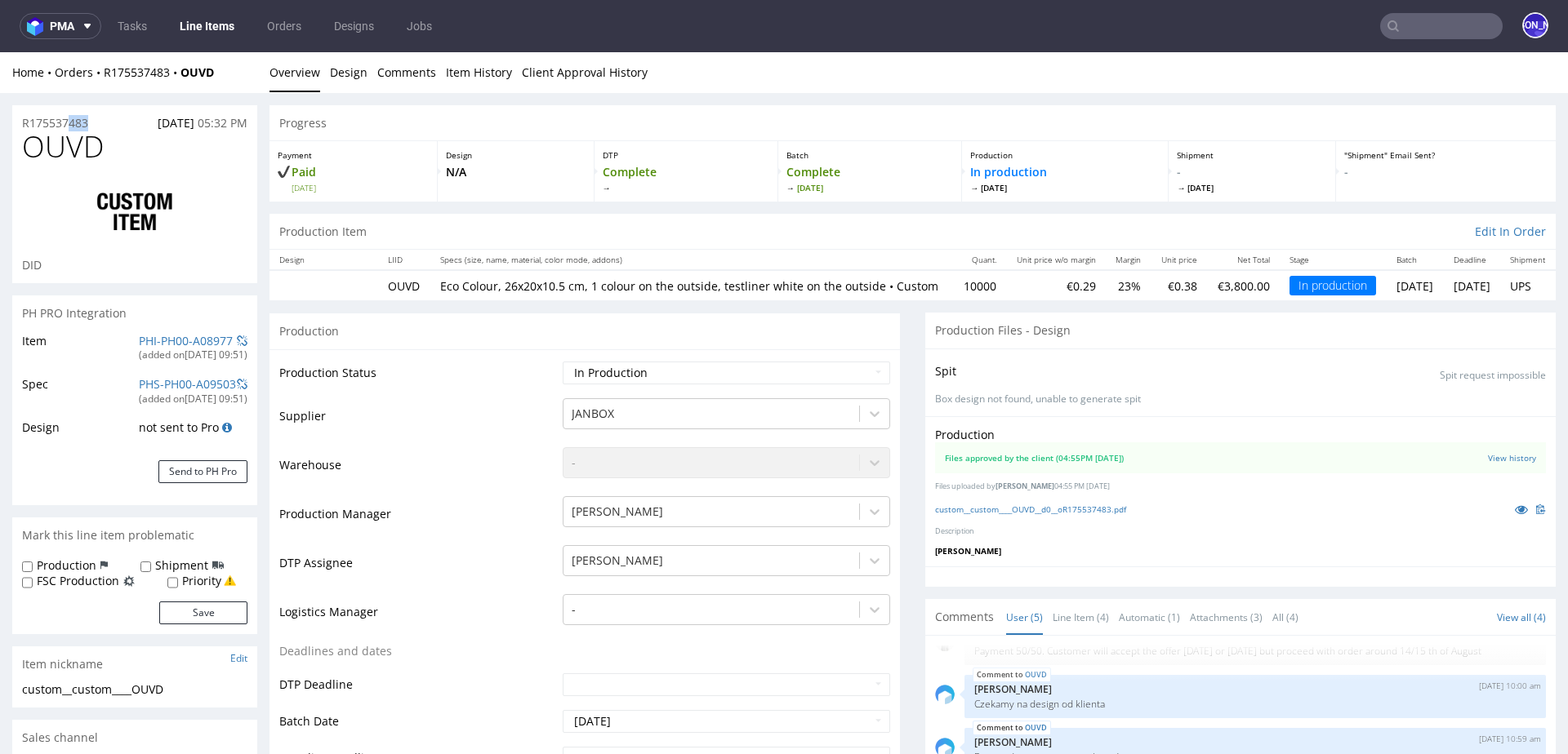
drag, startPoint x: 101, startPoint y: 121, endPoint x: 0, endPoint y: 121, distance: 101.0
copy p "R175537483"
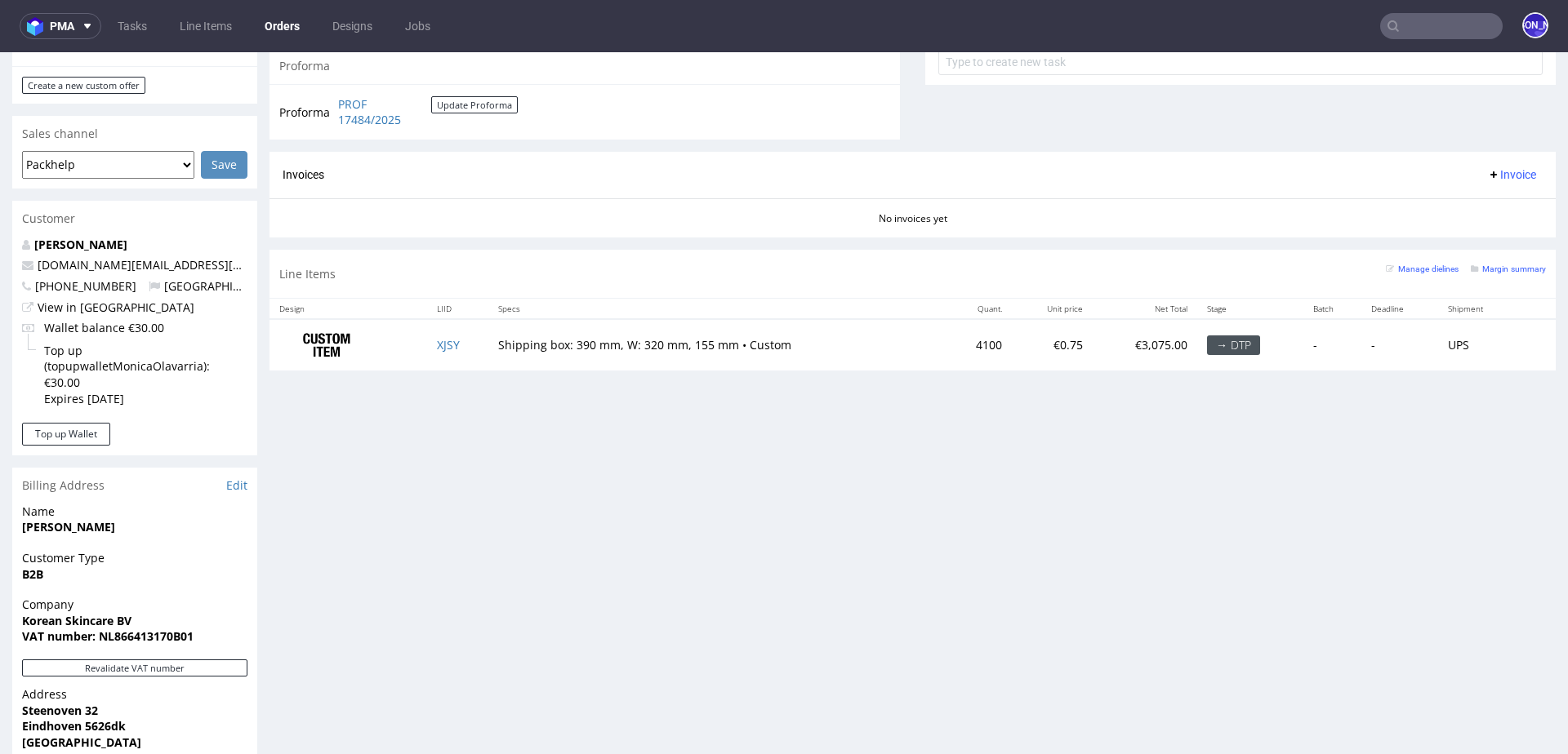
scroll to position [627, 0]
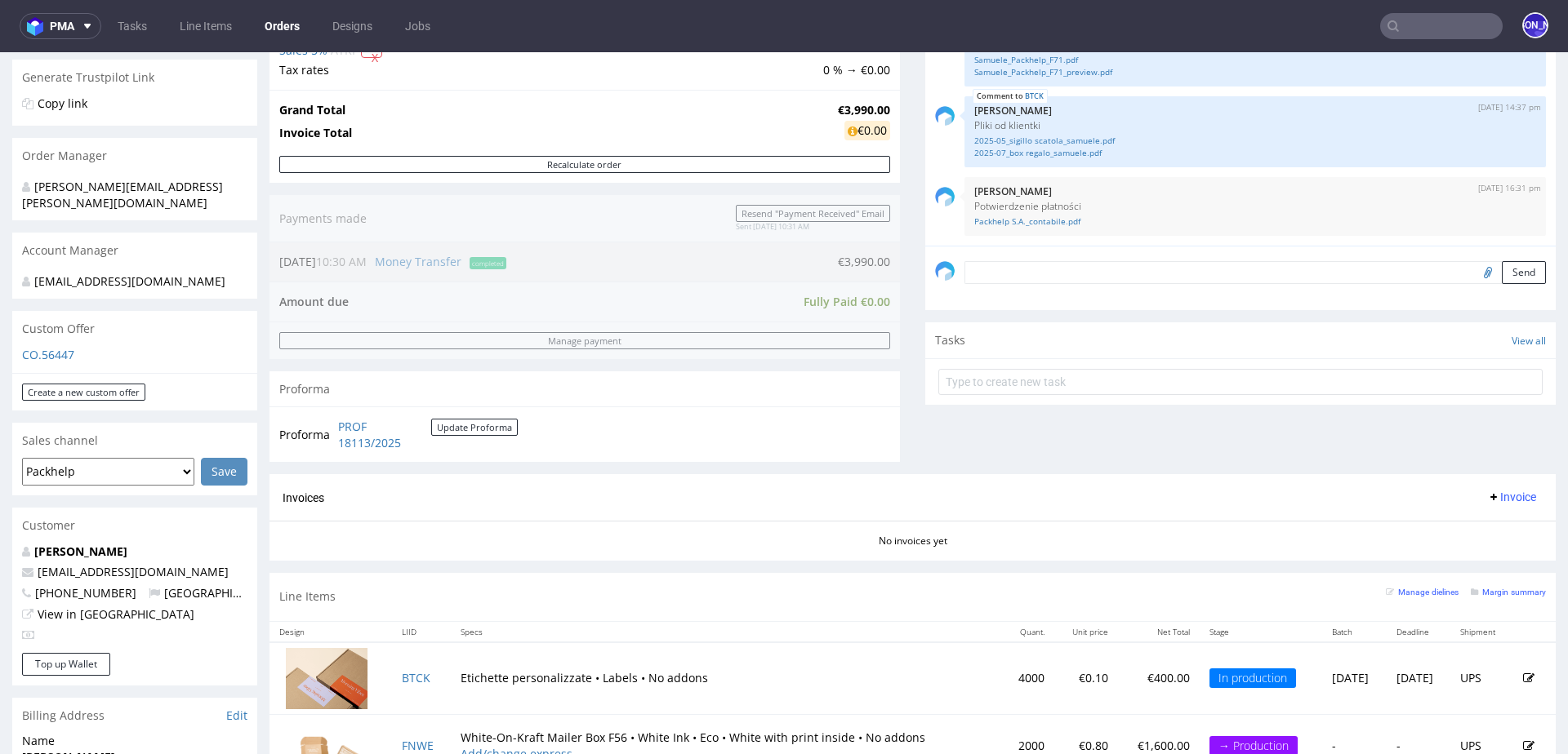
scroll to position [581, 0]
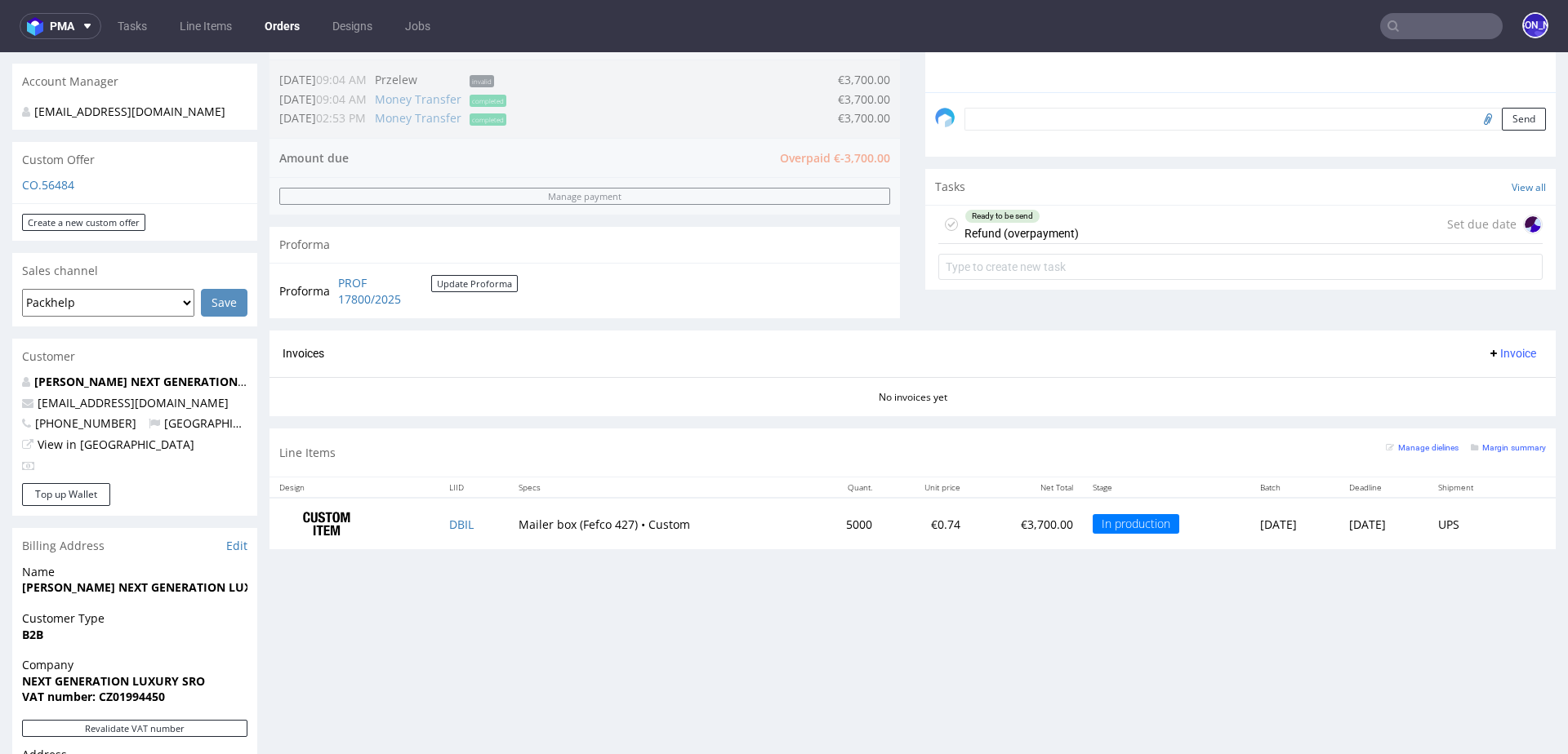
scroll to position [17, 0]
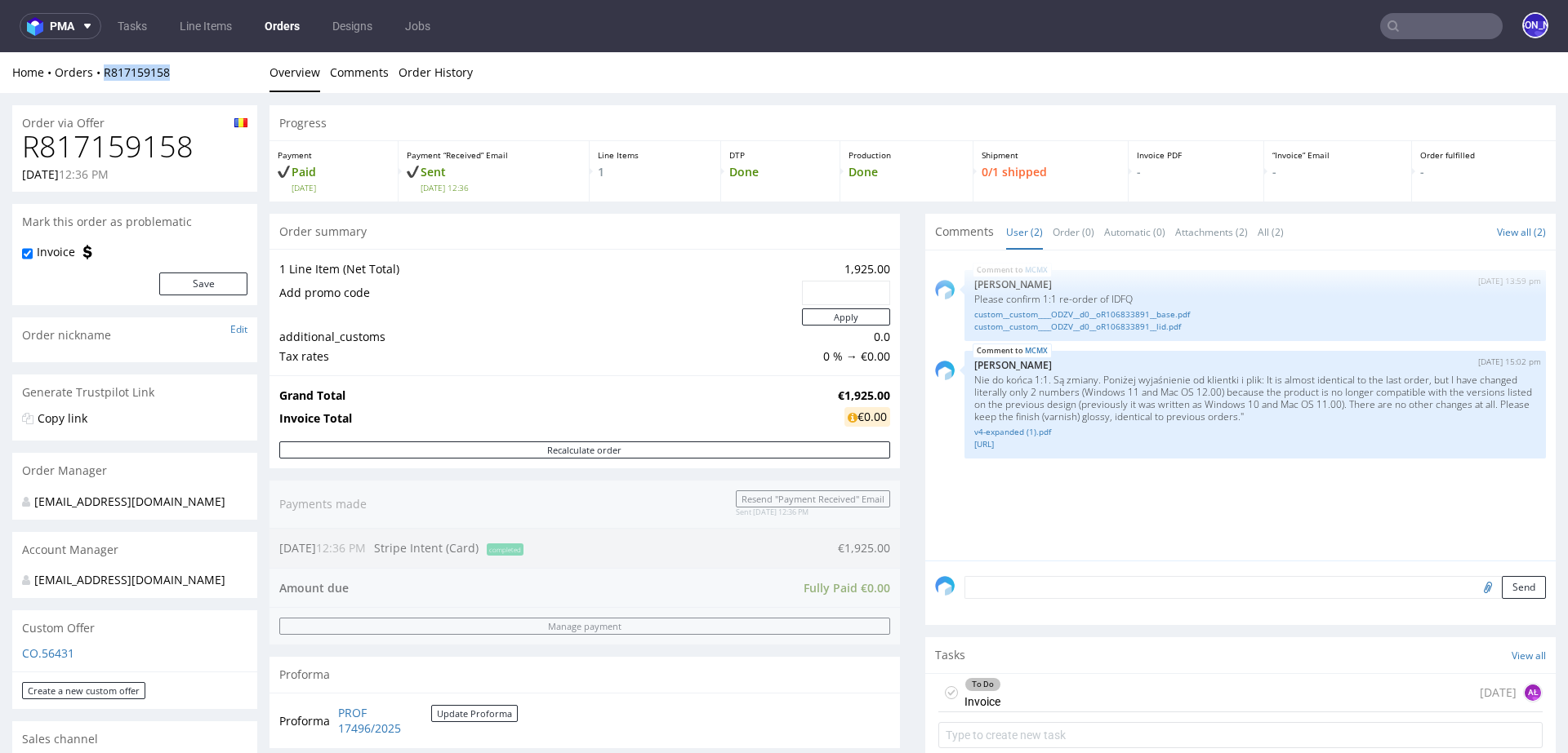
scroll to position [13, 0]
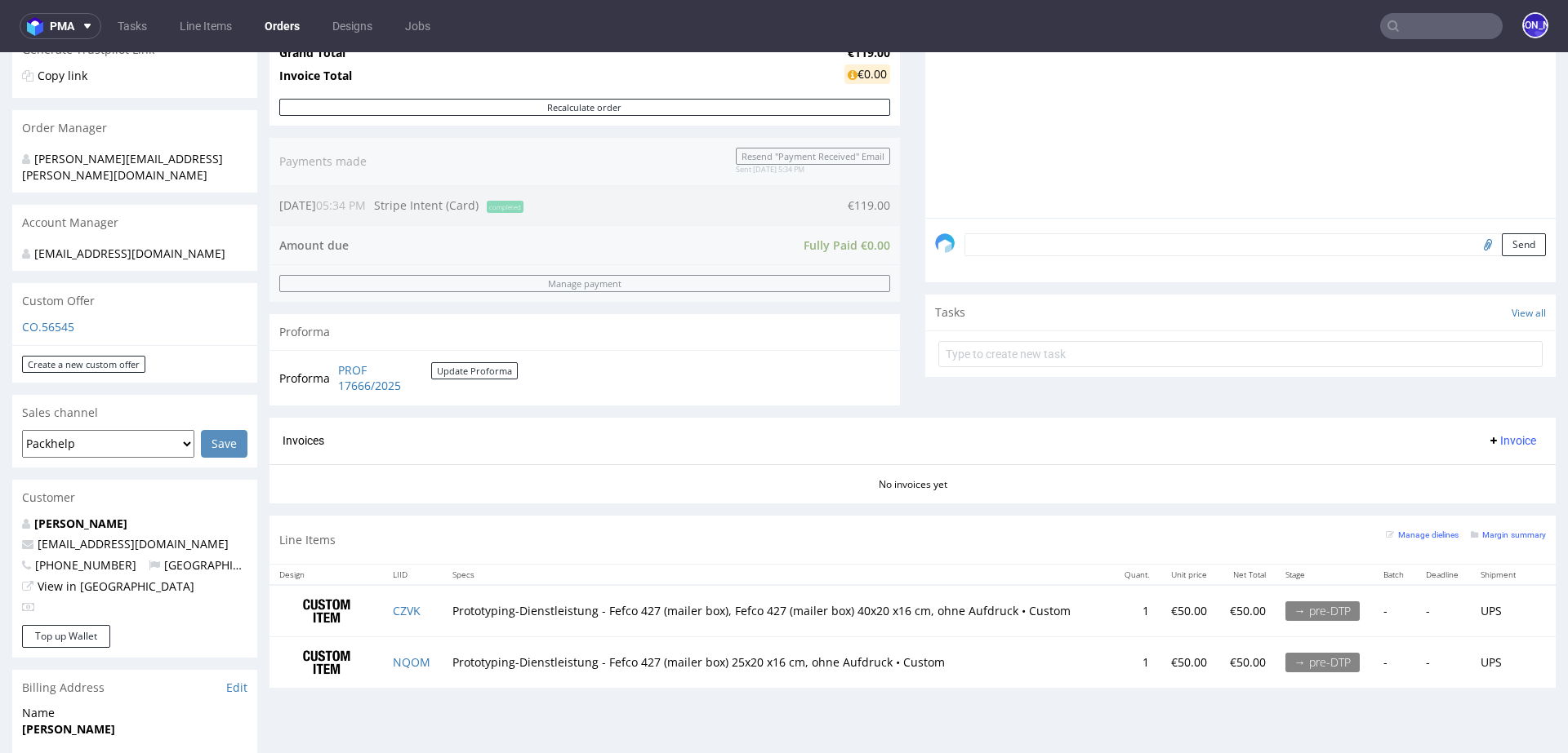
scroll to position [354, 0]
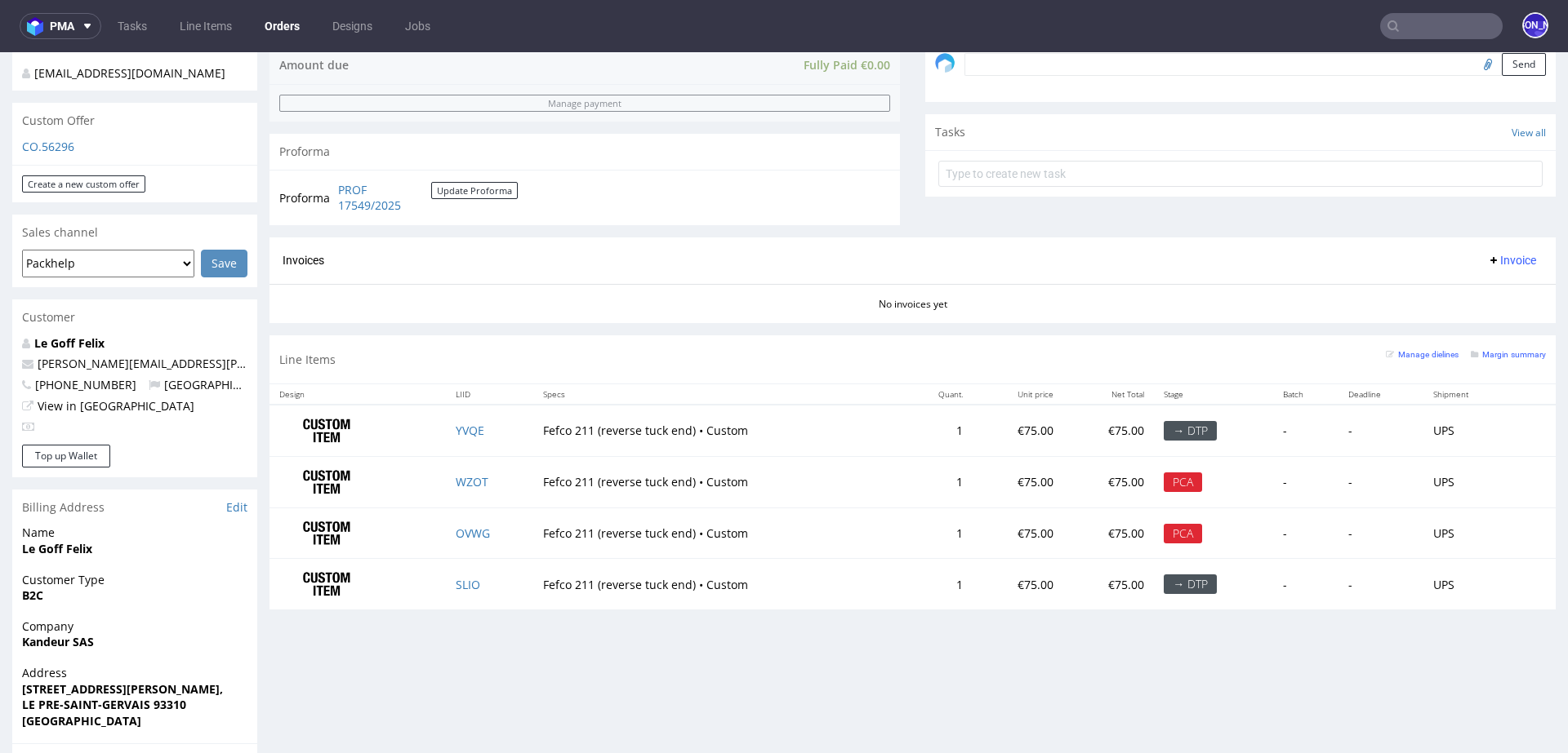
scroll to position [756, 0]
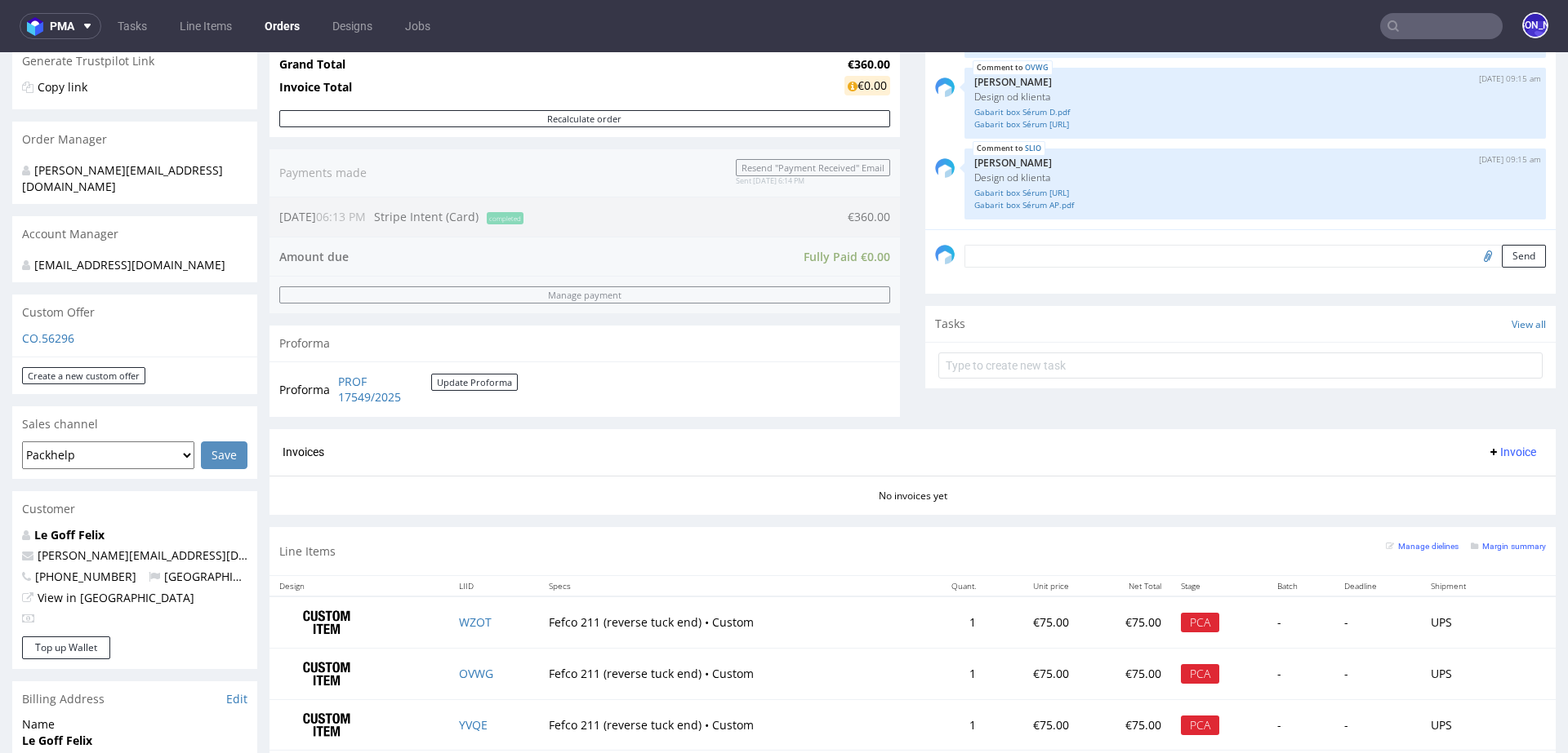
scroll to position [756, 0]
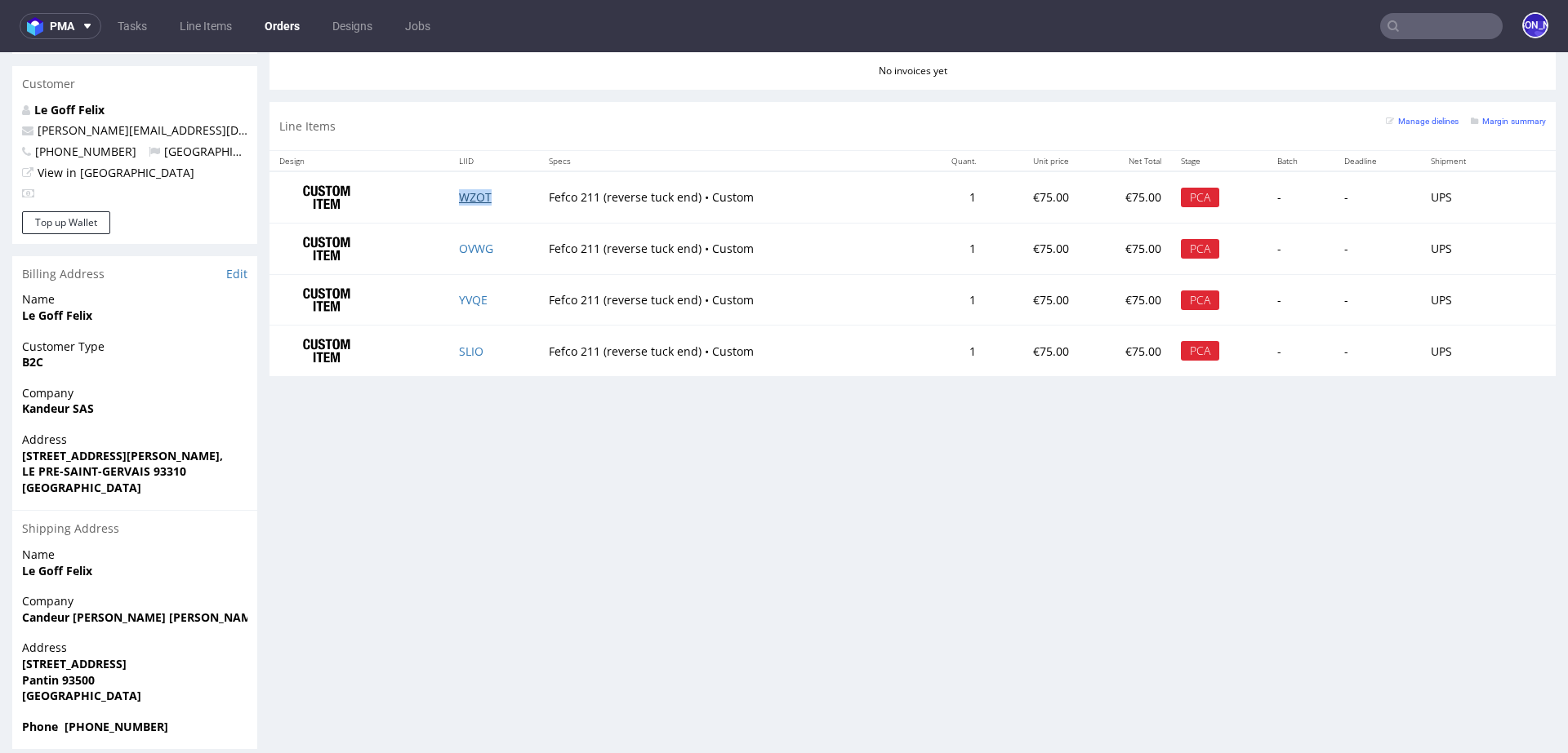
click at [480, 191] on link "WZOT" at bounding box center [475, 197] width 32 height 15
click at [477, 241] on link "OVWG" at bounding box center [476, 248] width 34 height 15
click at [467, 293] on link "YVQE" at bounding box center [473, 300] width 29 height 15
click at [468, 343] on link "SLIO" at bounding box center [471, 351] width 25 height 15
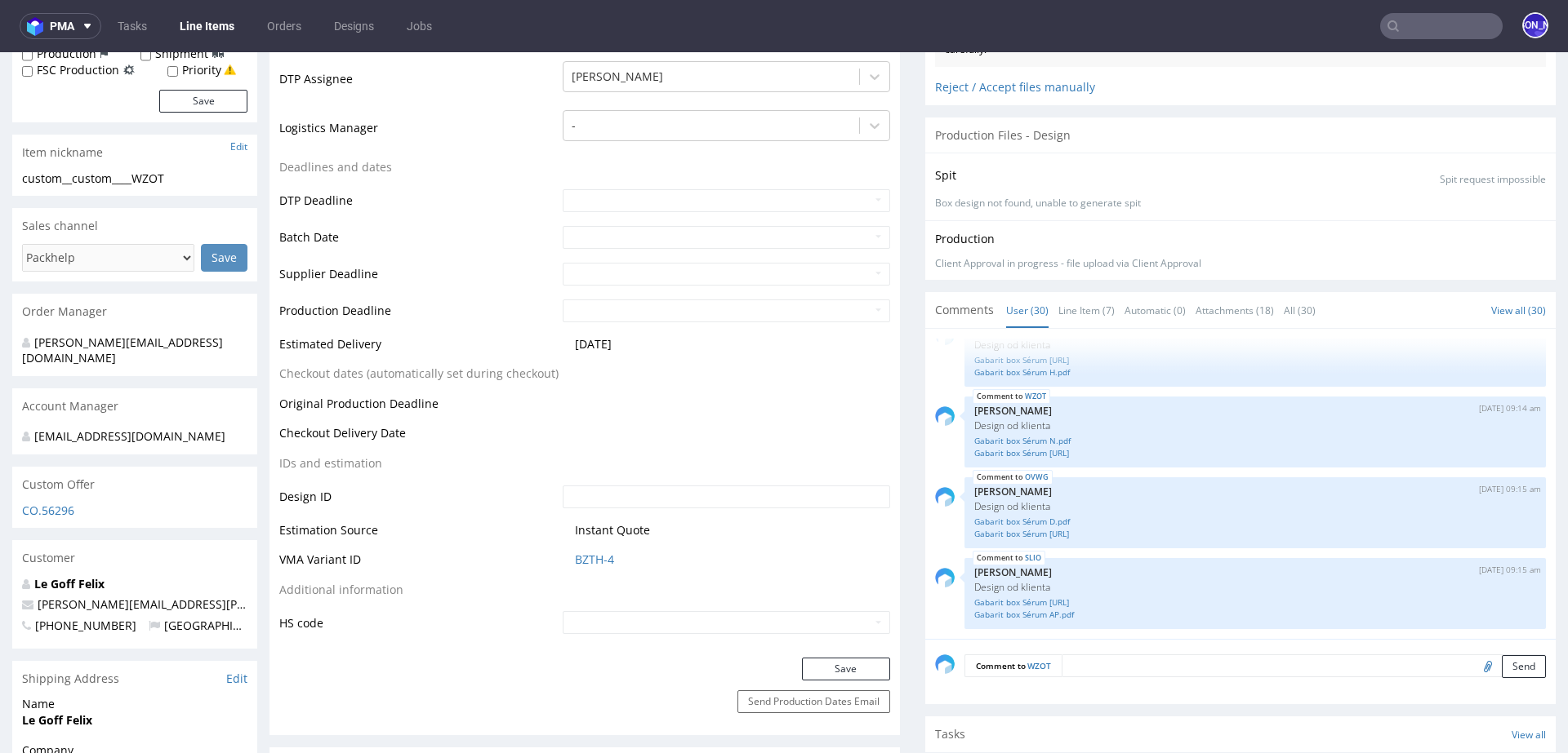
scroll to position [823, 0]
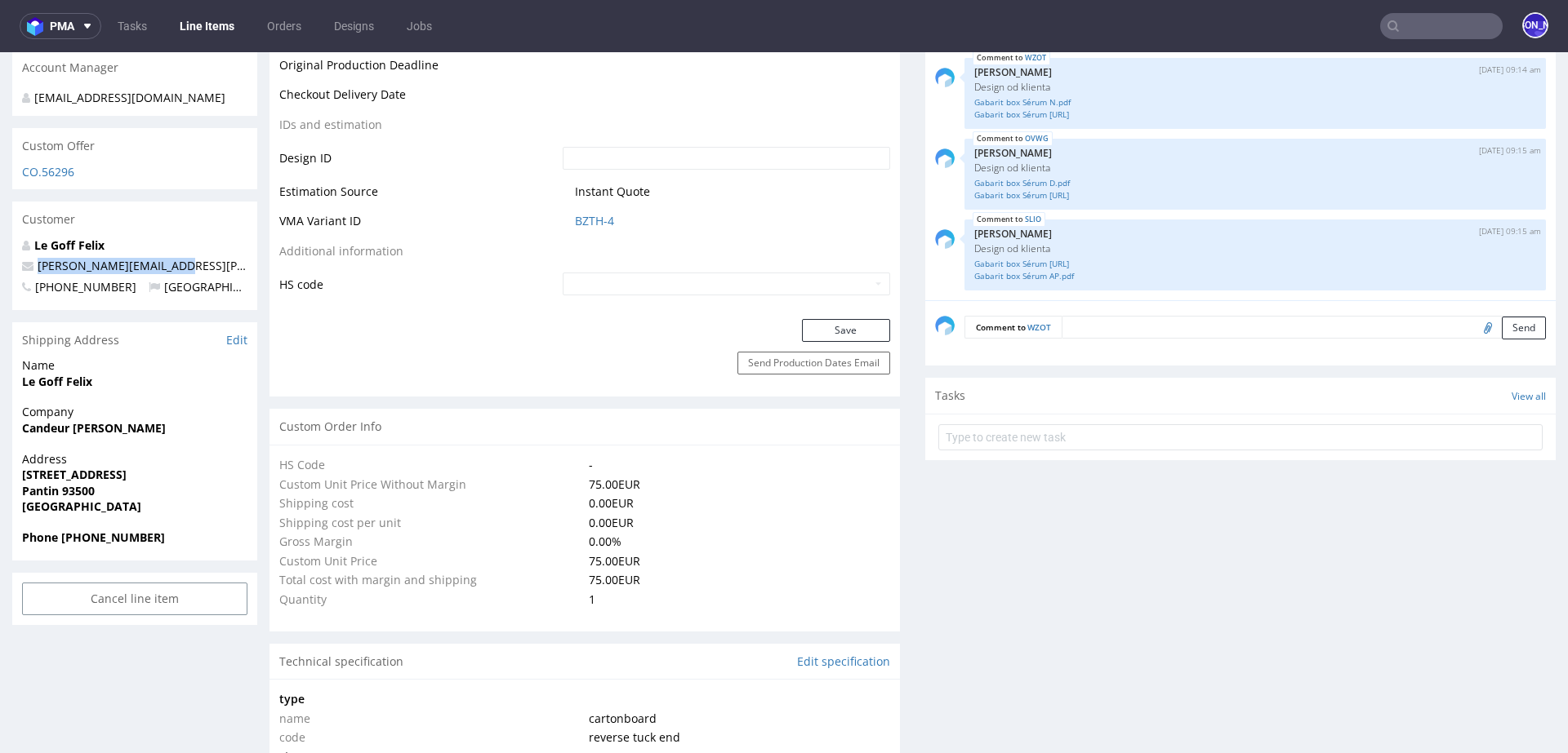
drag, startPoint x: 176, startPoint y: 250, endPoint x: 34, endPoint y: 247, distance: 142.0
click at [34, 258] on p "[PERSON_NAME][EMAIL_ADDRESS][DOMAIN_NAME]" at bounding box center [135, 265] width 226 height 16
copy link "[PERSON_NAME][EMAIL_ADDRESS][DOMAIN_NAME]"
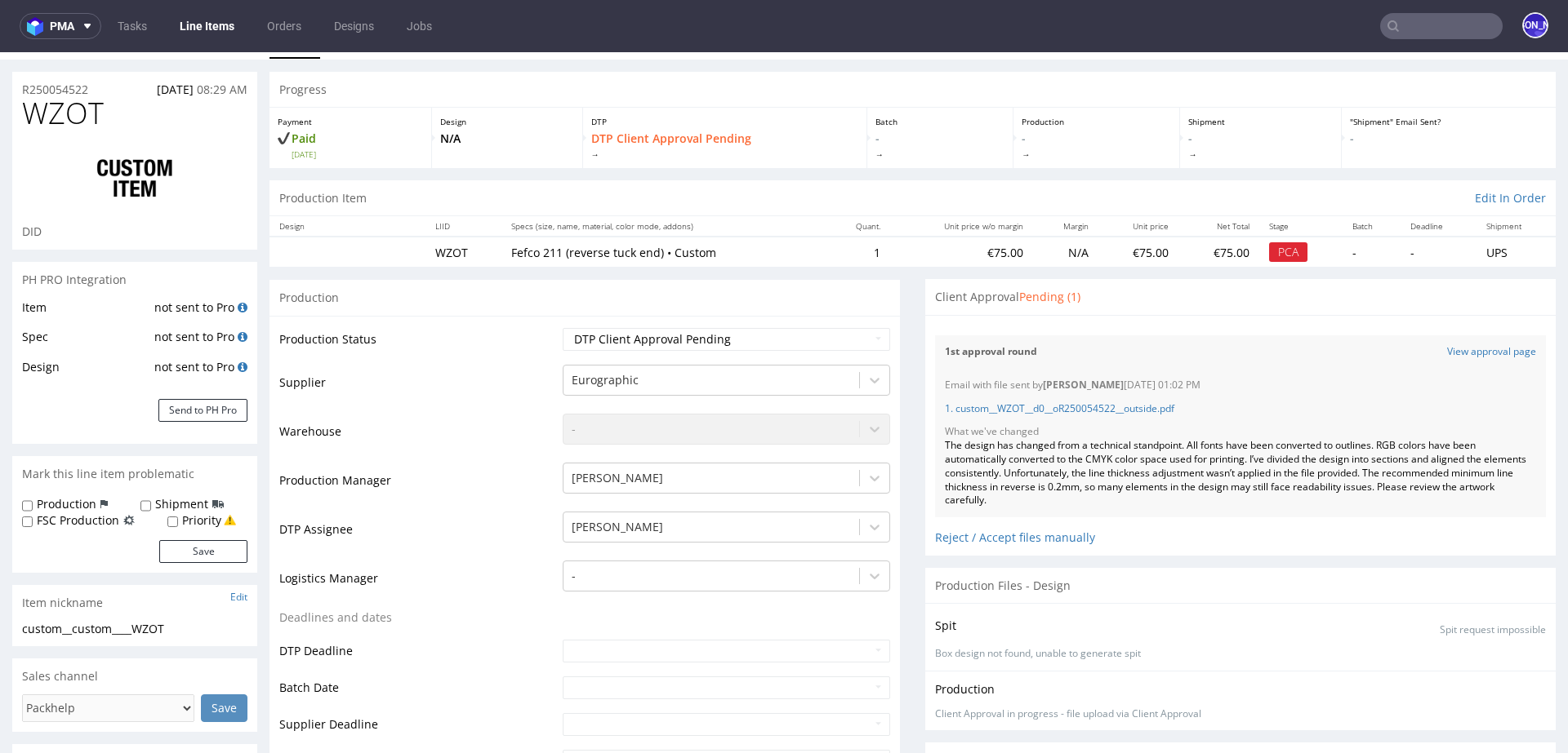
scroll to position [34, 0]
click at [1498, 349] on link "View approval page" at bounding box center [1492, 351] width 89 height 14
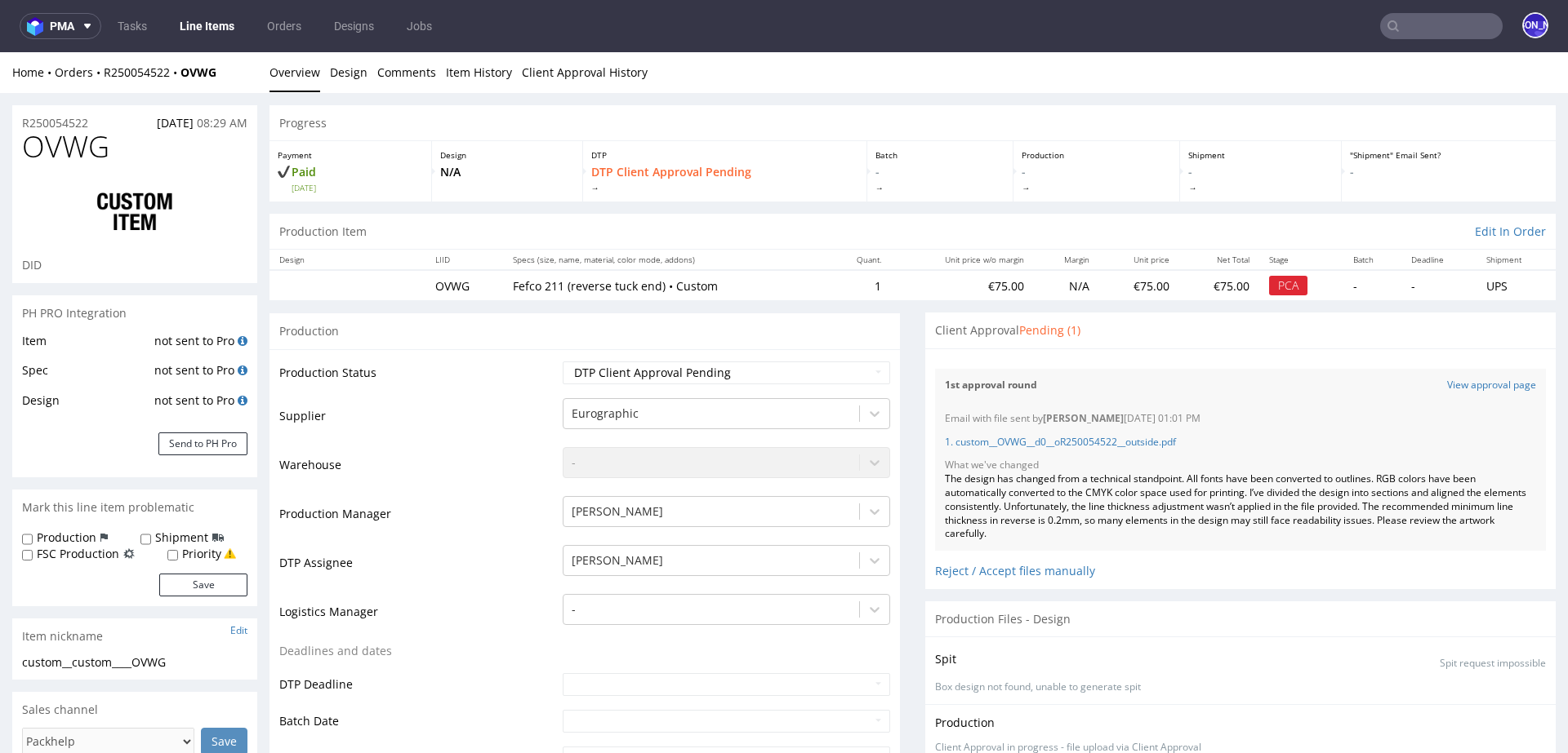
scroll to position [1727, 0]
click at [1487, 384] on link "View approval page" at bounding box center [1492, 386] width 89 height 14
click at [1470, 387] on link "View approval page" at bounding box center [1492, 386] width 89 height 14
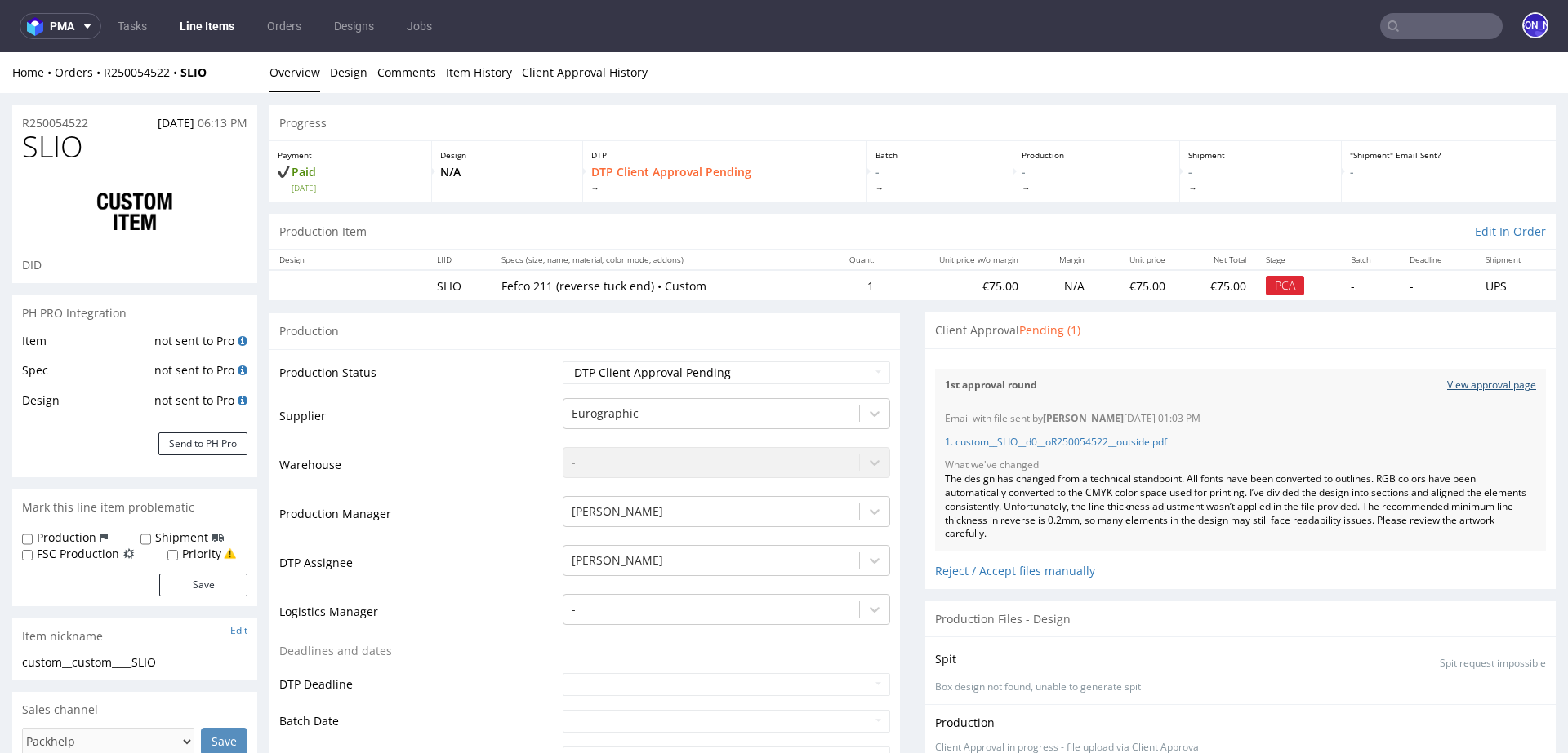
click at [1448, 388] on link "View approval page" at bounding box center [1492, 386] width 89 height 14
